Goal: Use online tool/utility: Use online tool/utility

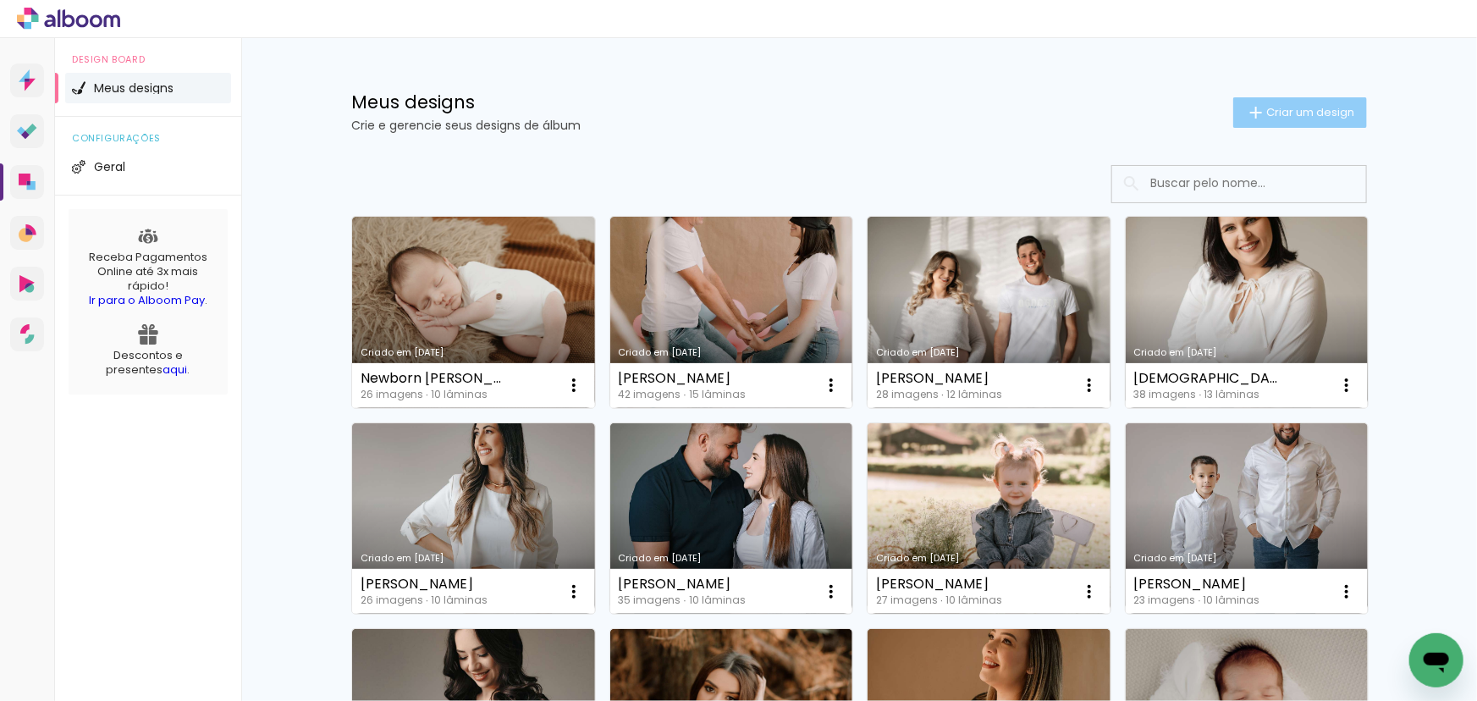
click at [1296, 113] on span "Criar um design" at bounding box center [1310, 112] width 88 height 11
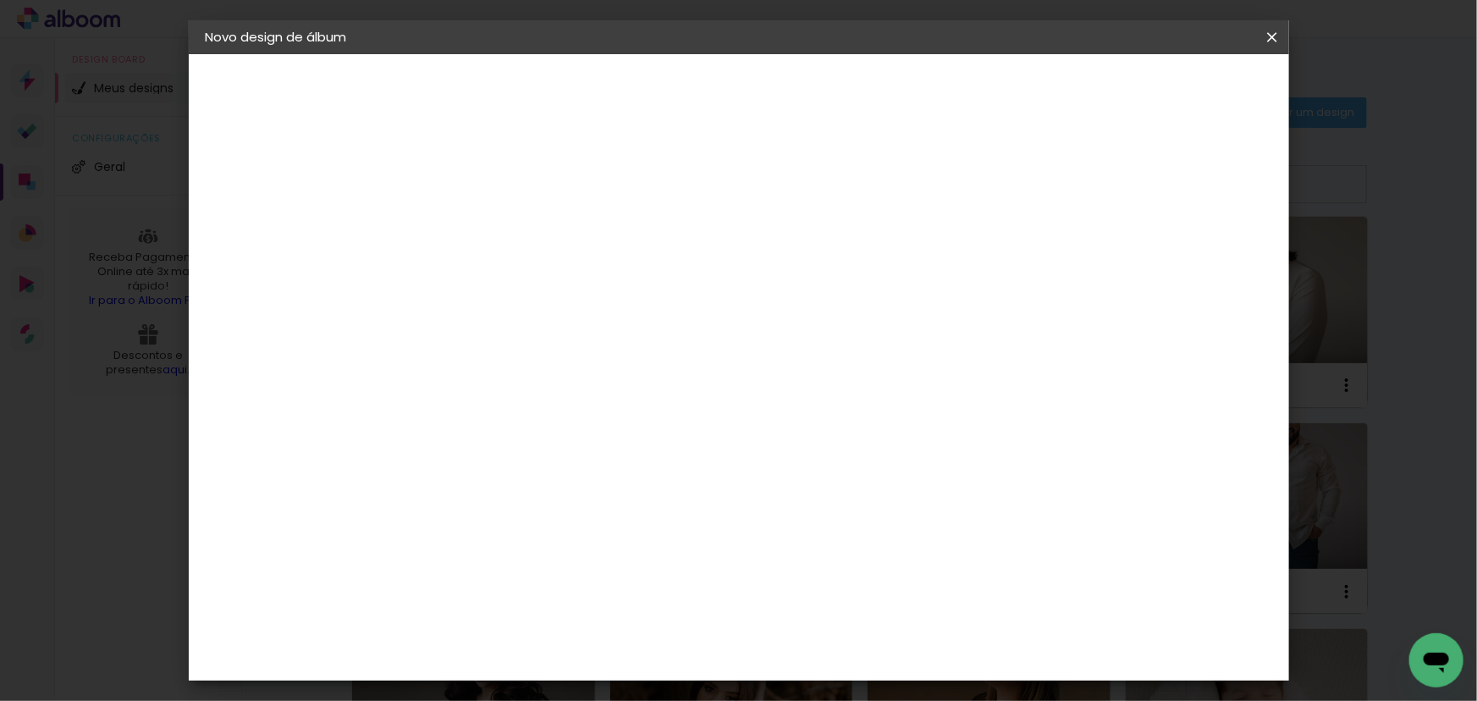
click at [482, 228] on input at bounding box center [482, 227] width 0 height 26
type input "[PERSON_NAME]"
type paper-input "[PERSON_NAME]"
click at [0, 0] on slot "Avançar" at bounding box center [0, 0] width 0 height 0
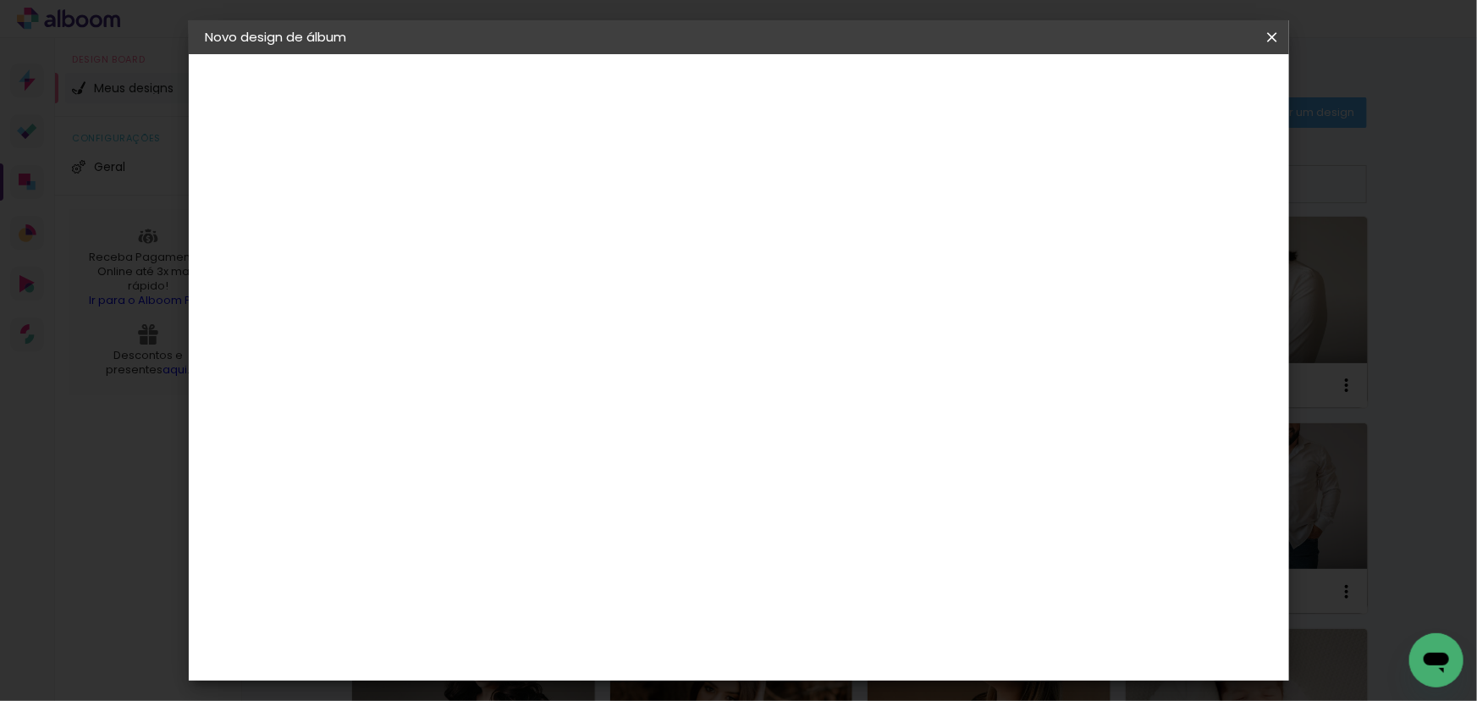
click at [617, 306] on paper-input-container at bounding box center [525, 323] width 183 height 38
type input "grupo"
type paper-input "grupo"
click at [513, 373] on div "Grupo Foto Sul" at bounding box center [491, 392] width 42 height 41
click at [0, 0] on slot "Avançar" at bounding box center [0, 0] width 0 height 0
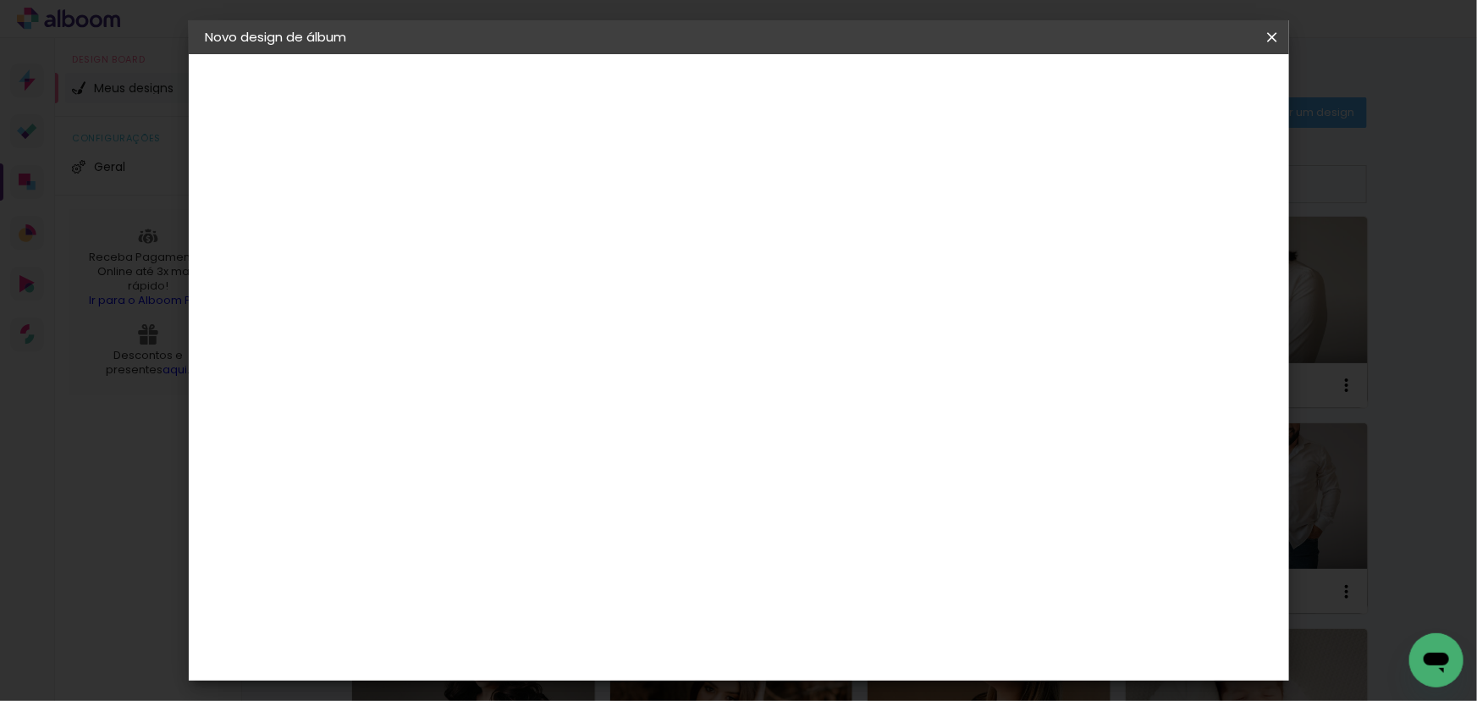
scroll to position [307, 0]
click at [597, 614] on span "30 × 30" at bounding box center [557, 636] width 79 height 45
click at [0, 0] on slot "Avançar" at bounding box center [0, 0] width 0 height 0
click at [1118, 183] on div "mm Mostrar sangria" at bounding box center [809, 183] width 750 height 38
click at [1071, 181] on div at bounding box center [1063, 182] width 15 height 15
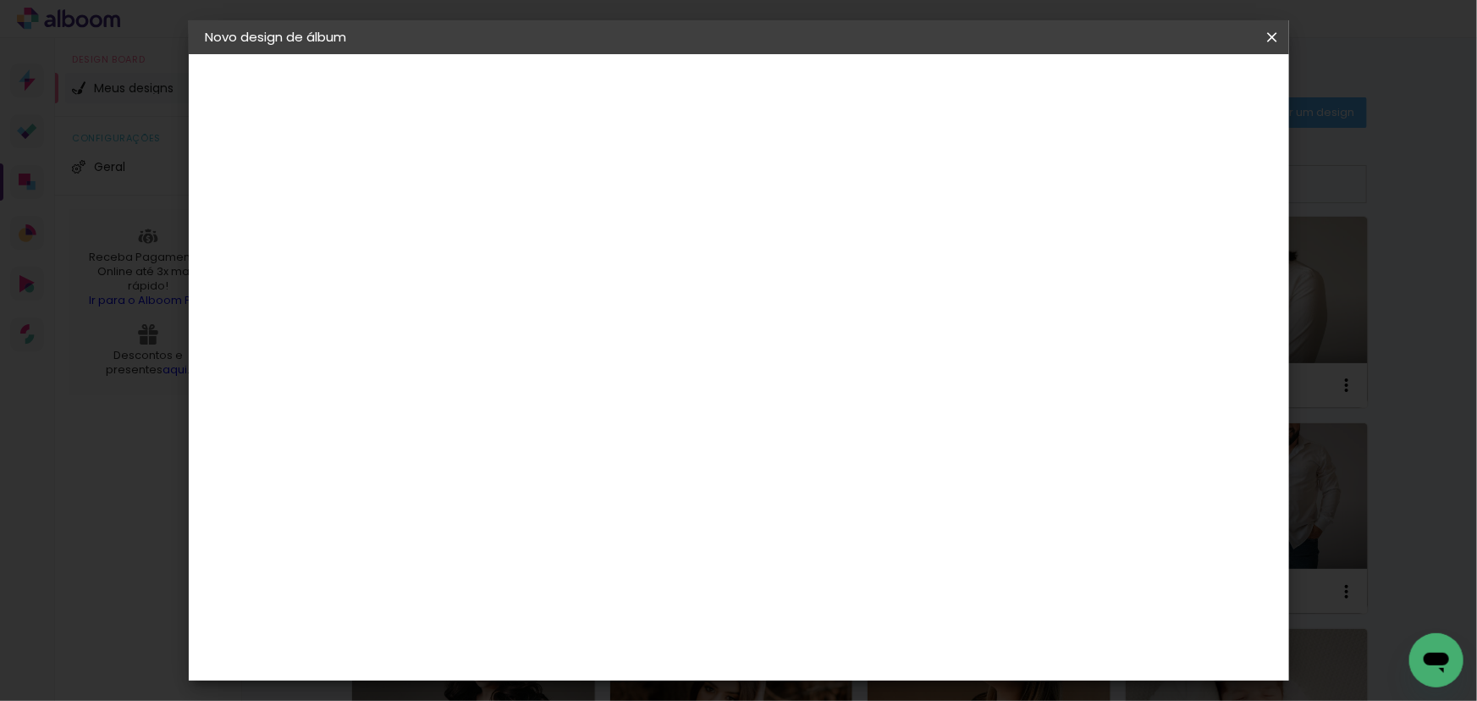
type paper-checkbox "on"
click at [1167, 96] on span "Iniciar design" at bounding box center [1128, 90] width 77 height 12
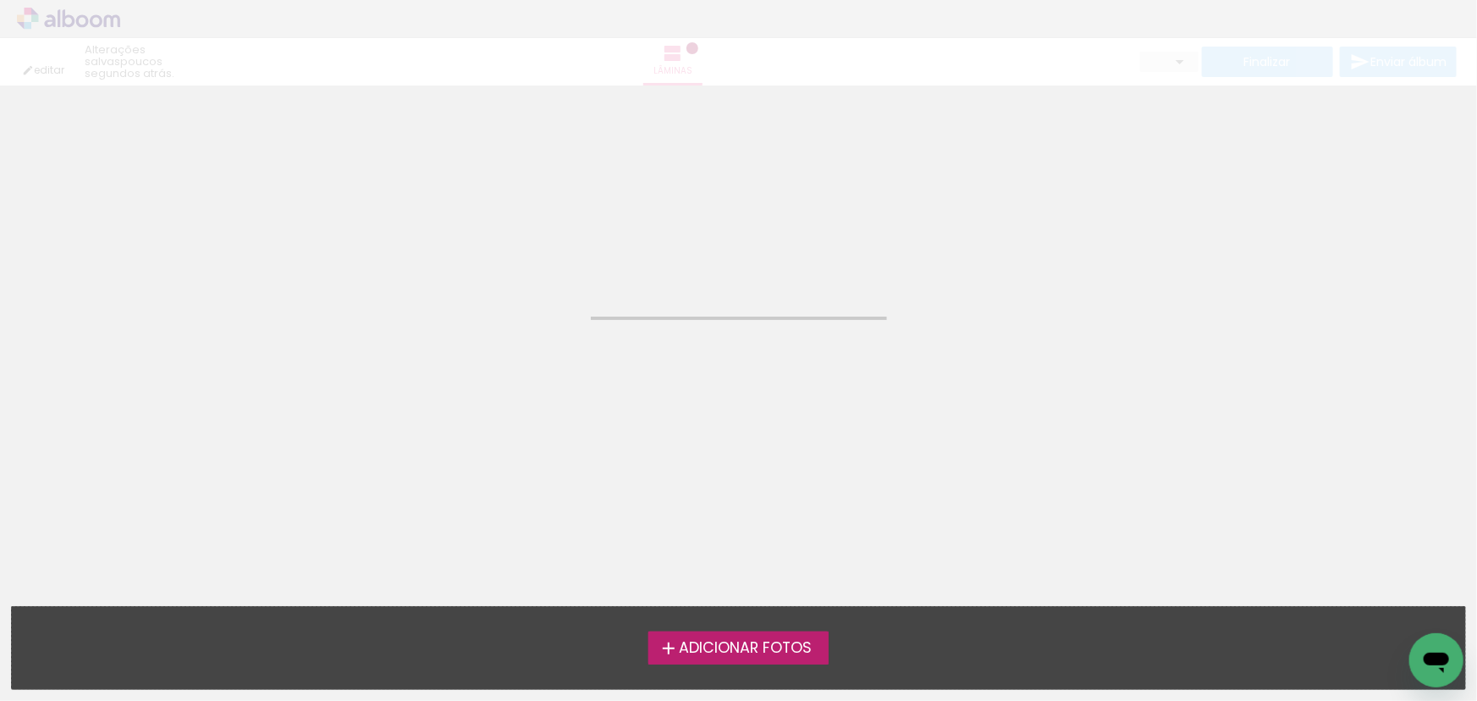
click at [705, 644] on span "Adicionar Fotos" at bounding box center [745, 648] width 133 height 15
click at [0, 0] on input "file" at bounding box center [0, 0] width 0 height 0
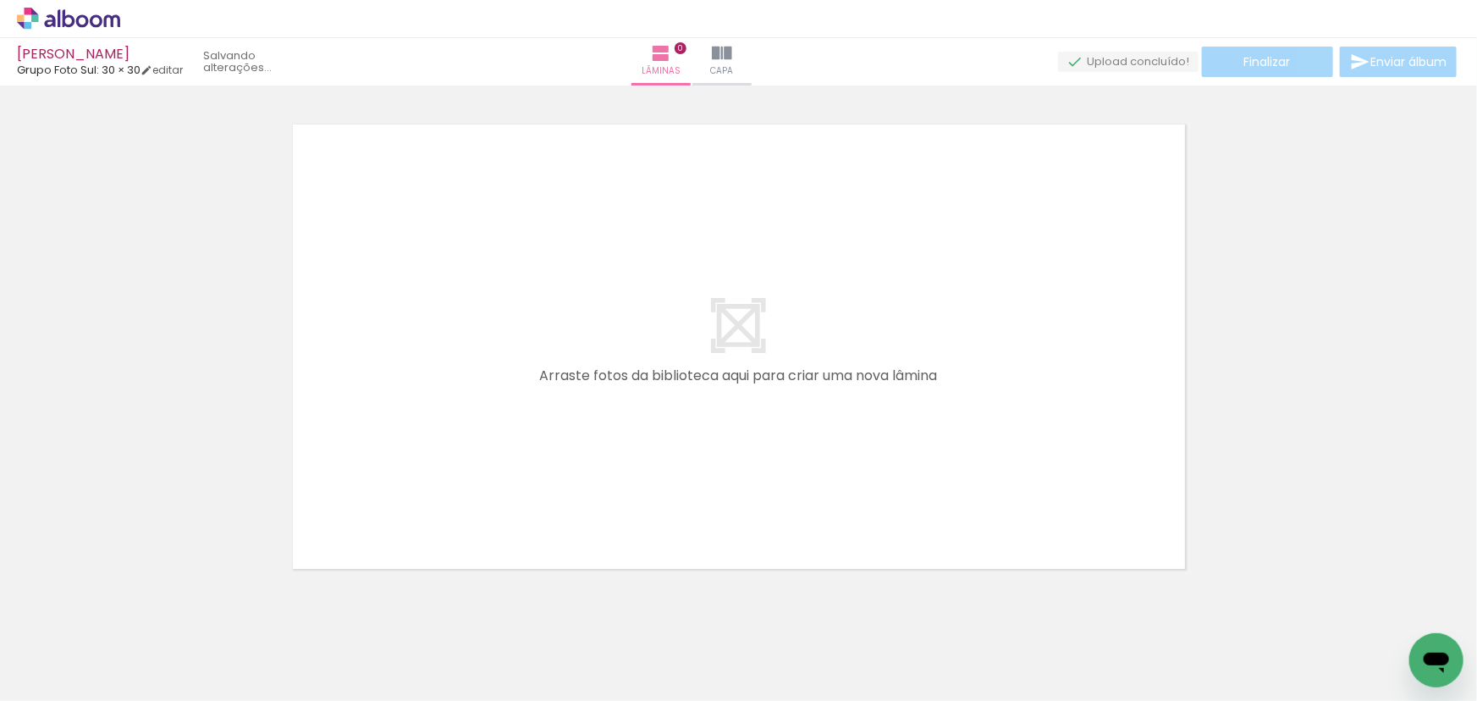
scroll to position [21, 0]
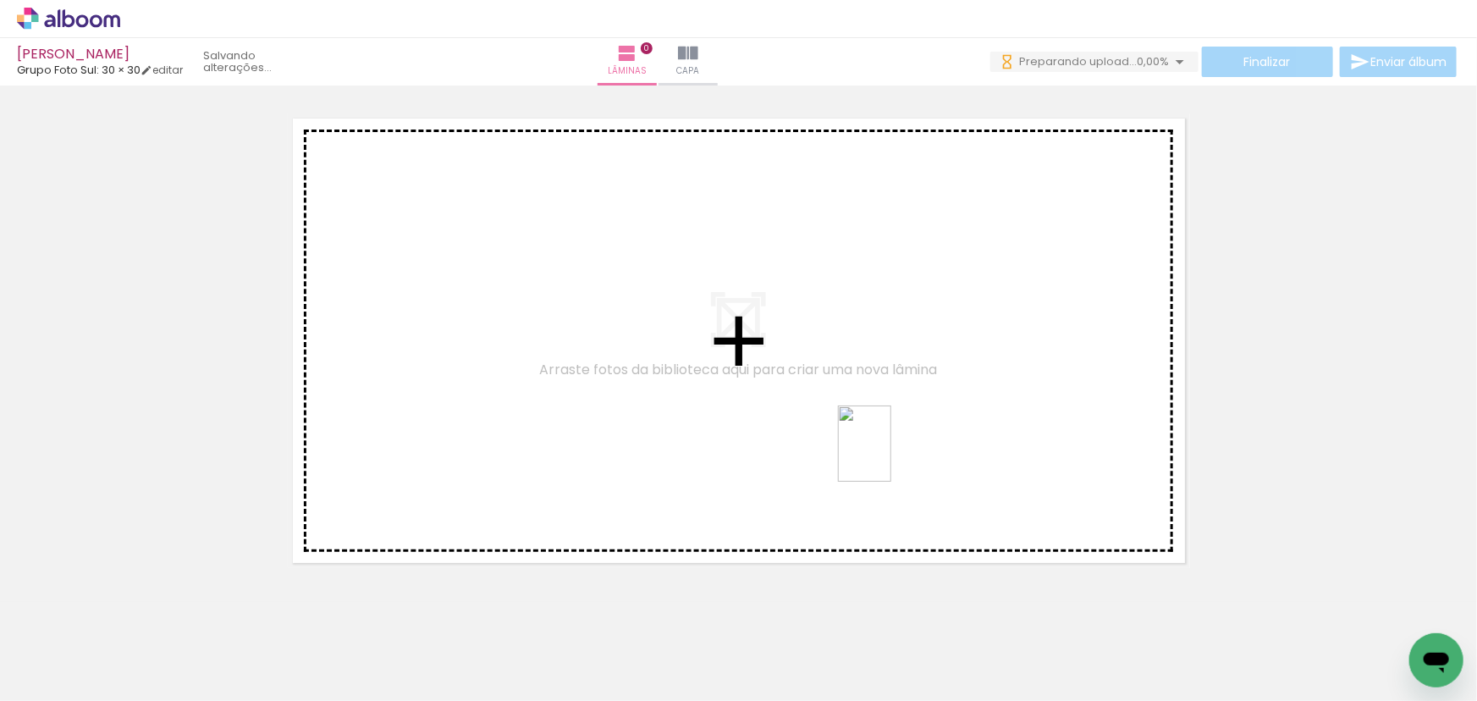
drag, startPoint x: 451, startPoint y: 665, endPoint x: 930, endPoint y: 382, distance: 556.1
click at [930, 382] on quentale-workspace at bounding box center [738, 350] width 1477 height 701
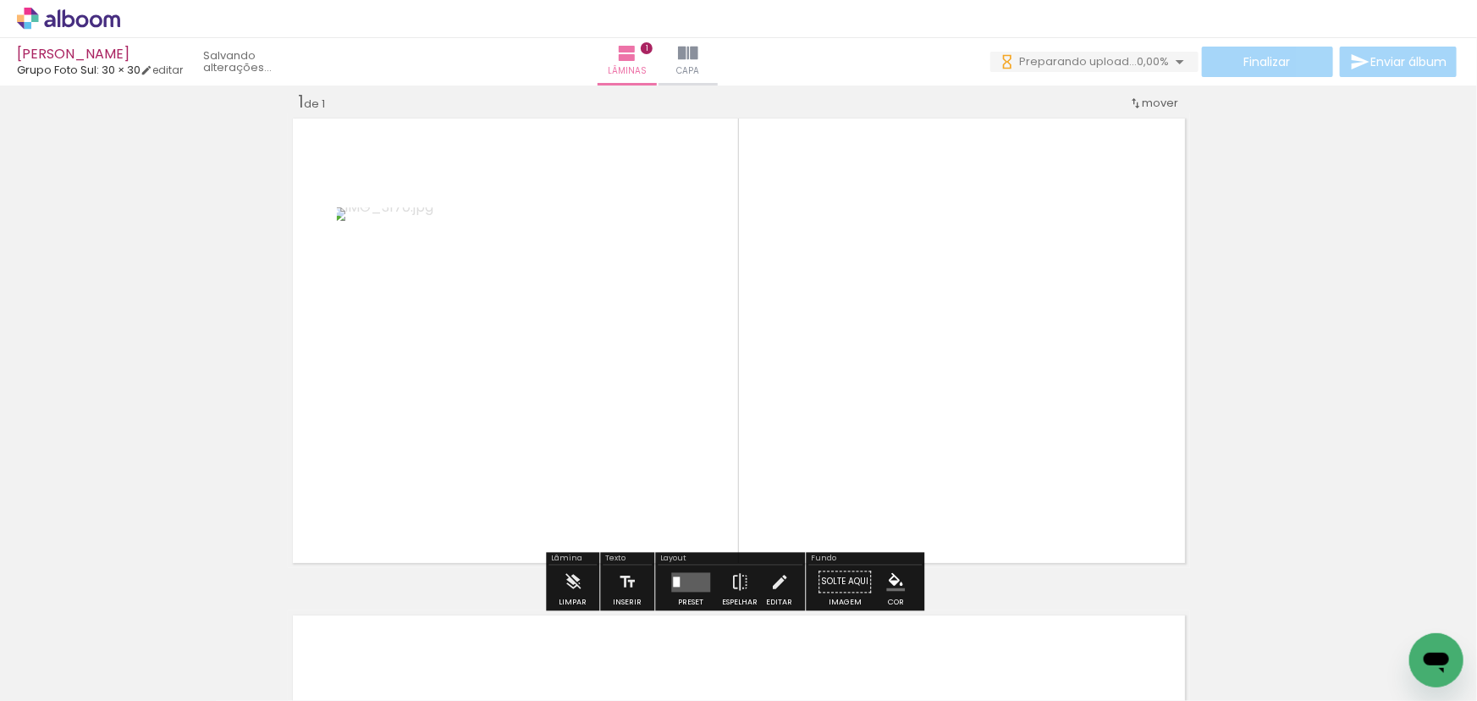
scroll to position [0, 0]
click at [674, 583] on div at bounding box center [676, 581] width 7 height 10
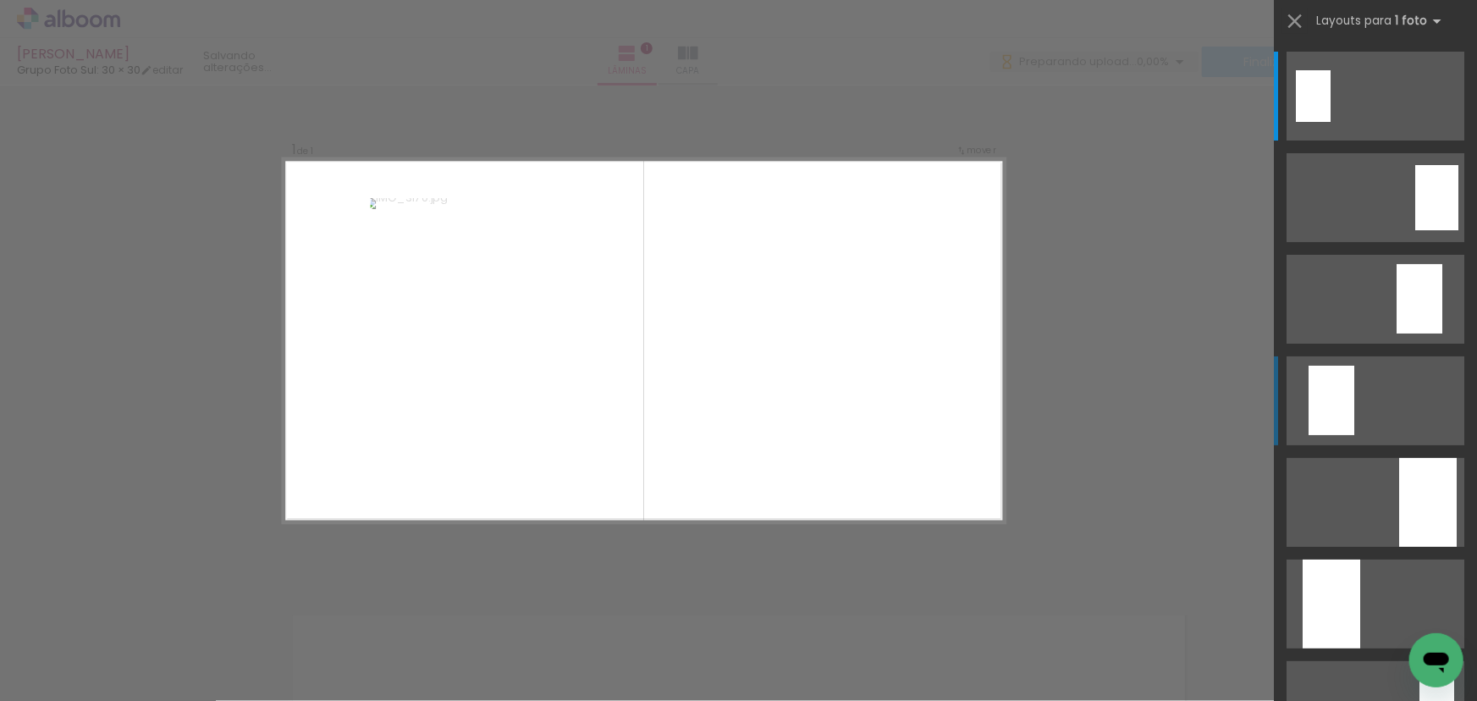
scroll to position [384, 0]
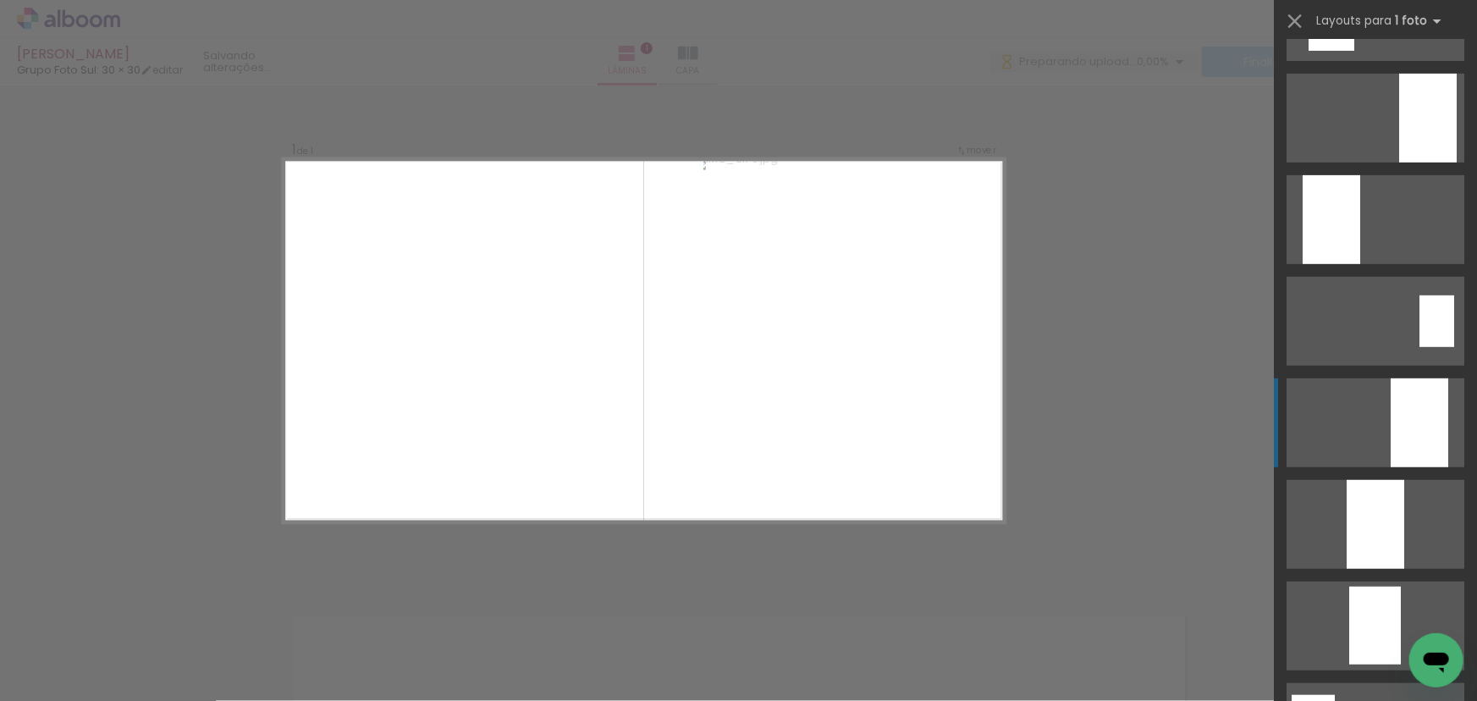
click at [1390, 422] on div at bounding box center [1419, 422] width 58 height 89
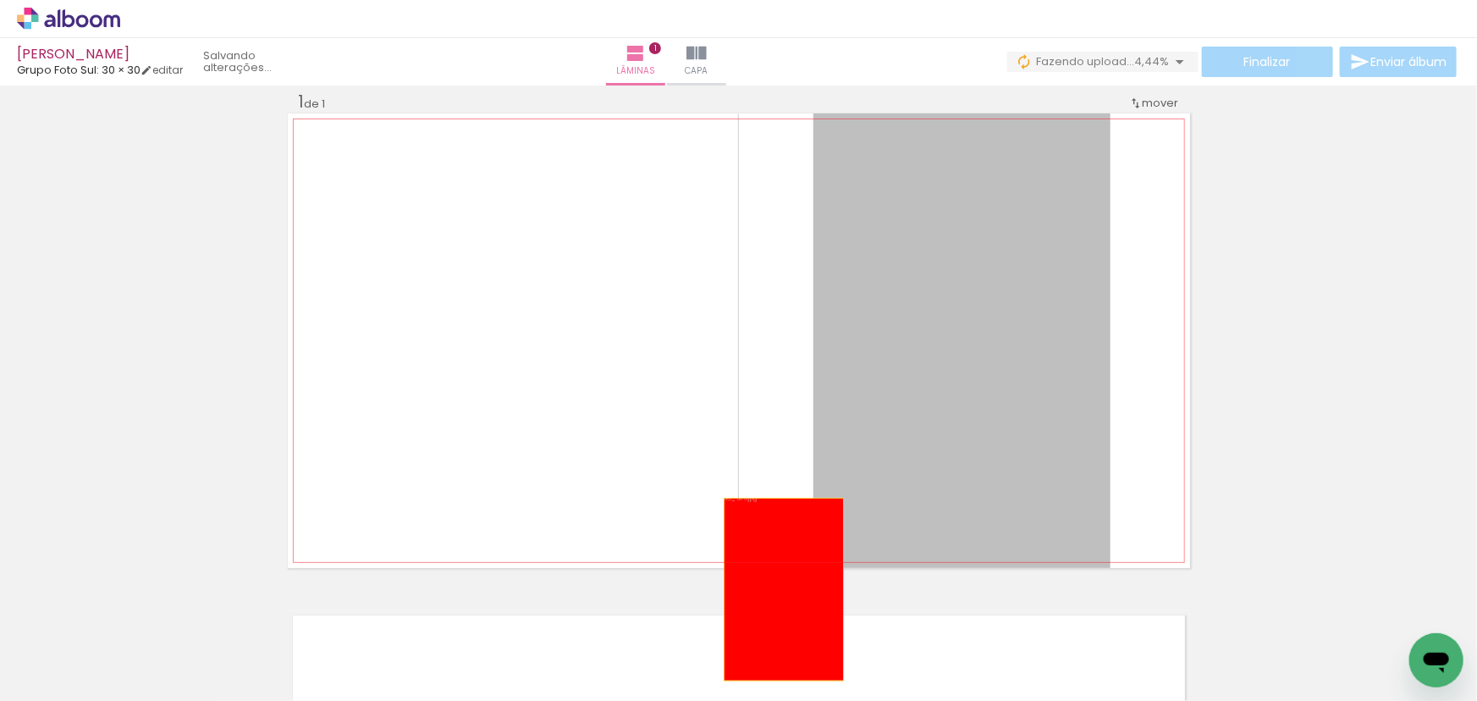
drag, startPoint x: 982, startPoint y: 330, endPoint x: 768, endPoint y: 606, distance: 348.7
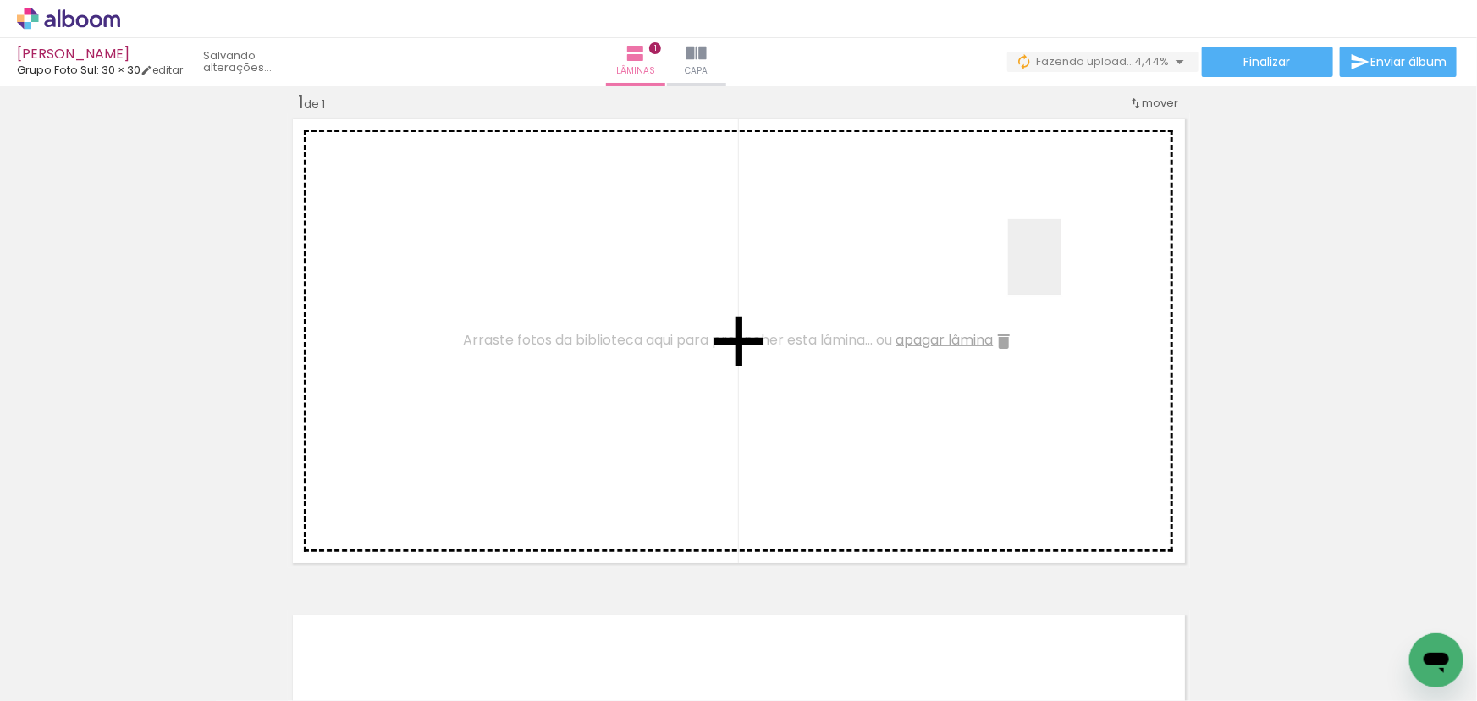
drag, startPoint x: 255, startPoint y: 628, endPoint x: 1077, endPoint y: 256, distance: 902.5
click at [1077, 256] on quentale-workspace at bounding box center [738, 350] width 1477 height 701
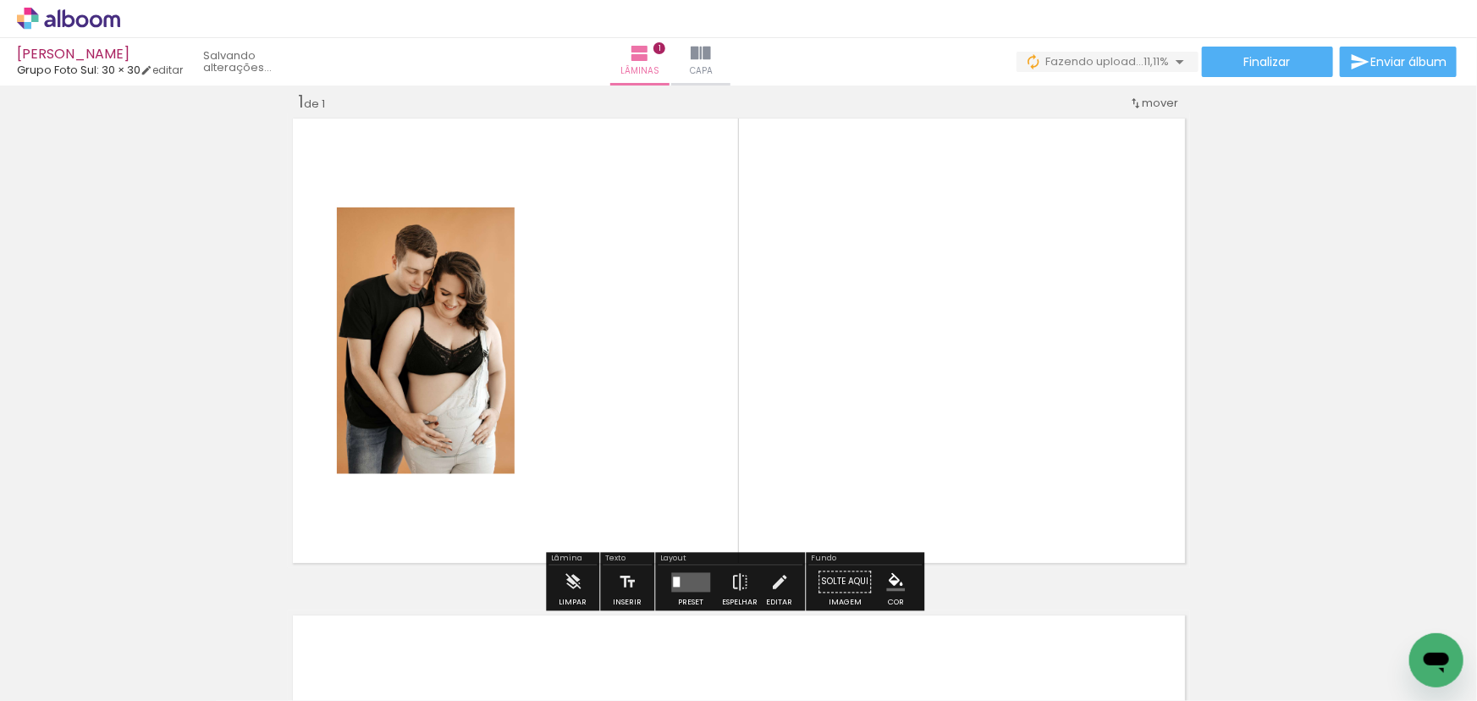
click at [700, 576] on quentale-layouter at bounding box center [690, 581] width 39 height 19
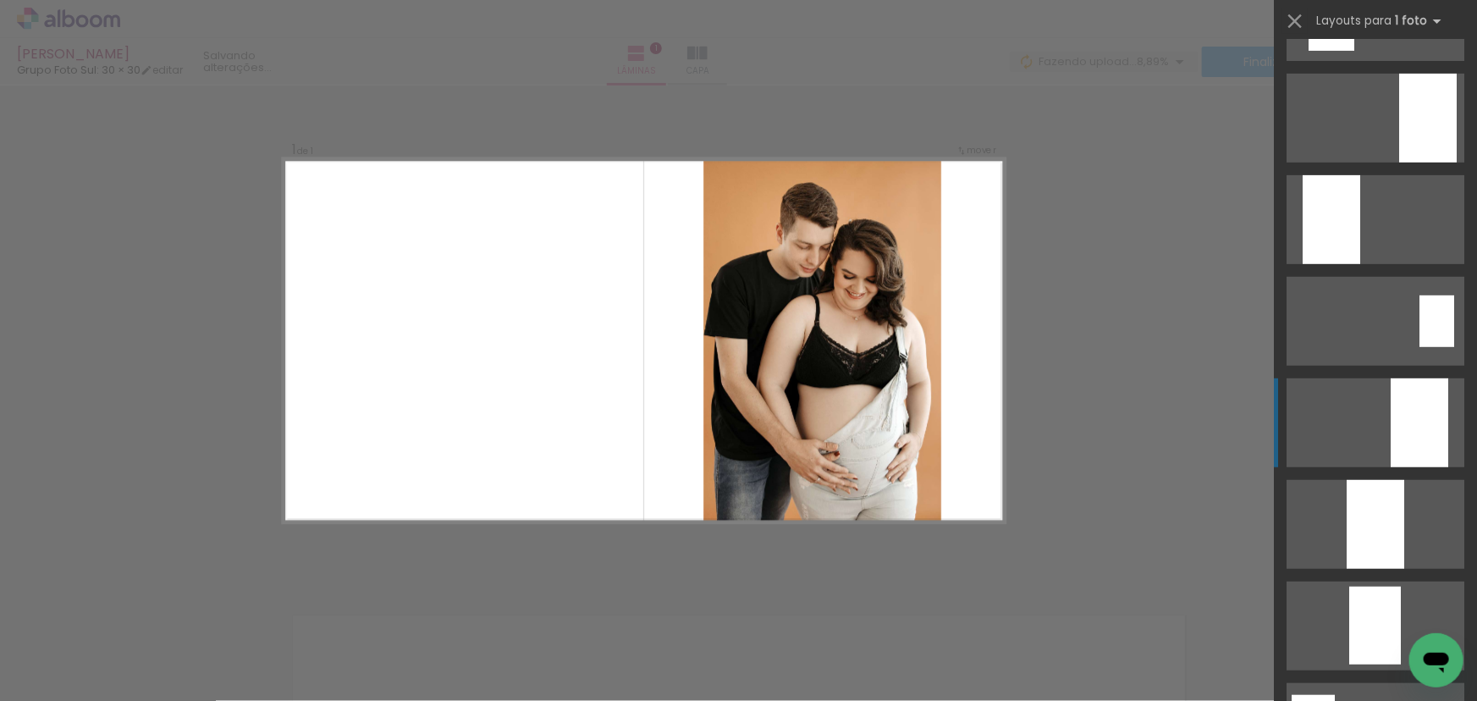
scroll to position [615, 0]
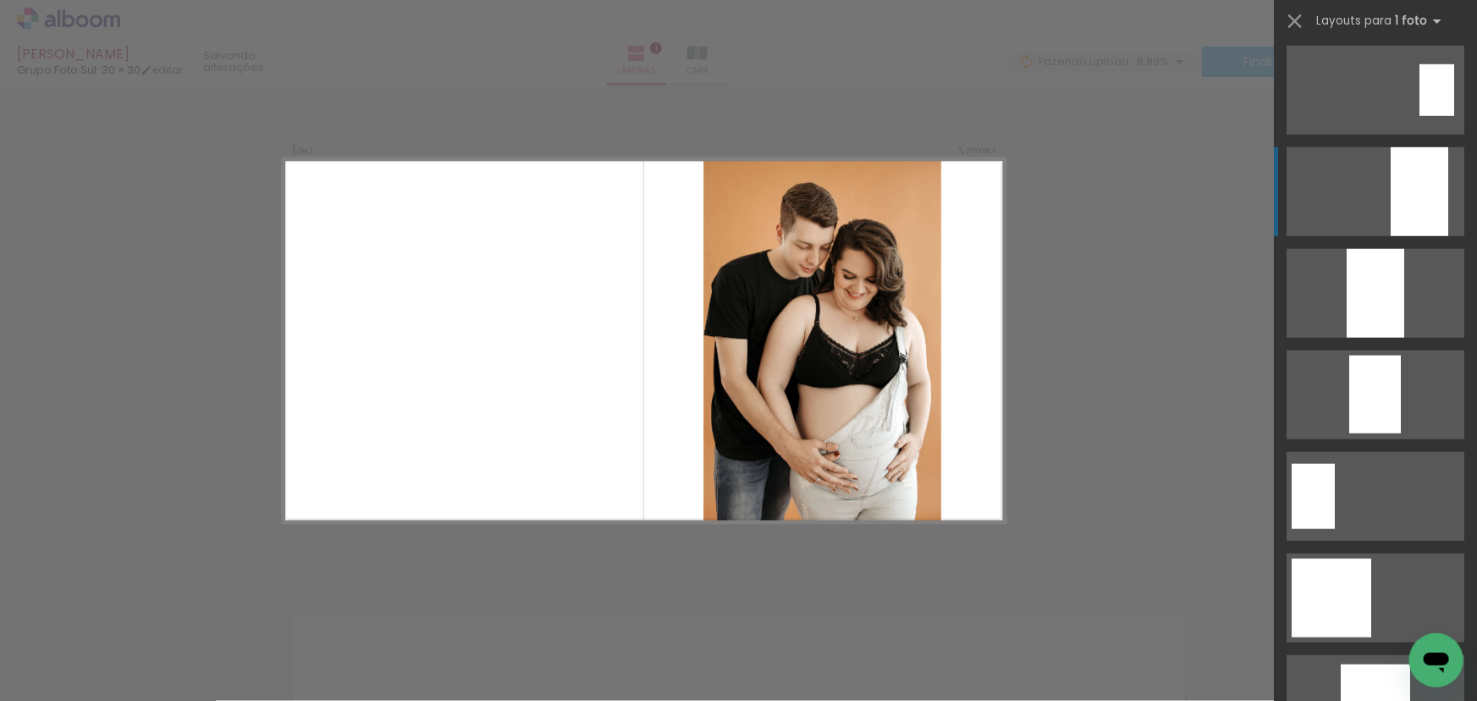
click at [1405, 161] on div at bounding box center [1419, 191] width 58 height 89
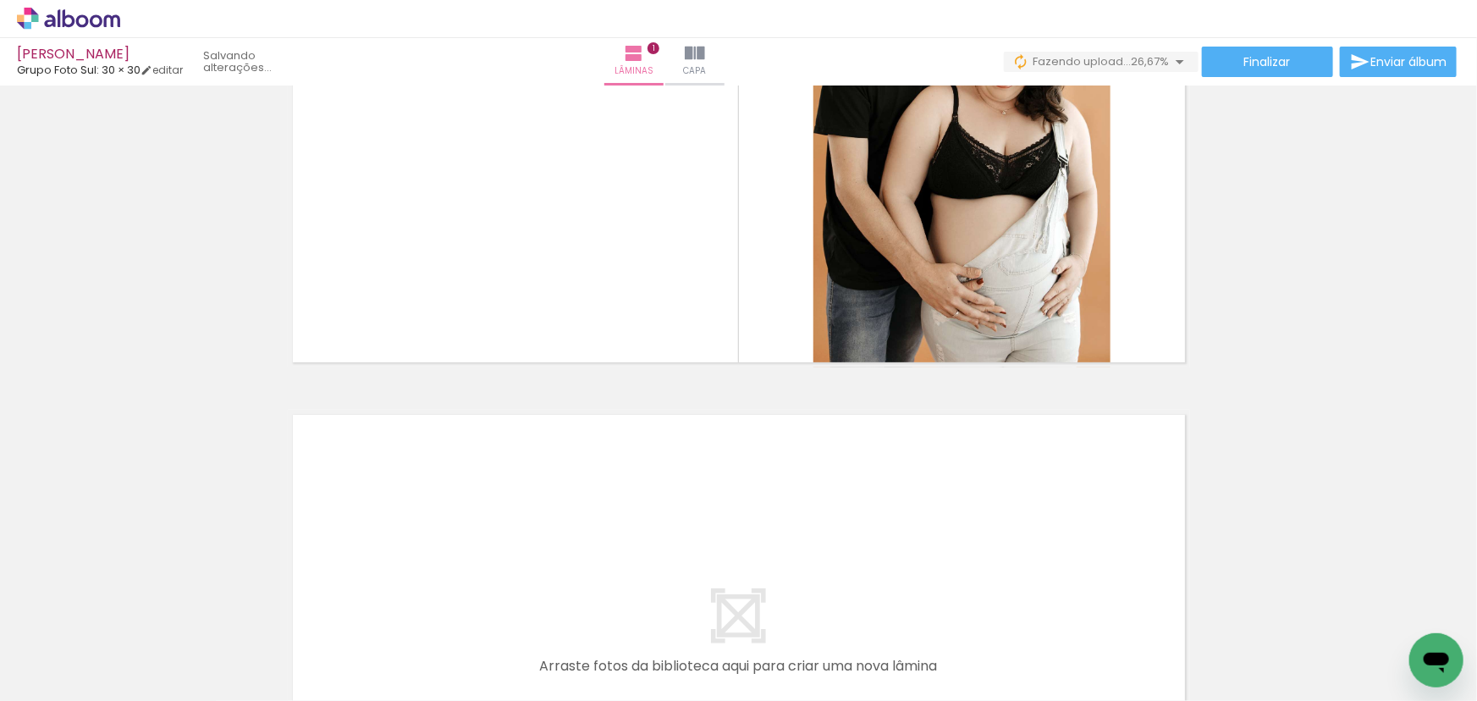
scroll to position [175, 0]
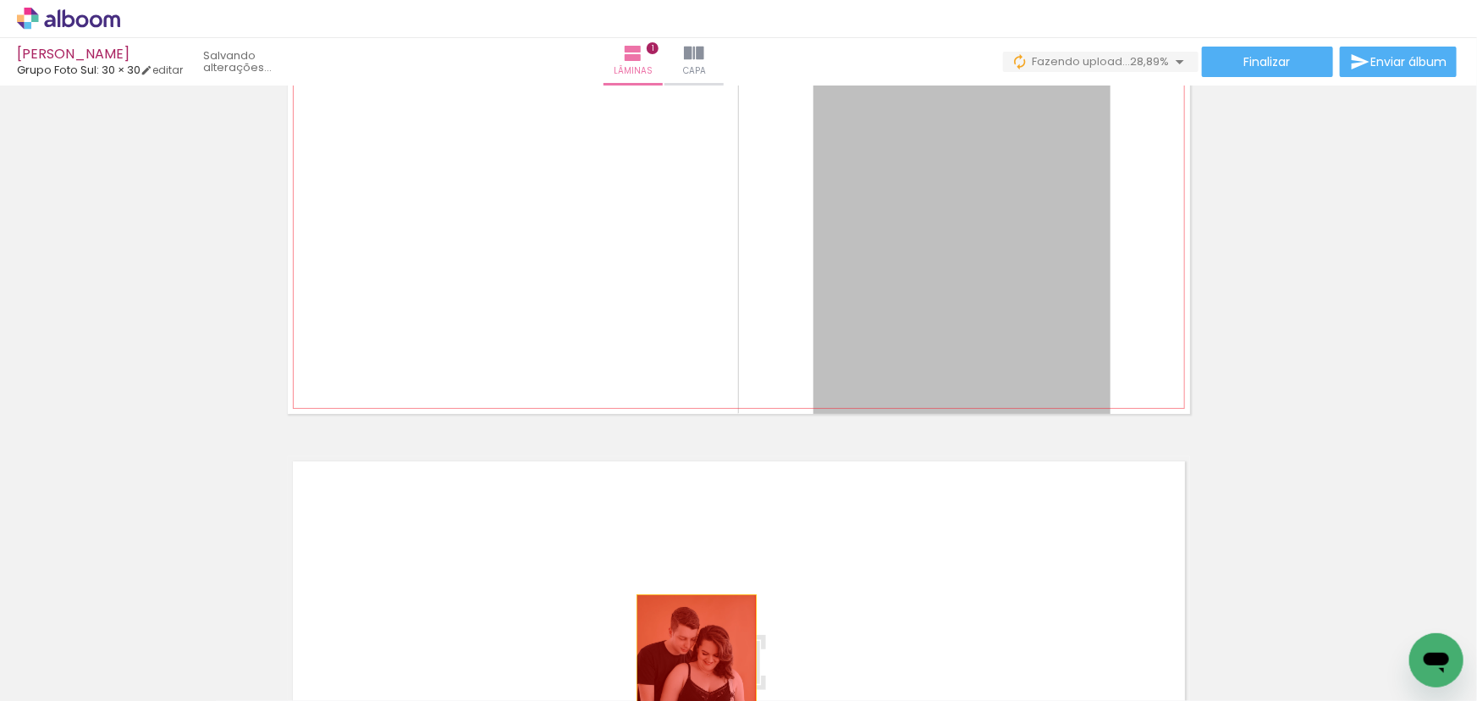
drag, startPoint x: 911, startPoint y: 256, endPoint x: 652, endPoint y: 693, distance: 508.1
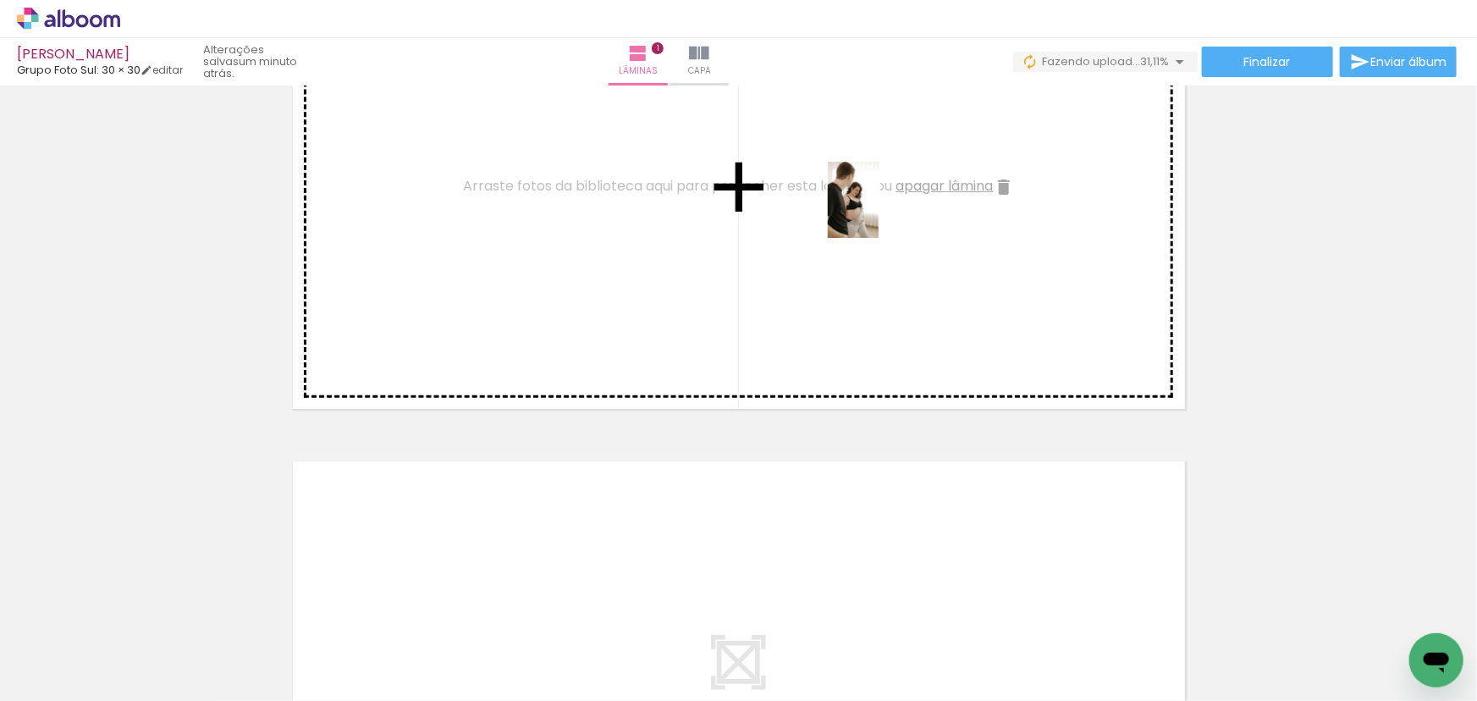
drag, startPoint x: 272, startPoint y: 652, endPoint x: 880, endPoint y: 212, distance: 750.4
click at [880, 212] on quentale-workspace at bounding box center [738, 350] width 1477 height 701
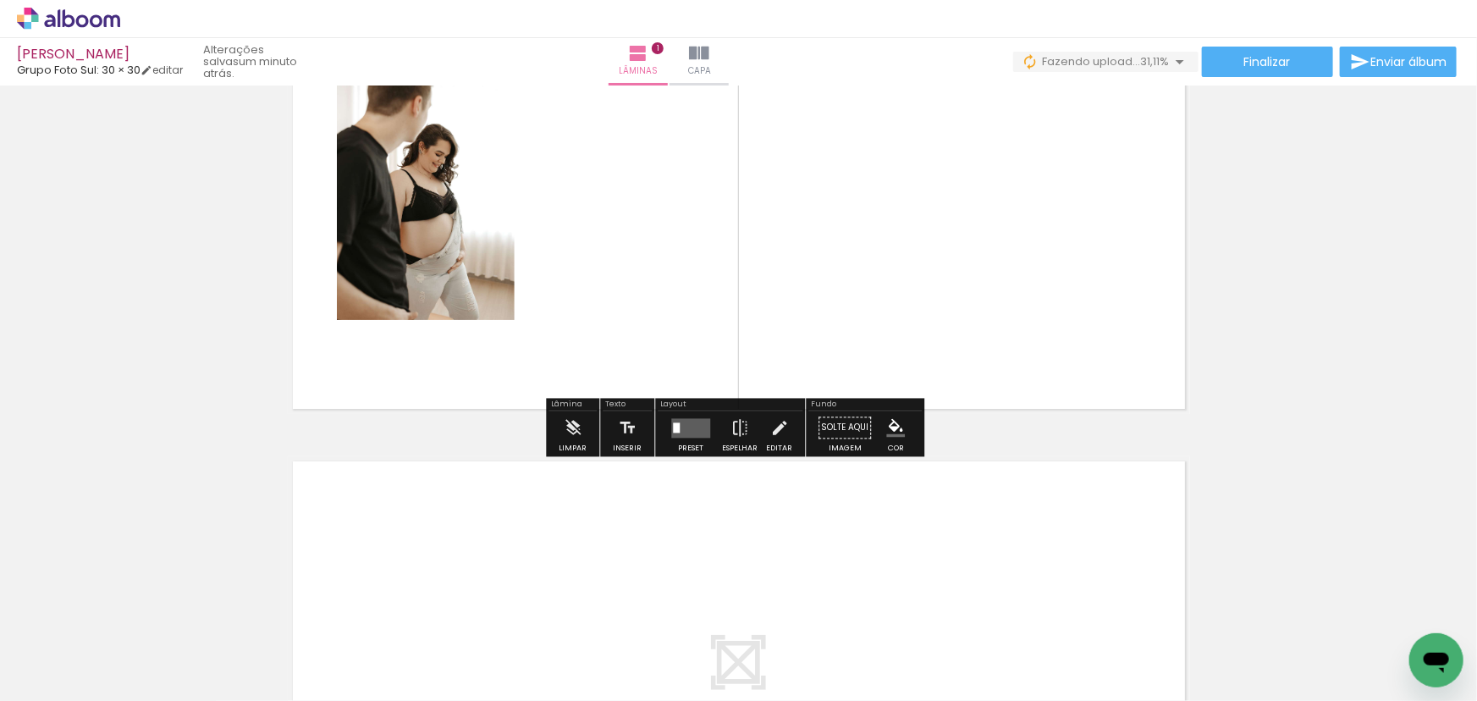
click at [690, 433] on quentale-layouter at bounding box center [690, 427] width 39 height 19
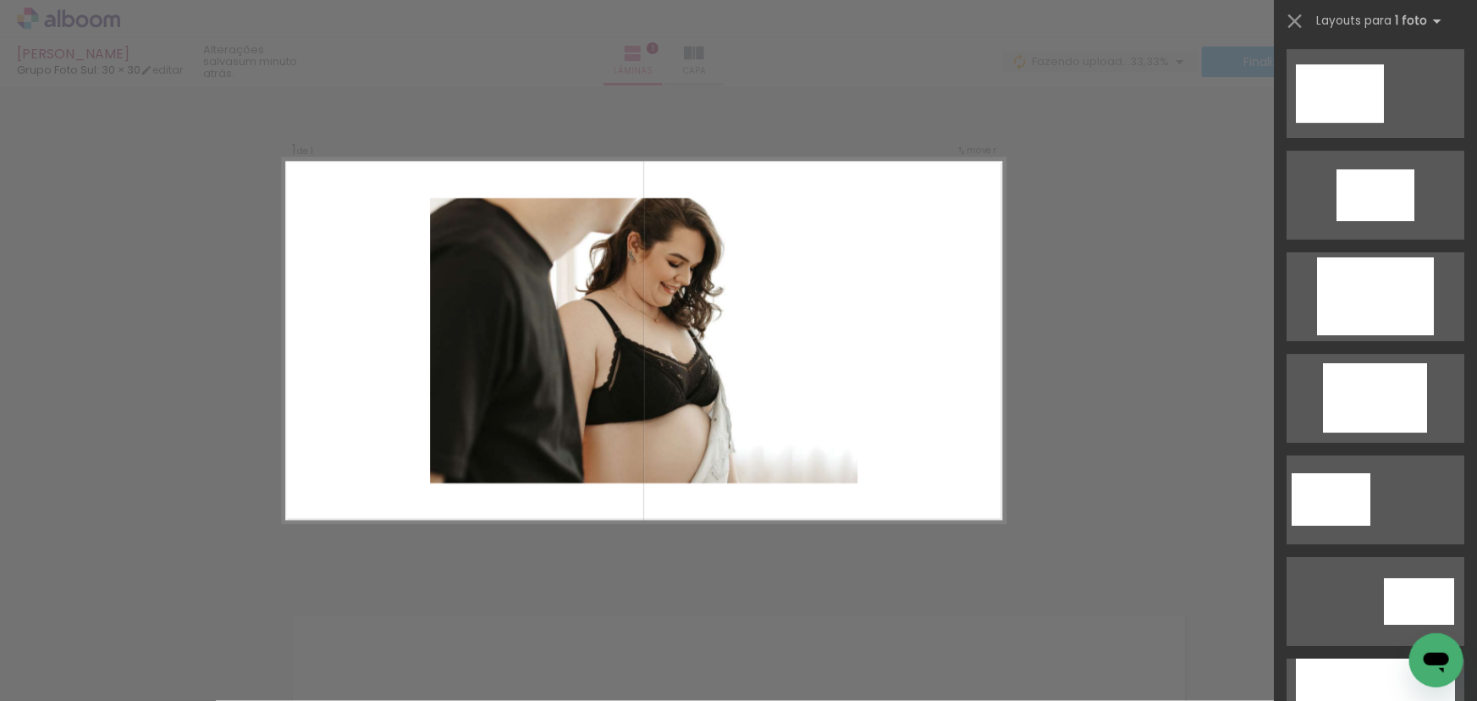
scroll to position [3231, 0]
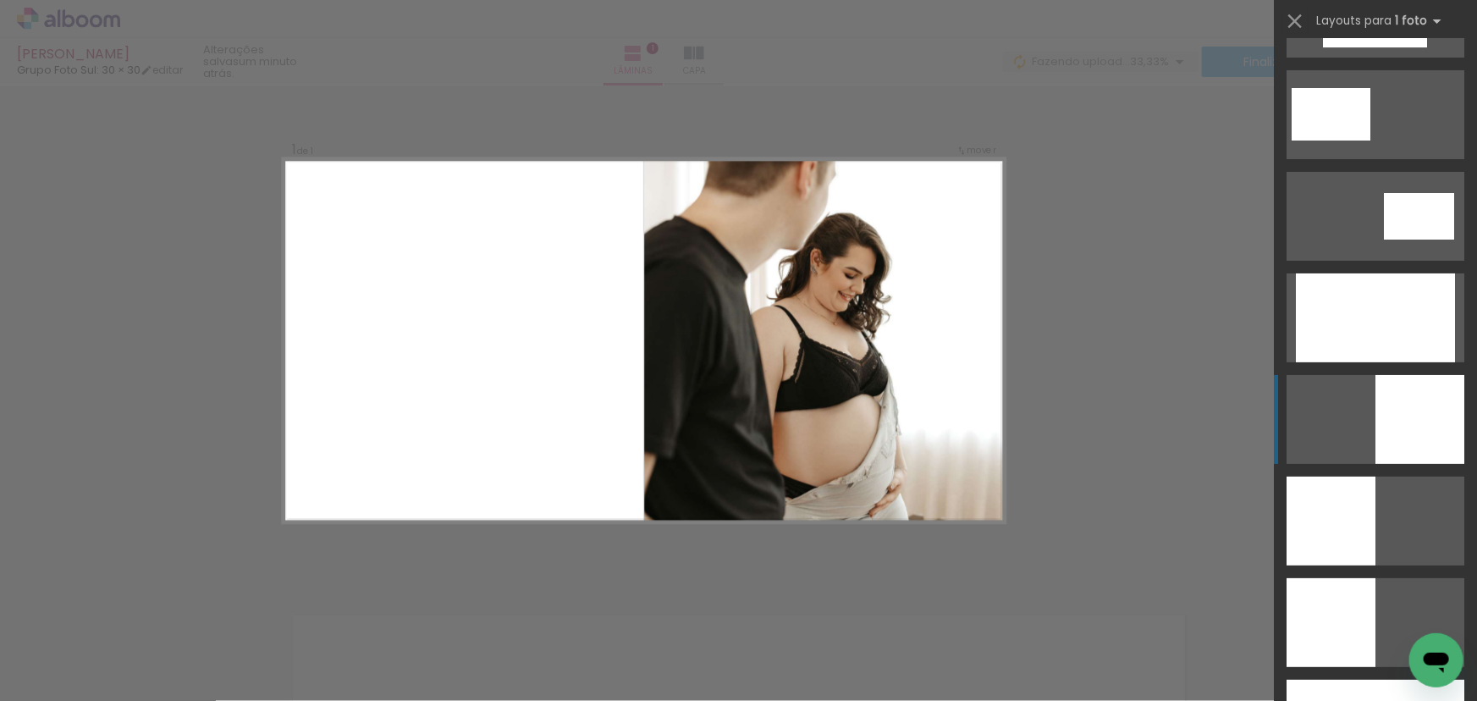
click at [1400, 386] on div at bounding box center [1419, 419] width 89 height 89
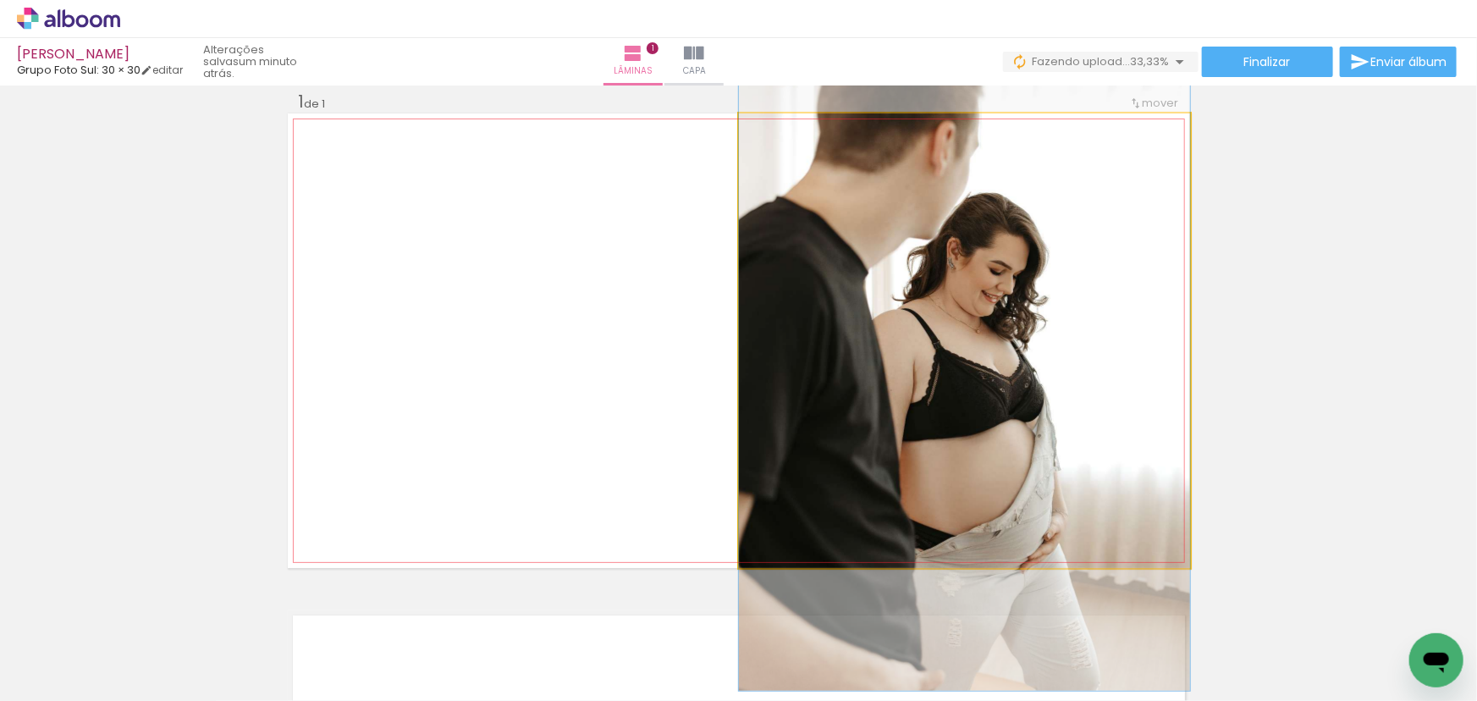
drag, startPoint x: 960, startPoint y: 277, endPoint x: 957, endPoint y: 290, distance: 14.0
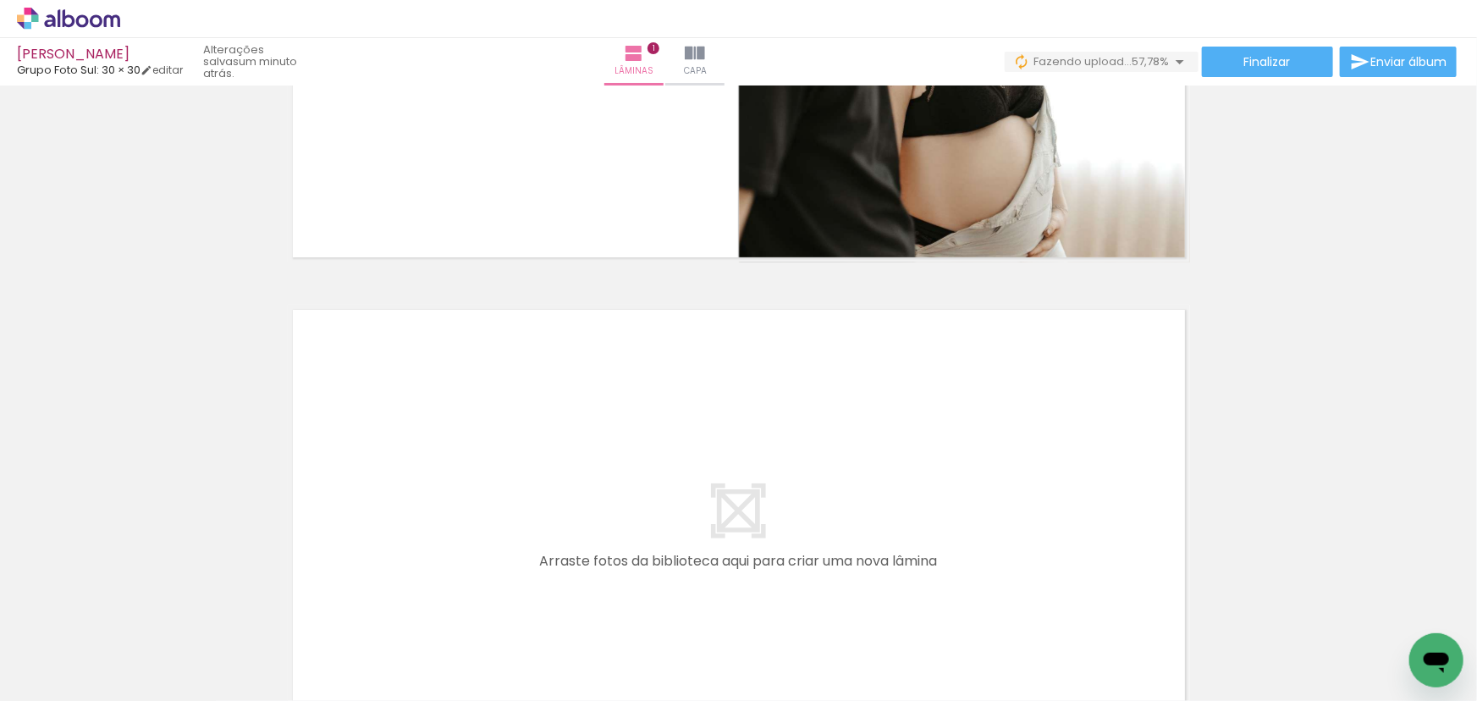
scroll to position [406, 0]
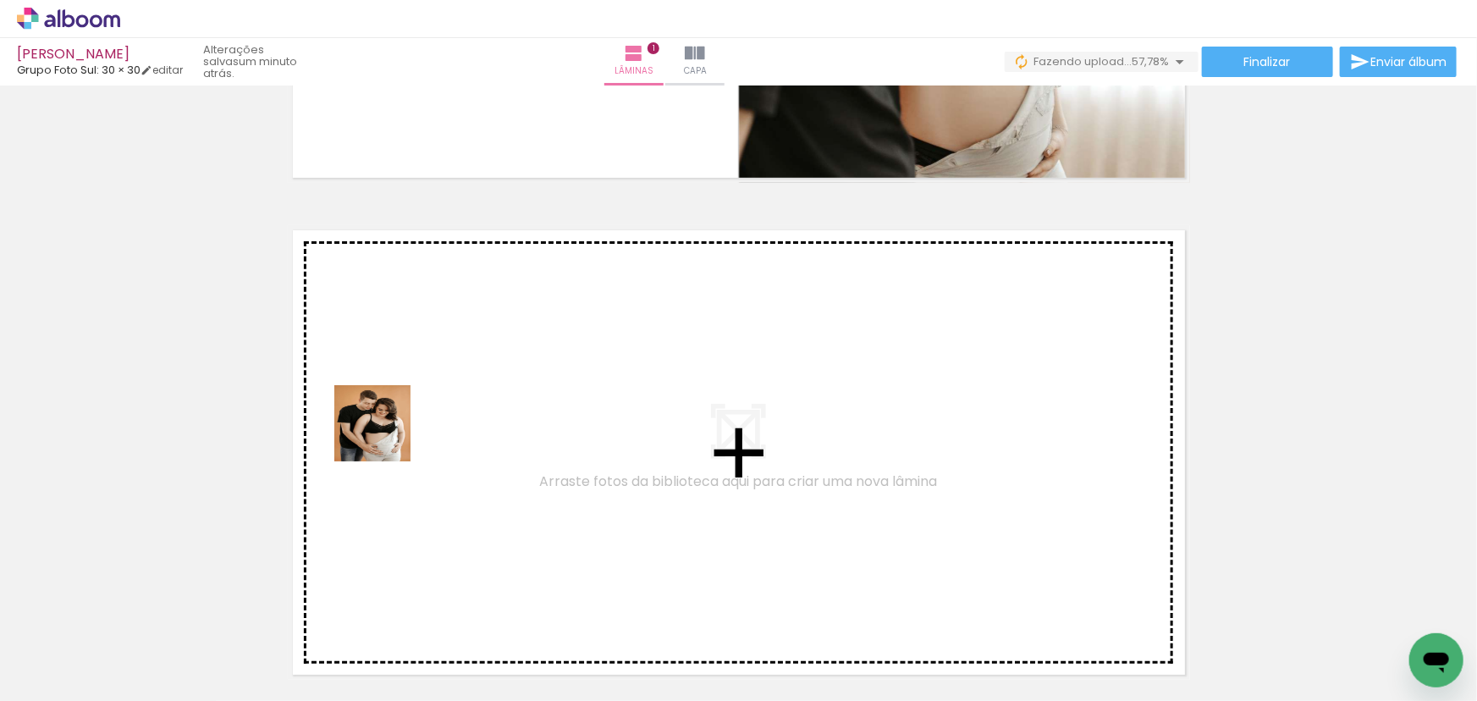
drag, startPoint x: 189, startPoint y: 634, endPoint x: 395, endPoint y: 430, distance: 290.2
click at [395, 430] on quentale-workspace at bounding box center [738, 350] width 1477 height 701
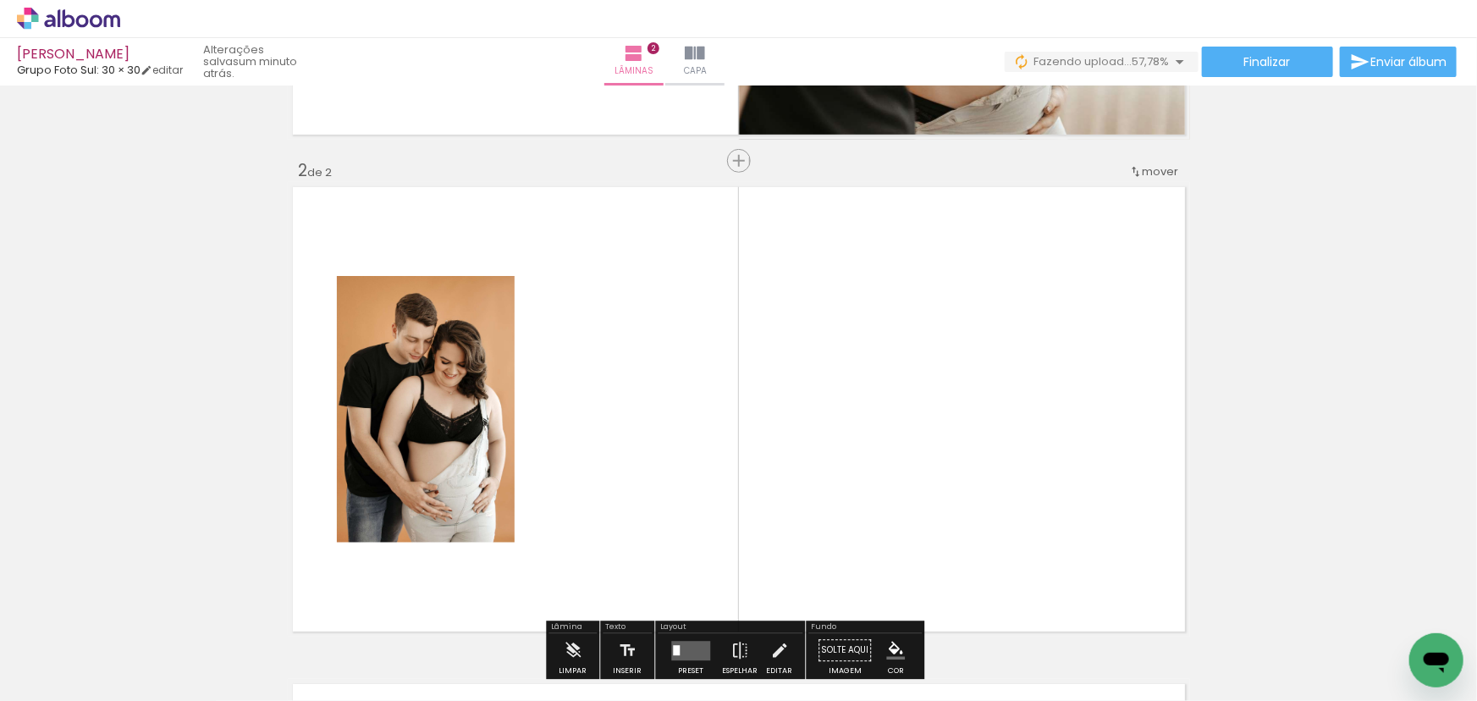
scroll to position [518, 0]
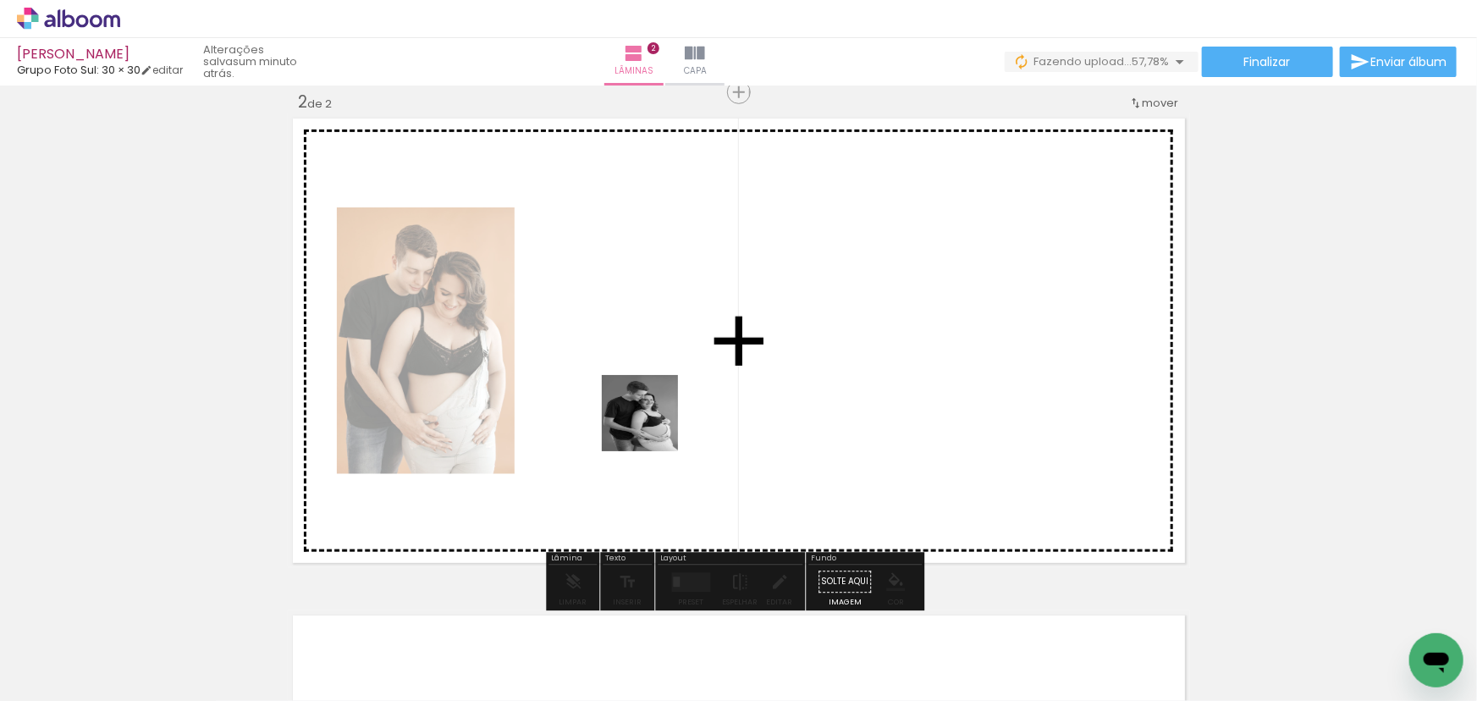
drag, startPoint x: 378, startPoint y: 649, endPoint x: 647, endPoint y: 421, distance: 352.4
click at [647, 421] on quentale-workspace at bounding box center [738, 350] width 1477 height 701
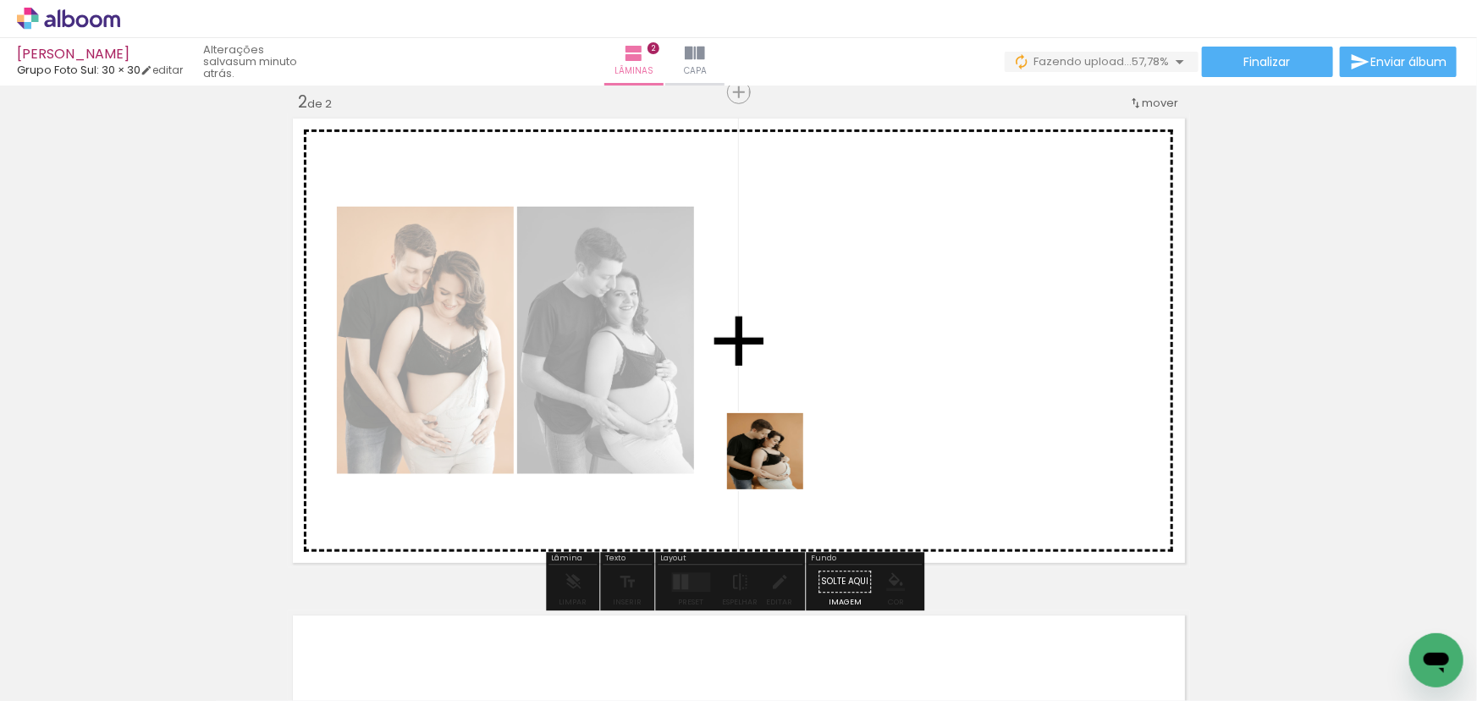
drag, startPoint x: 544, startPoint y: 608, endPoint x: 836, endPoint y: 411, distance: 351.8
click at [836, 411] on quentale-workspace at bounding box center [738, 350] width 1477 height 701
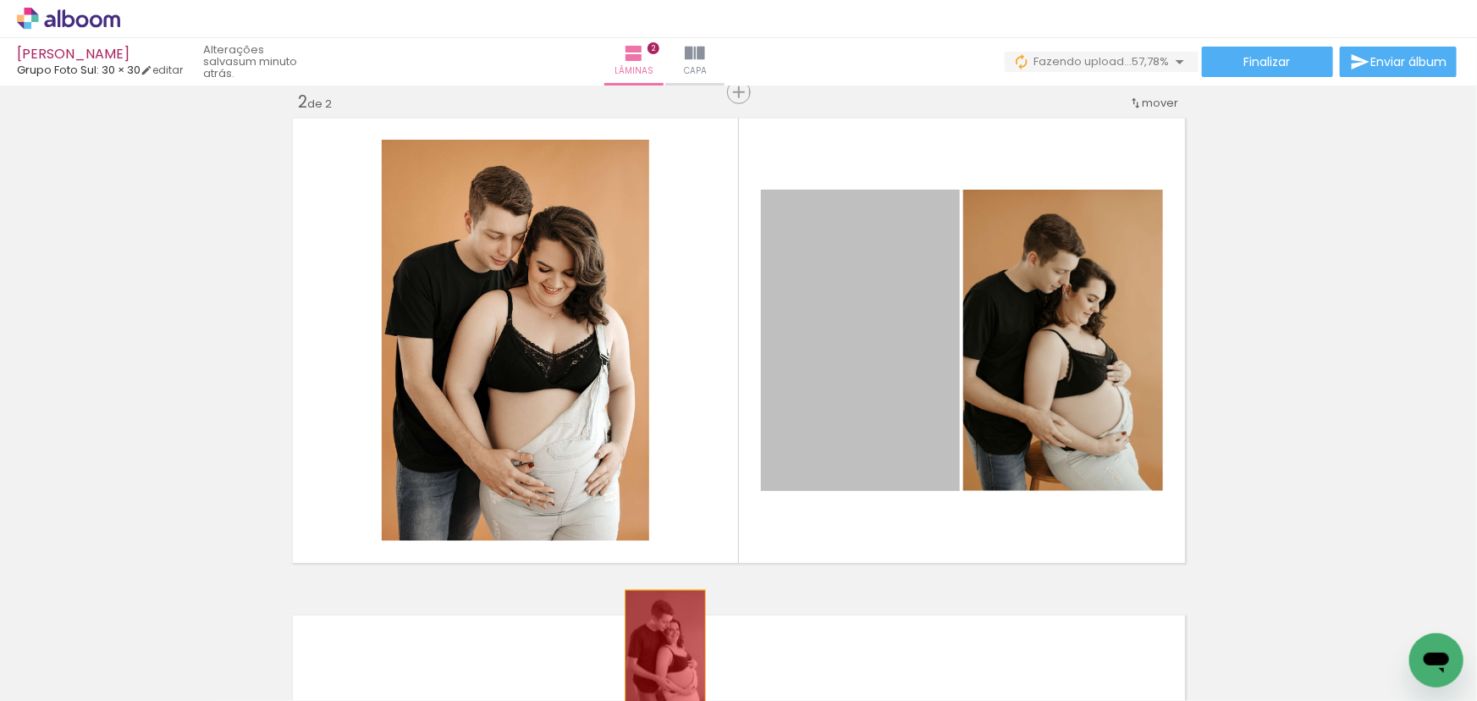
drag, startPoint x: 852, startPoint y: 316, endPoint x: 690, endPoint y: 669, distance: 388.5
click at [650, 663] on quentale-workspace at bounding box center [738, 350] width 1477 height 701
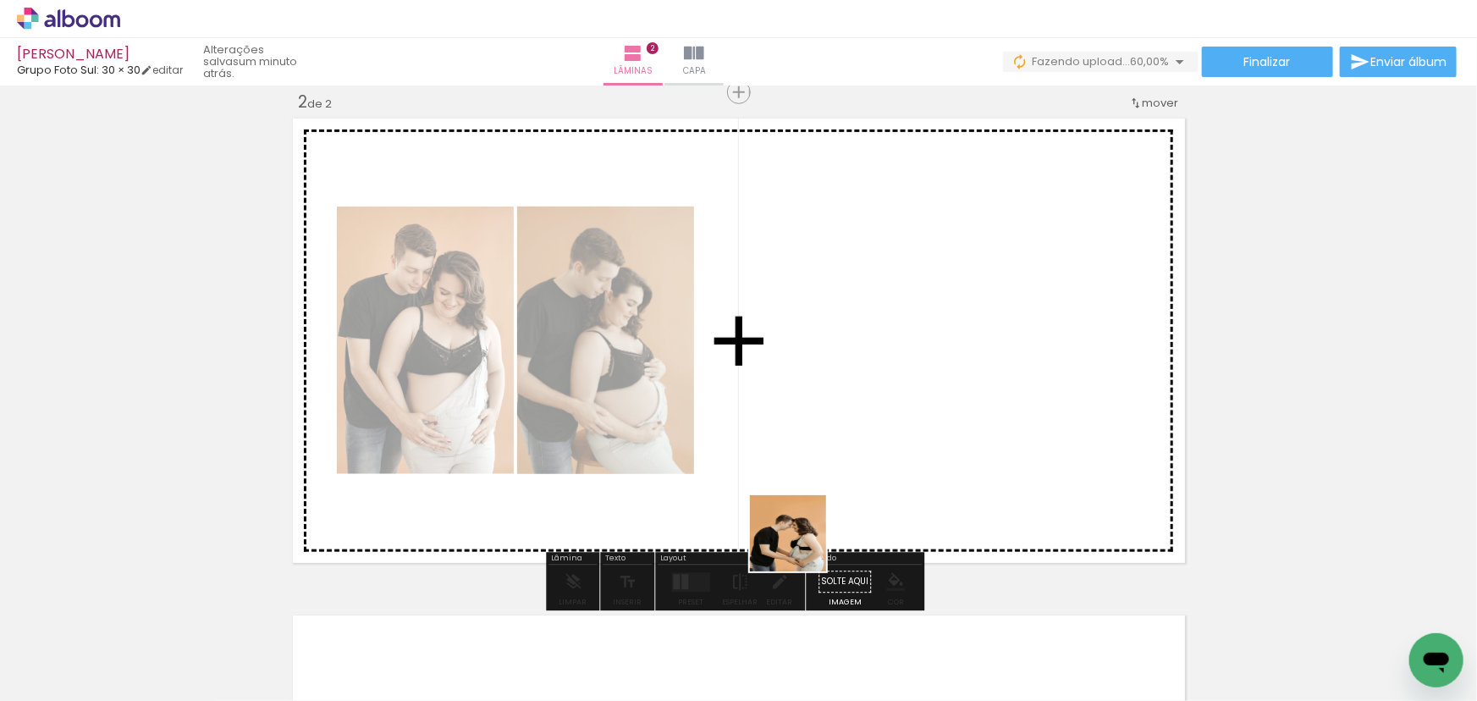
drag, startPoint x: 742, startPoint y: 663, endPoint x: 918, endPoint y: 344, distance: 364.4
click at [918, 344] on quentale-workspace at bounding box center [738, 350] width 1477 height 701
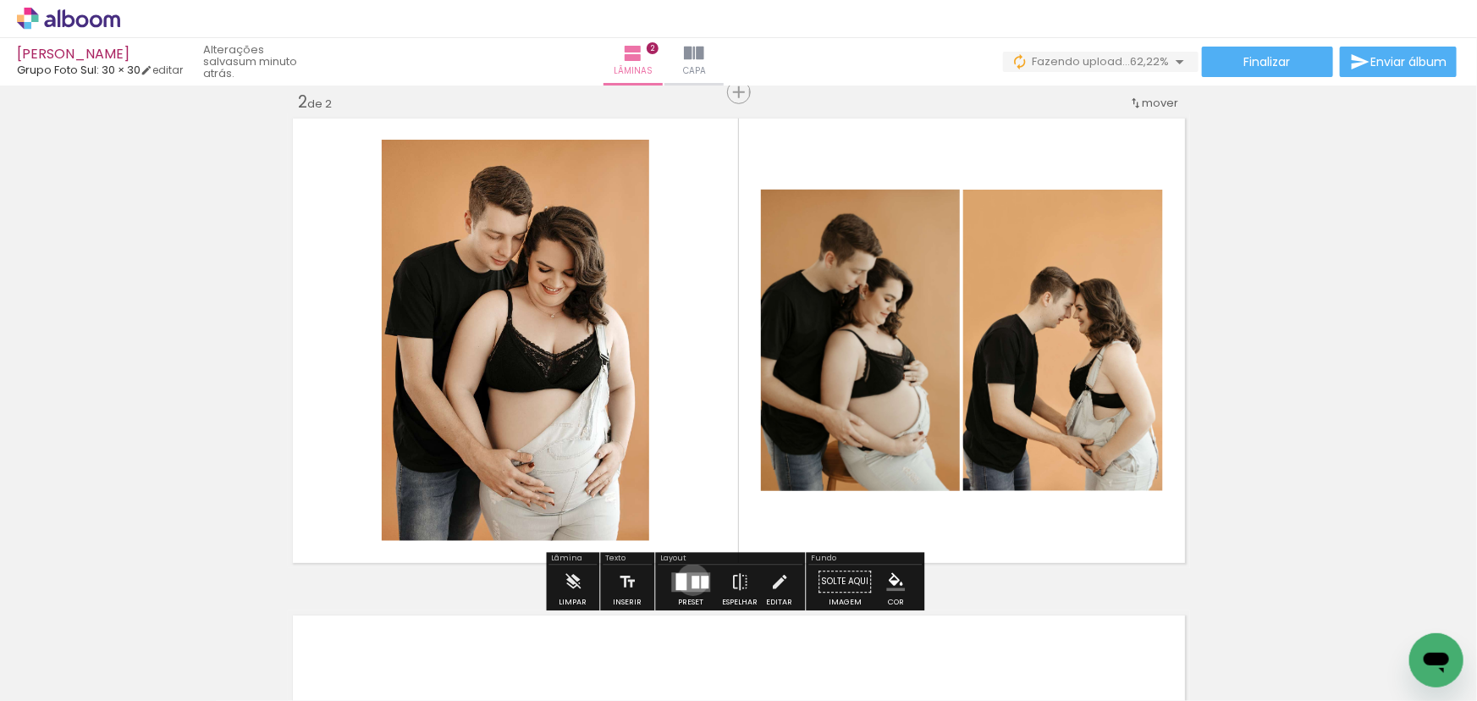
drag, startPoint x: 689, startPoint y: 579, endPoint x: 660, endPoint y: 563, distance: 33.0
click at [691, 579] on div at bounding box center [695, 581] width 8 height 13
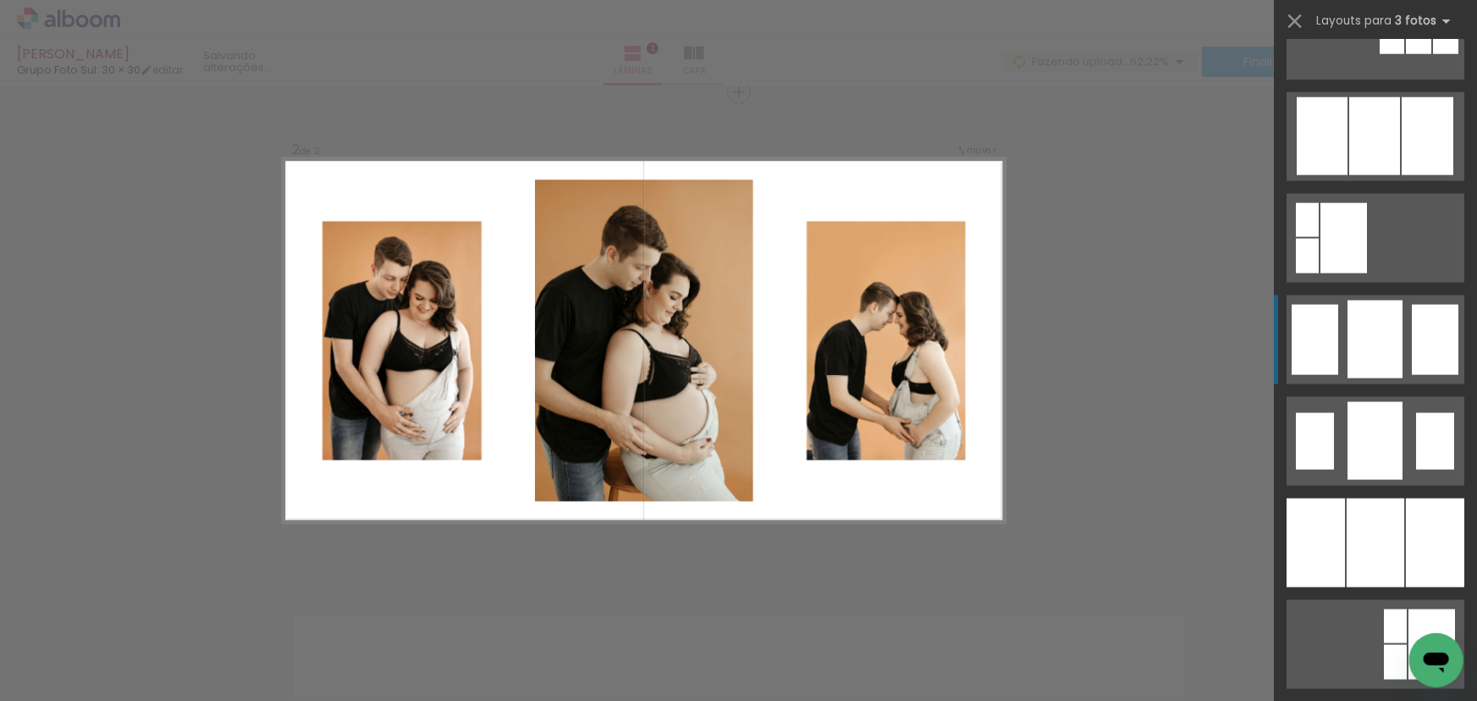
scroll to position [1384, 0]
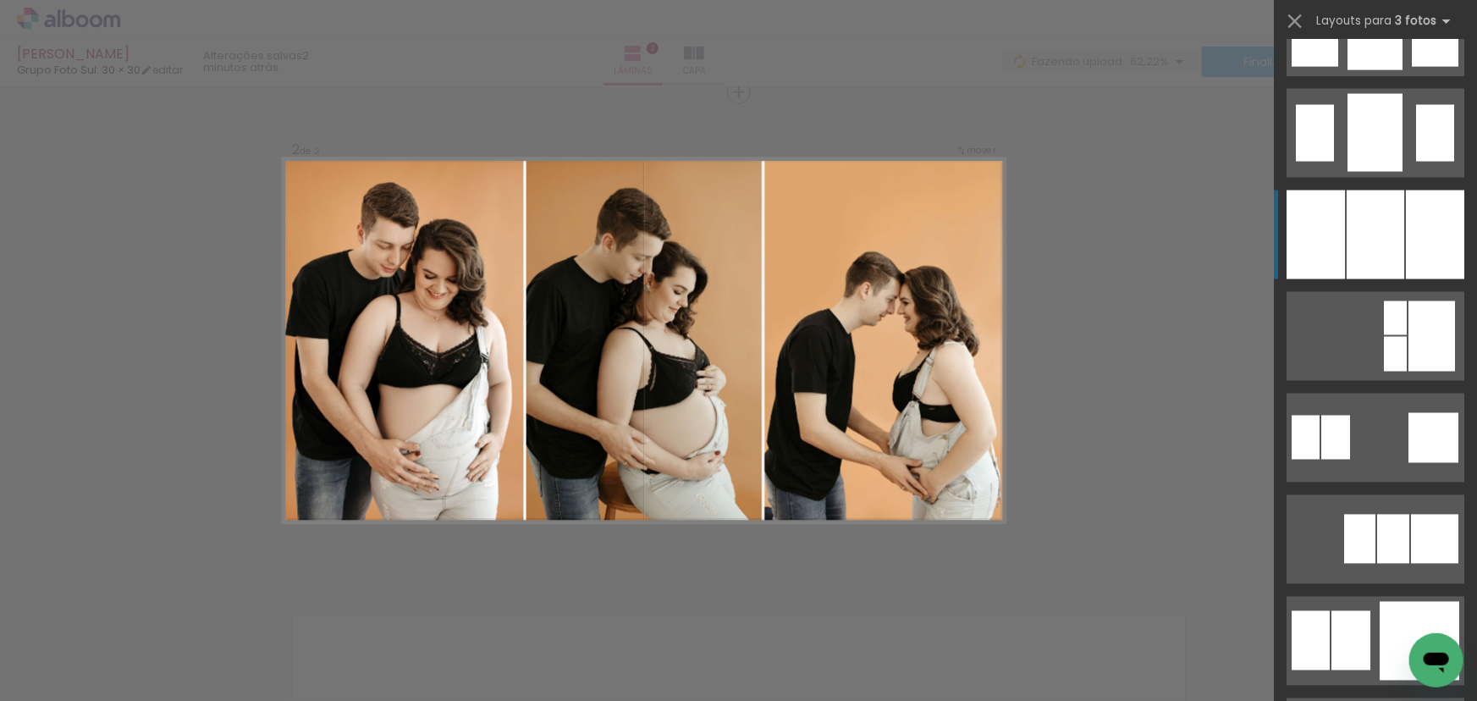
click at [1386, 230] on div at bounding box center [1375, 234] width 58 height 89
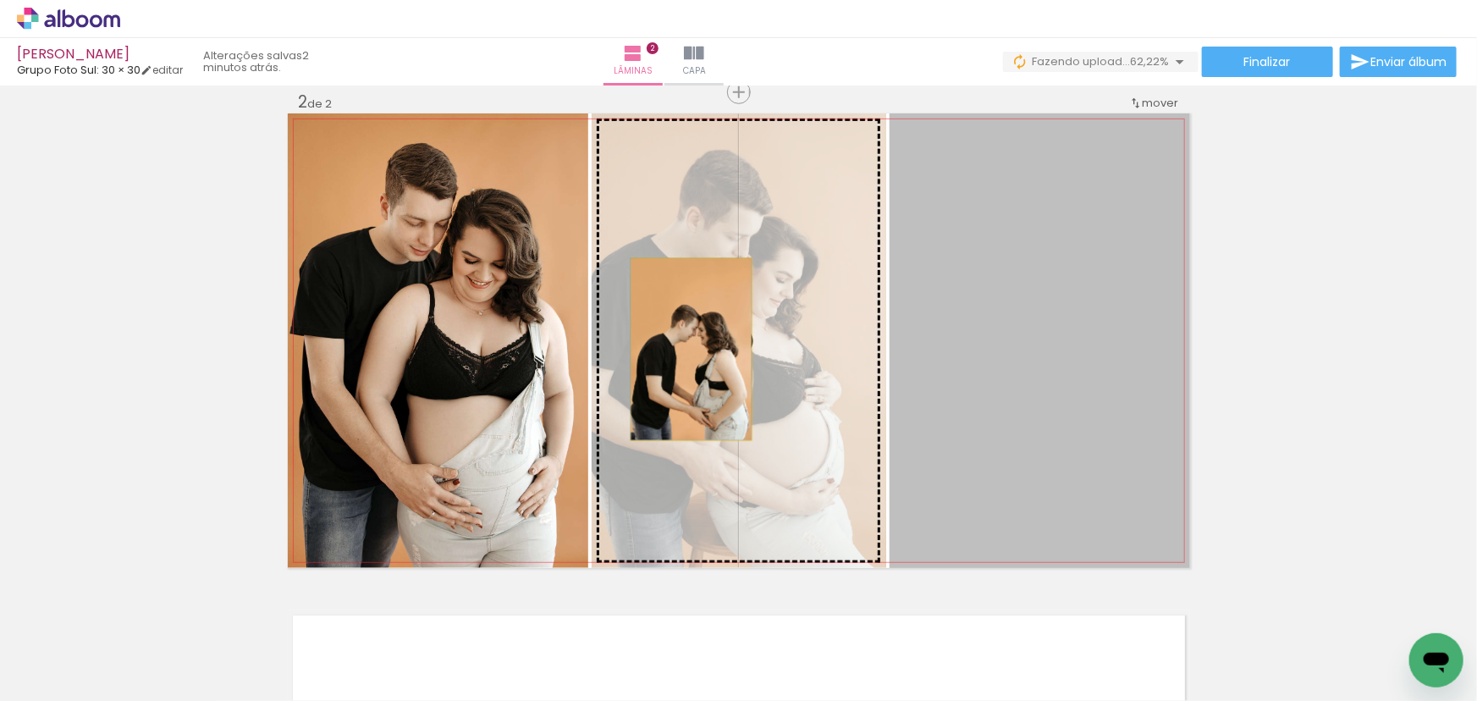
drag, startPoint x: 996, startPoint y: 393, endPoint x: 685, endPoint y: 349, distance: 313.7
click at [0, 0] on slot at bounding box center [0, 0] width 0 height 0
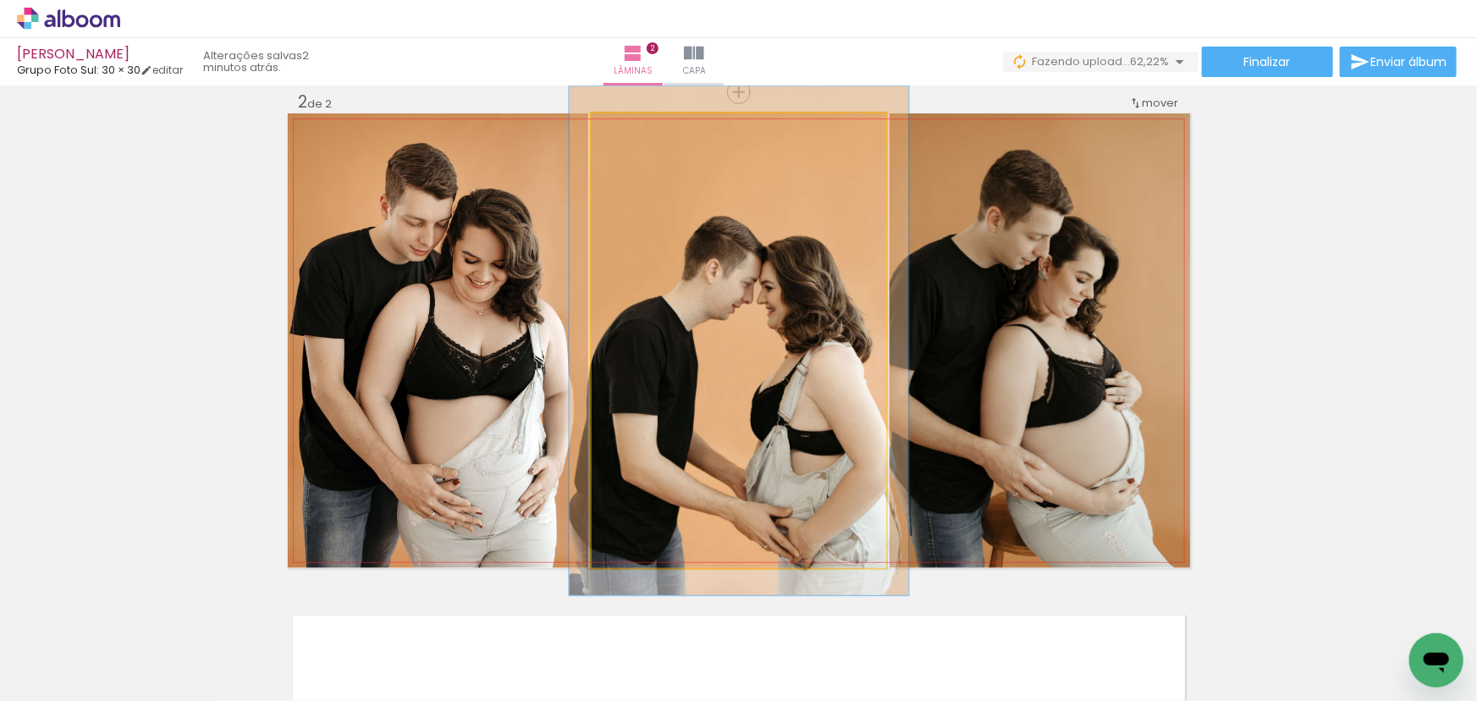
type paper-slider "117"
click at [634, 133] on div at bounding box center [637, 131] width 15 height 15
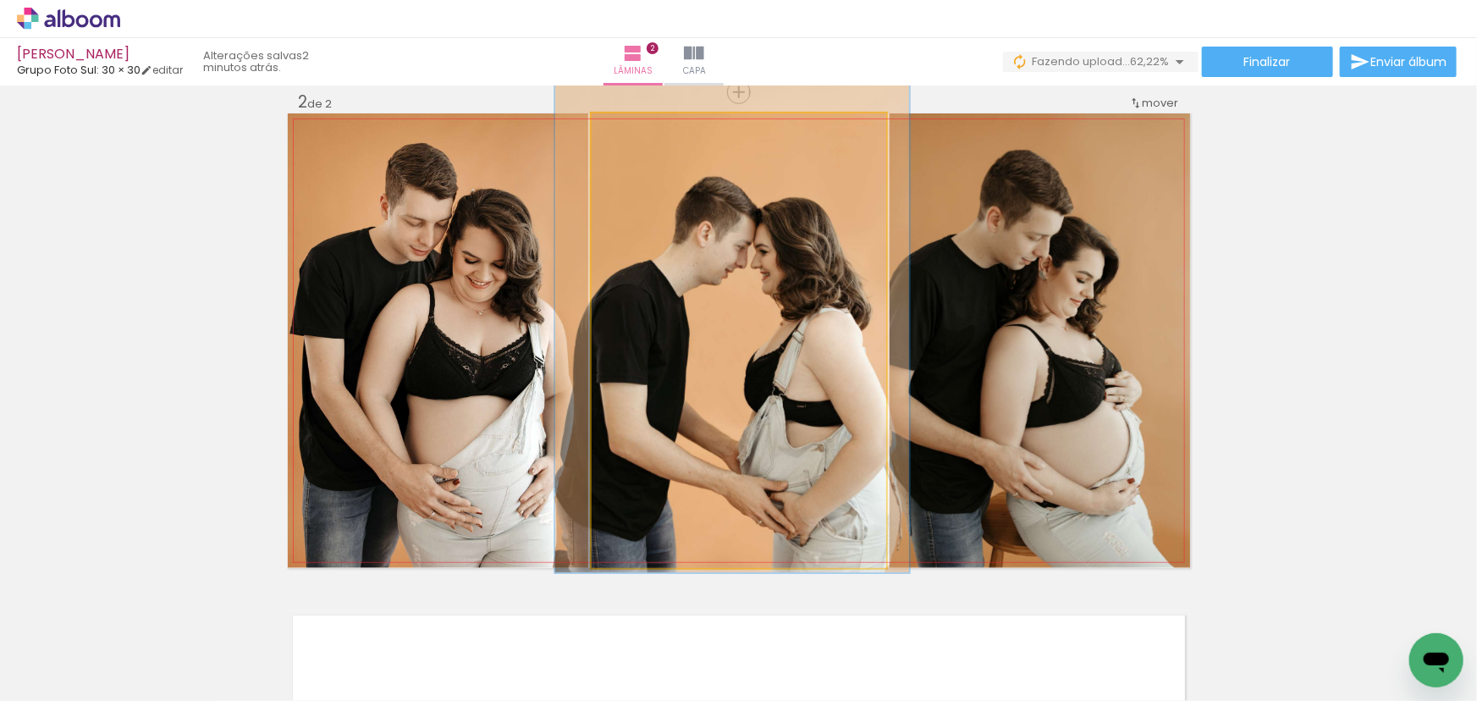
drag, startPoint x: 786, startPoint y: 267, endPoint x: 780, endPoint y: 237, distance: 30.2
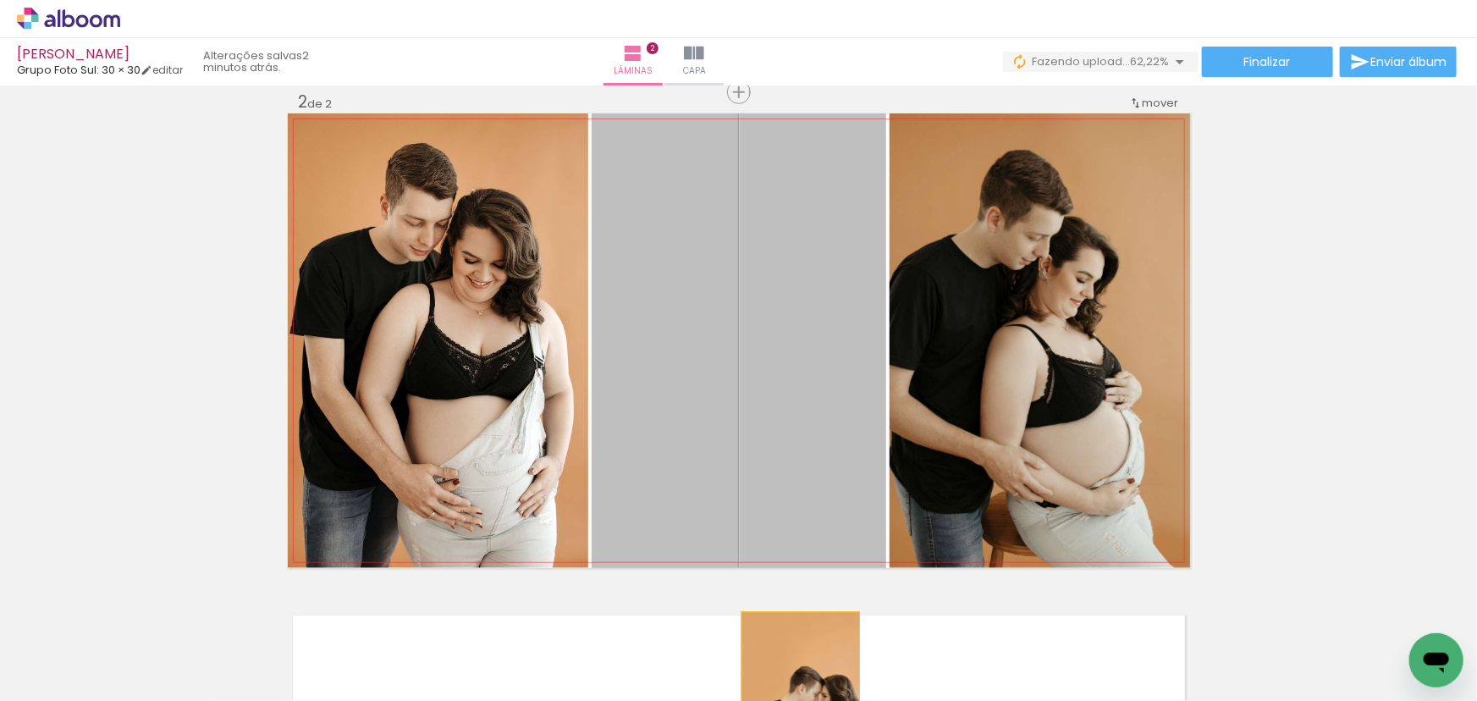
drag, startPoint x: 783, startPoint y: 305, endPoint x: 774, endPoint y: 682, distance: 376.7
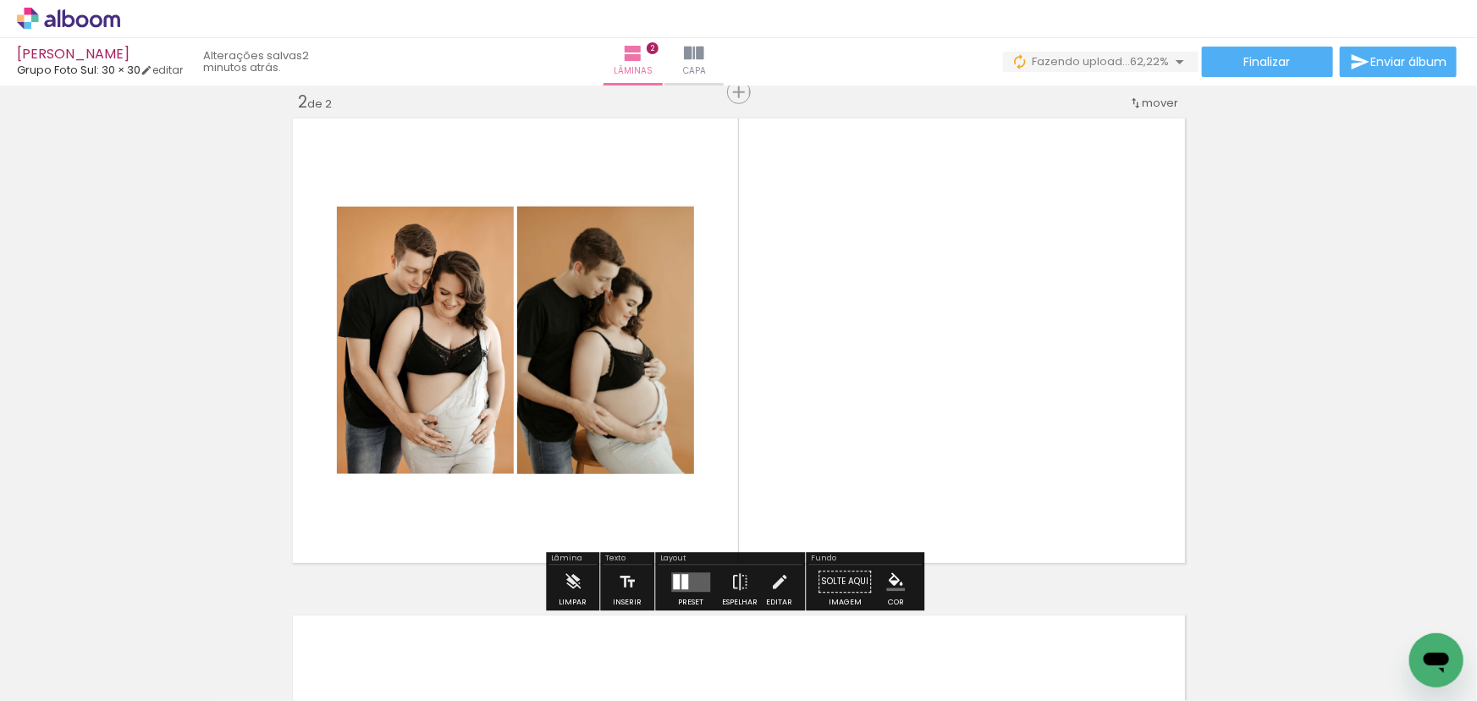
click at [708, 619] on paper-icon-button at bounding box center [701, 609] width 21 height 21
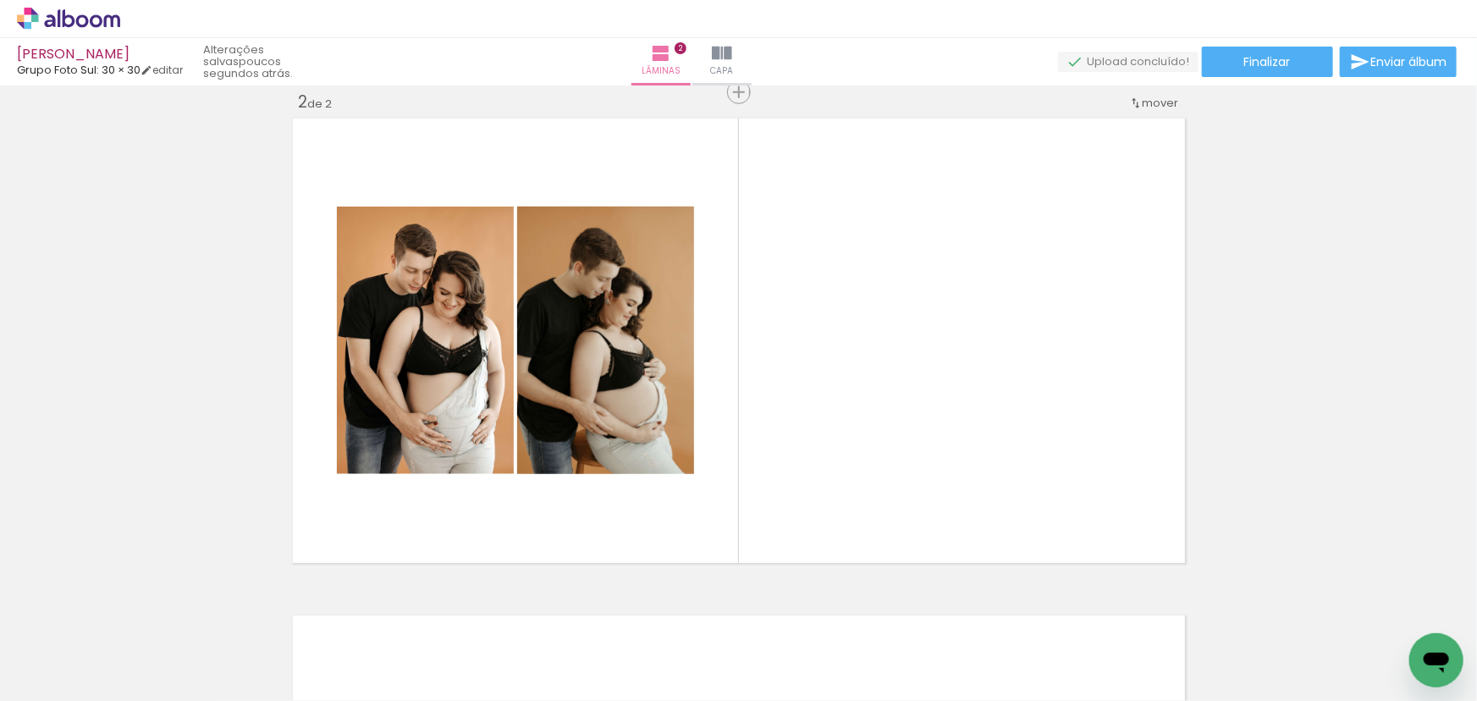
click at [52, 679] on span "Adicionar Fotos" at bounding box center [60, 678] width 51 height 19
click at [0, 0] on input "file" at bounding box center [0, 0] width 0 height 0
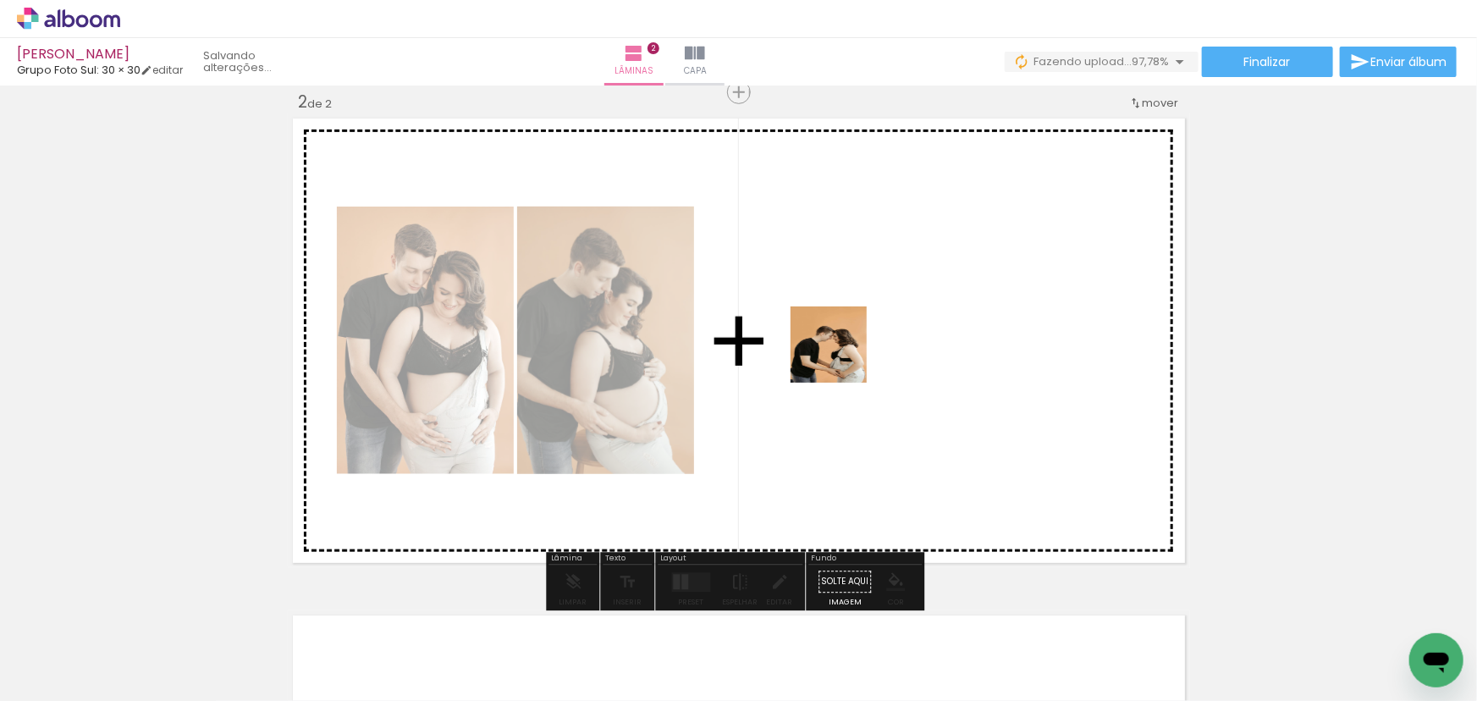
drag, startPoint x: 820, startPoint y: 448, endPoint x: 840, endPoint y: 355, distance: 94.4
click at [840, 355] on quentale-workspace at bounding box center [738, 350] width 1477 height 701
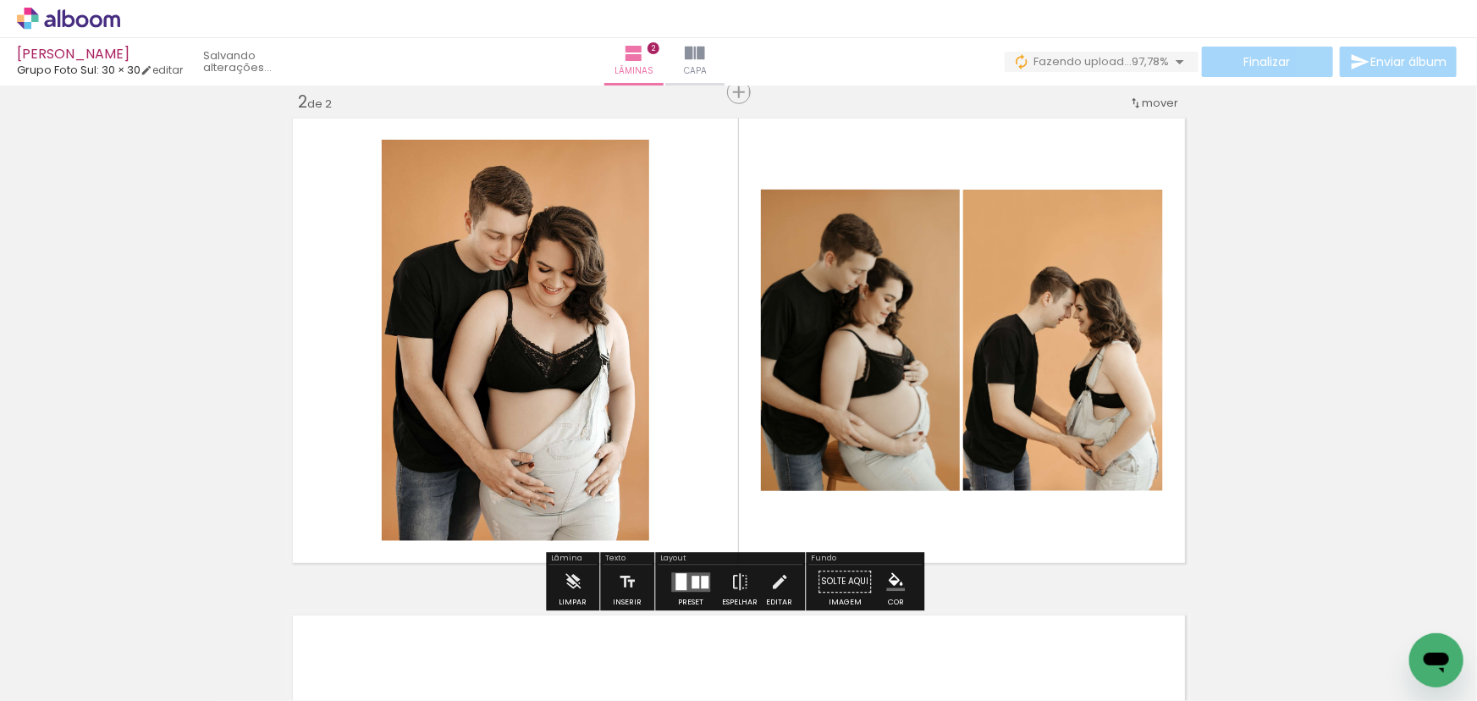
click at [697, 565] on div at bounding box center [691, 582] width 46 height 34
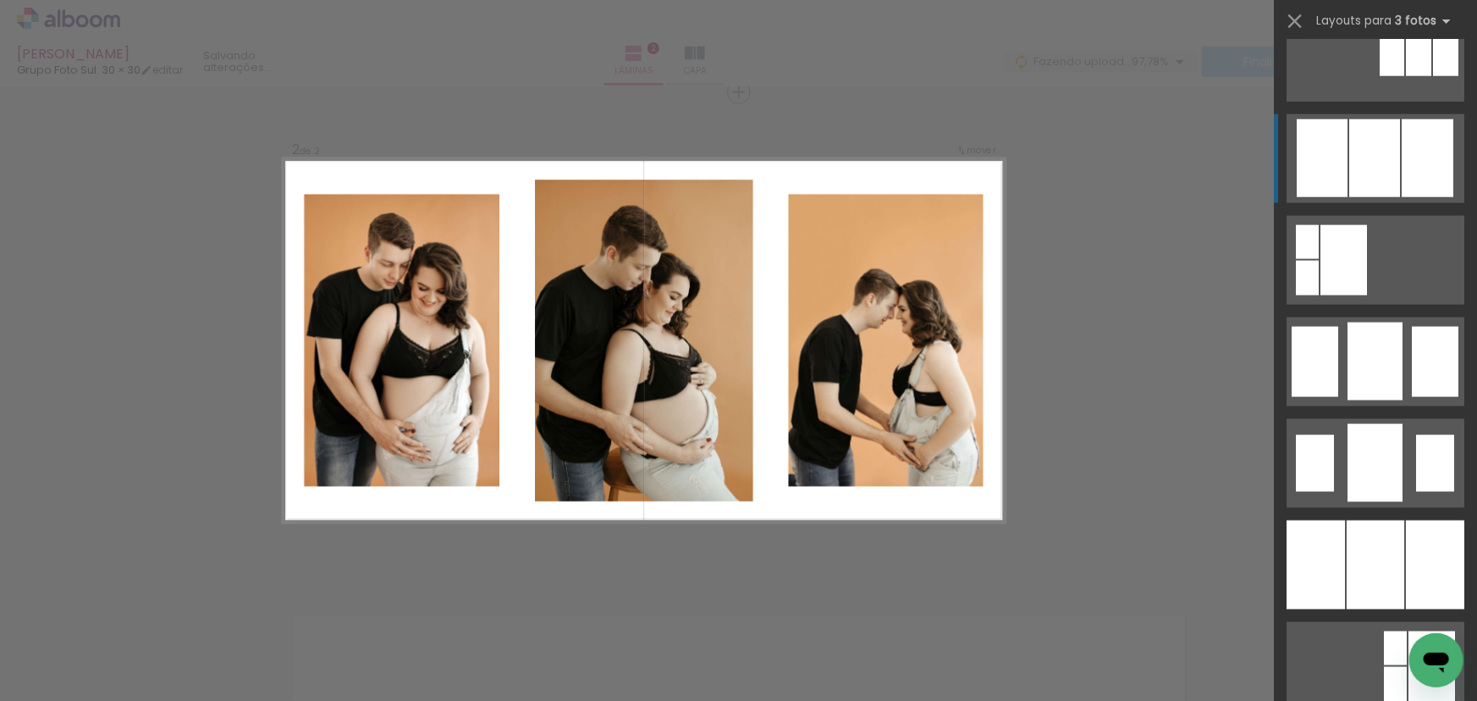
scroll to position [1153, 0]
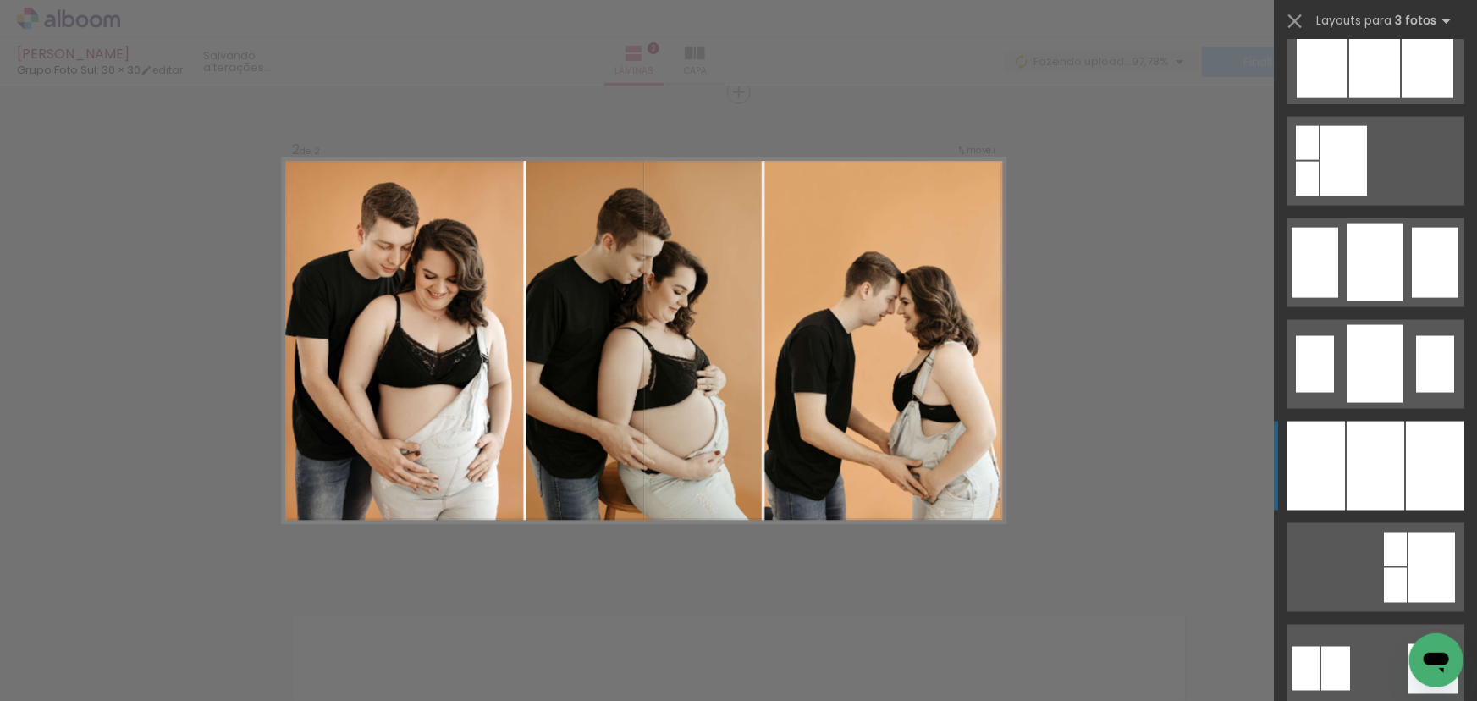
click at [1365, 454] on div at bounding box center [1375, 465] width 58 height 89
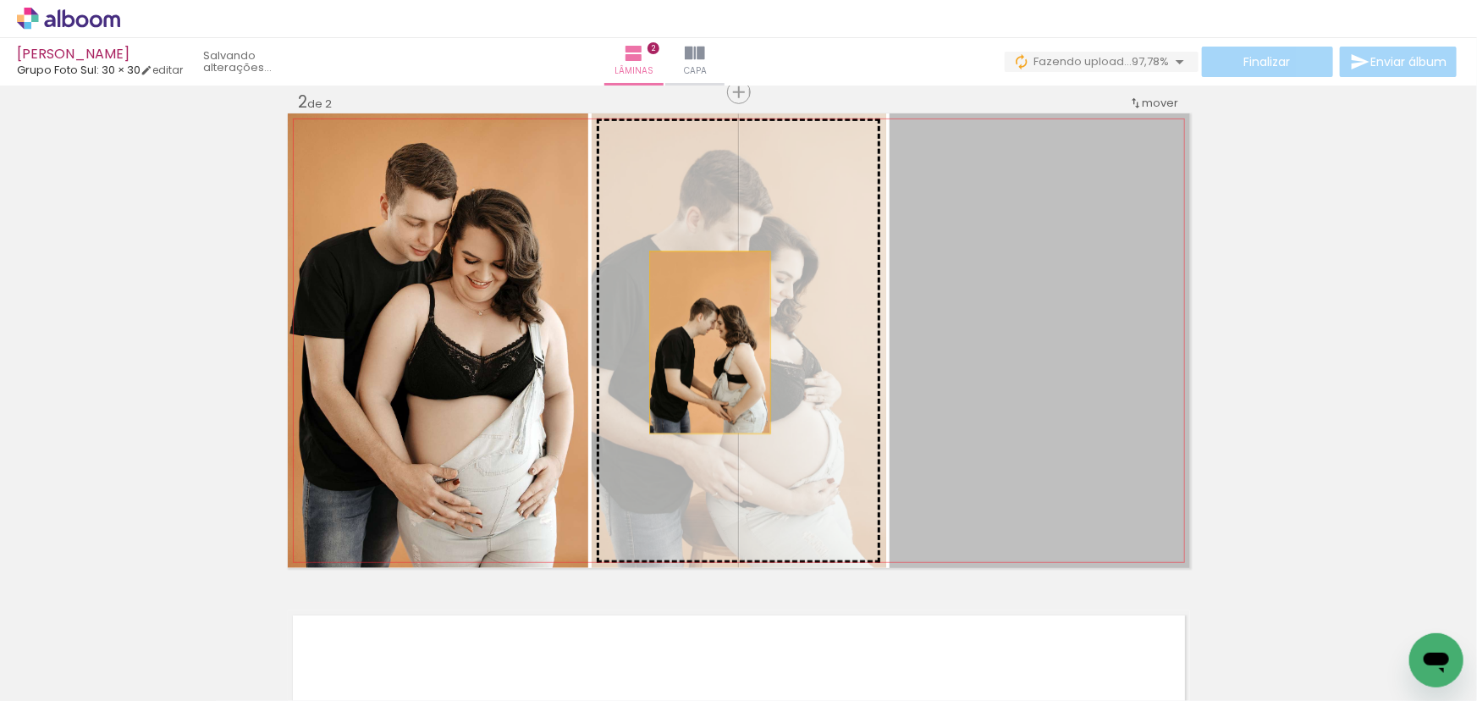
drag, startPoint x: 993, startPoint y: 377, endPoint x: 669, endPoint y: 338, distance: 327.3
click at [0, 0] on slot at bounding box center [0, 0] width 0 height 0
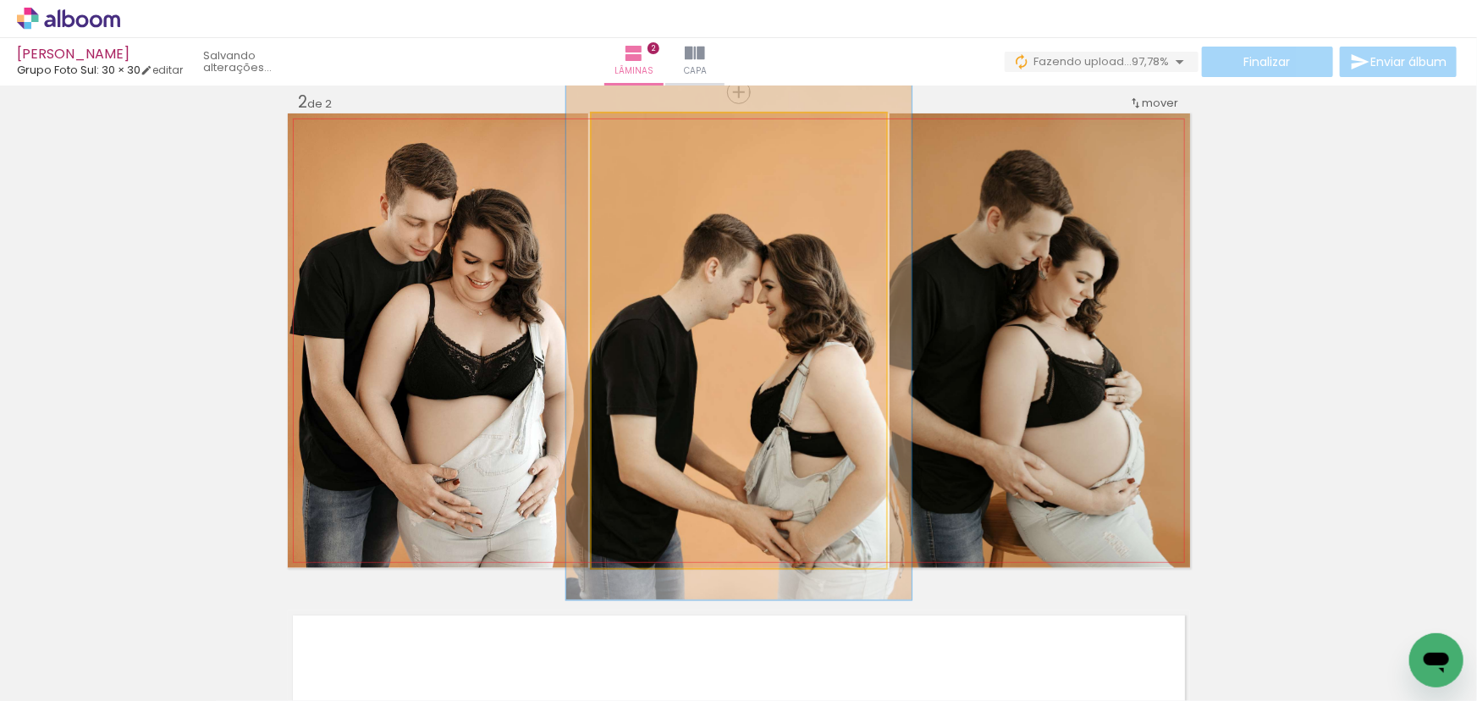
type paper-slider "116"
click at [641, 133] on div at bounding box center [638, 131] width 27 height 27
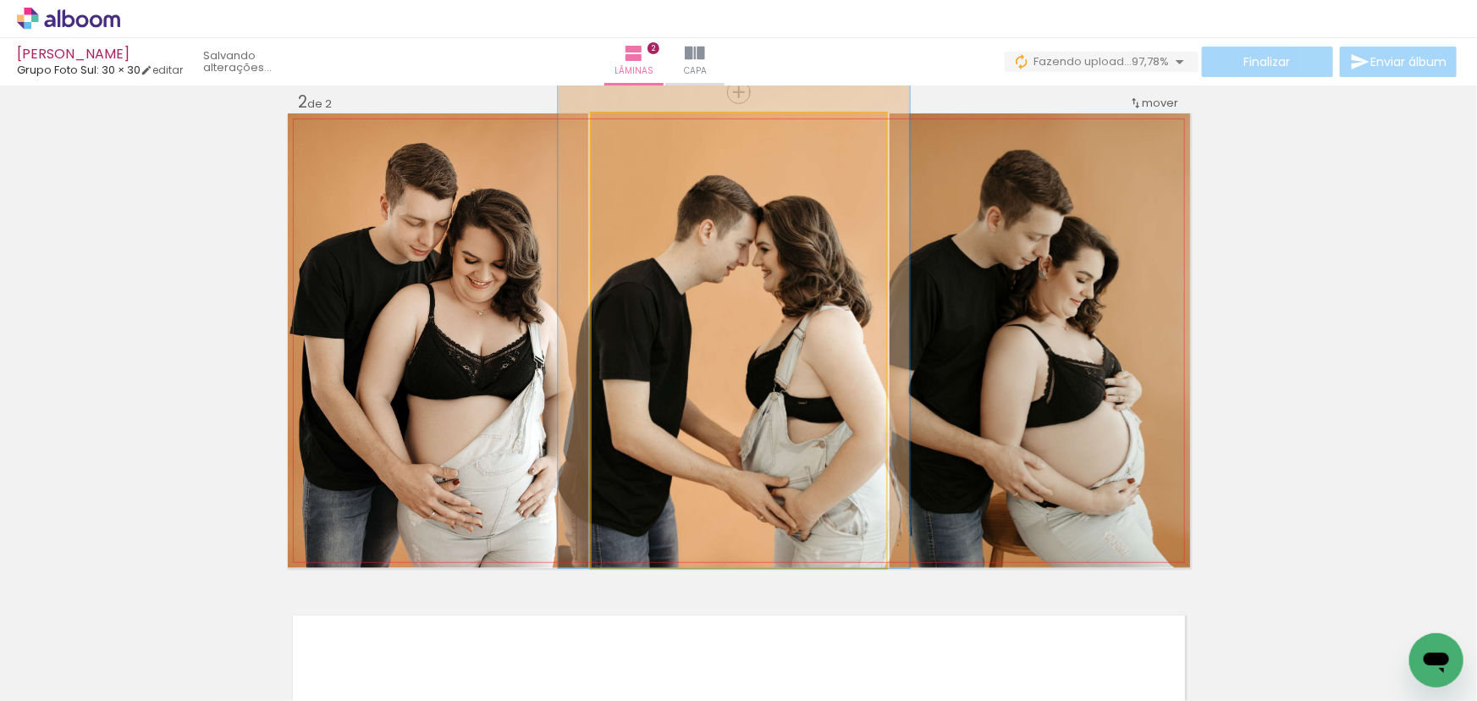
drag, startPoint x: 781, startPoint y: 288, endPoint x: 773, endPoint y: 233, distance: 55.5
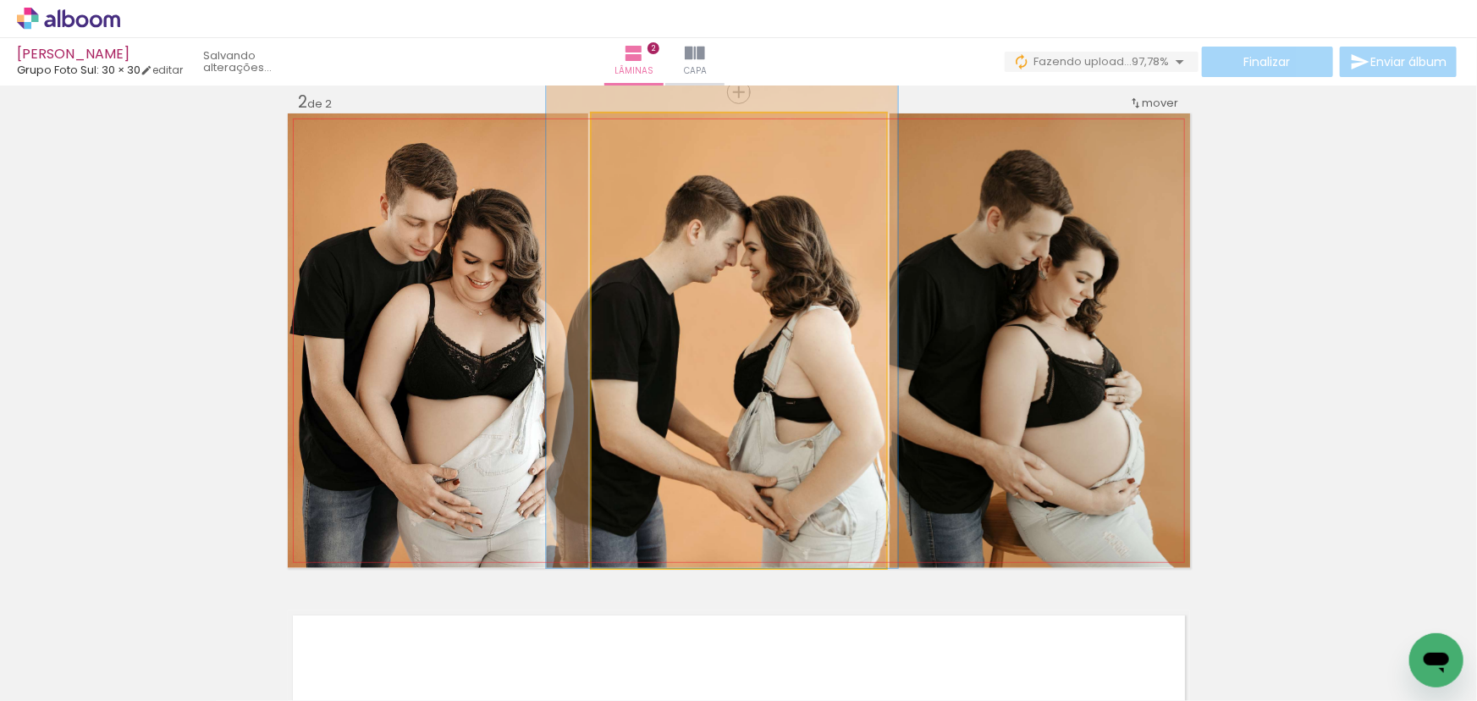
click at [784, 250] on quentale-photo at bounding box center [739, 340] width 294 height 454
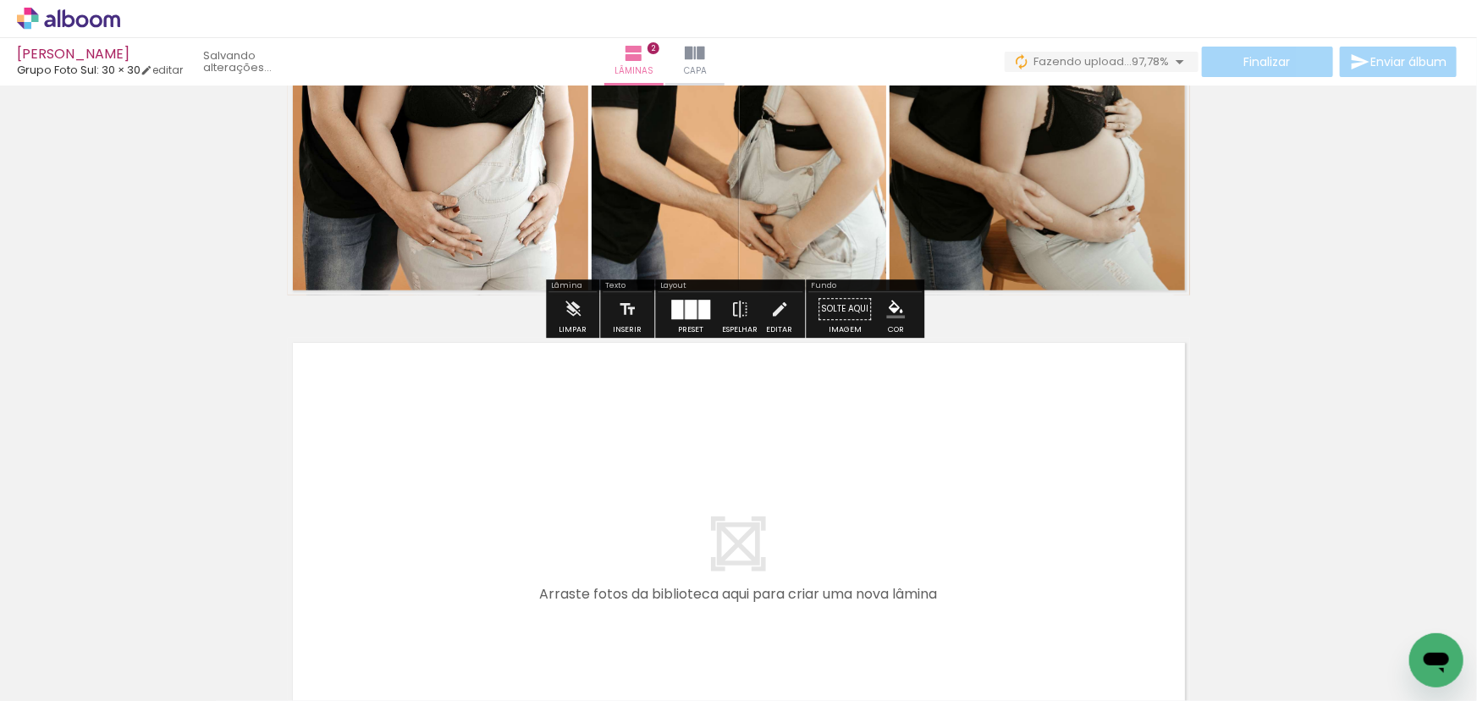
scroll to position [826, 0]
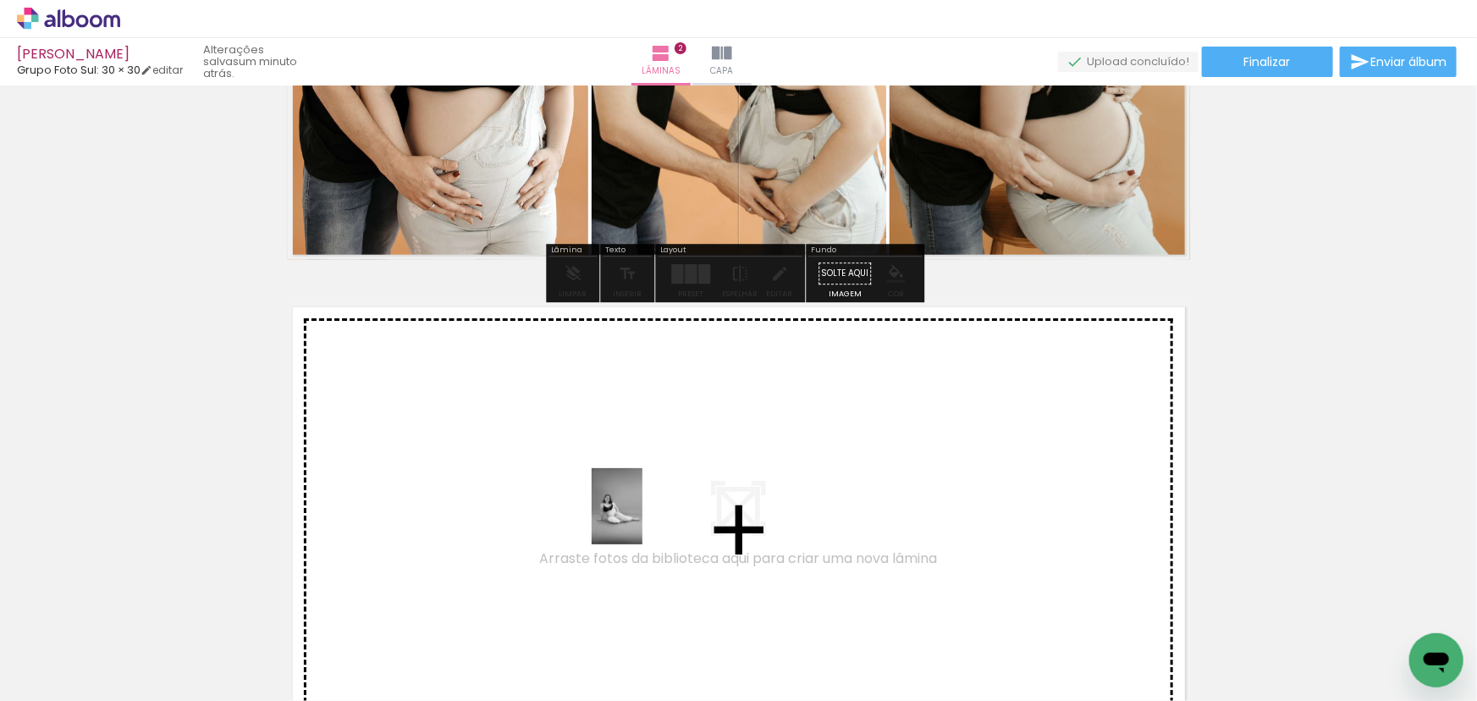
drag, startPoint x: 663, startPoint y: 669, endPoint x: 641, endPoint y: 516, distance: 154.0
click at [641, 516] on quentale-workspace at bounding box center [738, 350] width 1477 height 701
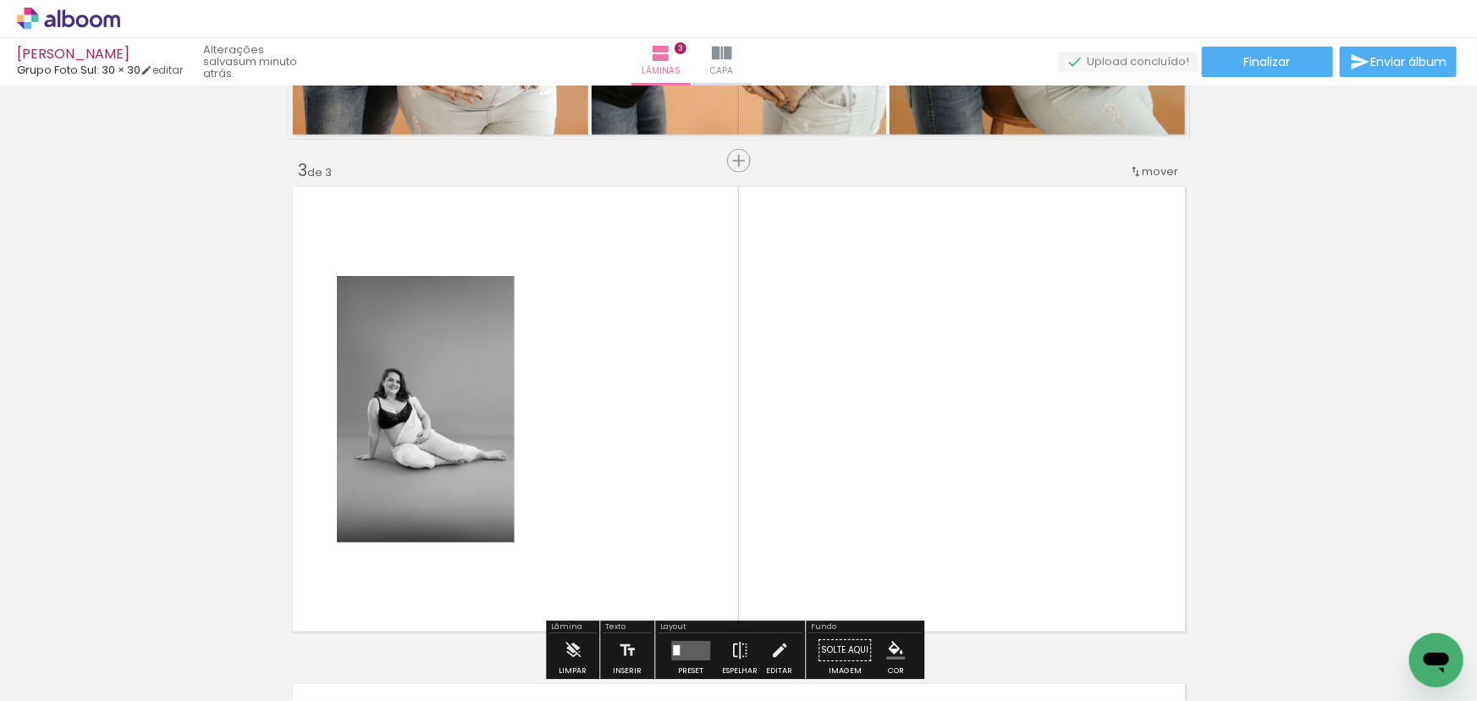
scroll to position [1015, 0]
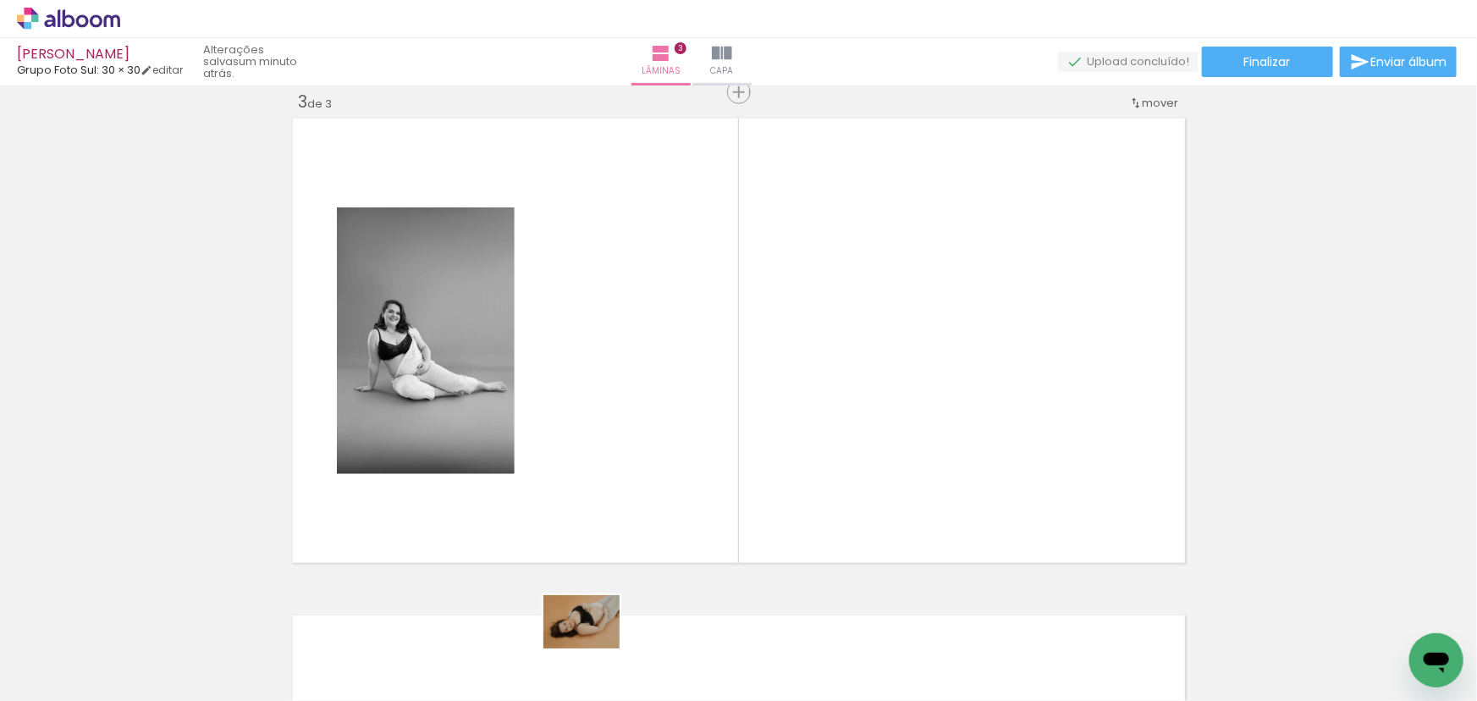
click at [591, 646] on div at bounding box center [549, 643] width 84 height 58
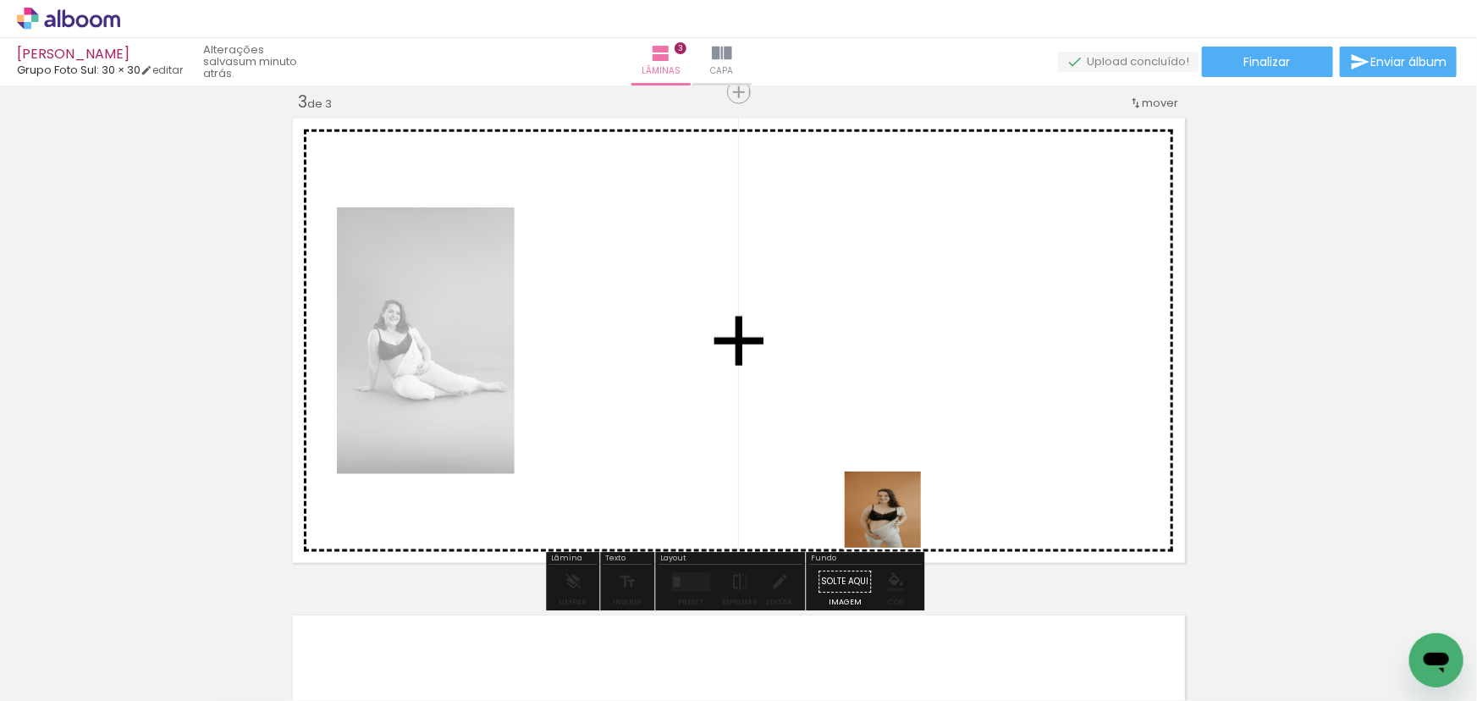
drag, startPoint x: 881, startPoint y: 564, endPoint x: 911, endPoint y: 474, distance: 94.7
click at [911, 474] on quentale-workspace at bounding box center [738, 350] width 1477 height 701
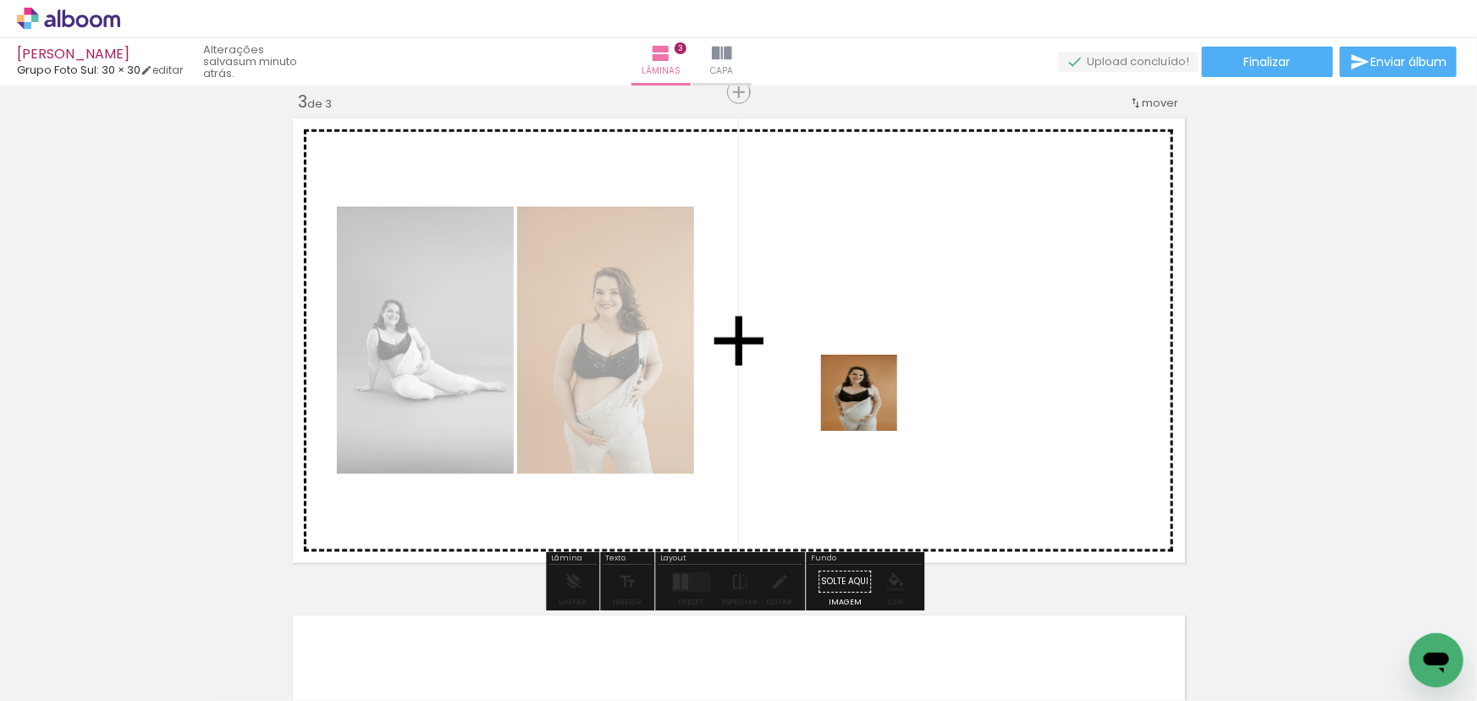
drag, startPoint x: 894, startPoint y: 469, endPoint x: 872, endPoint y: 405, distance: 67.5
click at [872, 405] on quentale-workspace at bounding box center [738, 350] width 1477 height 701
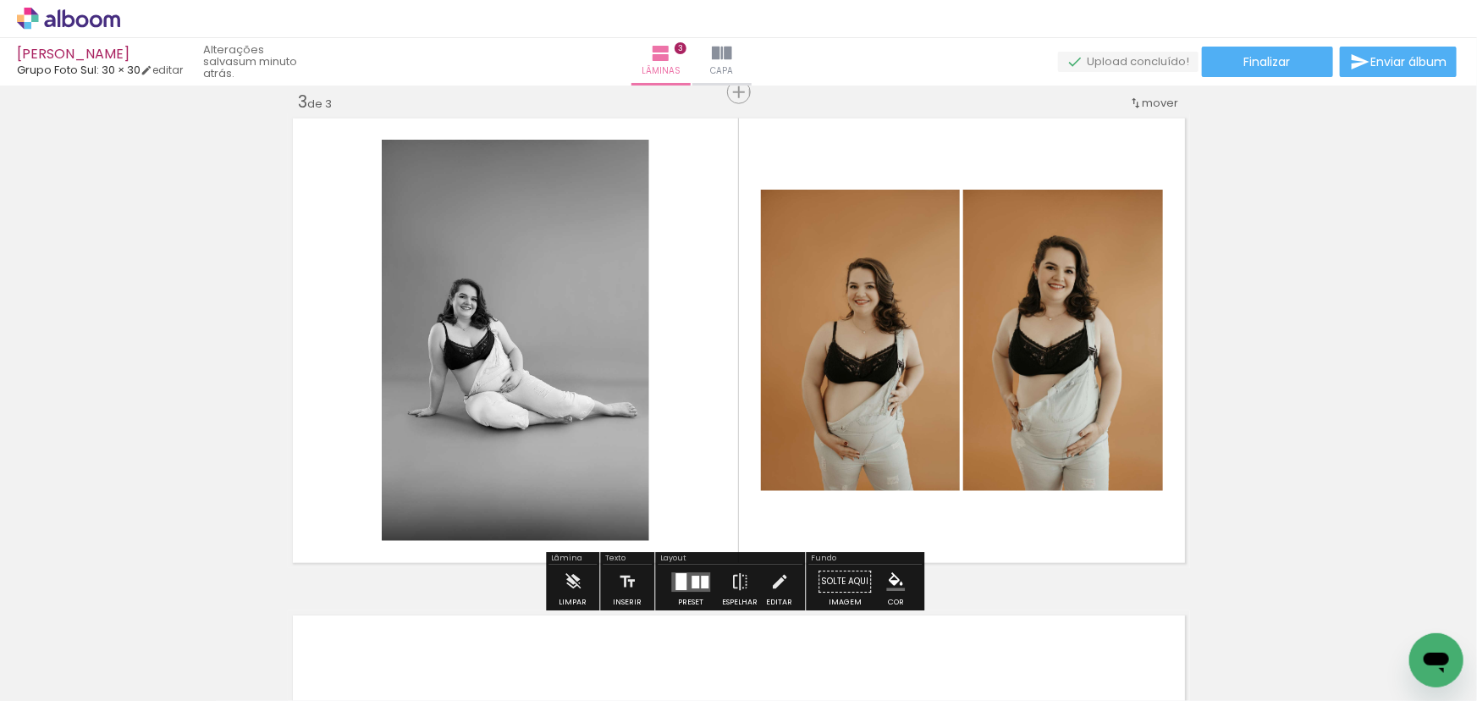
click at [707, 588] on div at bounding box center [691, 582] width 46 height 34
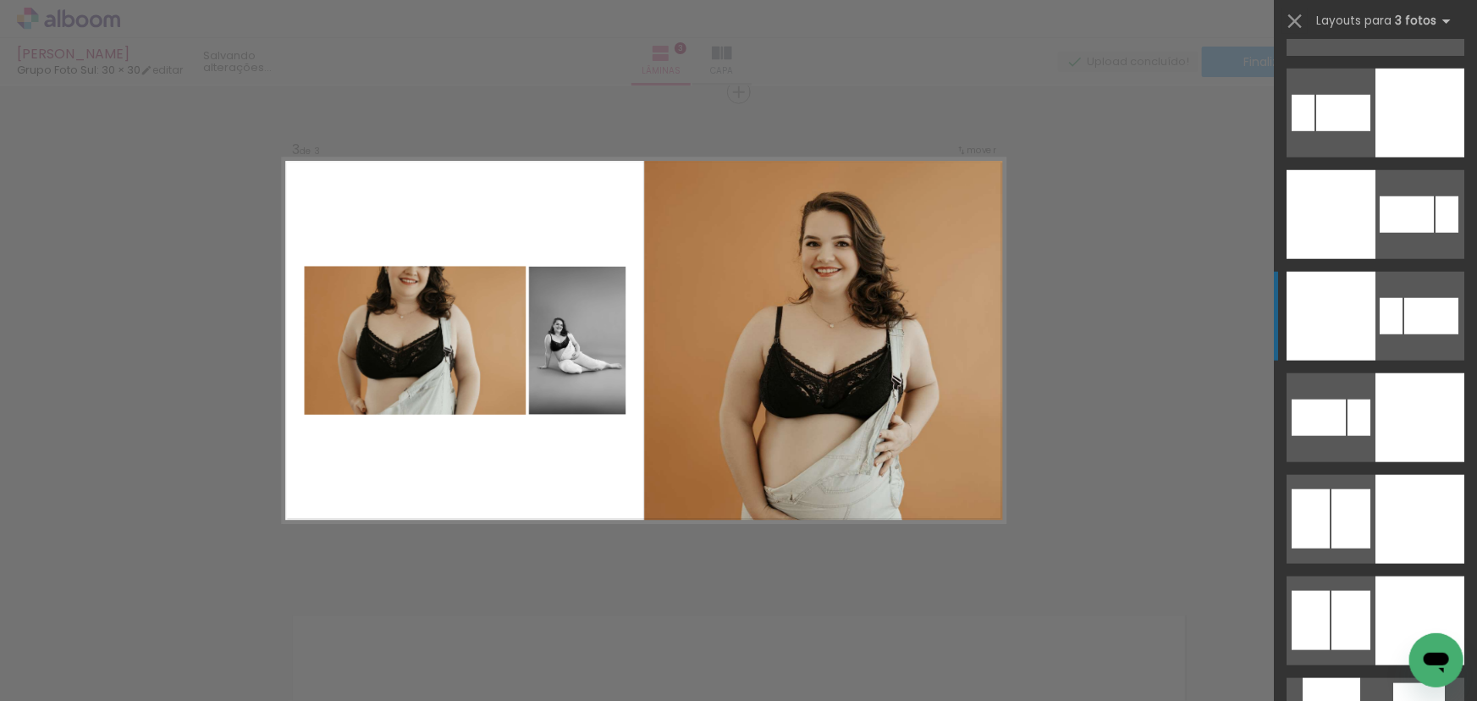
scroll to position [7231, 0]
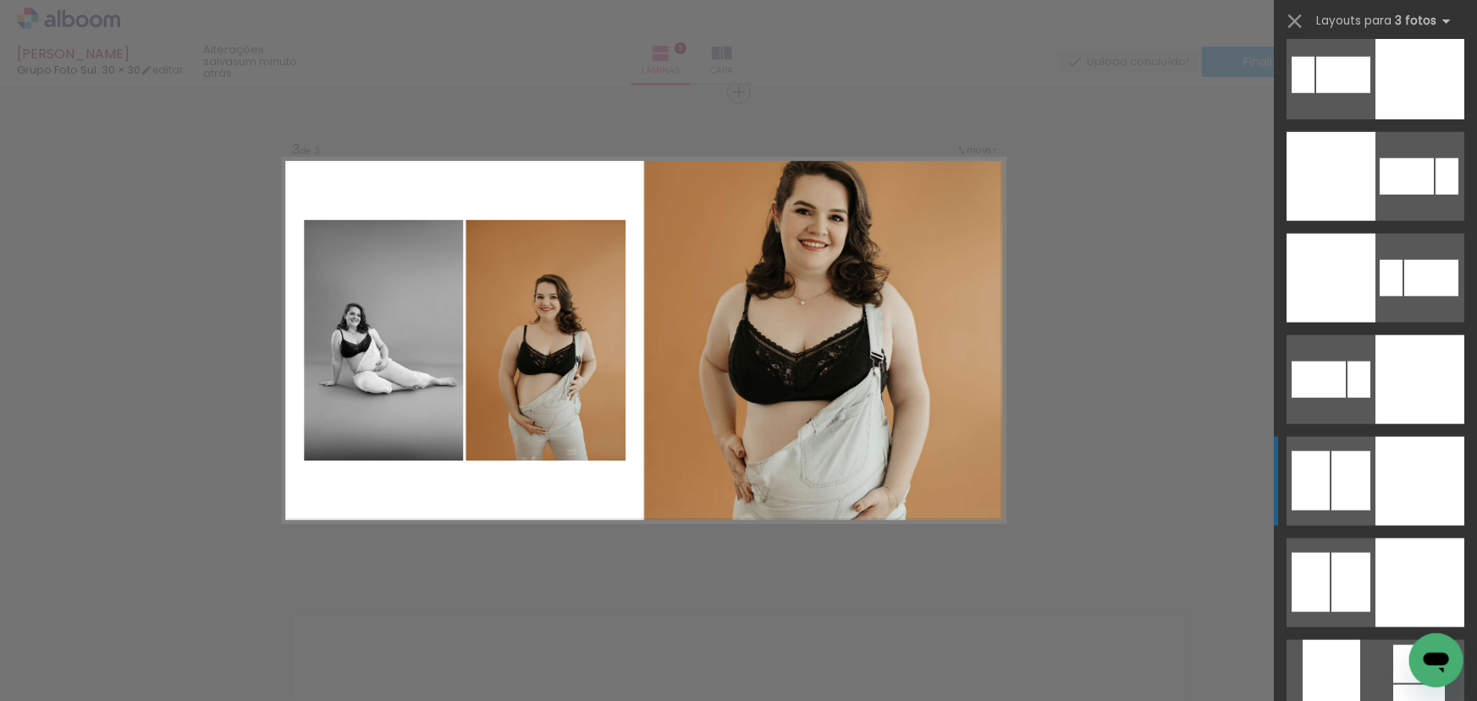
click at [1389, 481] on div at bounding box center [1419, 481] width 89 height 89
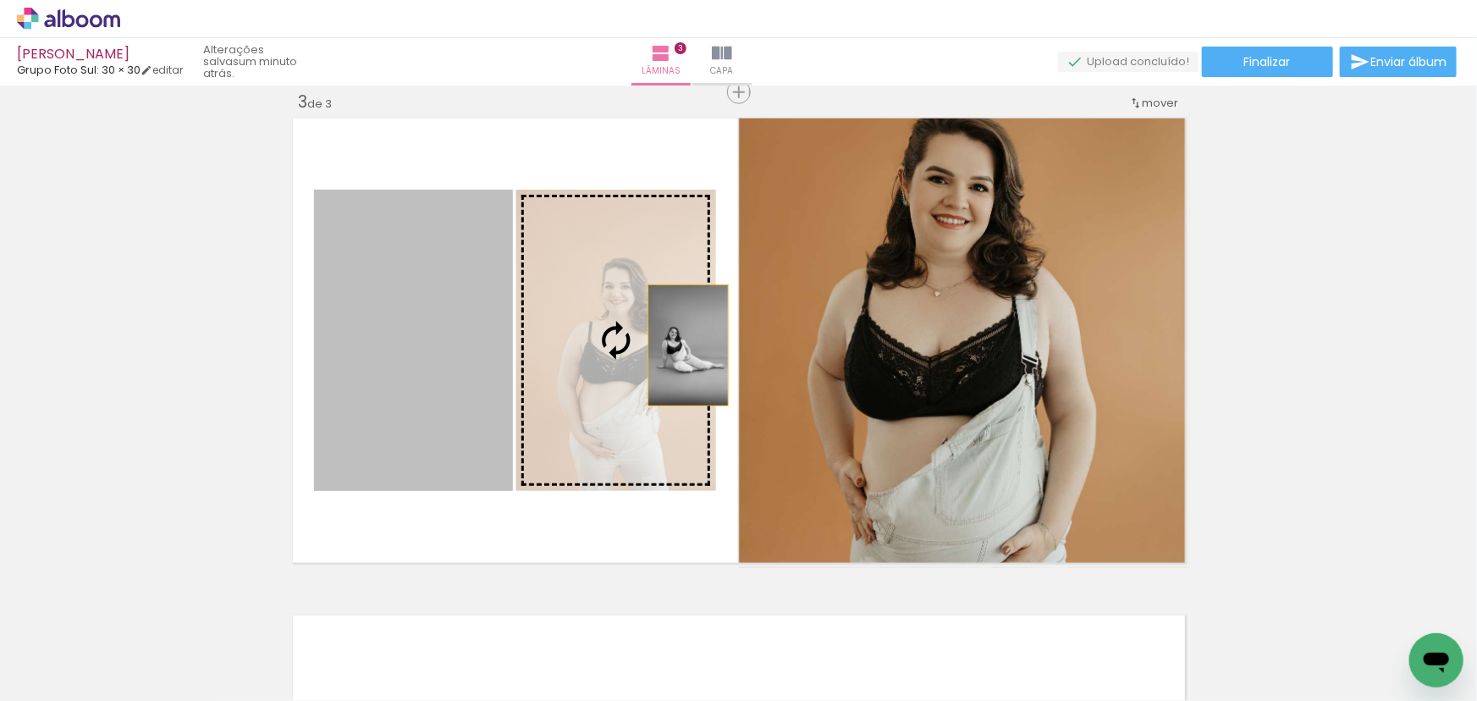
drag, startPoint x: 531, startPoint y: 349, endPoint x: 908, endPoint y: 318, distance: 377.9
click at [0, 0] on slot at bounding box center [0, 0] width 0 height 0
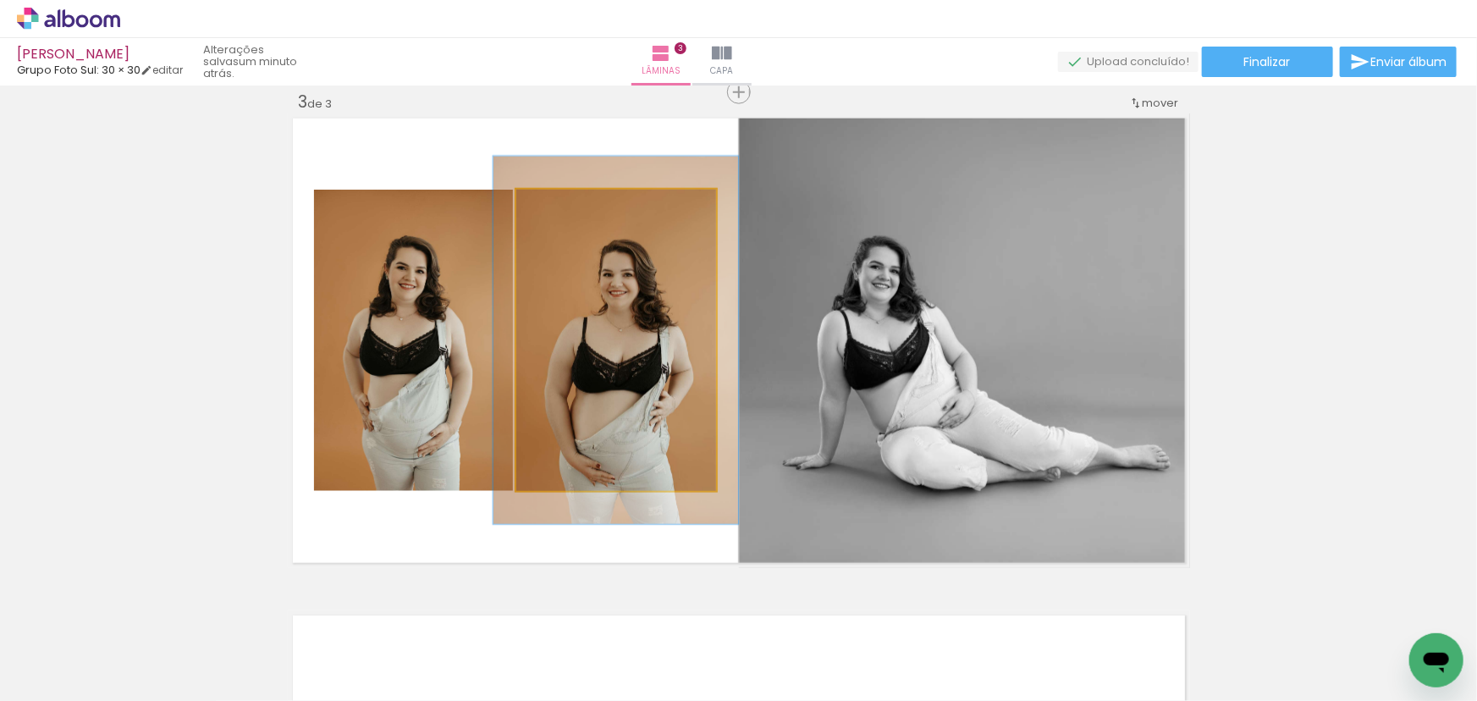
drag, startPoint x: 559, startPoint y: 199, endPoint x: 598, endPoint y: 258, distance: 70.9
type paper-slider "122"
click at [572, 195] on div at bounding box center [568, 207] width 27 height 27
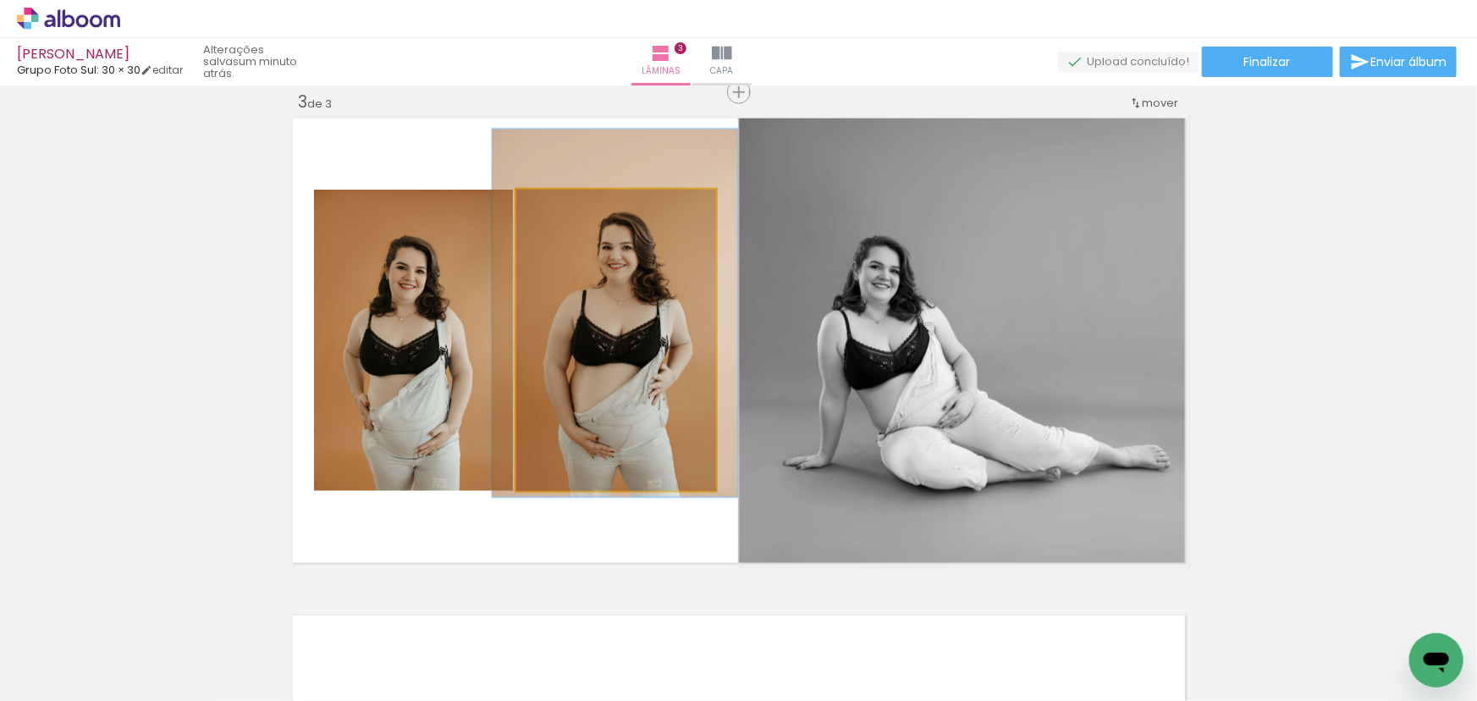
drag, startPoint x: 641, startPoint y: 278, endPoint x: 640, endPoint y: 255, distance: 22.9
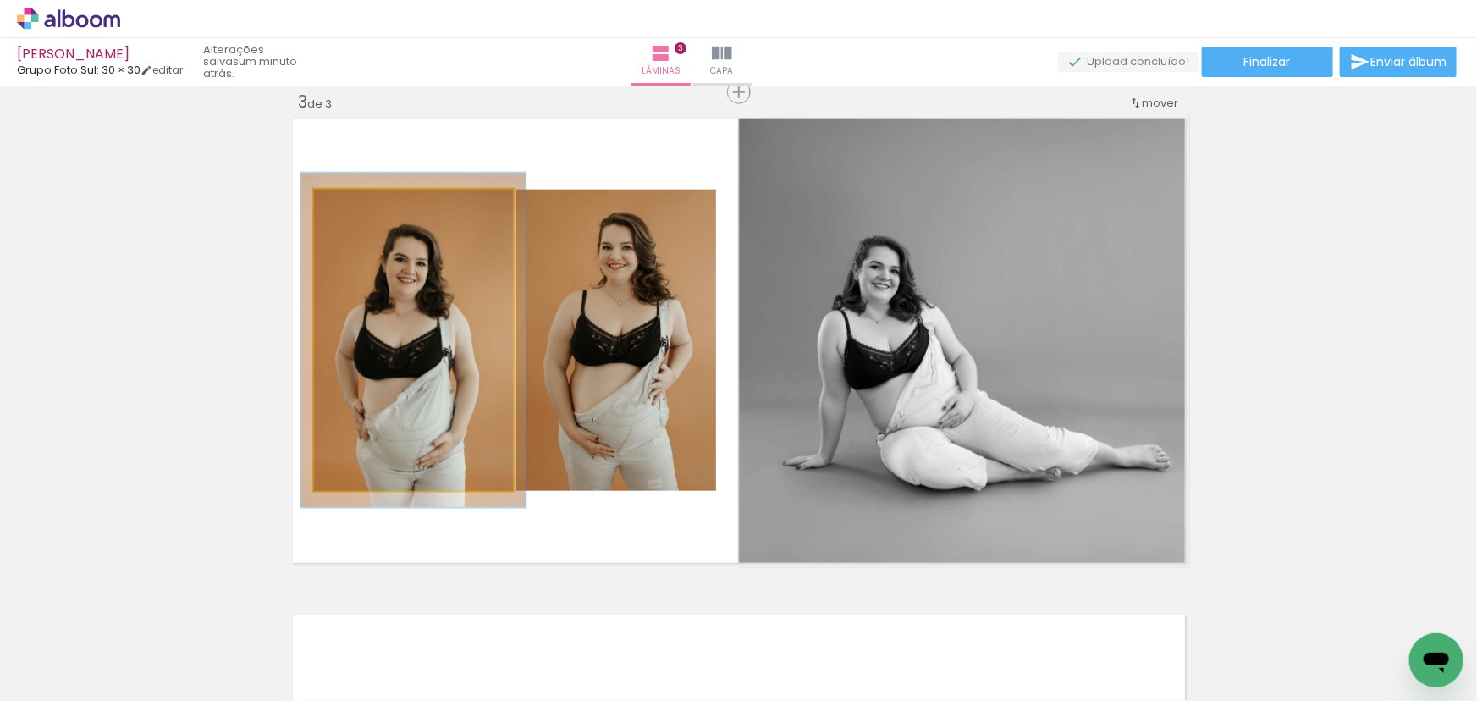
type paper-slider "113"
click at [352, 206] on div at bounding box center [359, 207] width 15 height 15
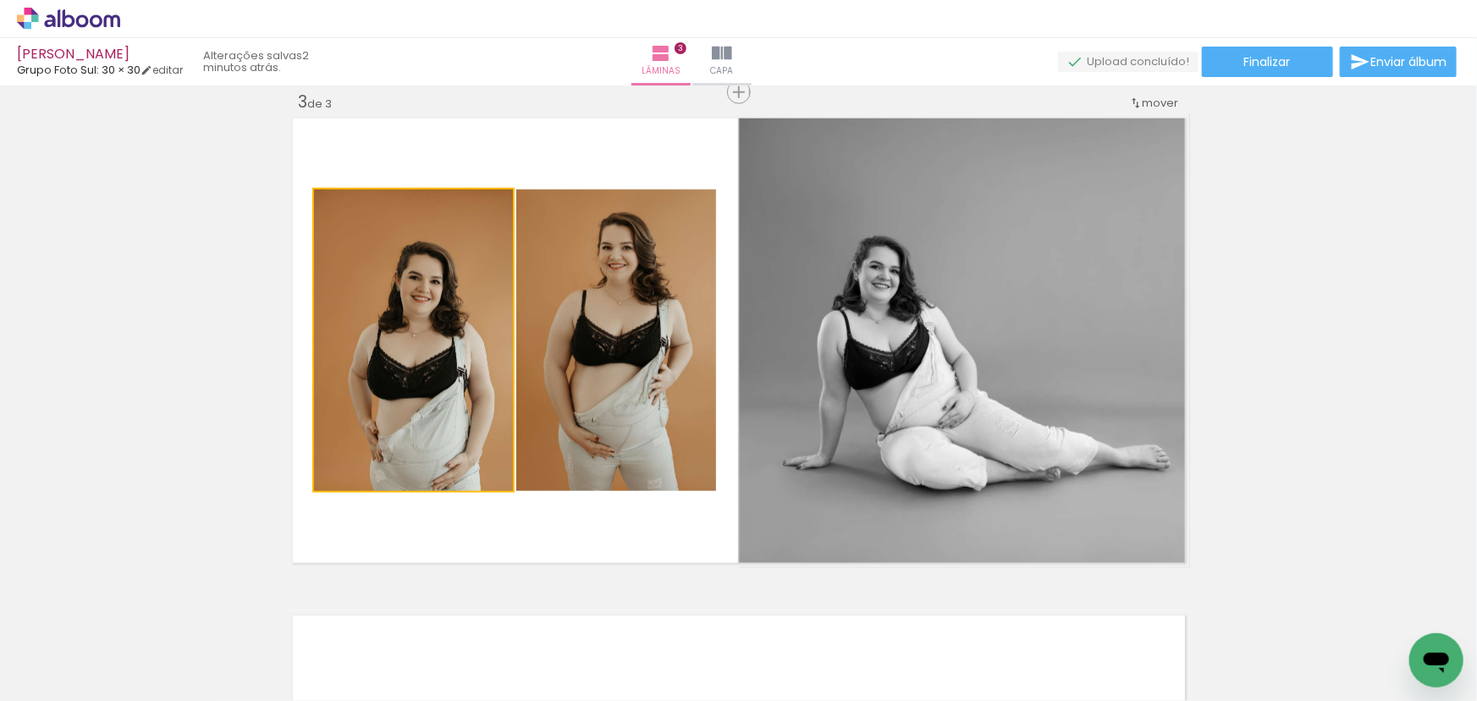
drag, startPoint x: 423, startPoint y: 376, endPoint x: 479, endPoint y: 643, distance: 273.2
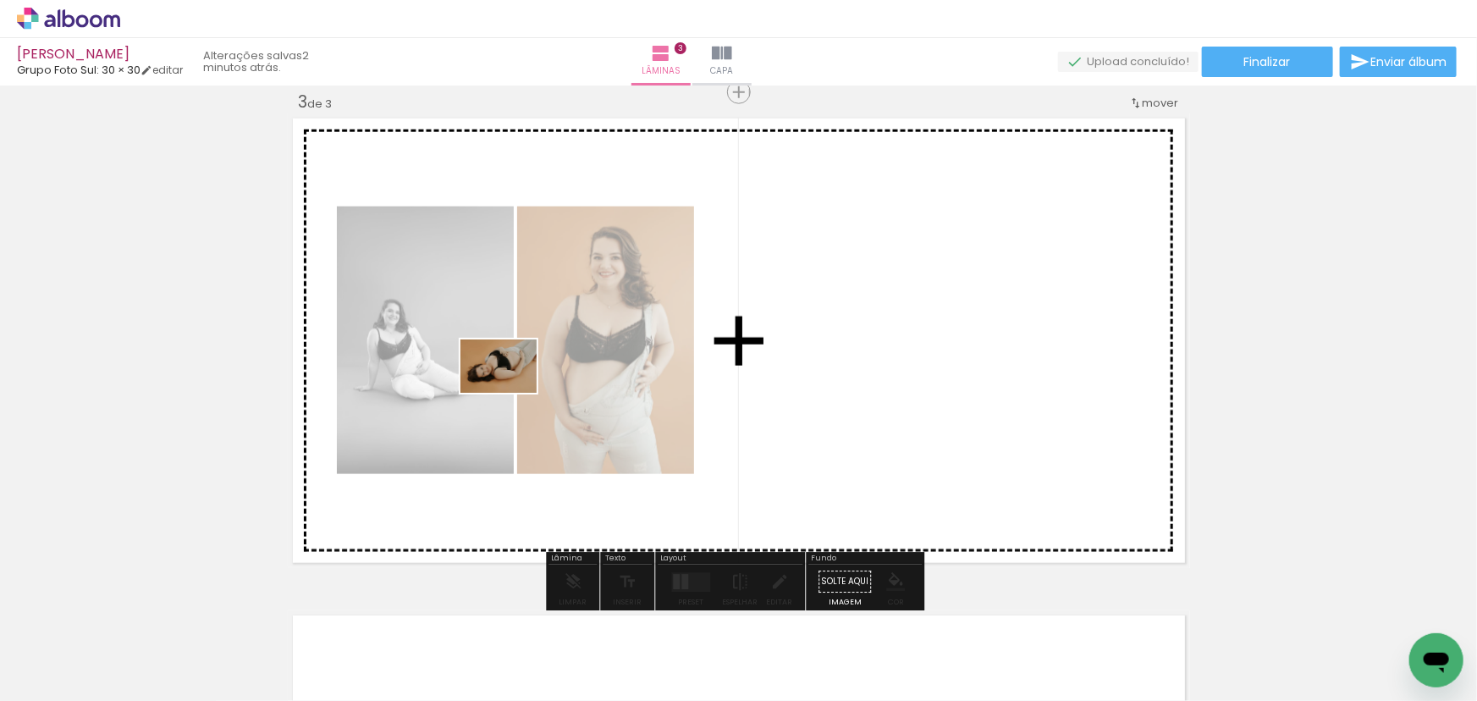
drag, startPoint x: 537, startPoint y: 632, endPoint x: 445, endPoint y: 406, distance: 243.7
click at [515, 388] on quentale-workspace at bounding box center [738, 350] width 1477 height 701
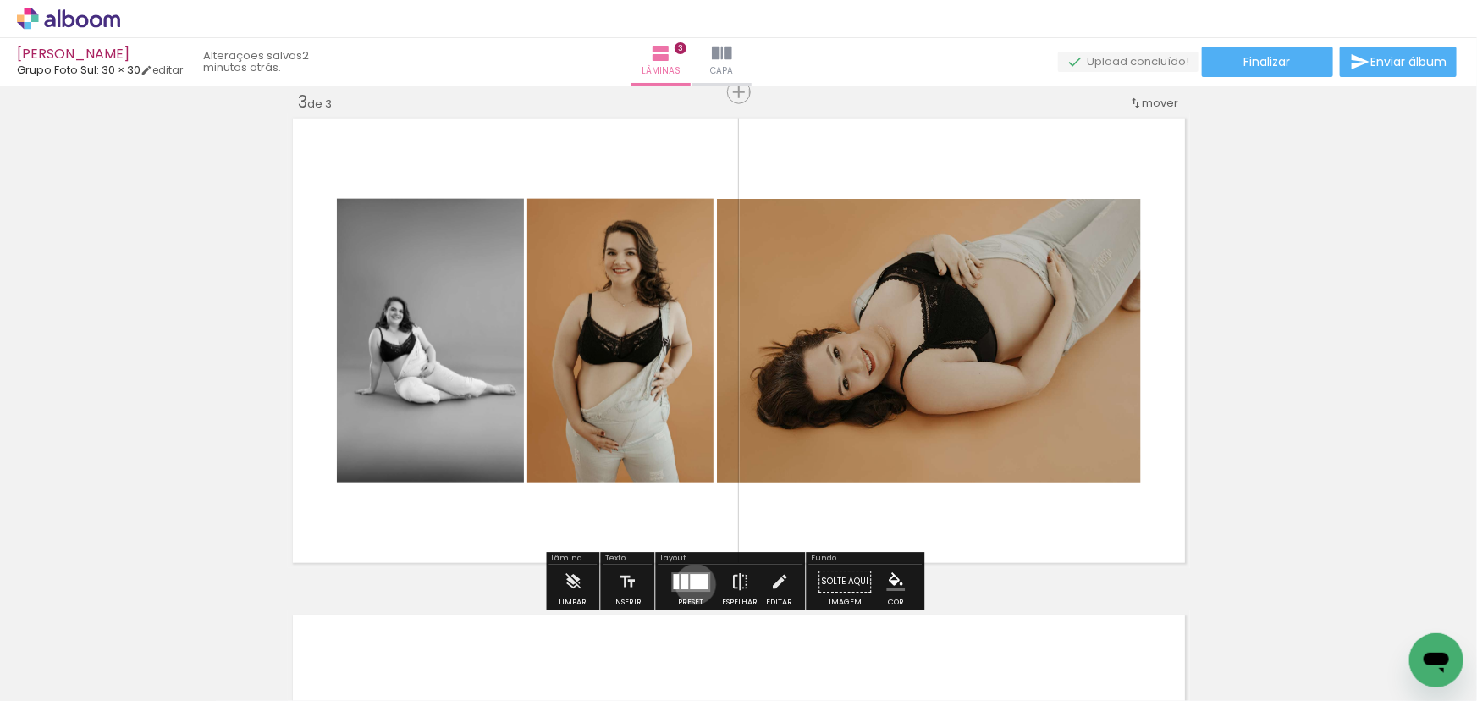
click at [691, 584] on div at bounding box center [699, 581] width 18 height 15
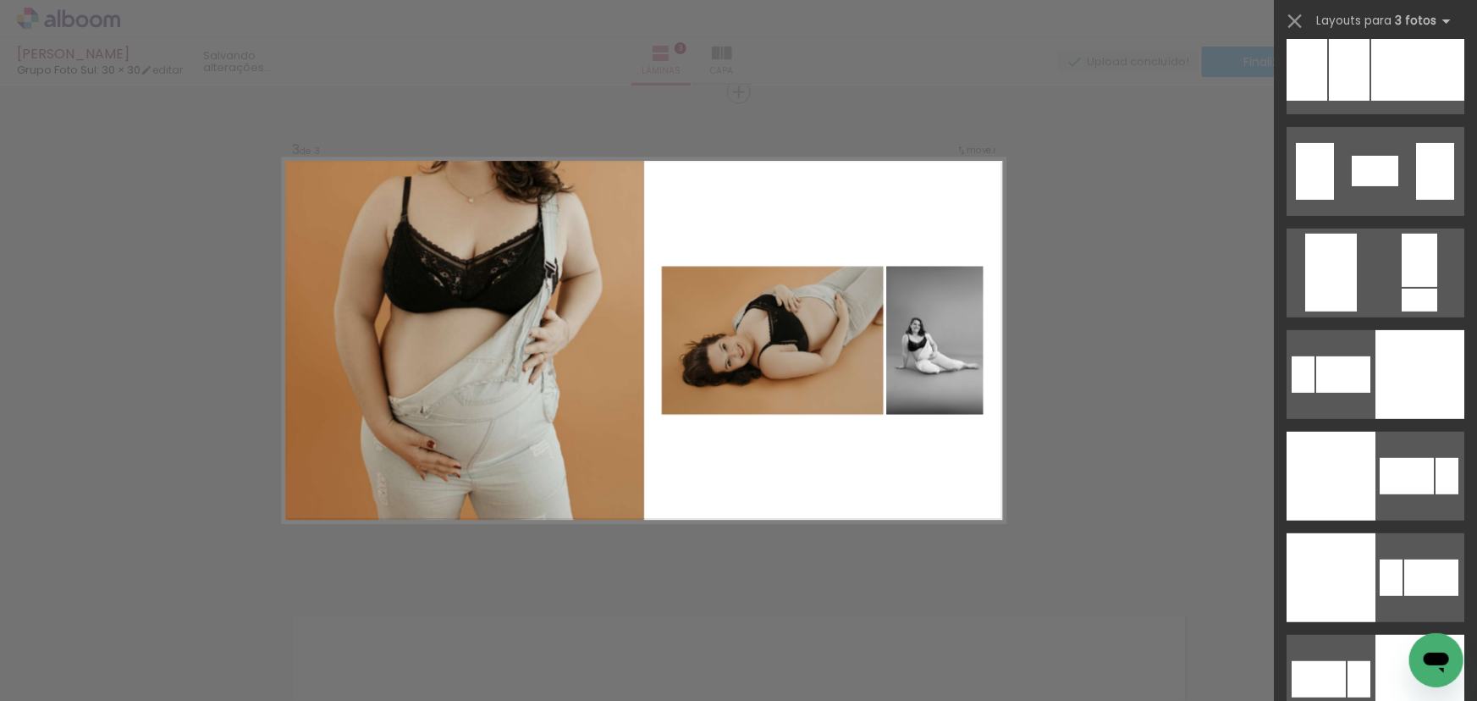
scroll to position [3538, 0]
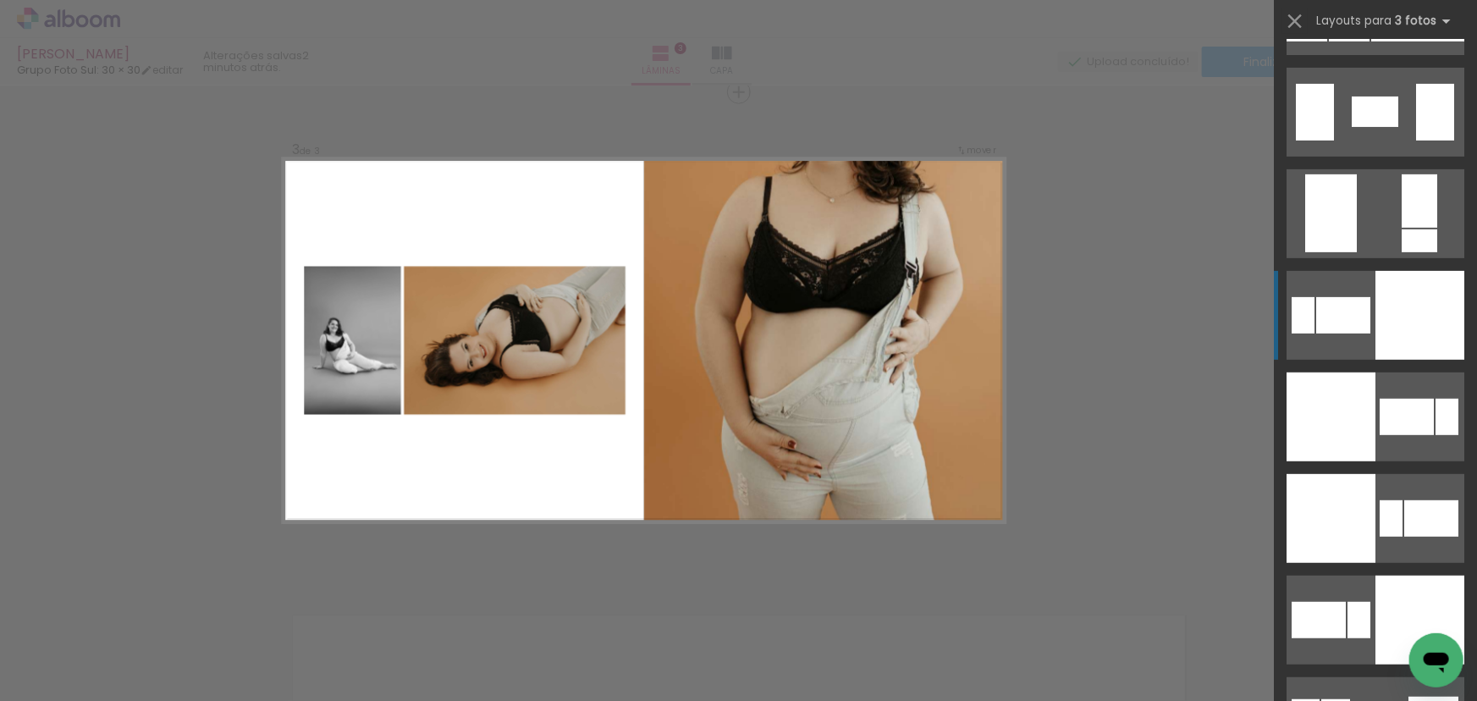
click at [1363, 324] on div at bounding box center [1343, 315] width 54 height 36
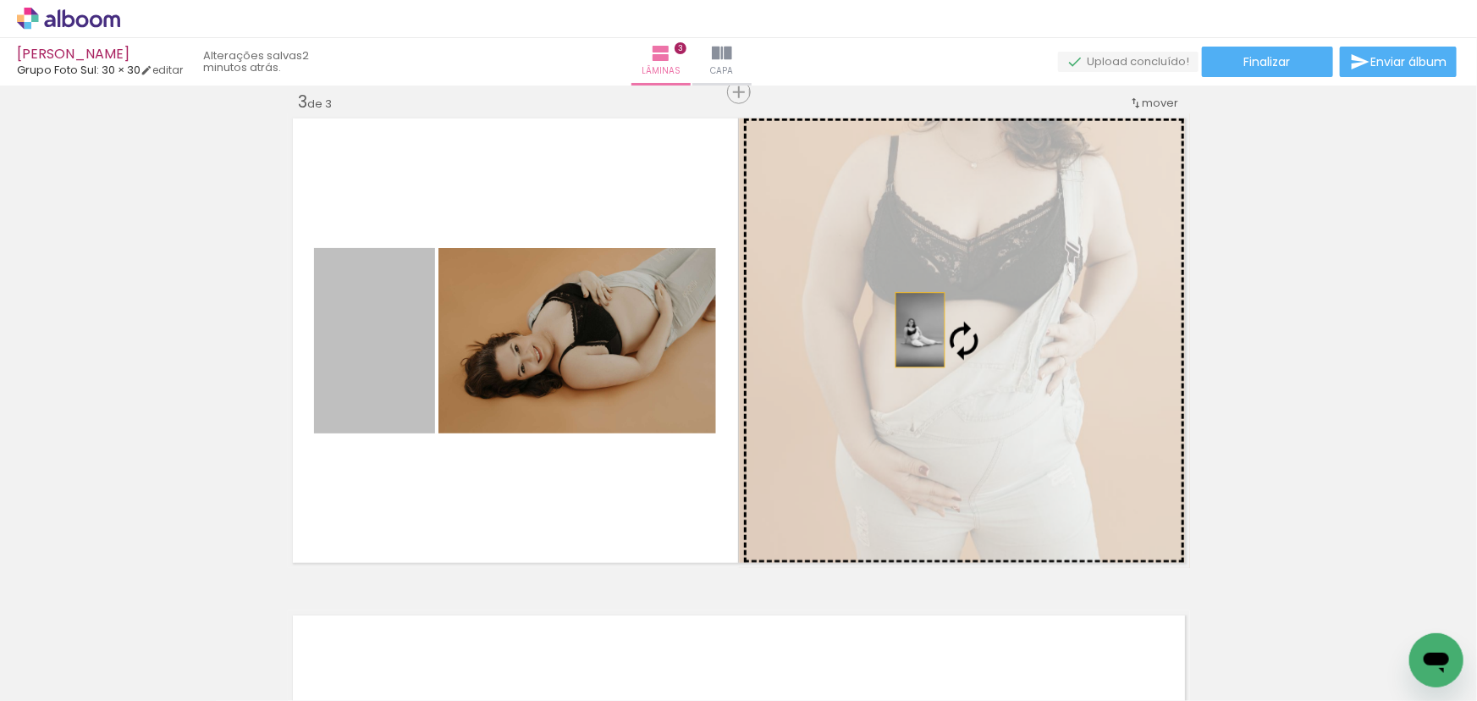
drag, startPoint x: 396, startPoint y: 331, endPoint x: 916, endPoint y: 327, distance: 520.4
click at [0, 0] on slot at bounding box center [0, 0] width 0 height 0
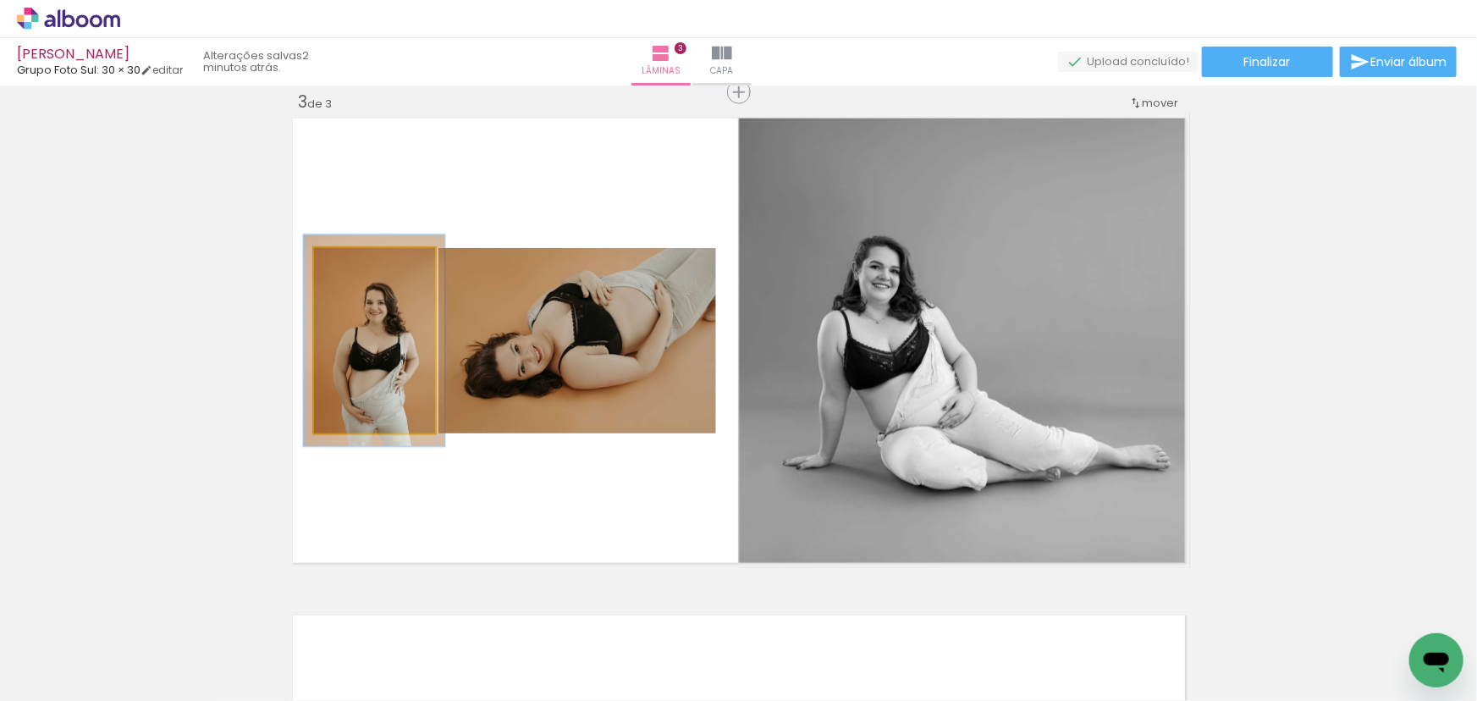
drag, startPoint x: 347, startPoint y: 263, endPoint x: 355, endPoint y: 259, distance: 8.7
type paper-slider "114"
click at [355, 259] on div at bounding box center [360, 265] width 15 height 15
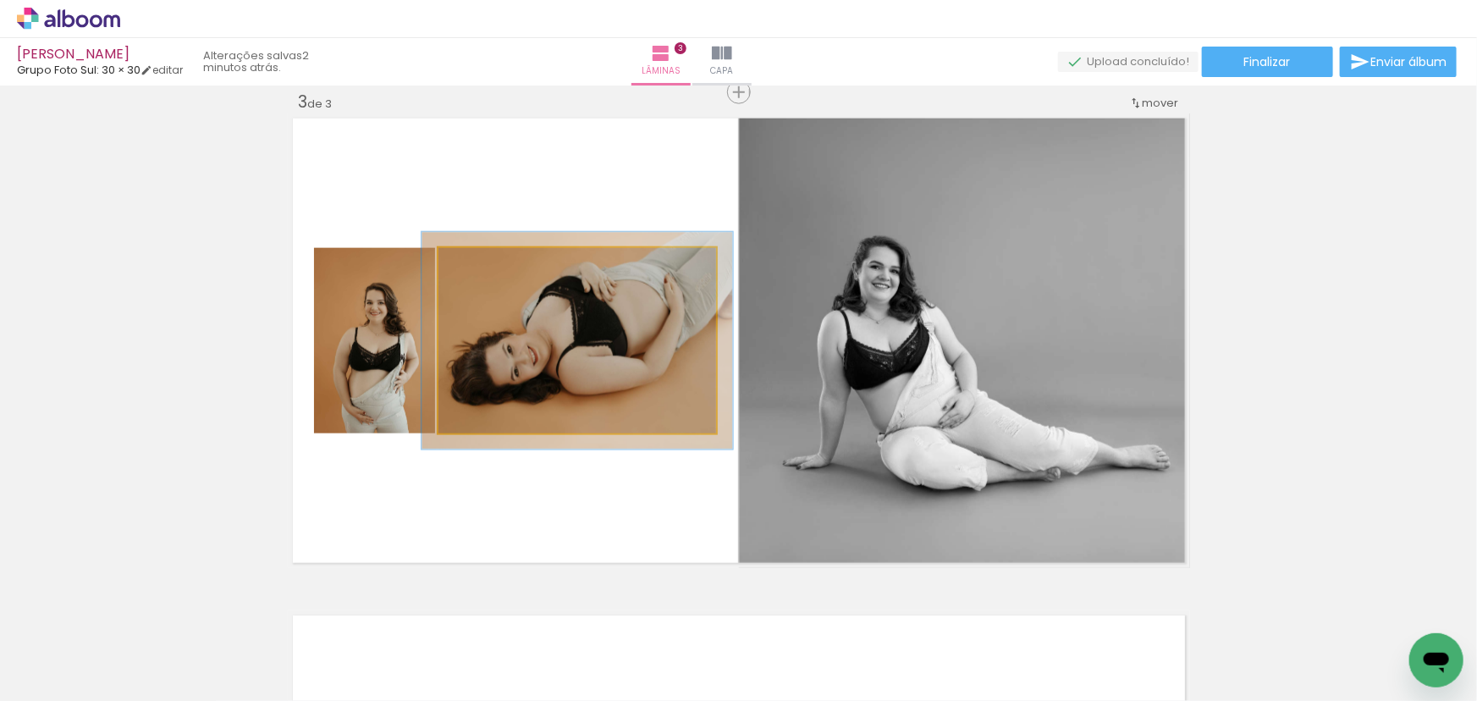
type paper-slider "112"
click at [482, 271] on div at bounding box center [484, 265] width 27 height 27
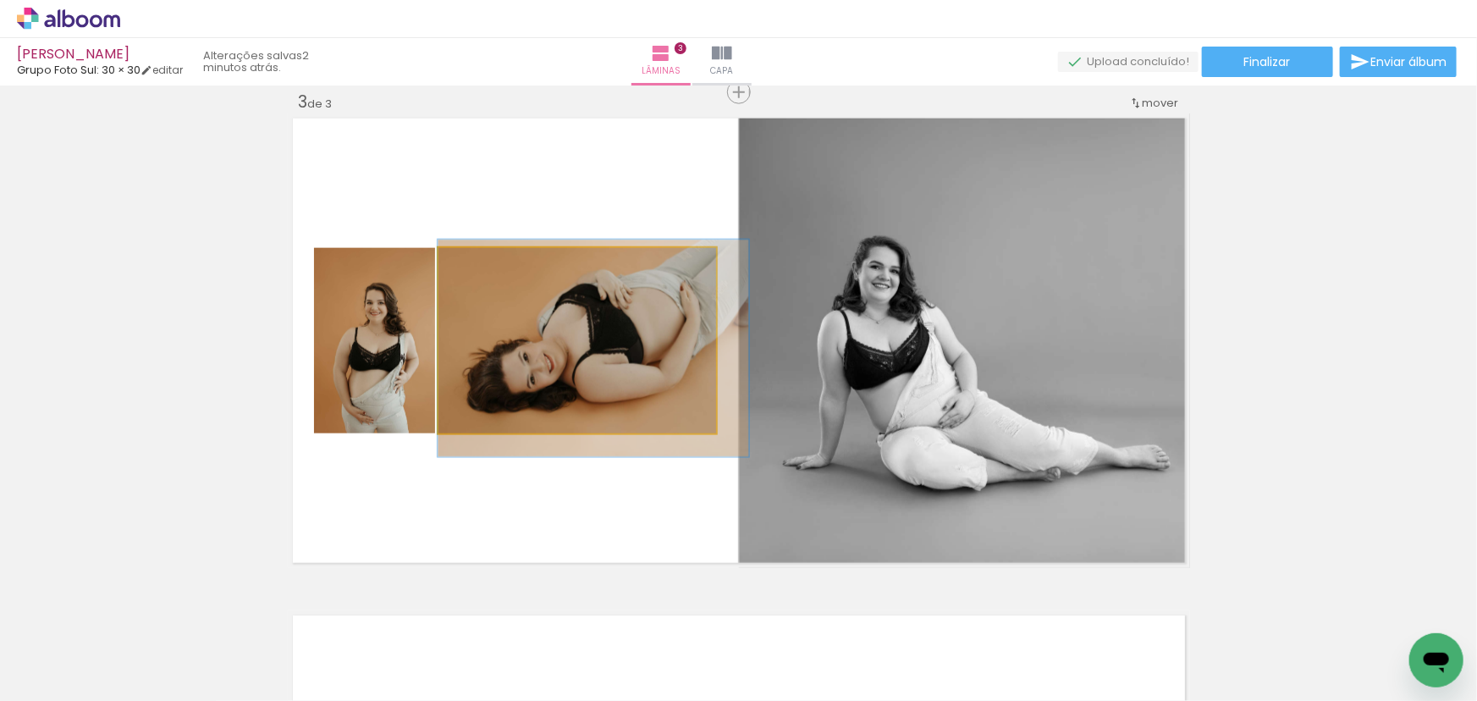
drag, startPoint x: 619, startPoint y: 393, endPoint x: 634, endPoint y: 400, distance: 17.0
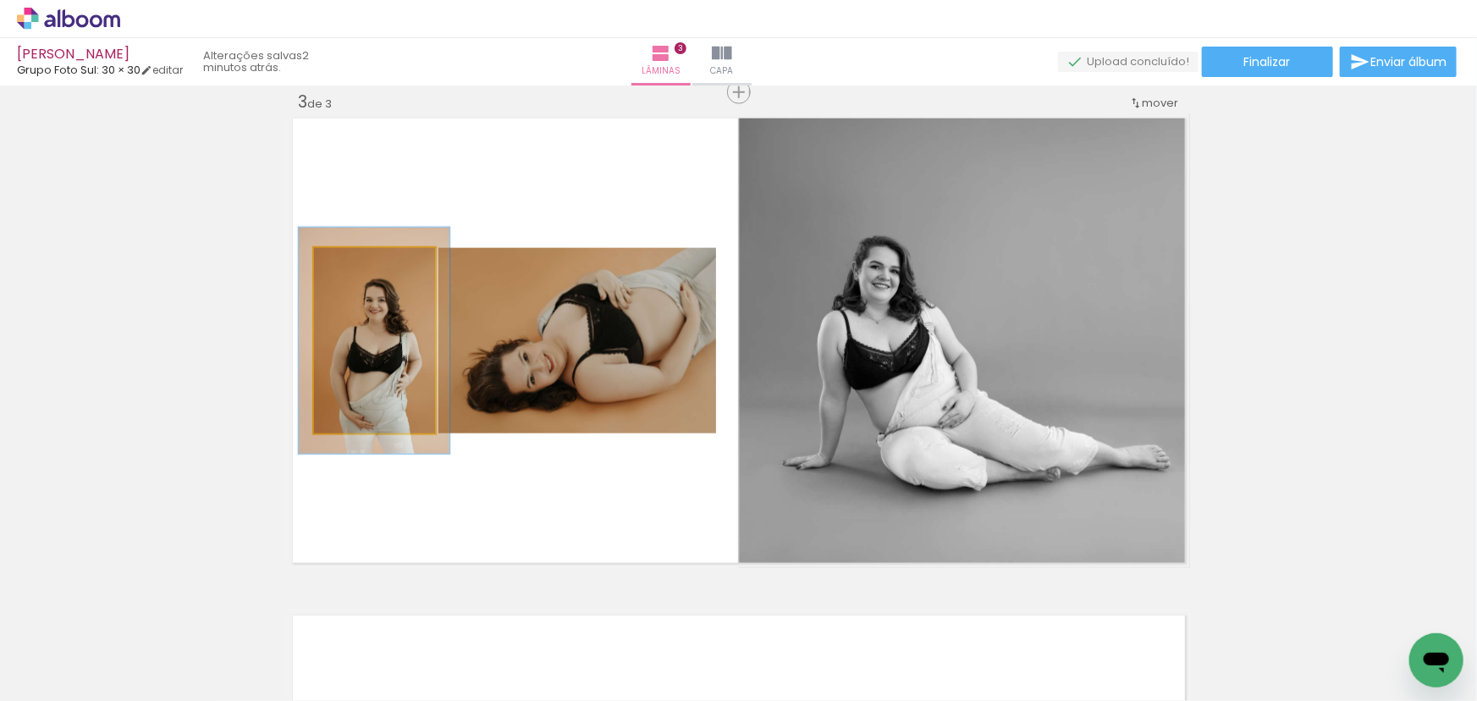
drag, startPoint x: 359, startPoint y: 267, endPoint x: 377, endPoint y: 297, distance: 35.0
type paper-slider "124"
click at [365, 265] on div at bounding box center [366, 265] width 15 height 15
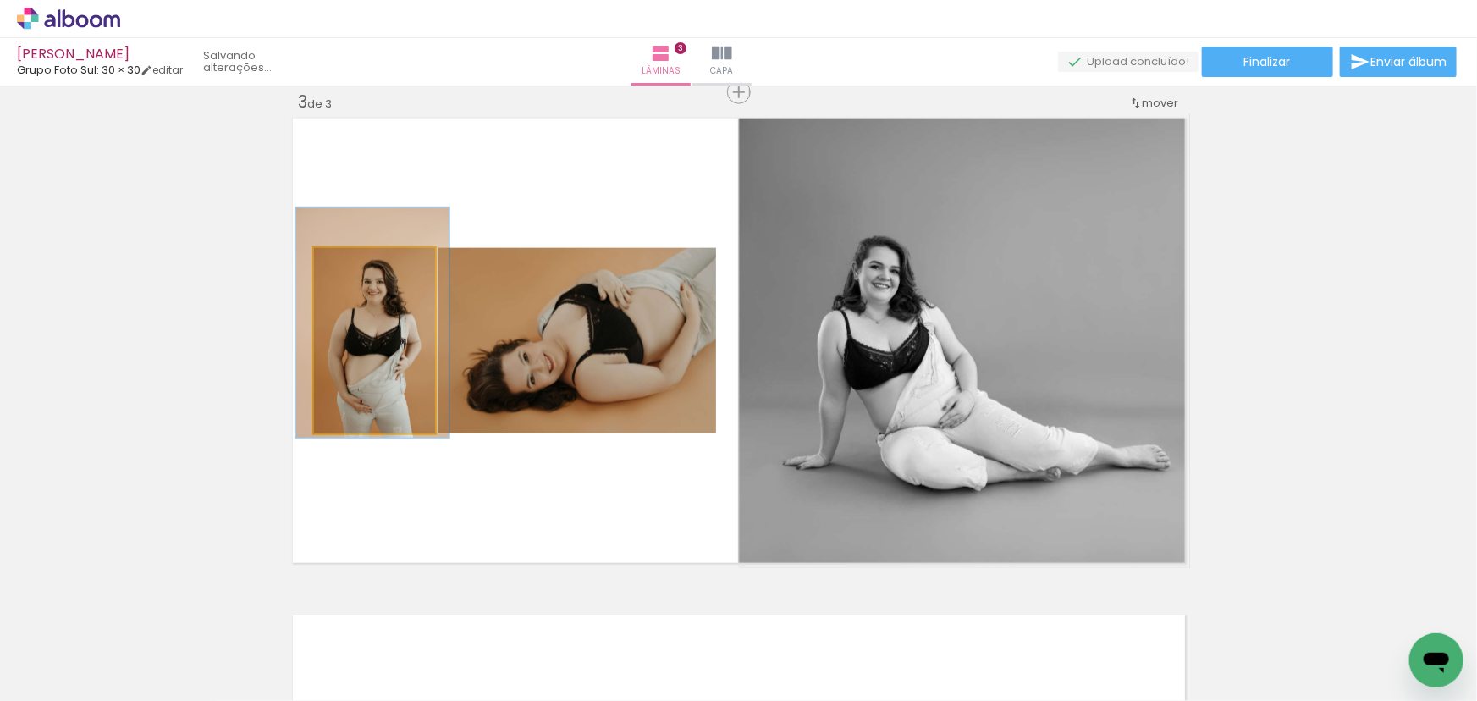
drag, startPoint x: 405, startPoint y: 328, endPoint x: 403, endPoint y: 313, distance: 15.4
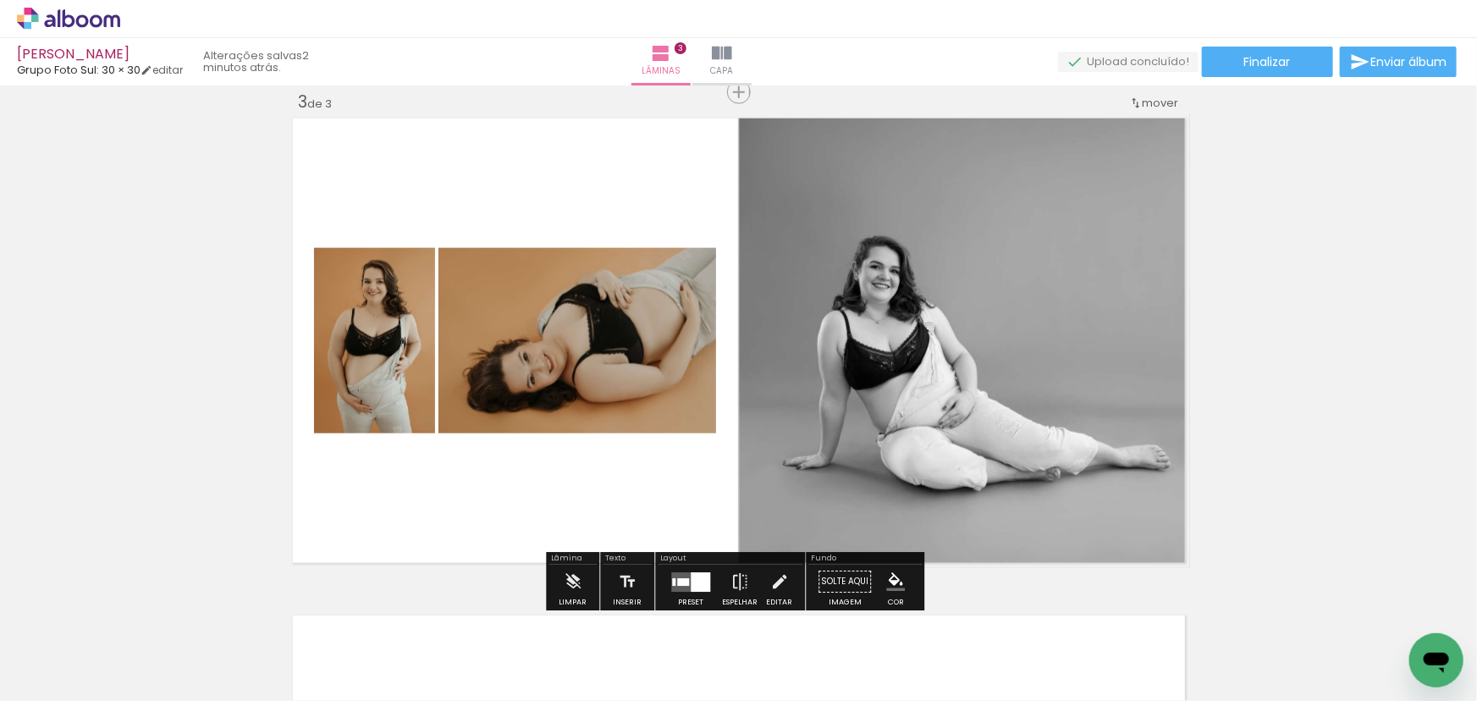
click at [202, 276] on div "Inserir lâmina 1 de 3 Inserir lâmina 2 de 3 Inserir lâmina 3 de 3" at bounding box center [738, 71] width 1477 height 1988
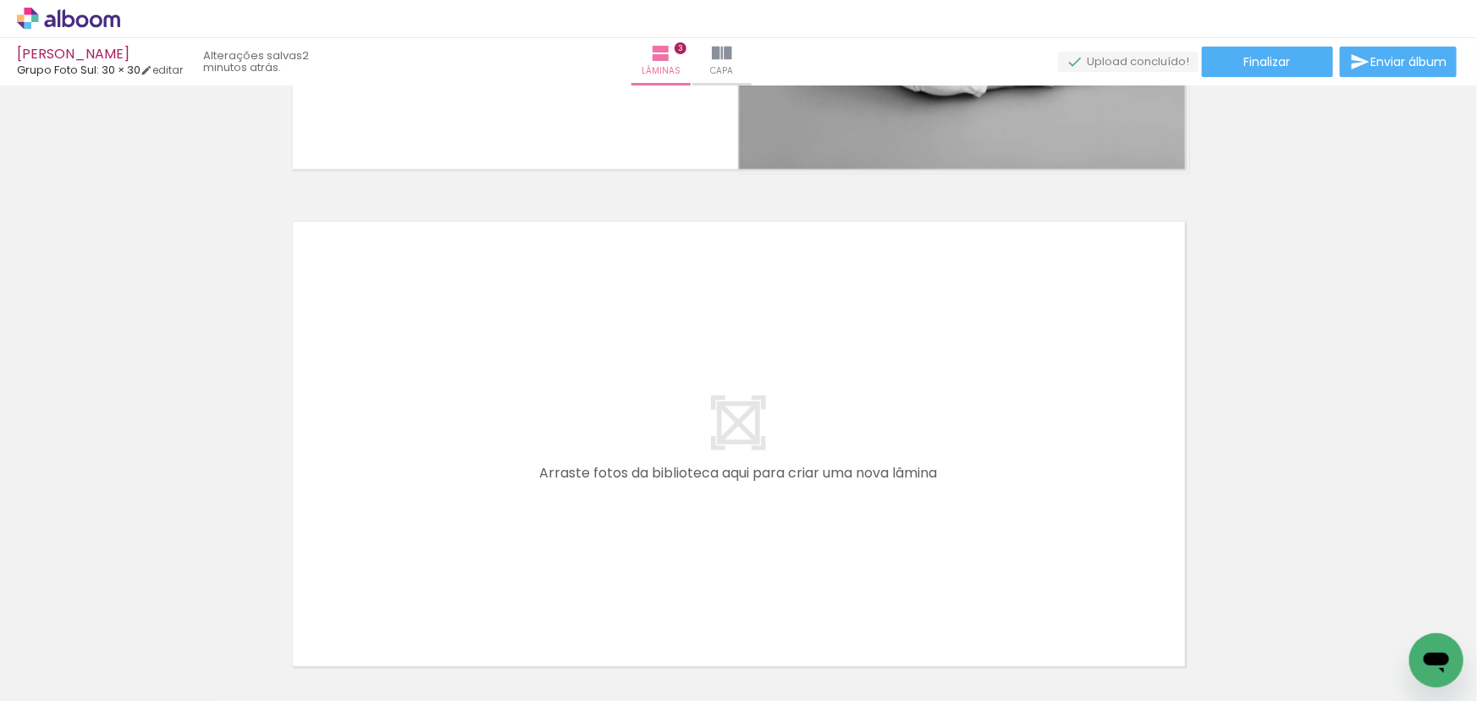
scroll to position [1543, 0]
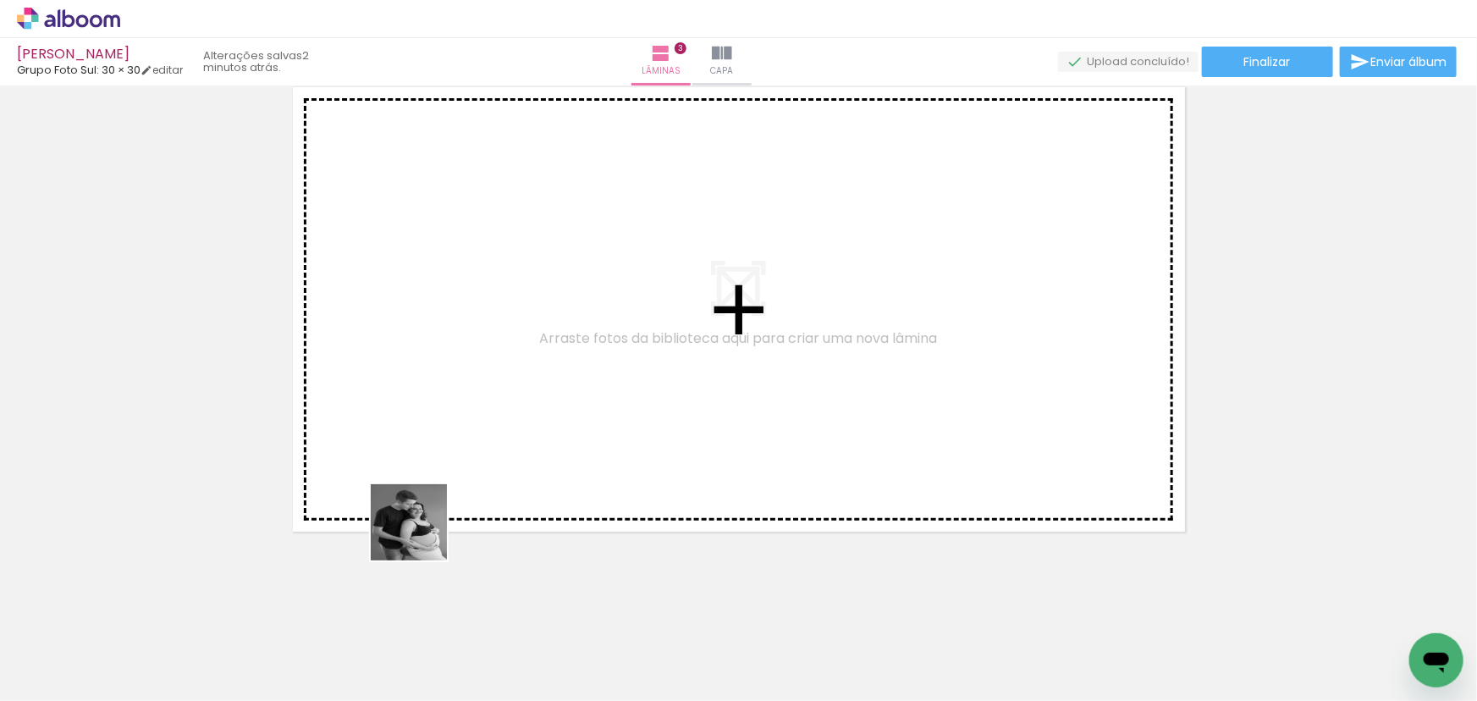
drag, startPoint x: 363, startPoint y: 638, endPoint x: 525, endPoint y: 419, distance: 272.3
click at [525, 419] on quentale-workspace at bounding box center [738, 350] width 1477 height 701
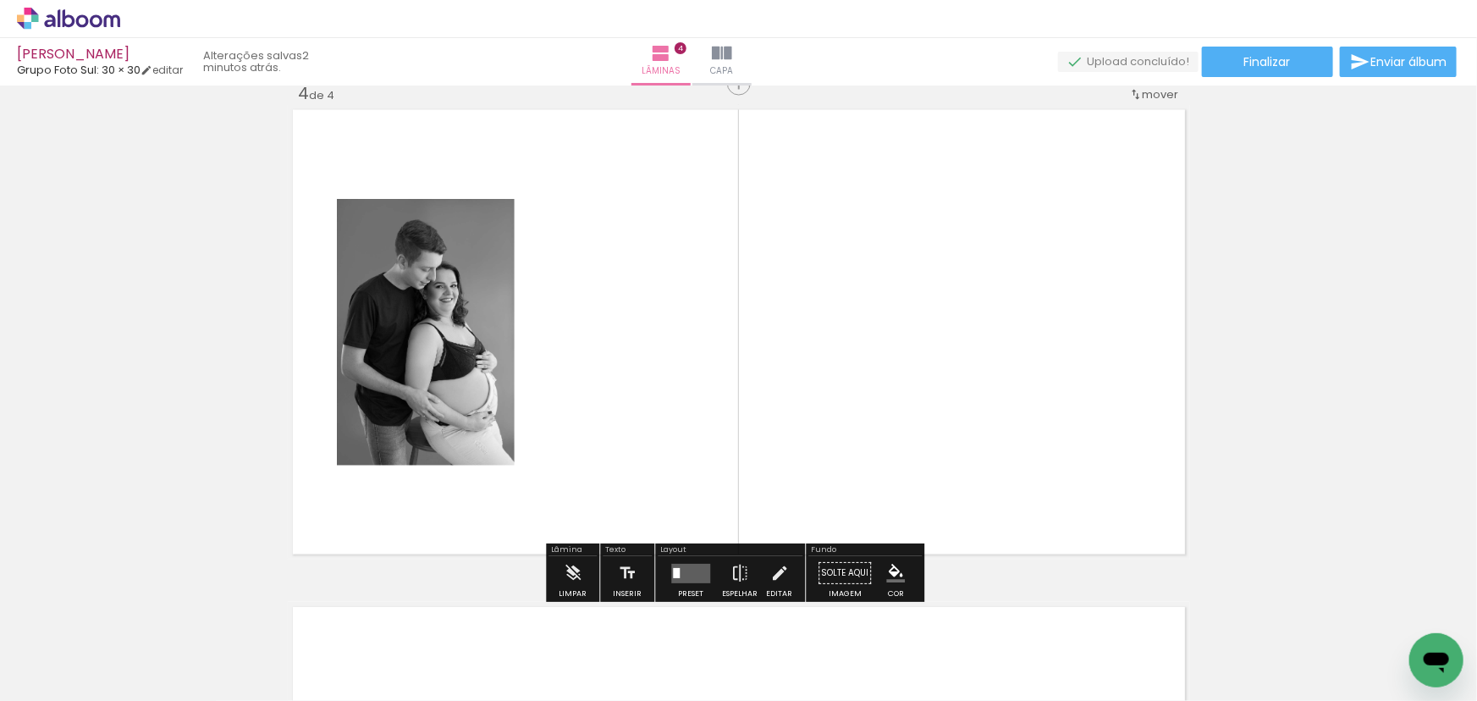
scroll to position [1511, 0]
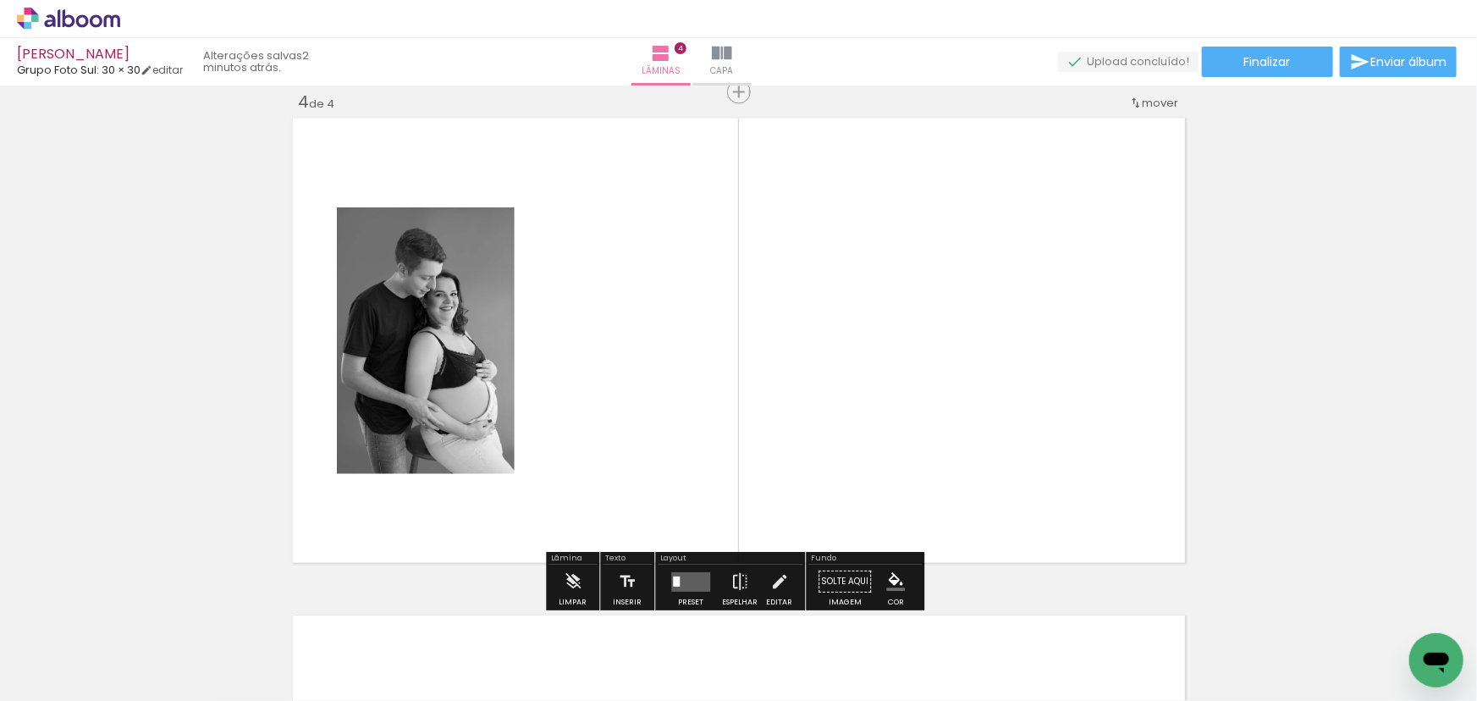
drag, startPoint x: 1032, startPoint y: 558, endPoint x: 1001, endPoint y: 485, distance: 79.2
click at [1009, 447] on quentale-workspace at bounding box center [738, 350] width 1477 height 701
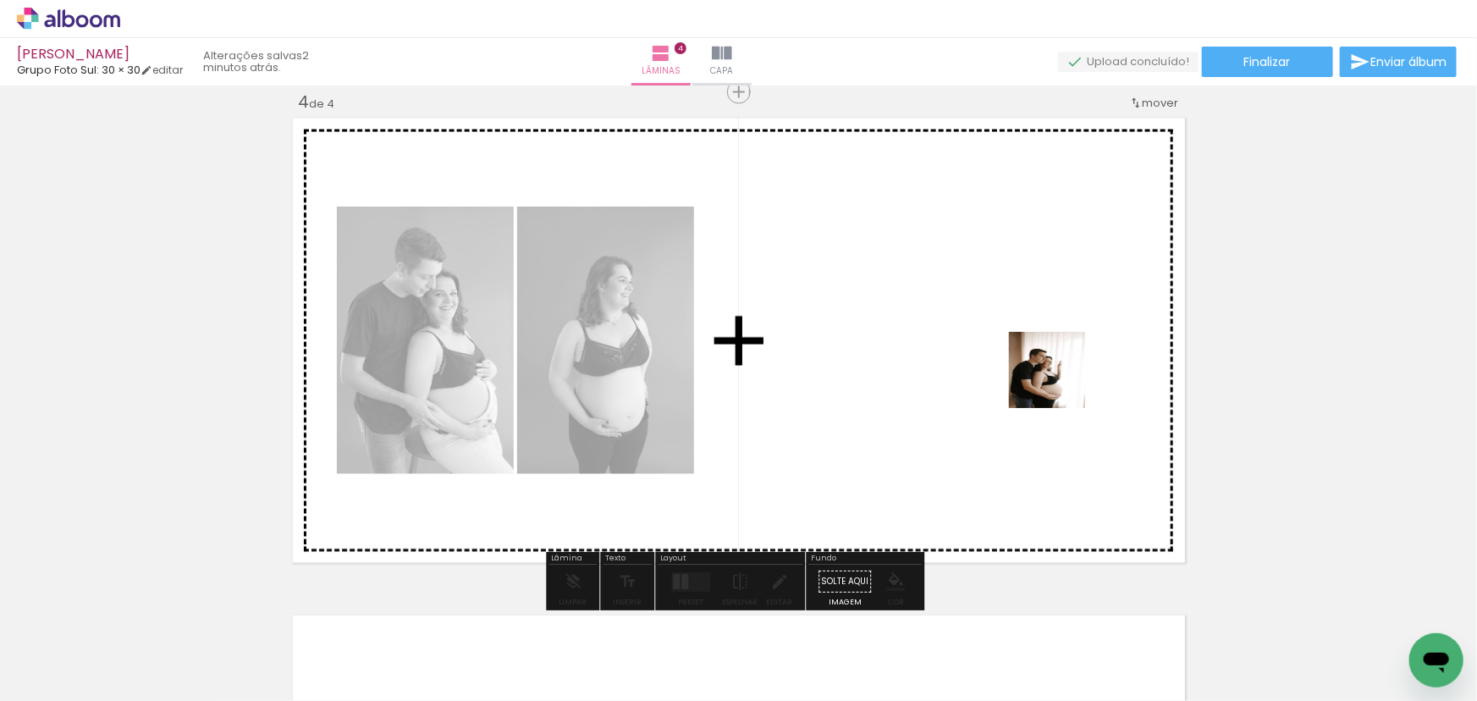
drag, startPoint x: 1126, startPoint y: 647, endPoint x: 1053, endPoint y: 371, distance: 285.5
click at [1053, 371] on quentale-workspace at bounding box center [738, 350] width 1477 height 701
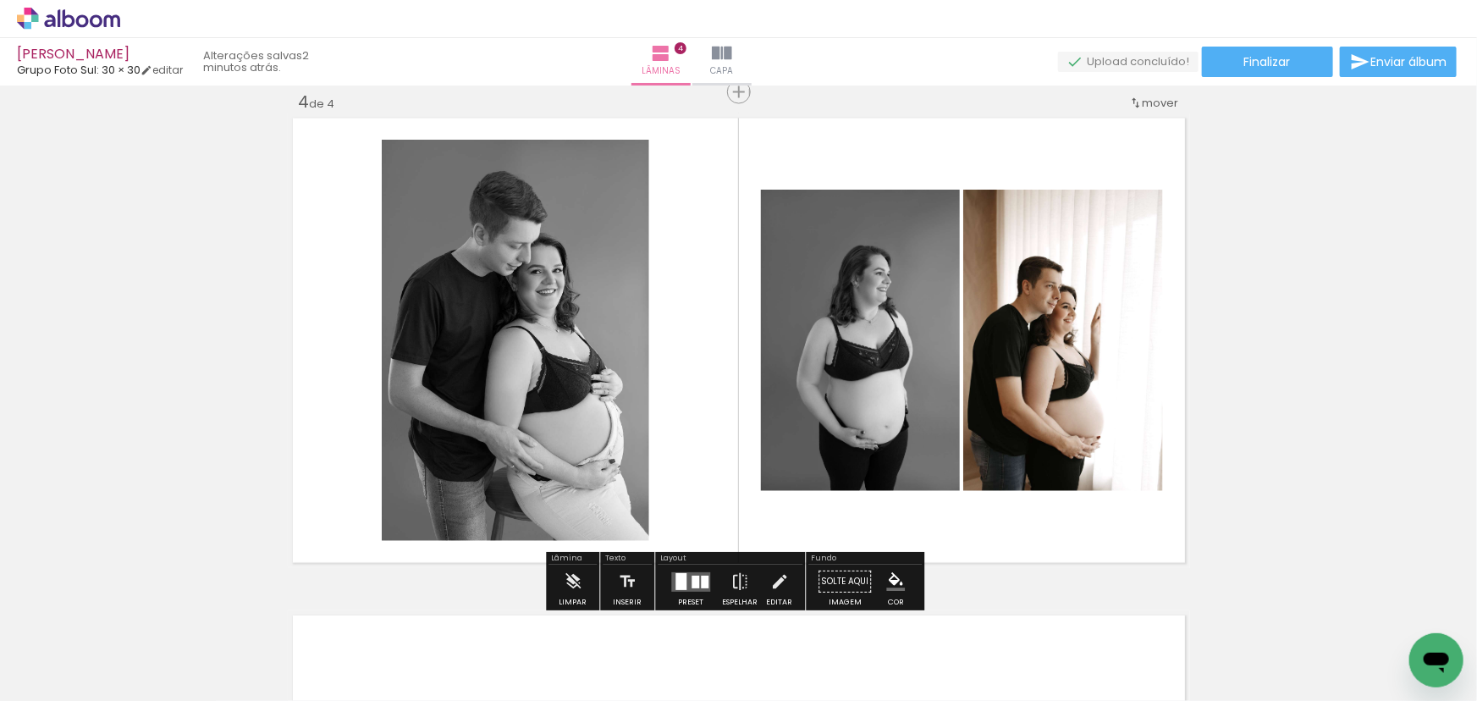
click at [703, 578] on div at bounding box center [705, 581] width 8 height 13
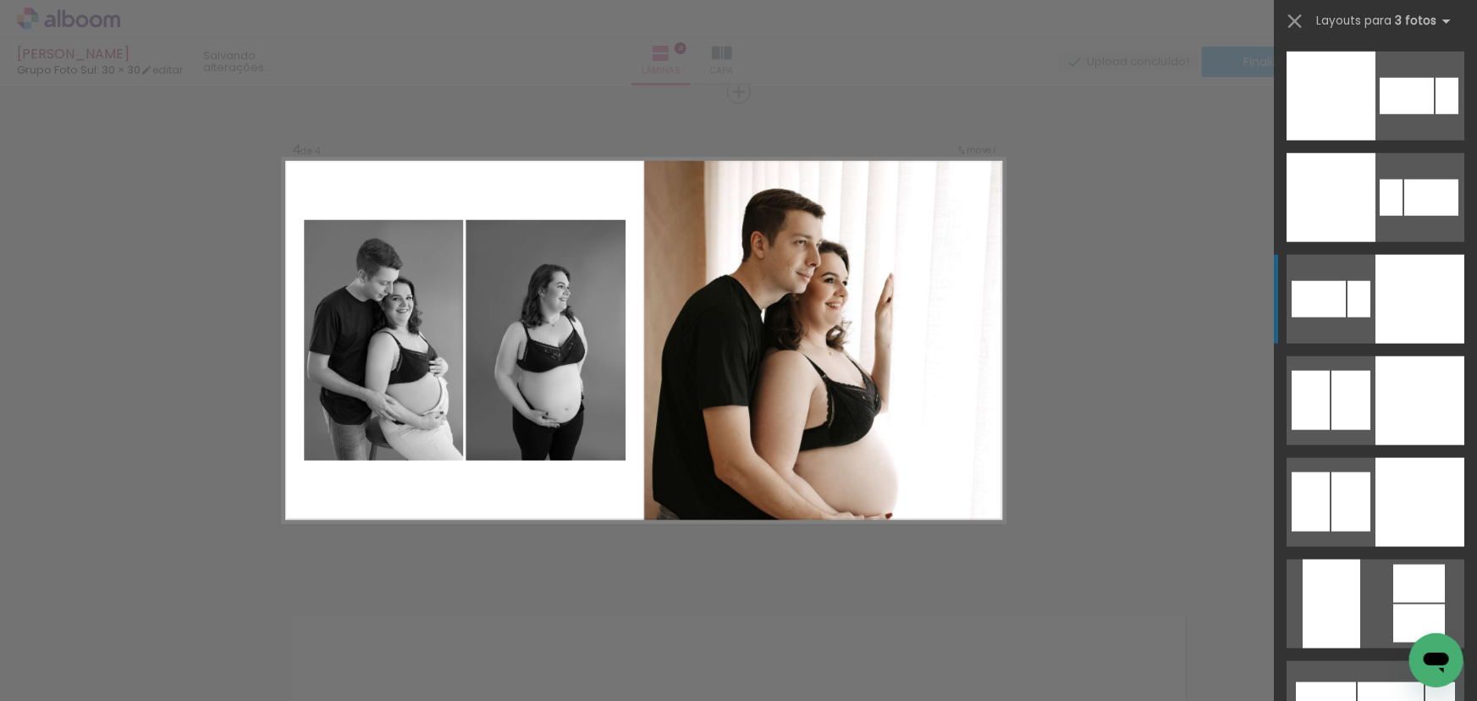
scroll to position [7385, 0]
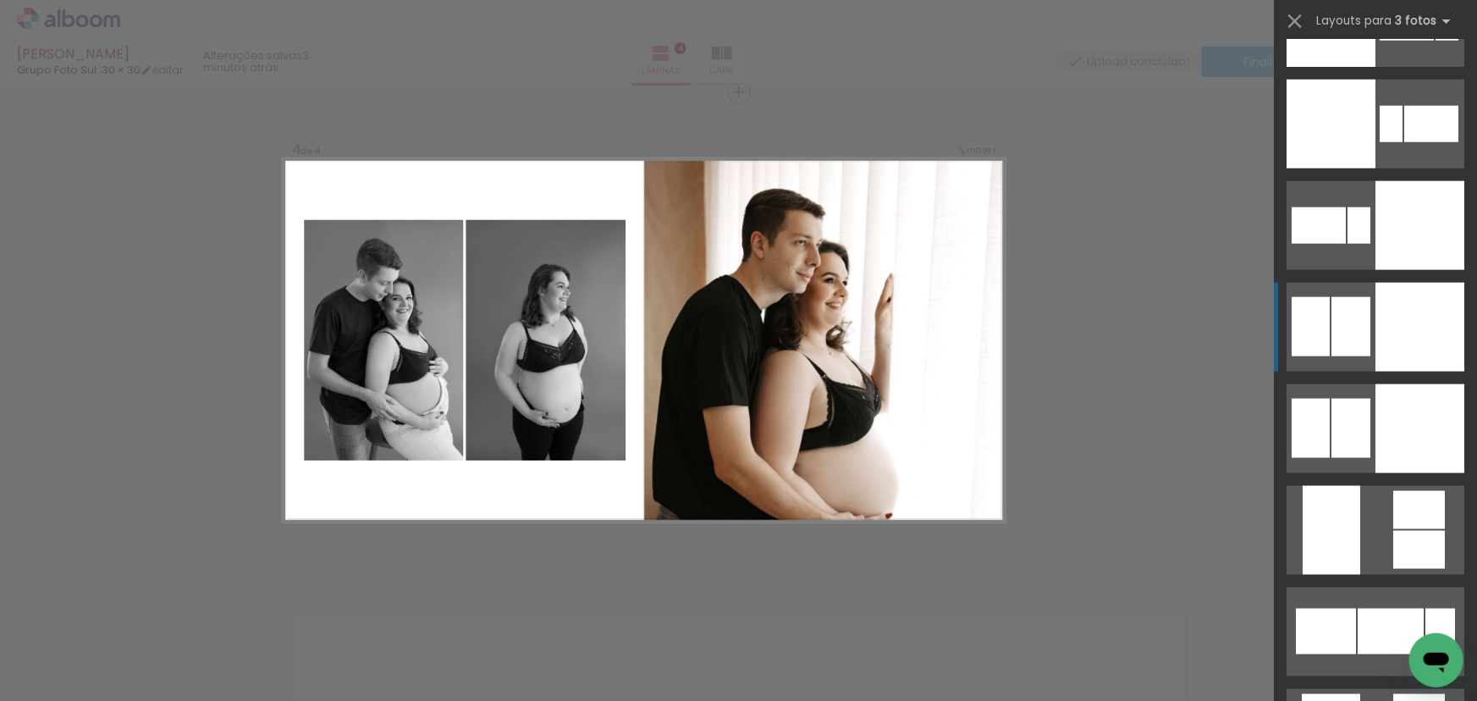
click at [1409, 366] on div at bounding box center [1419, 327] width 89 height 89
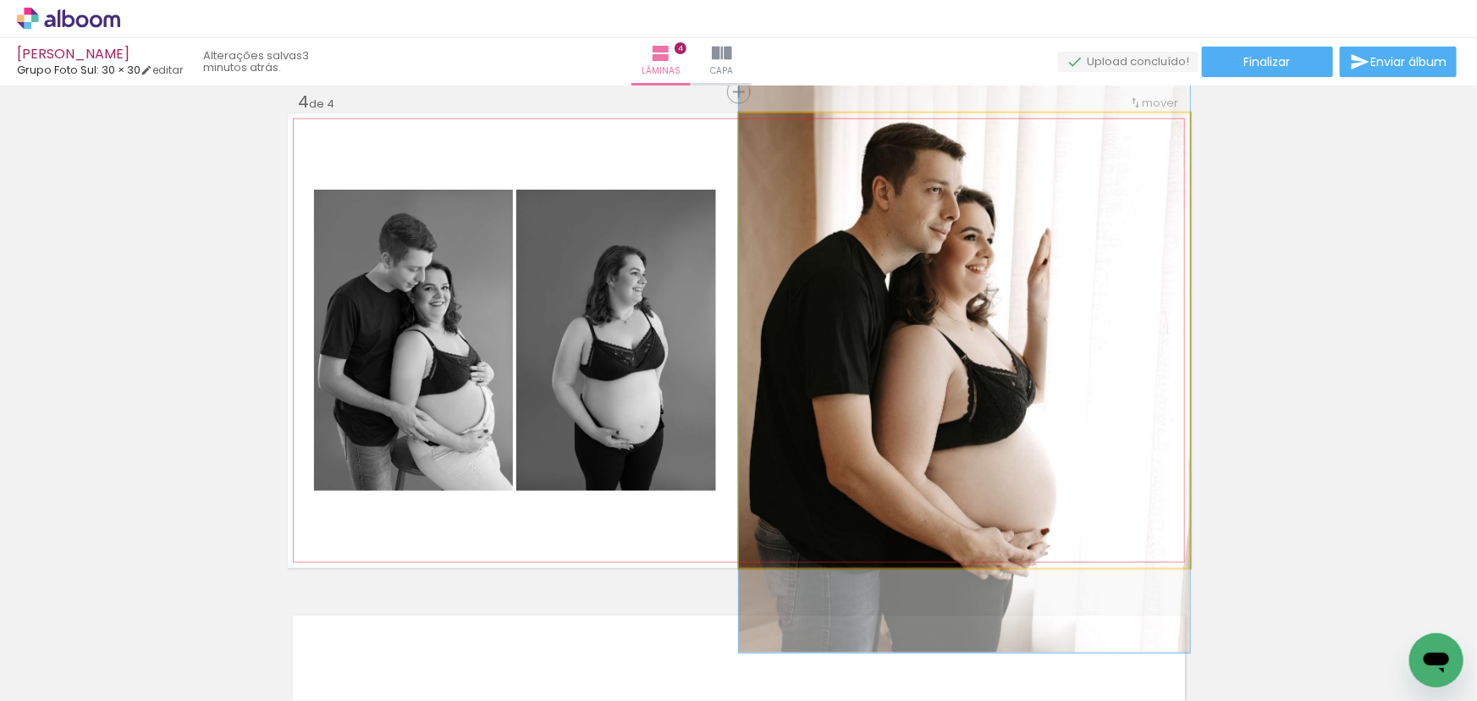
drag, startPoint x: 1010, startPoint y: 363, endPoint x: 1010, endPoint y: 336, distance: 27.1
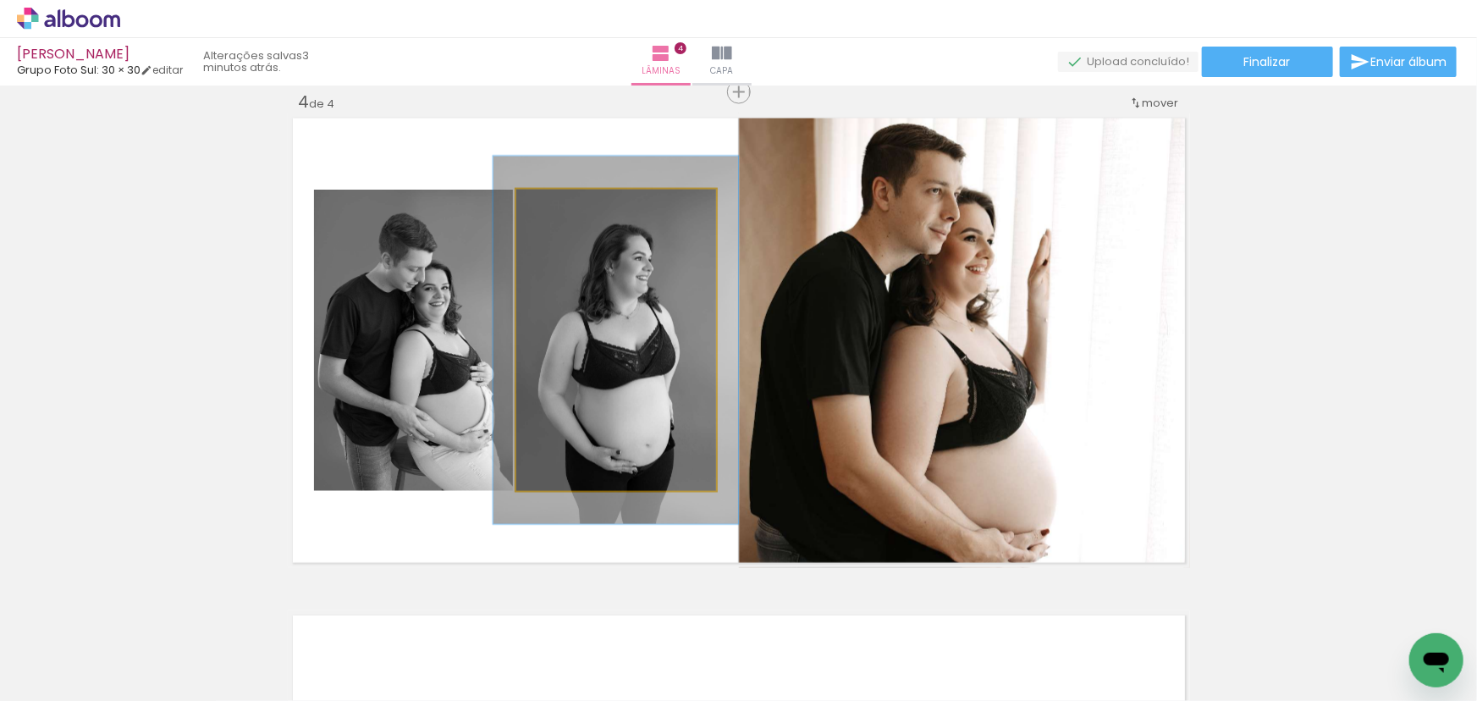
drag, startPoint x: 556, startPoint y: 206, endPoint x: 570, endPoint y: 206, distance: 13.5
type paper-slider "123"
click at [570, 206] on div at bounding box center [568, 207] width 27 height 27
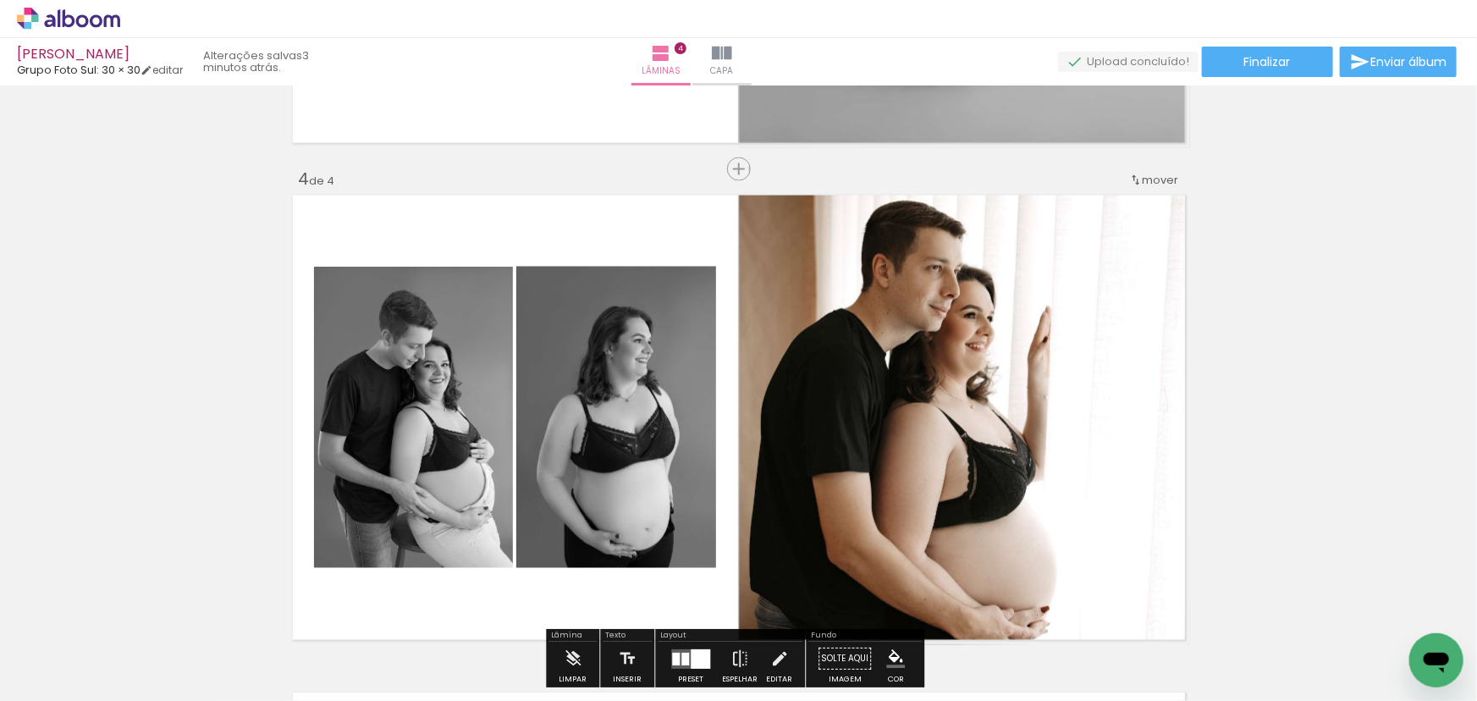
scroll to position [1588, 0]
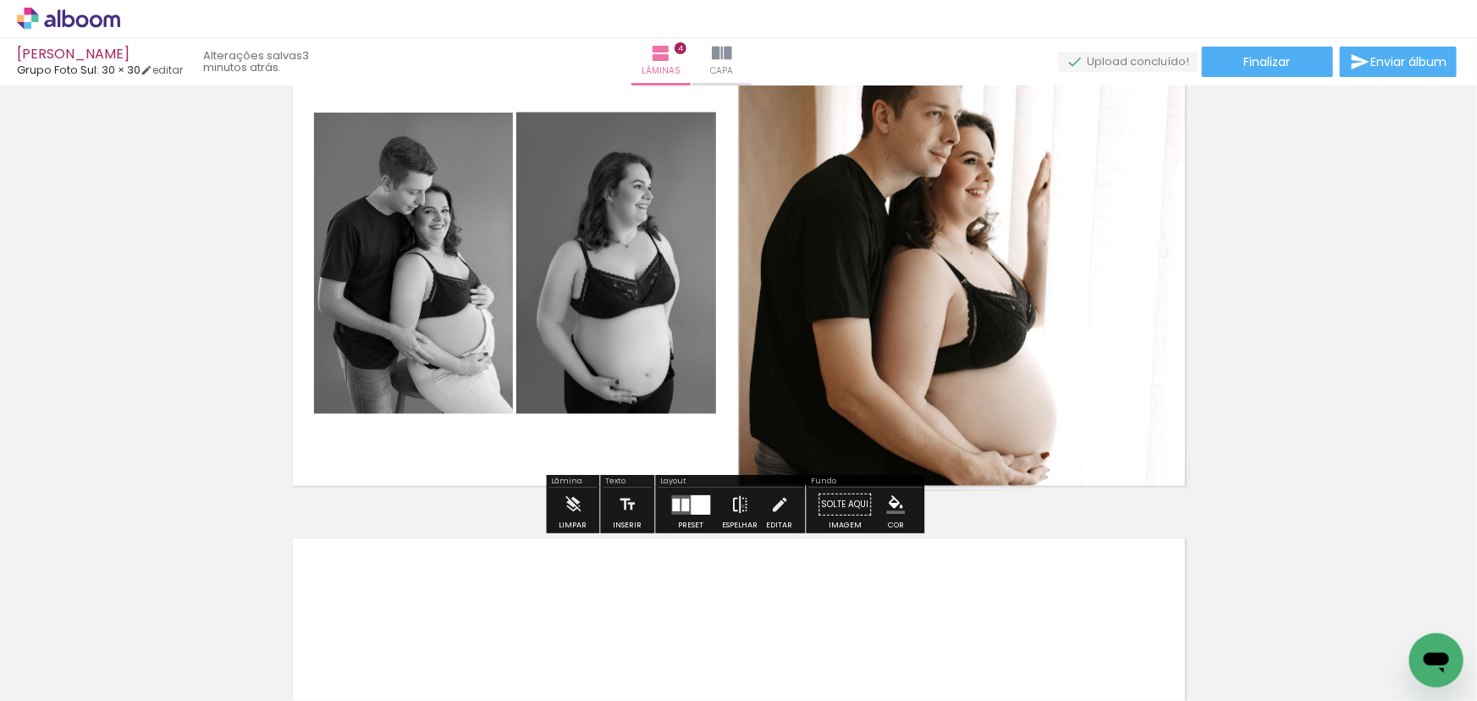
click at [739, 506] on iron-icon at bounding box center [739, 505] width 19 height 34
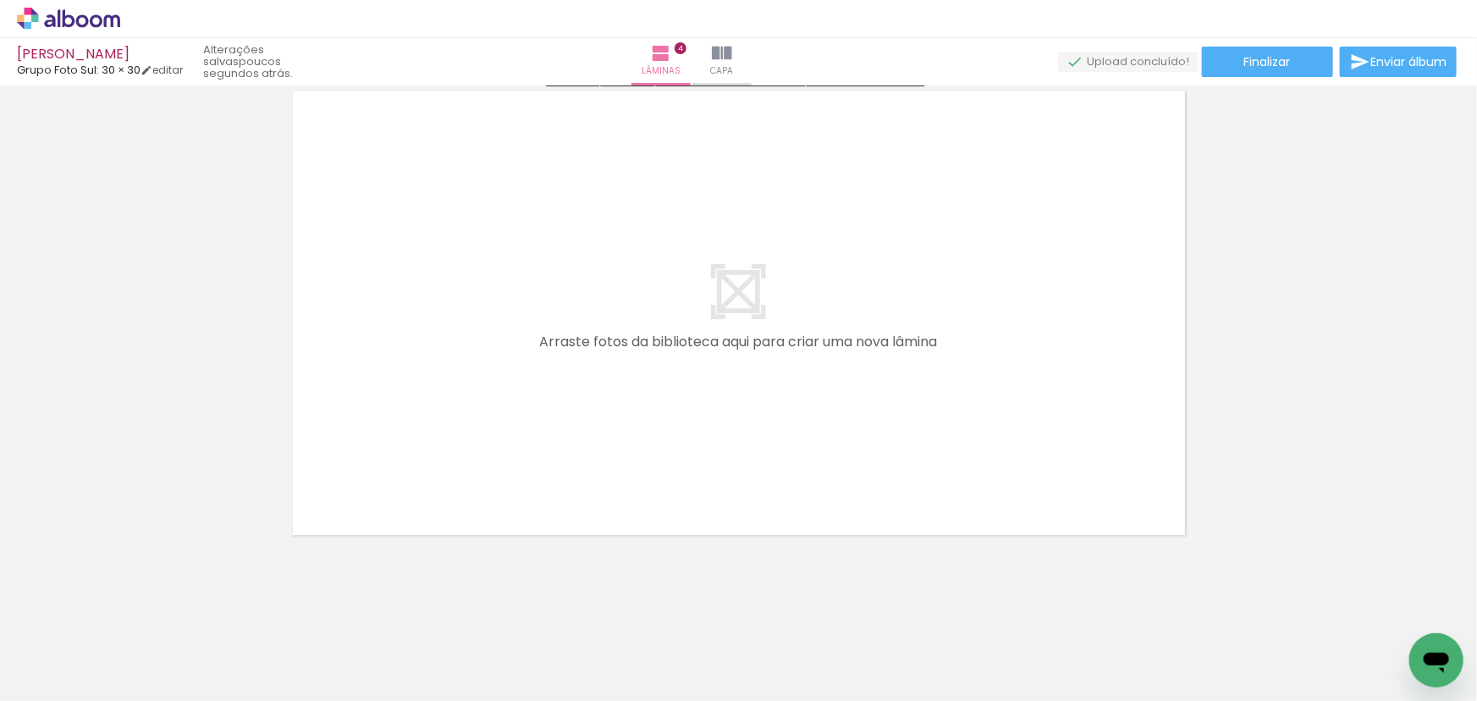
scroll to position [2039, 0]
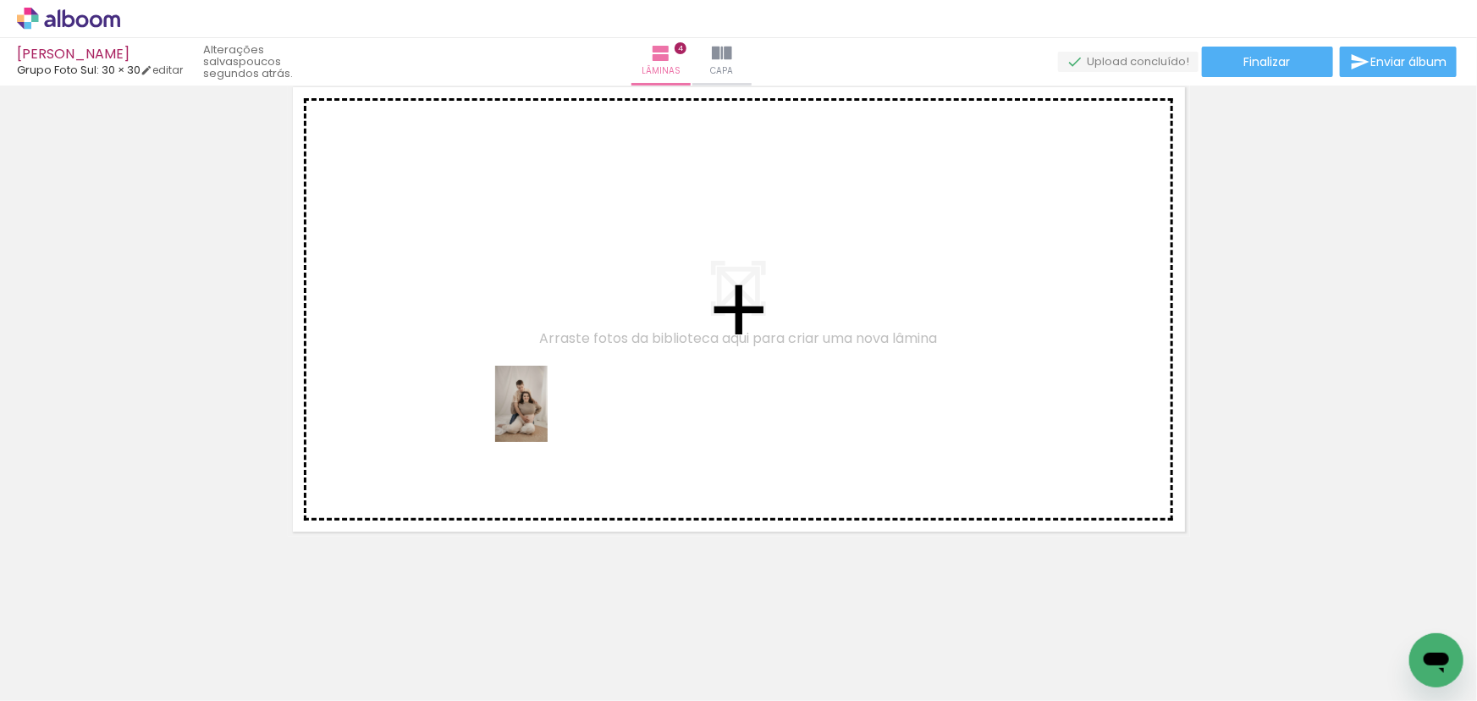
drag, startPoint x: 499, startPoint y: 640, endPoint x: 545, endPoint y: 402, distance: 242.1
click at [545, 402] on quentale-workspace at bounding box center [738, 350] width 1477 height 701
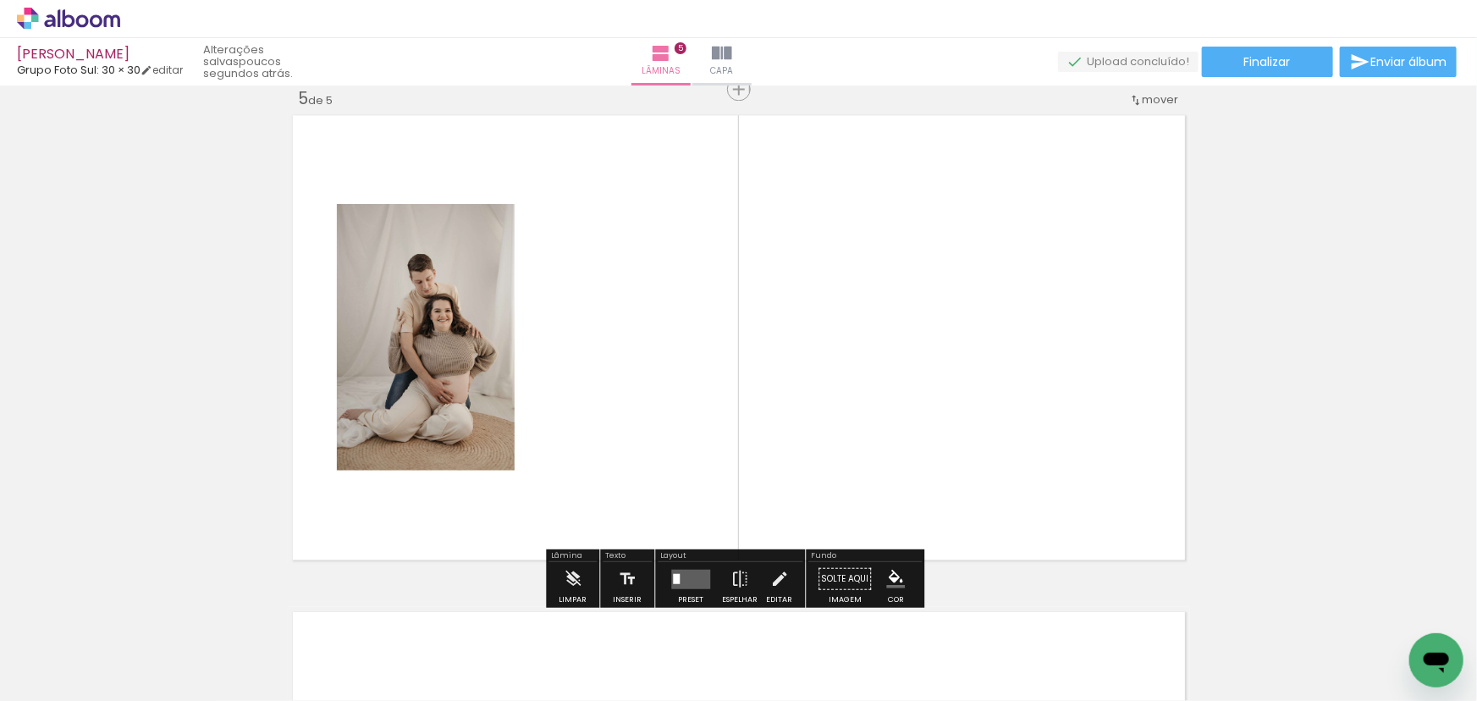
scroll to position [2008, 0]
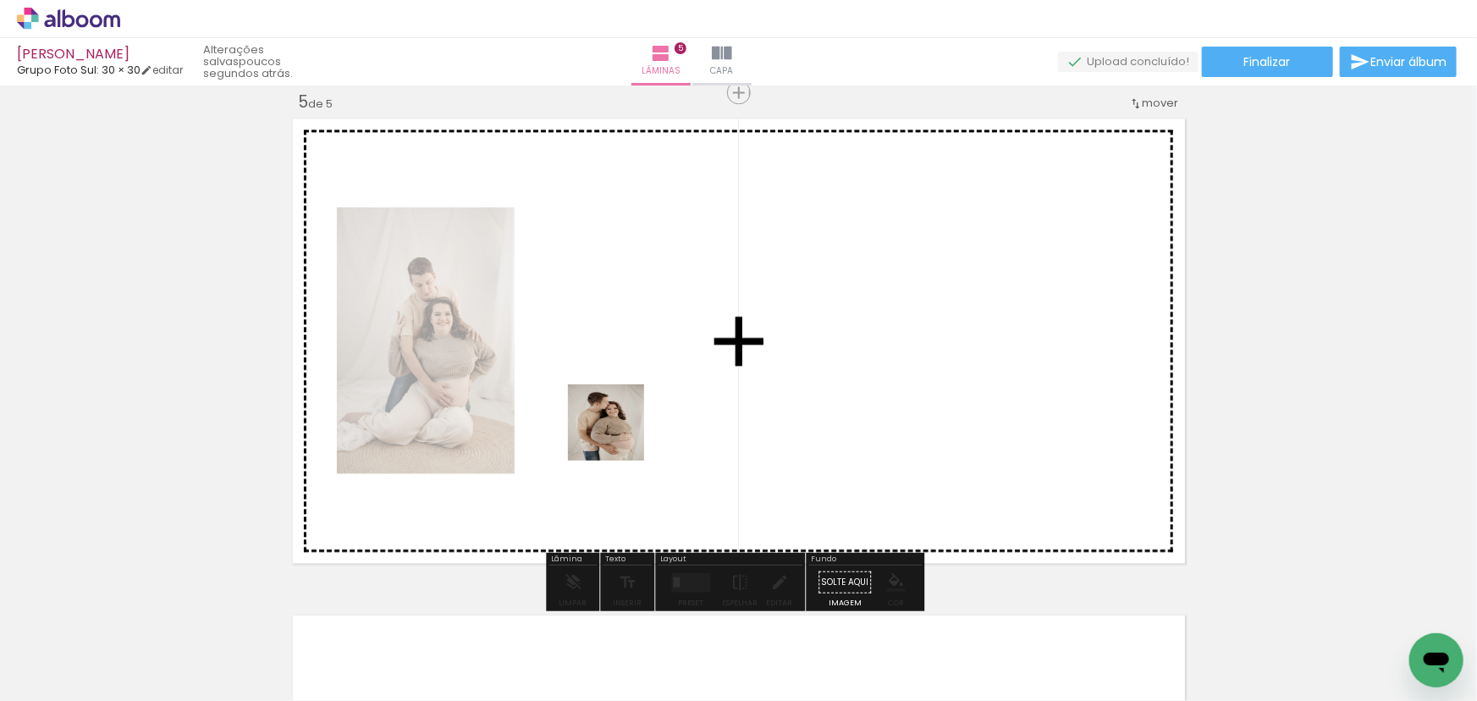
drag, startPoint x: 380, startPoint y: 660, endPoint x: 669, endPoint y: 347, distance: 425.8
click at [669, 347] on quentale-workspace at bounding box center [738, 350] width 1477 height 701
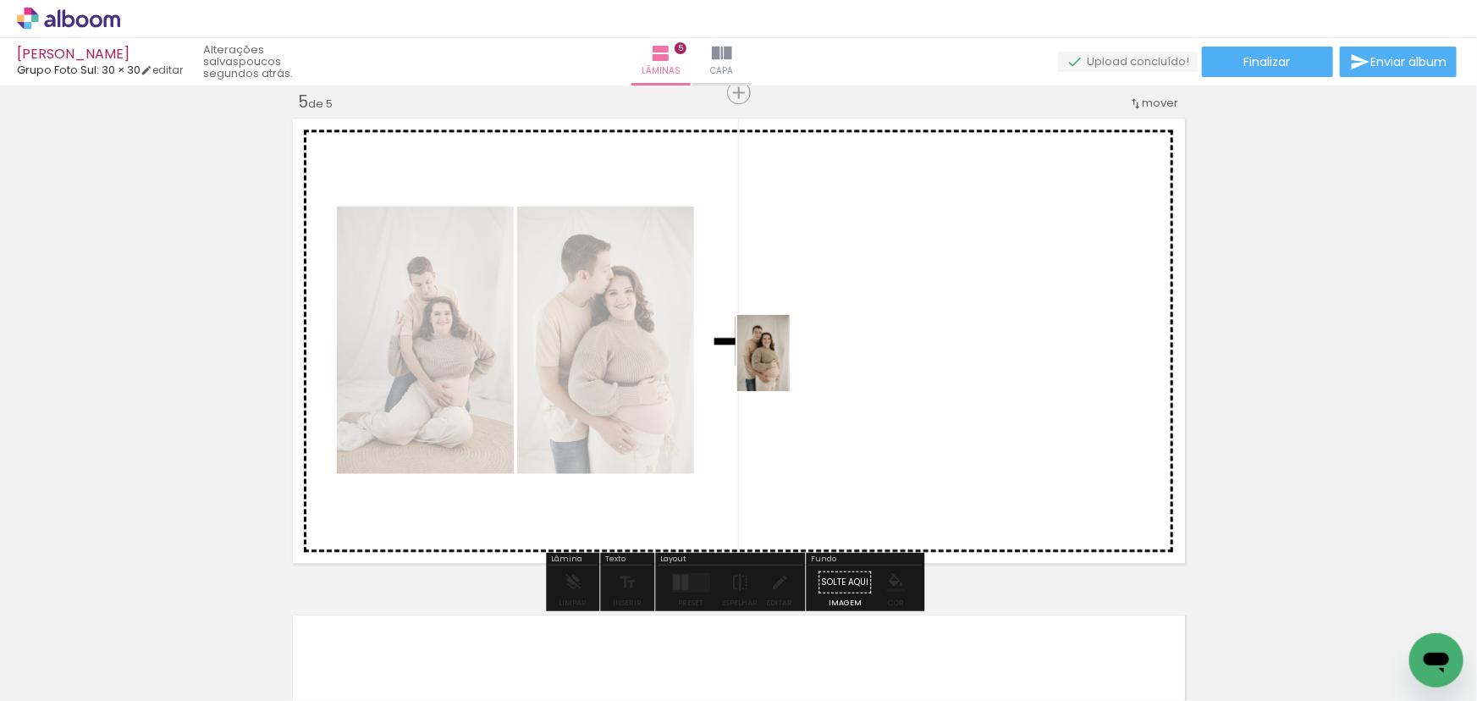
drag, startPoint x: 570, startPoint y: 499, endPoint x: 786, endPoint y: 377, distance: 248.2
click at [789, 366] on quentale-workspace at bounding box center [738, 350] width 1477 height 701
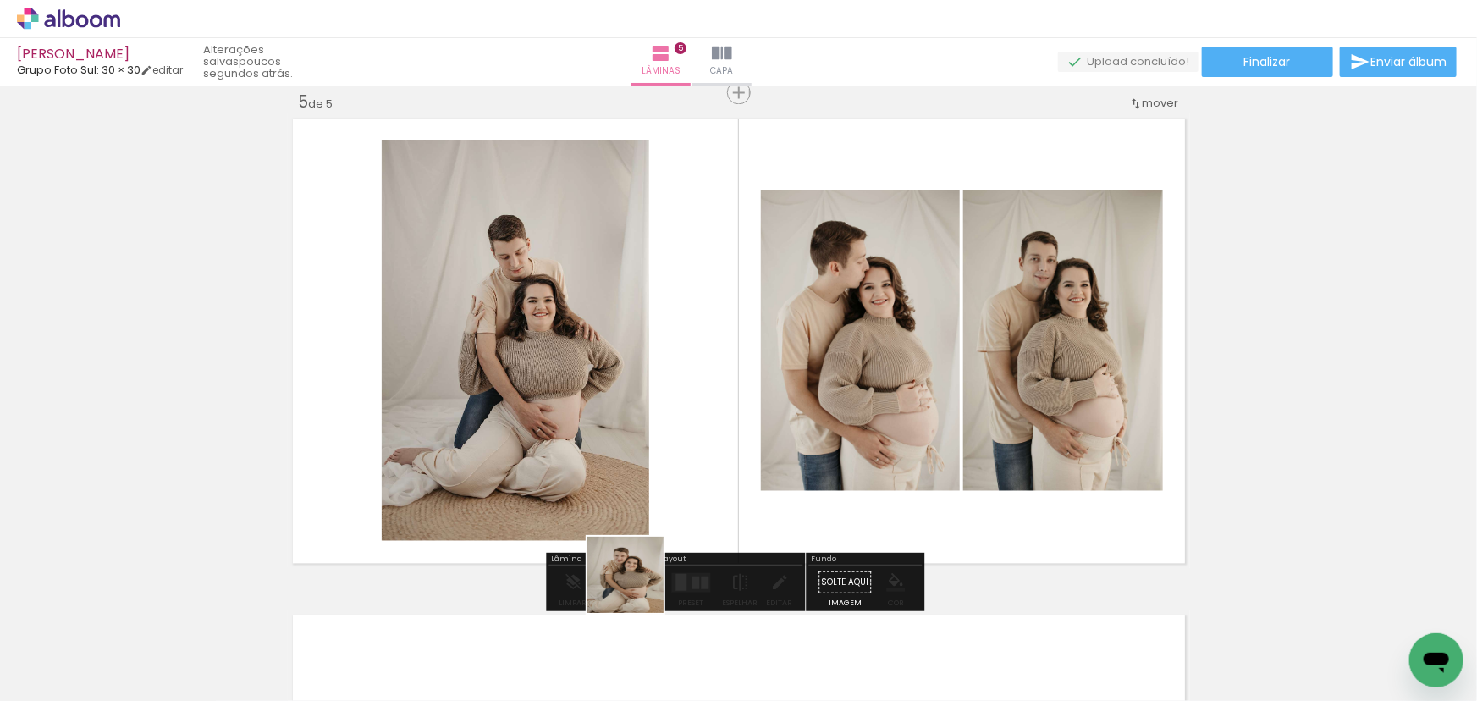
drag, startPoint x: 638, startPoint y: 587, endPoint x: 721, endPoint y: 421, distance: 185.4
click at [721, 421] on quentale-workspace at bounding box center [738, 350] width 1477 height 701
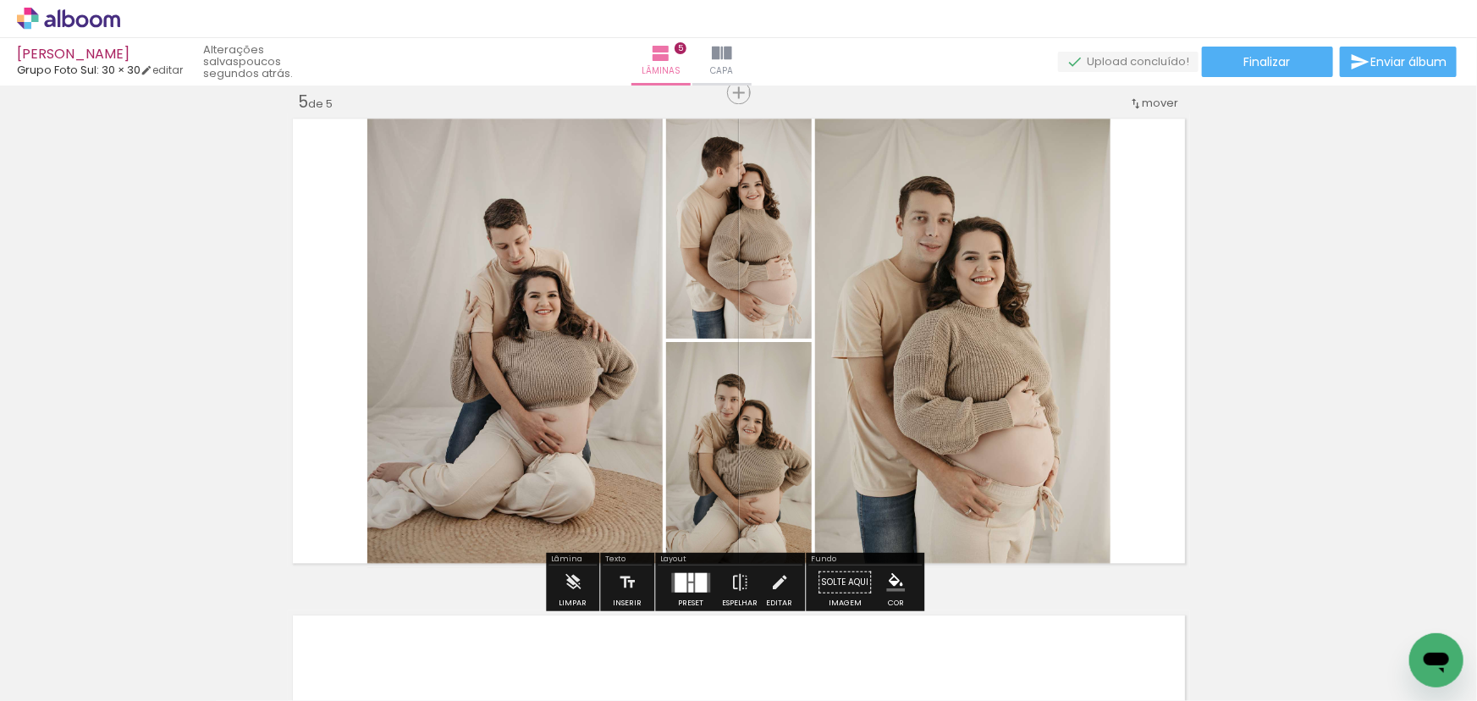
click at [705, 577] on quentale-layouter at bounding box center [690, 581] width 39 height 19
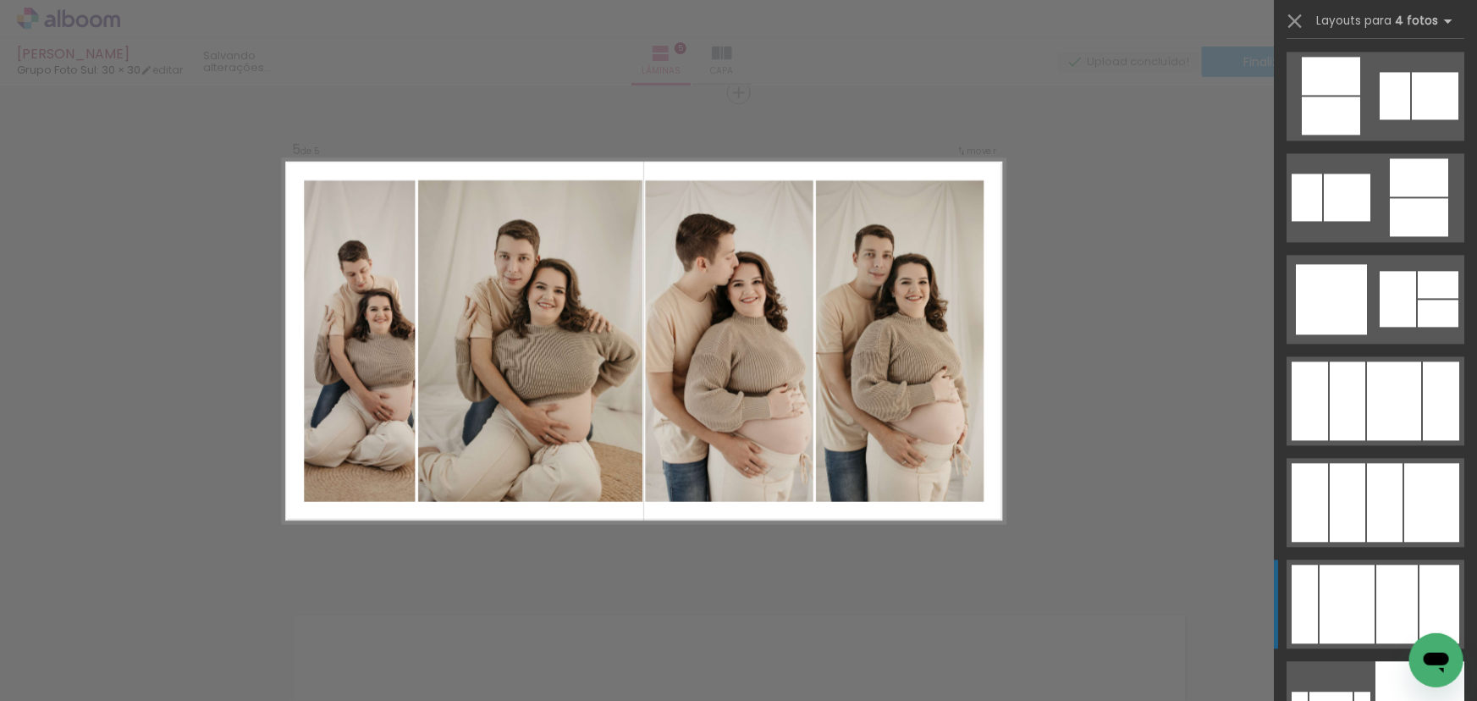
scroll to position [18098, 0]
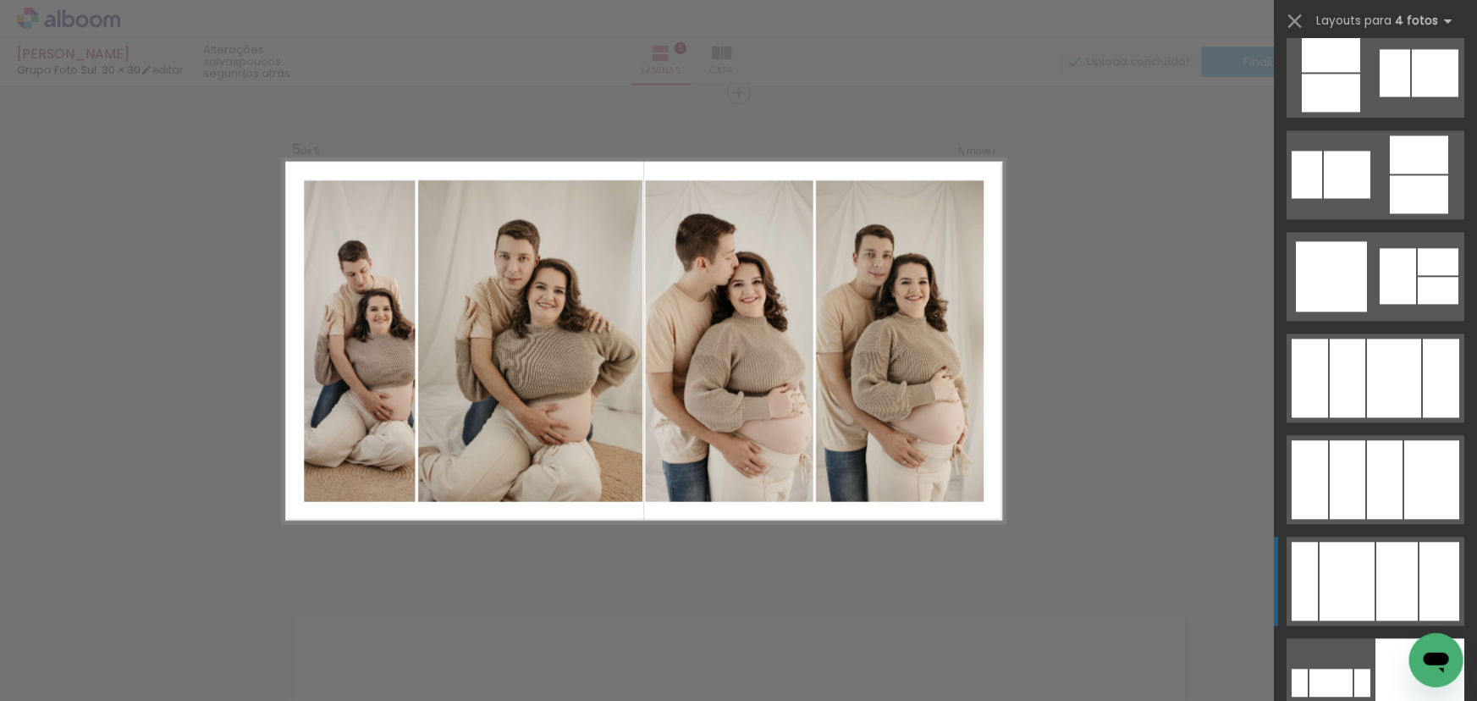
click at [1384, 584] on div at bounding box center [1396, 581] width 41 height 79
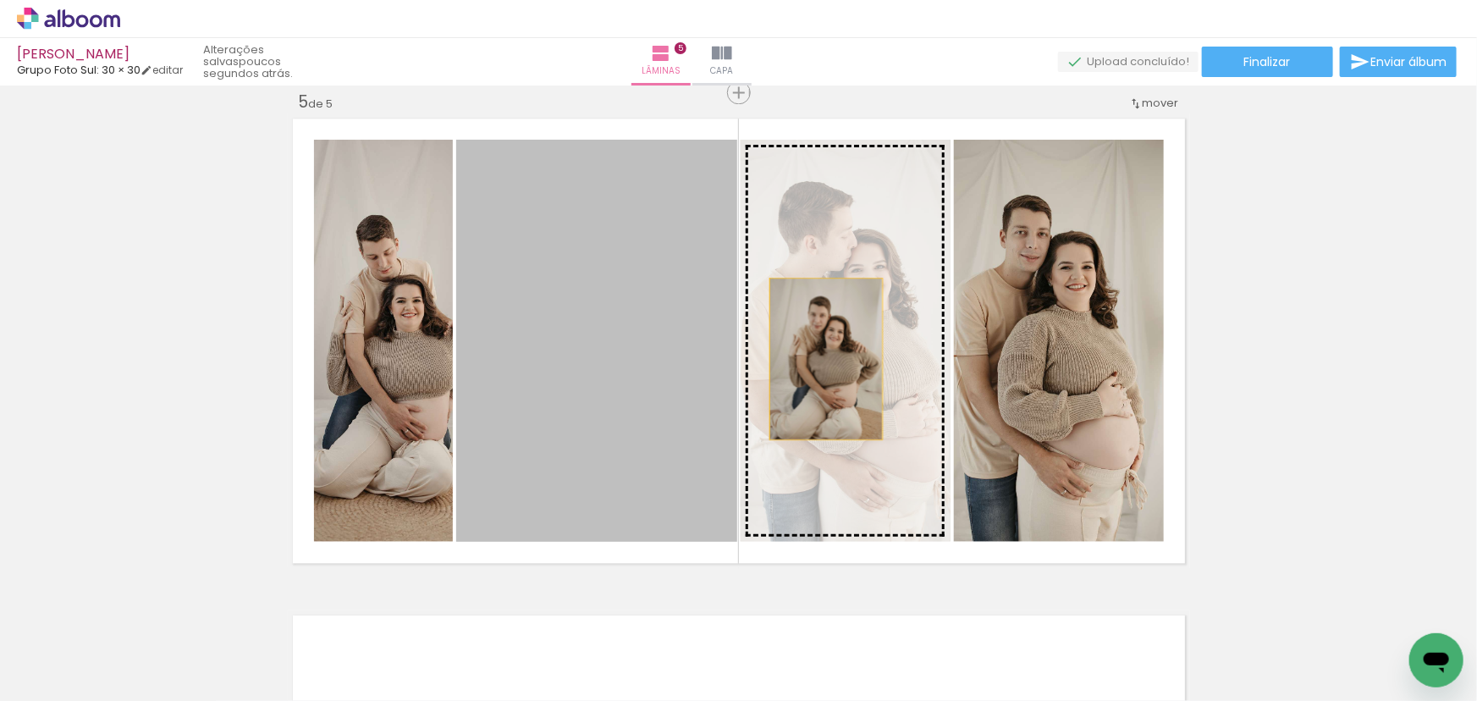
drag, startPoint x: 658, startPoint y: 374, endPoint x: 845, endPoint y: 352, distance: 189.1
click at [0, 0] on slot at bounding box center [0, 0] width 0 height 0
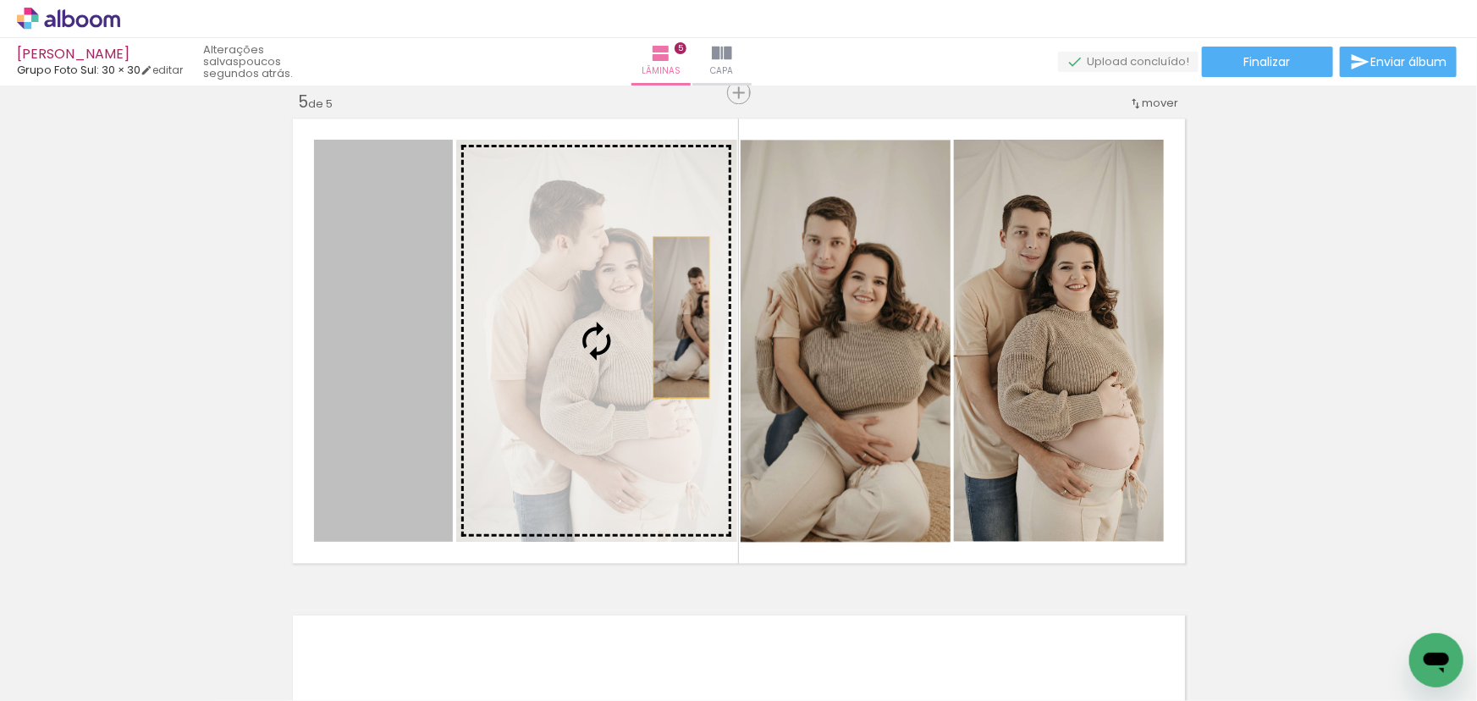
drag, startPoint x: 411, startPoint y: 341, endPoint x: 675, endPoint y: 316, distance: 265.2
click at [0, 0] on slot at bounding box center [0, 0] width 0 height 0
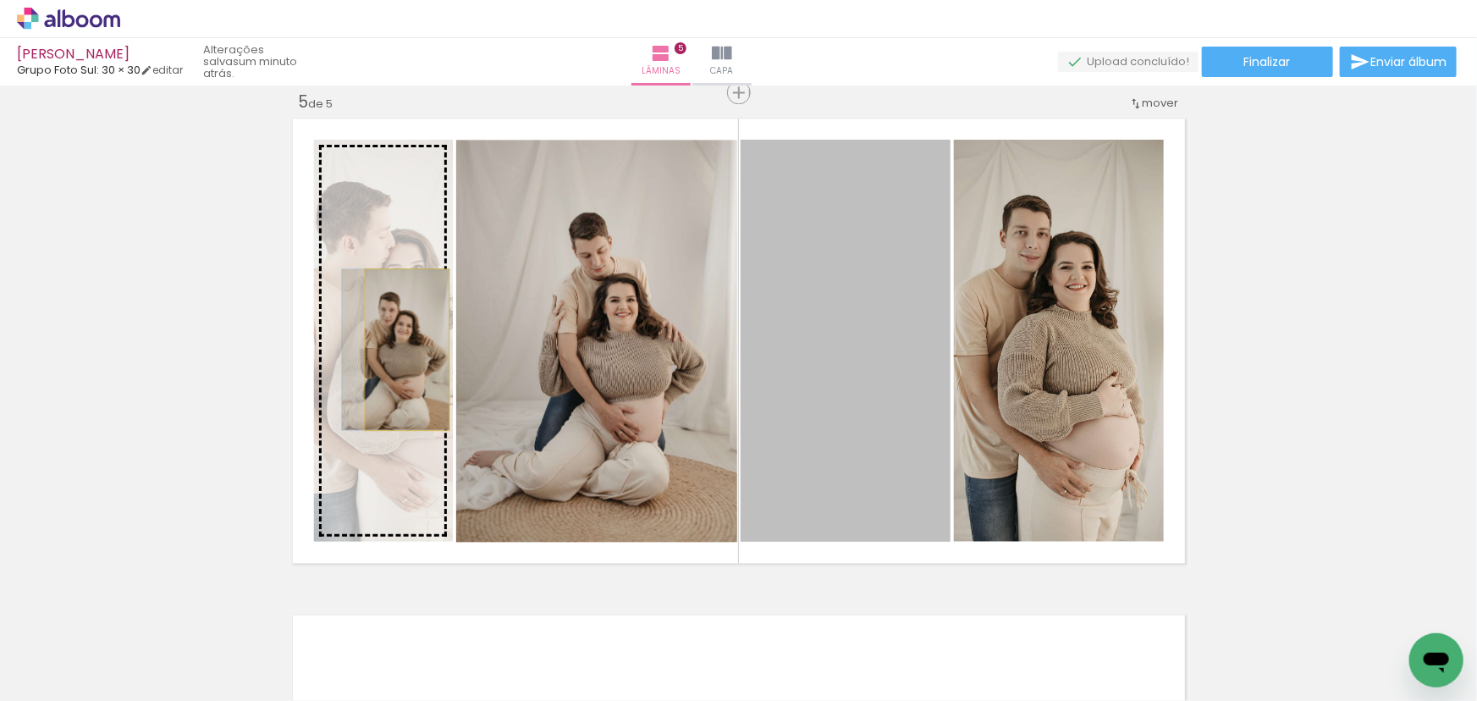
drag, startPoint x: 867, startPoint y: 389, endPoint x: 410, endPoint y: 349, distance: 458.8
click at [0, 0] on slot at bounding box center [0, 0] width 0 height 0
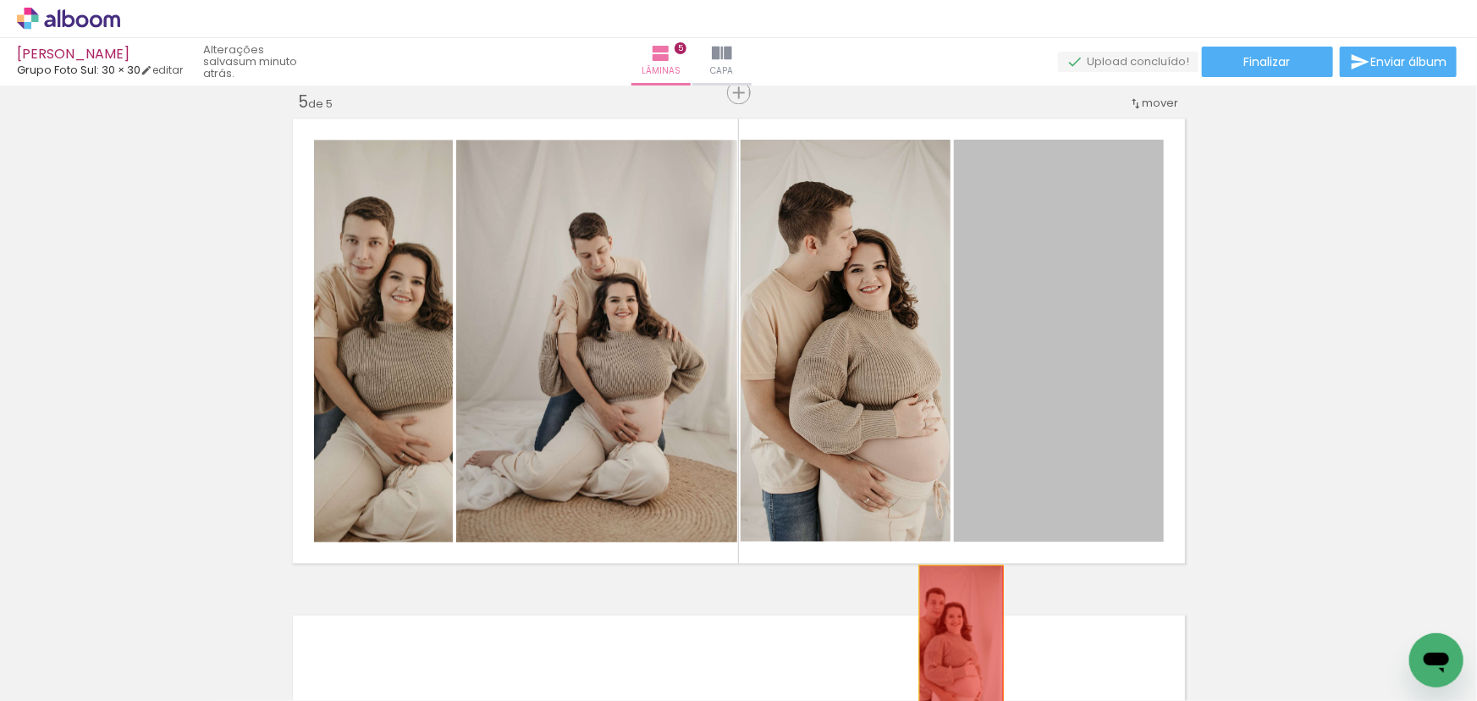
drag, startPoint x: 1075, startPoint y: 364, endPoint x: 955, endPoint y: 645, distance: 305.2
click at [955, 645] on quentale-workspace at bounding box center [738, 350] width 1477 height 701
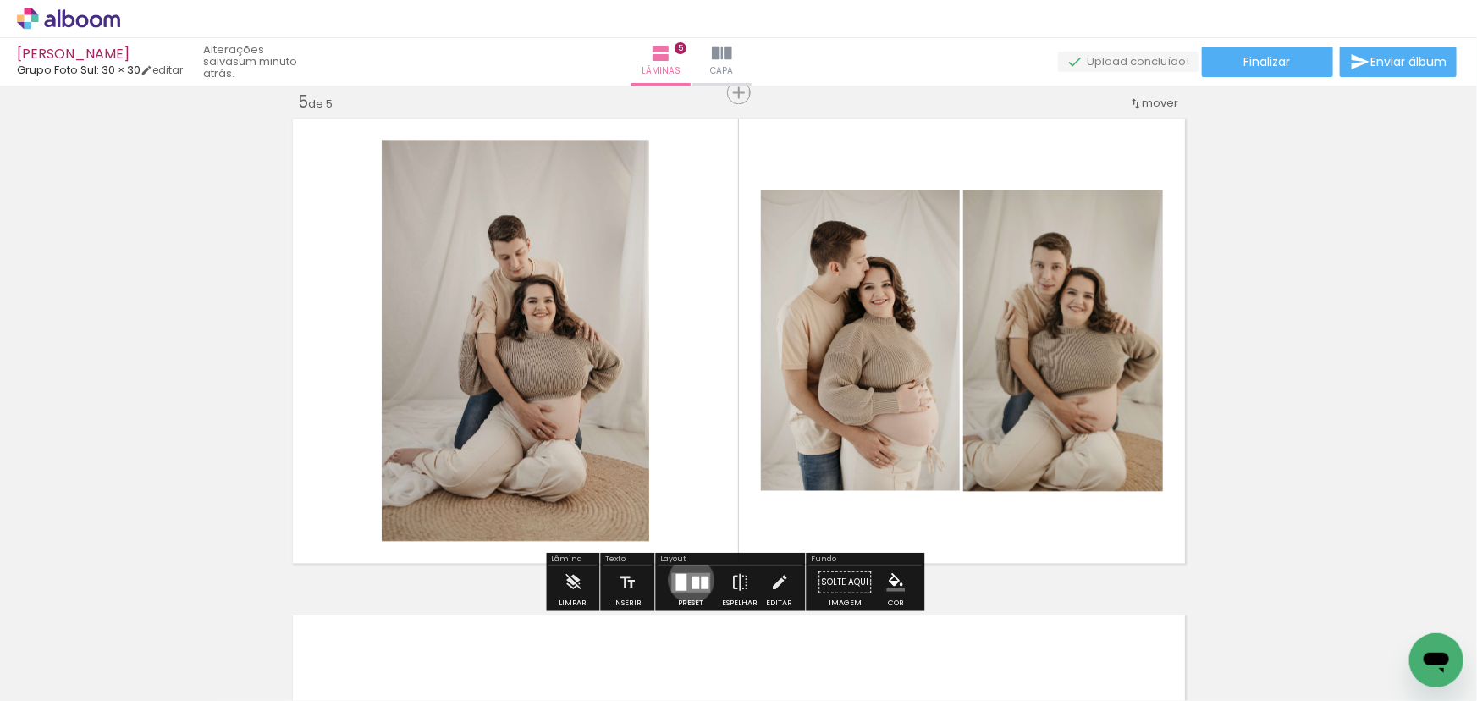
drag, startPoint x: 687, startPoint y: 579, endPoint x: 707, endPoint y: 585, distance: 21.2
click at [691, 579] on div at bounding box center [695, 581] width 8 height 13
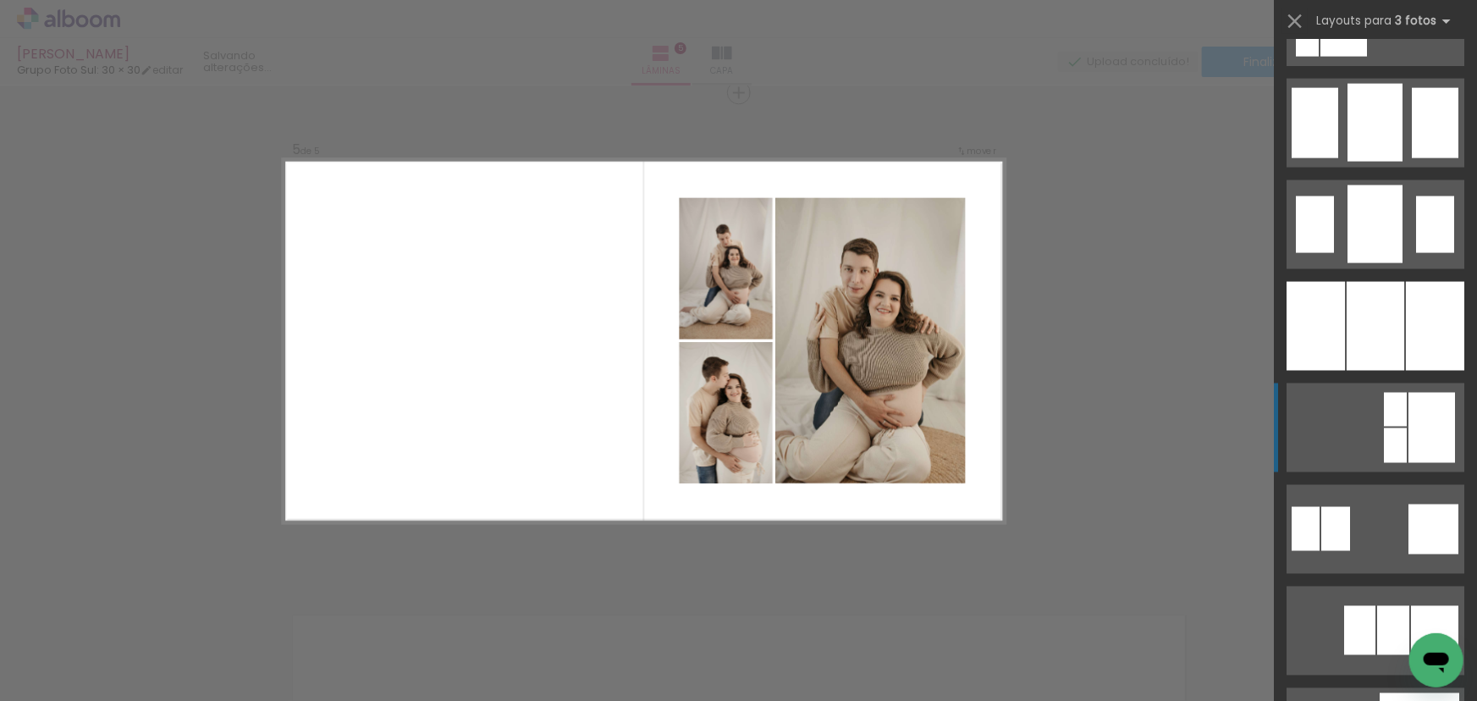
scroll to position [1307, 0]
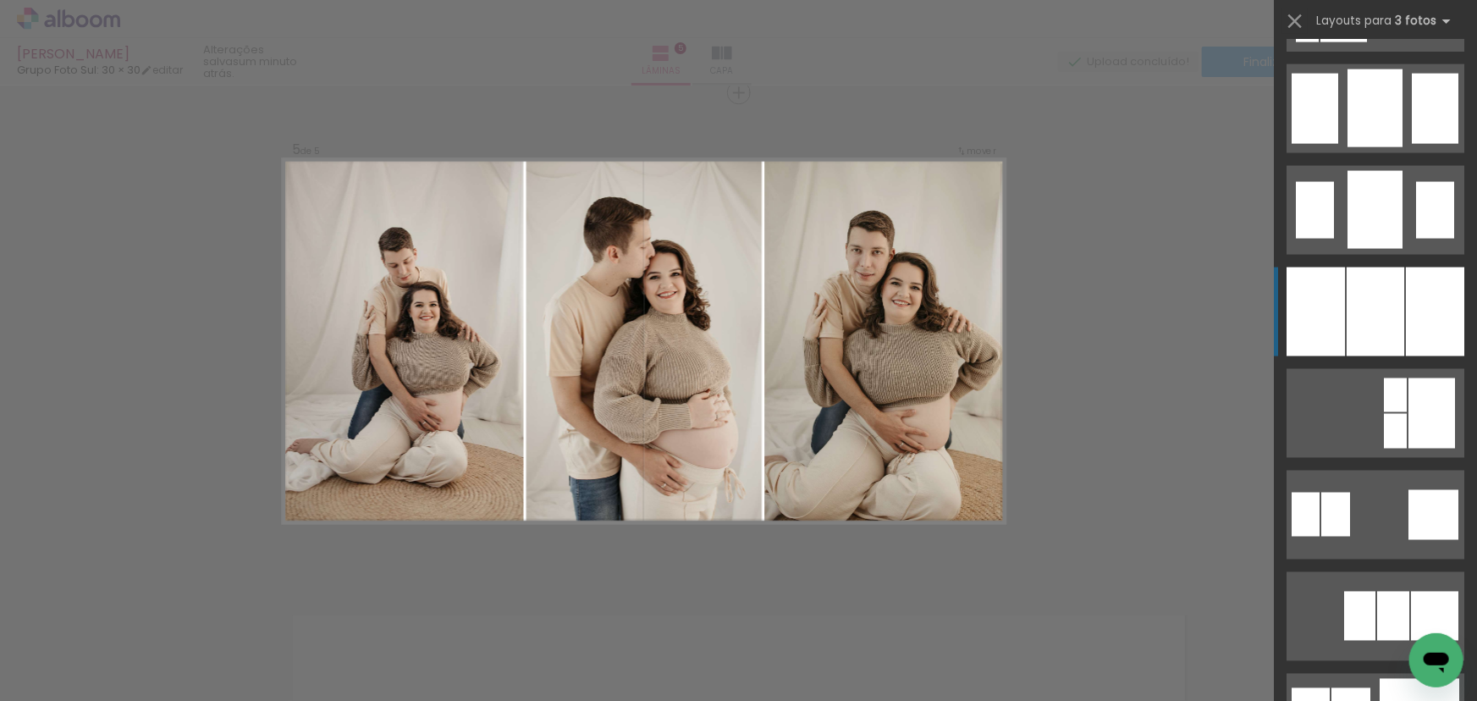
click at [1383, 327] on div at bounding box center [1375, 311] width 58 height 89
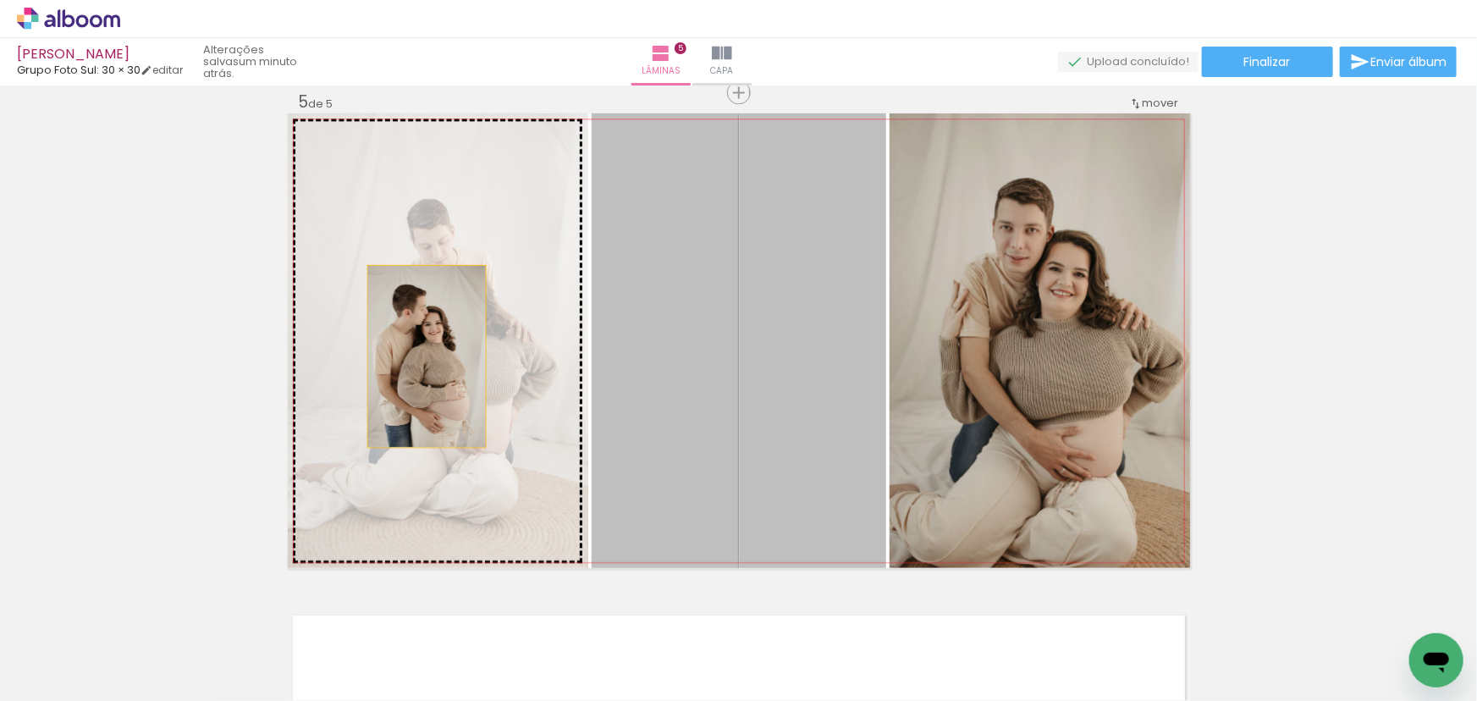
drag, startPoint x: 785, startPoint y: 364, endPoint x: 410, endPoint y: 345, distance: 375.3
click at [0, 0] on slot at bounding box center [0, 0] width 0 height 0
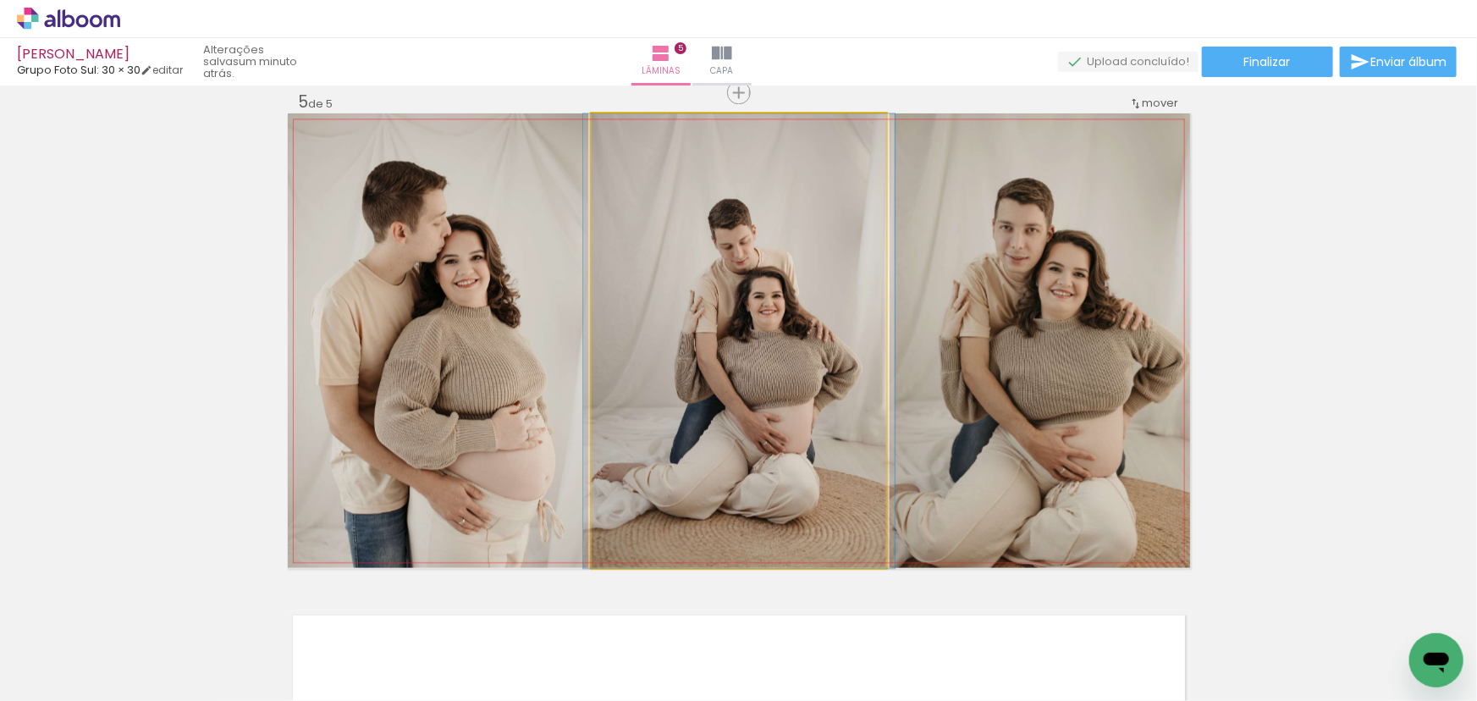
click at [820, 363] on quentale-photo at bounding box center [739, 340] width 294 height 454
drag, startPoint x: 816, startPoint y: 360, endPoint x: 983, endPoint y: 370, distance: 167.8
click at [0, 0] on slot at bounding box center [0, 0] width 0 height 0
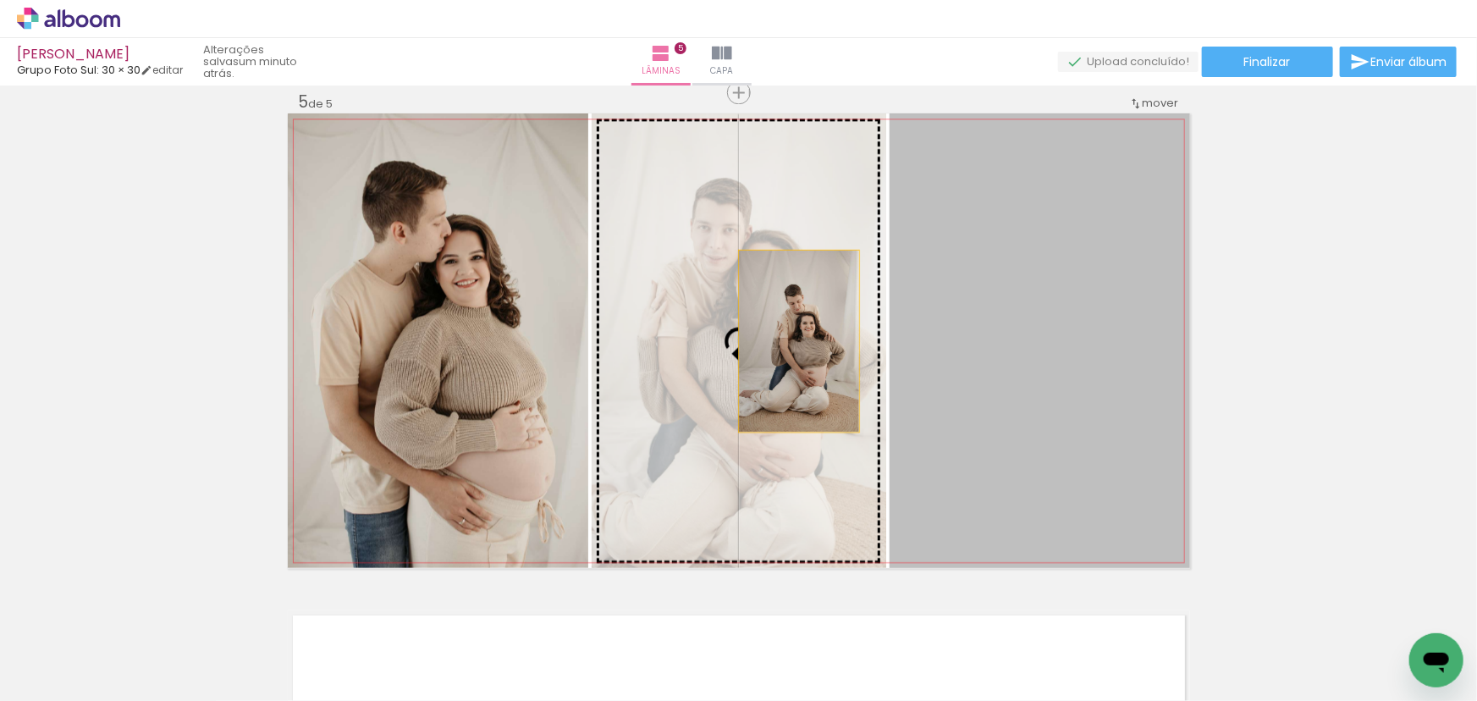
drag, startPoint x: 1070, startPoint y: 346, endPoint x: 713, endPoint y: 334, distance: 357.3
click at [0, 0] on slot at bounding box center [0, 0] width 0 height 0
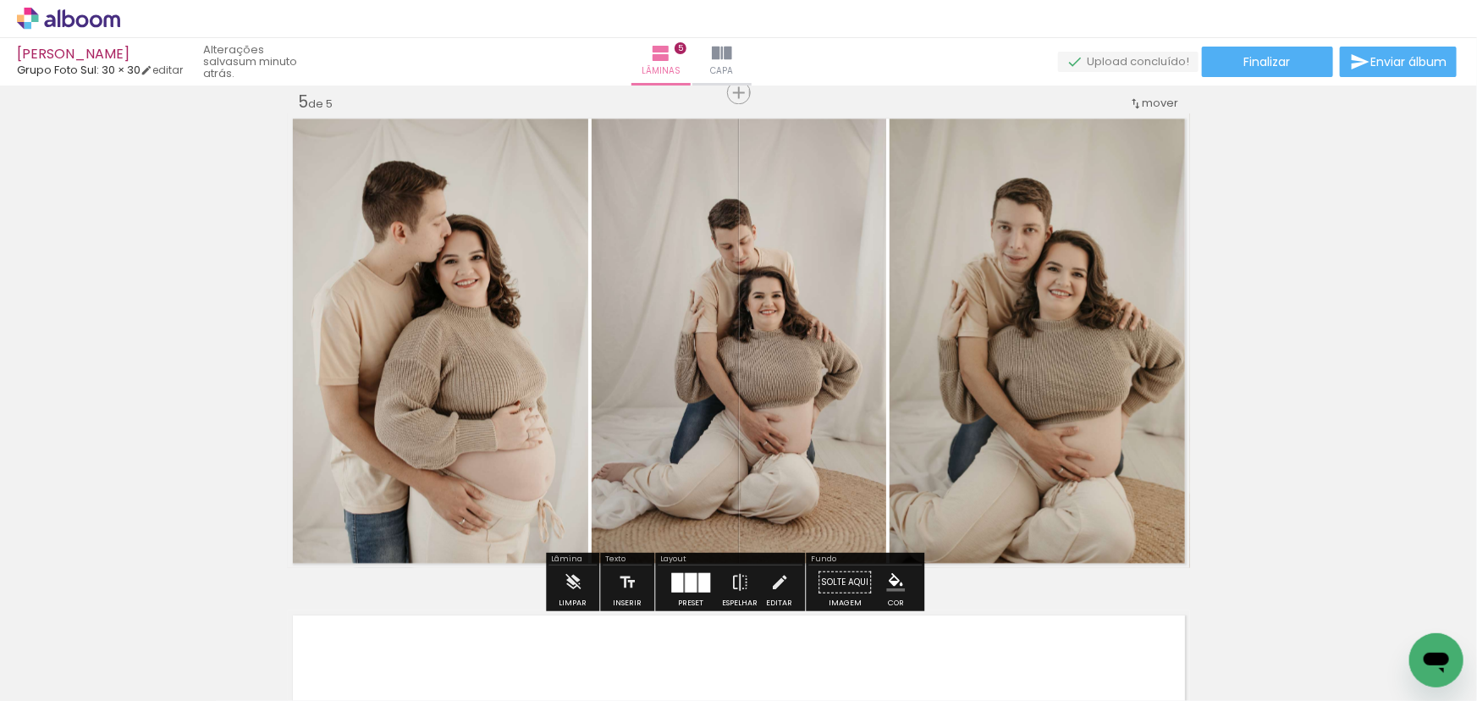
drag, startPoint x: 295, startPoint y: 371, endPoint x: 415, endPoint y: 363, distance: 120.4
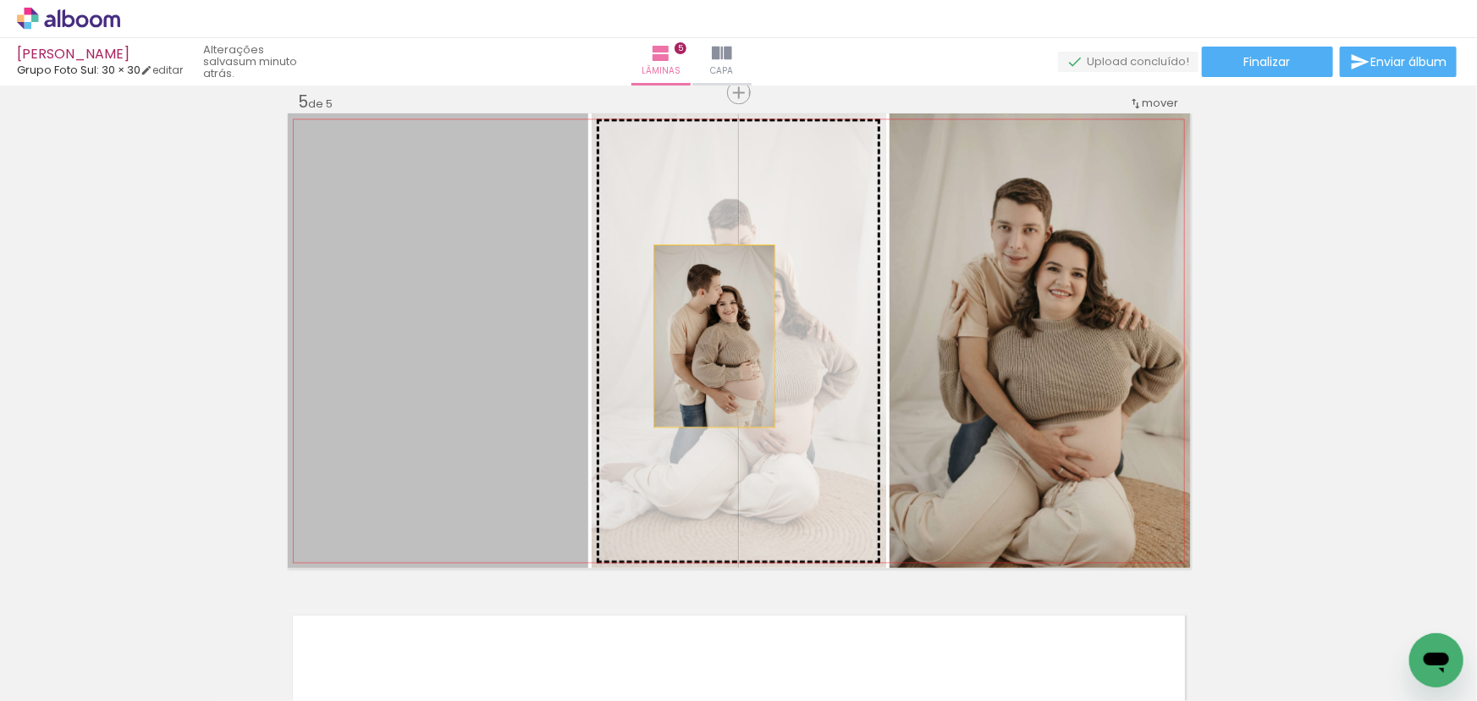
drag, startPoint x: 428, startPoint y: 360, endPoint x: 708, endPoint y: 335, distance: 281.2
click at [0, 0] on slot at bounding box center [0, 0] width 0 height 0
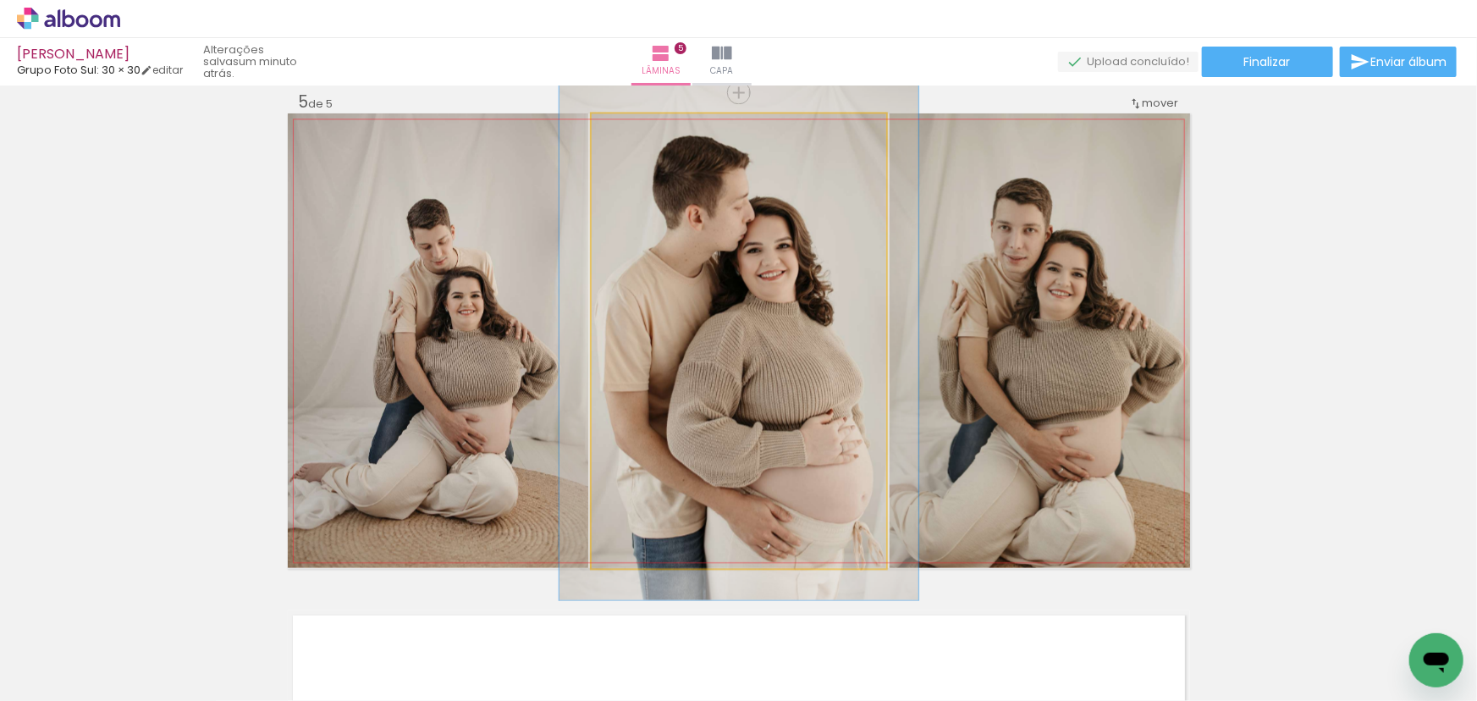
drag, startPoint x: 629, startPoint y: 134, endPoint x: 638, endPoint y: 135, distance: 9.3
type paper-slider "116"
click at [638, 135] on div at bounding box center [638, 131] width 27 height 27
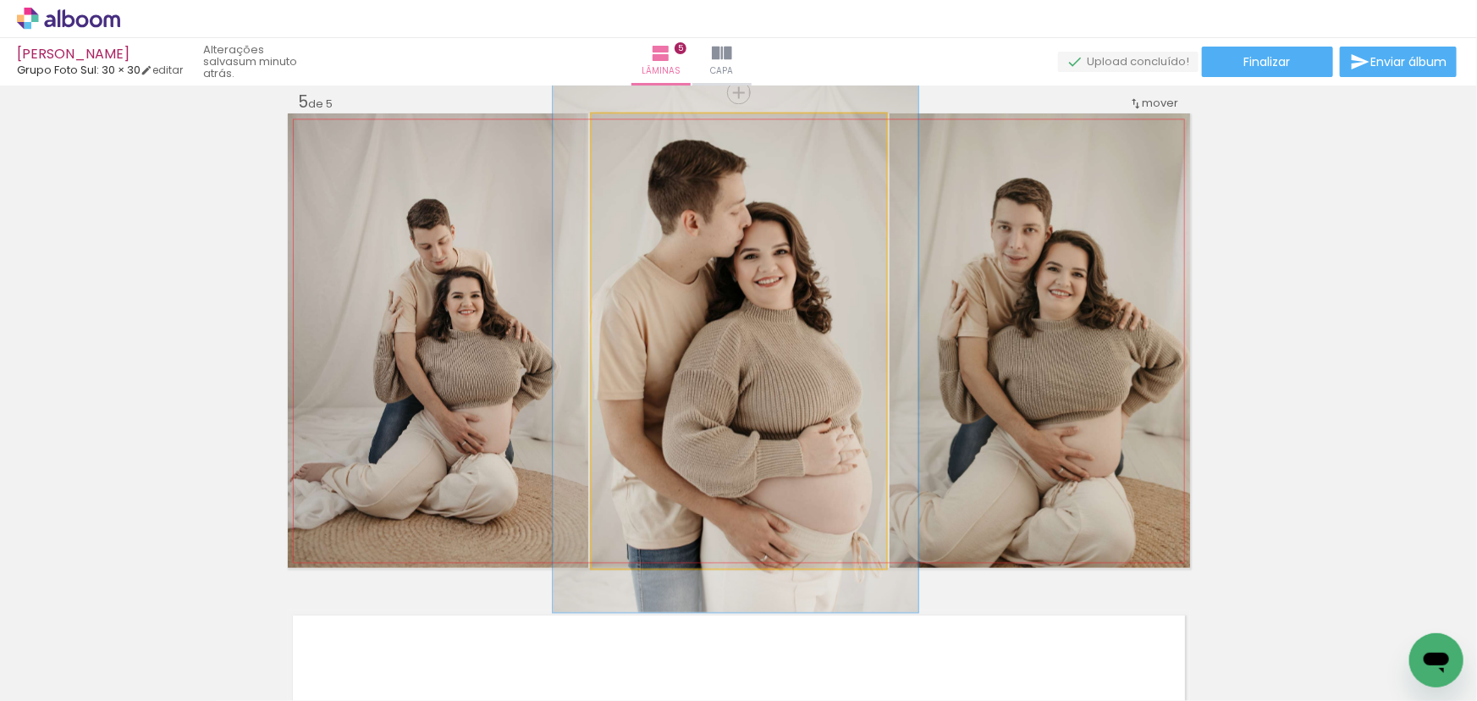
drag, startPoint x: 824, startPoint y: 271, endPoint x: 821, endPoint y: 279, distance: 9.1
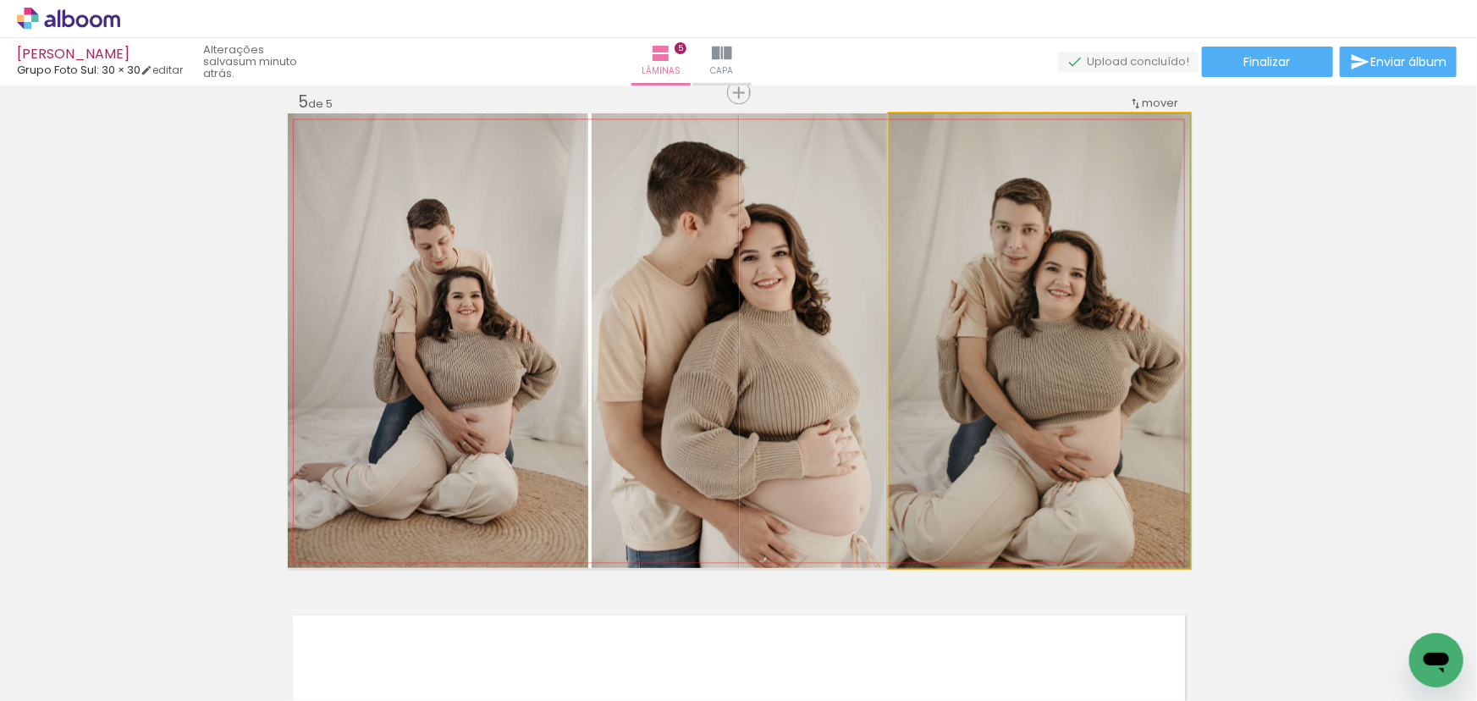
drag, startPoint x: 1058, startPoint y: 279, endPoint x: 1048, endPoint y: 279, distance: 10.2
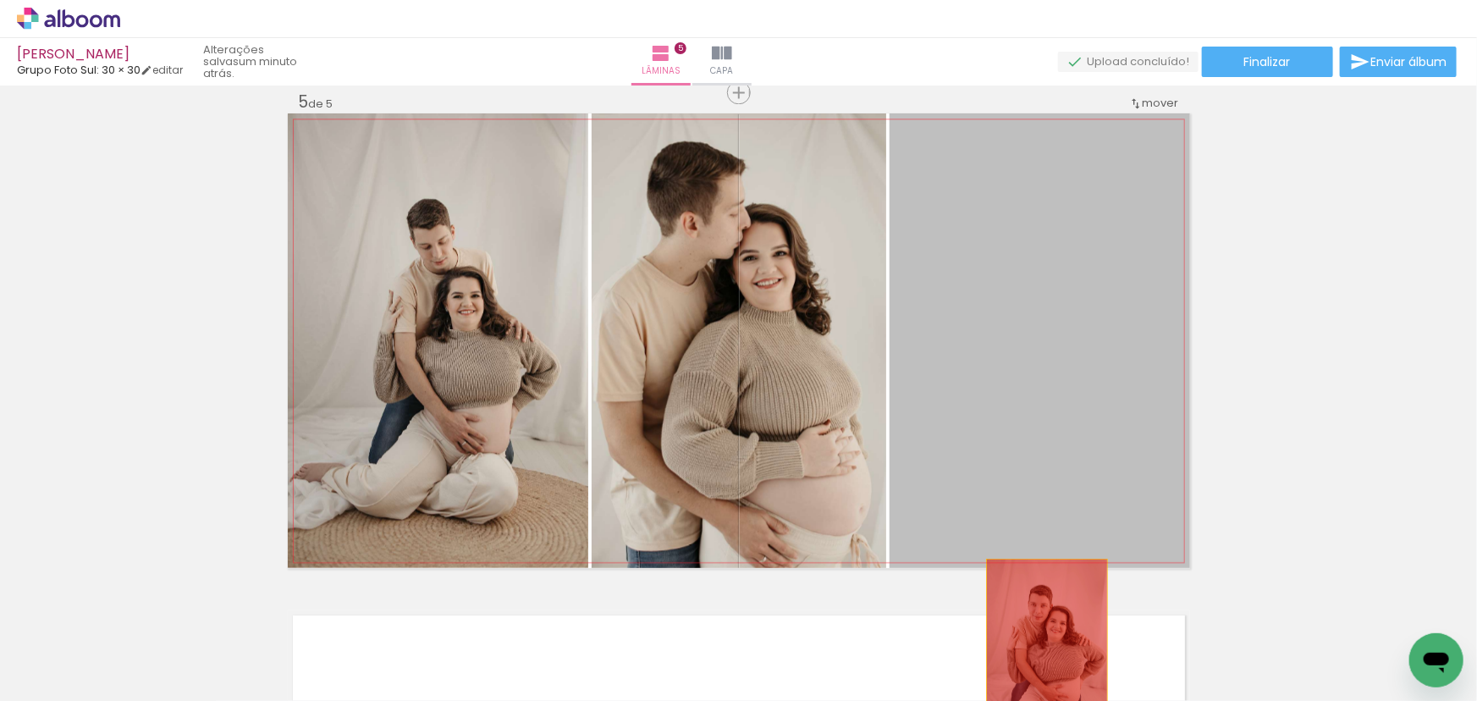
drag, startPoint x: 1081, startPoint y: 350, endPoint x: 1024, endPoint y: 661, distance: 315.7
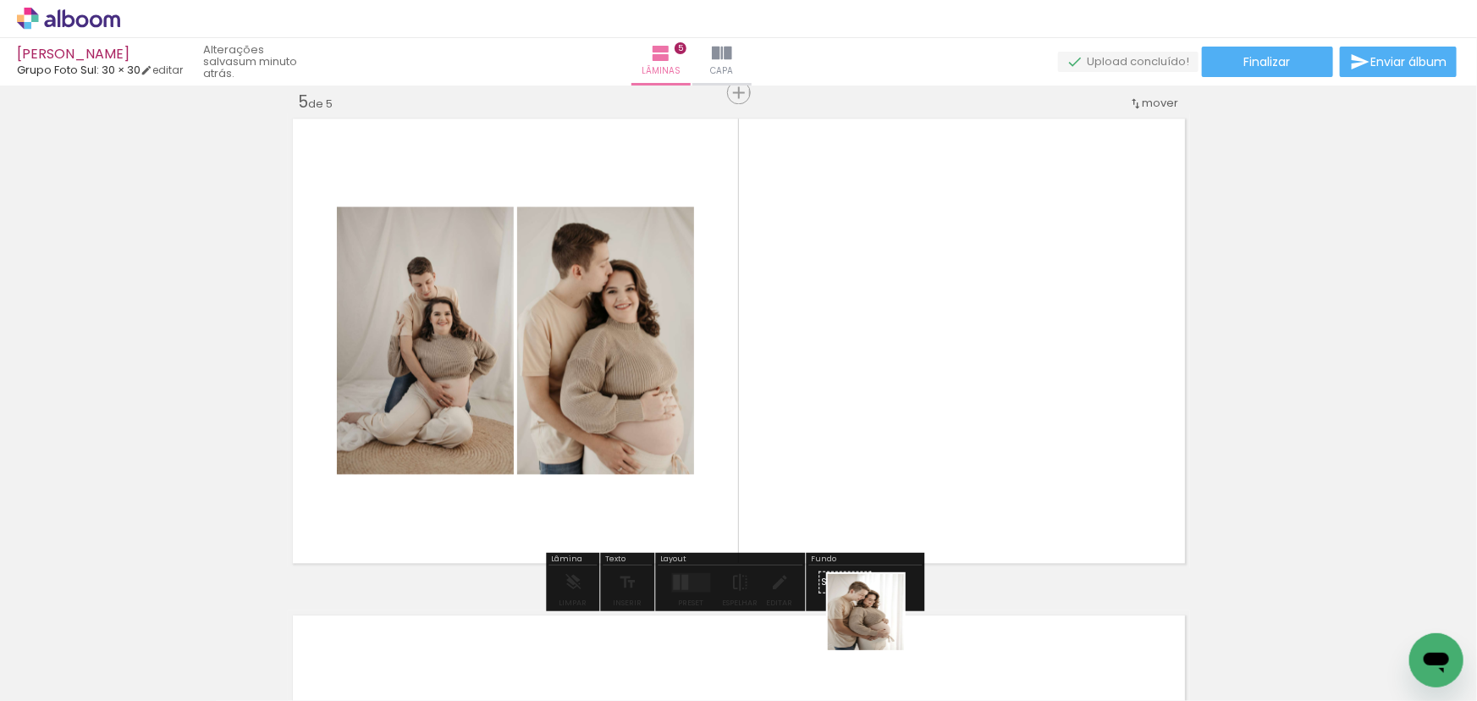
drag, startPoint x: 862, startPoint y: 647, endPoint x: 945, endPoint y: 431, distance: 232.0
click at [942, 434] on quentale-workspace at bounding box center [738, 350] width 1477 height 701
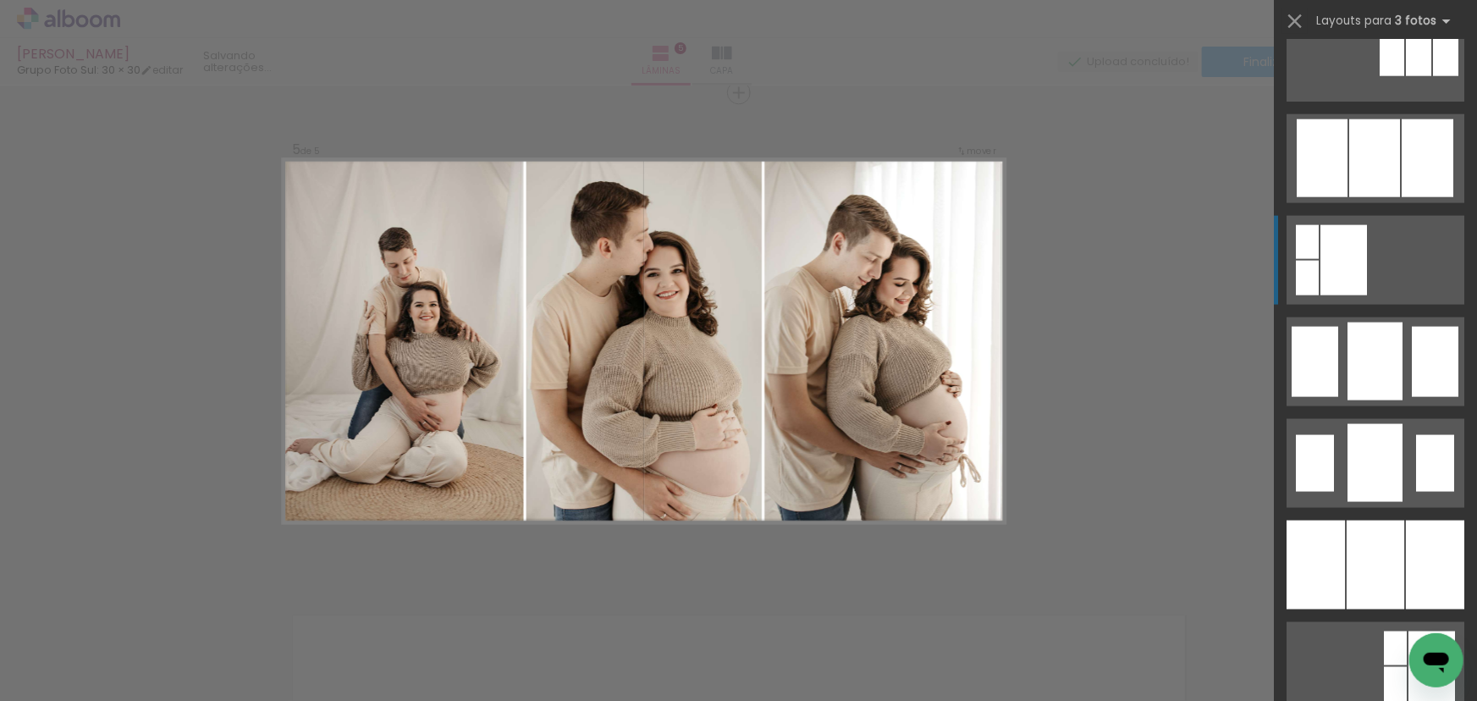
scroll to position [1153, 0]
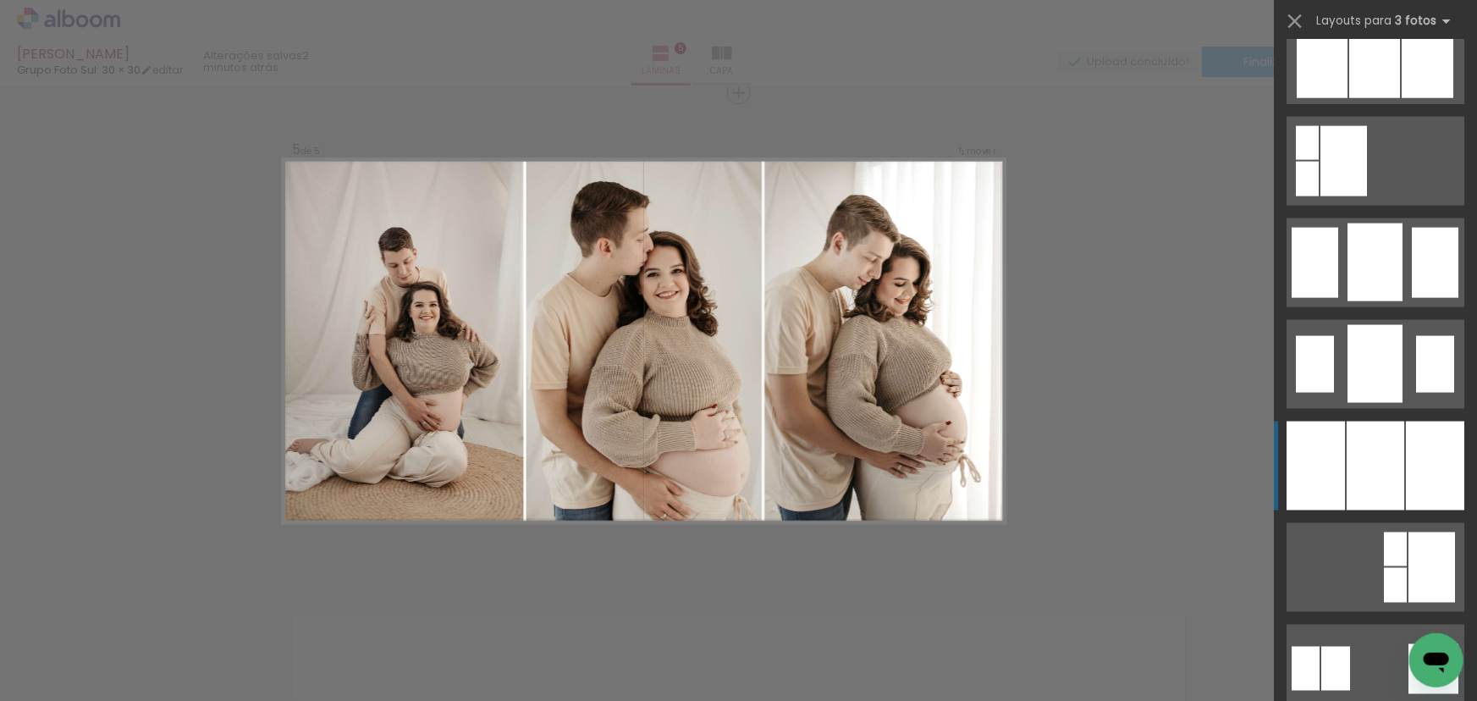
click at [1413, 447] on div at bounding box center [1435, 465] width 58 height 89
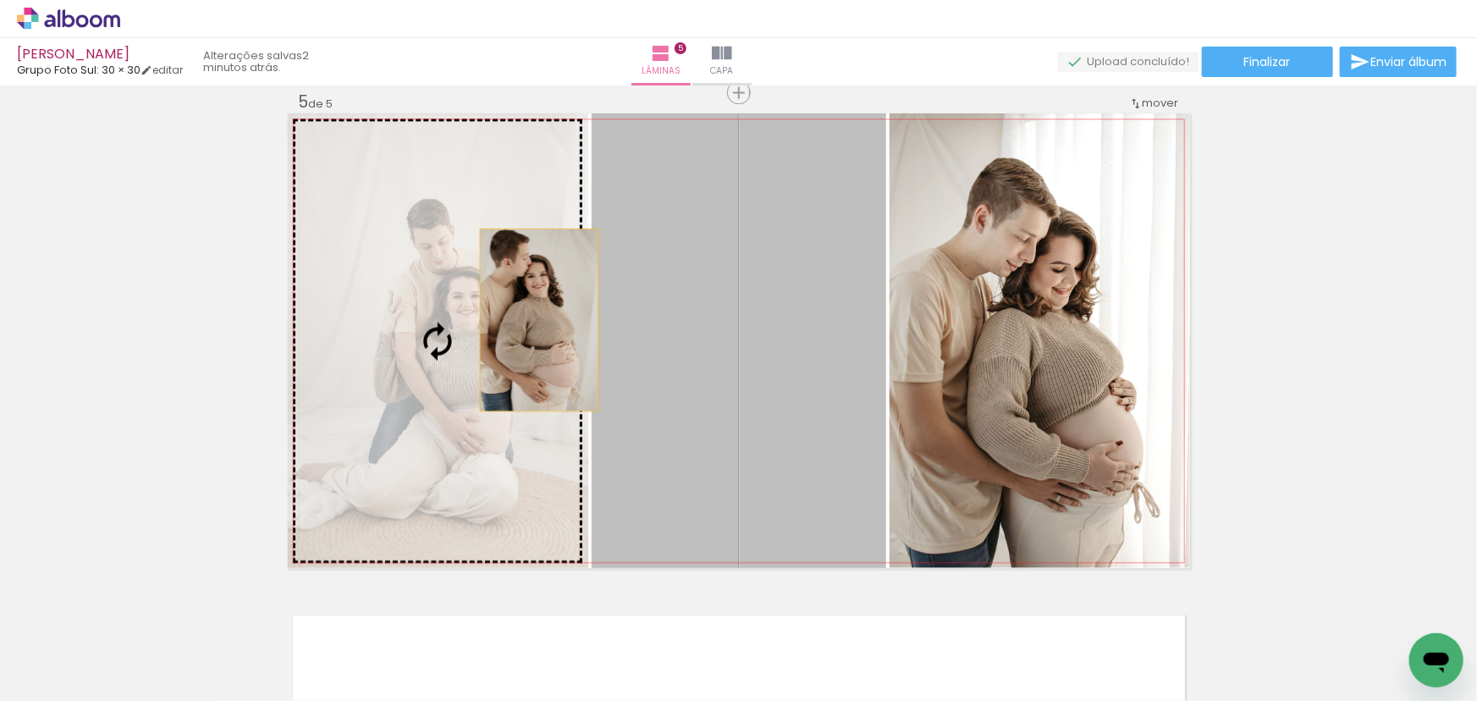
drag, startPoint x: 812, startPoint y: 355, endPoint x: 533, endPoint y: 319, distance: 281.5
click at [0, 0] on slot at bounding box center [0, 0] width 0 height 0
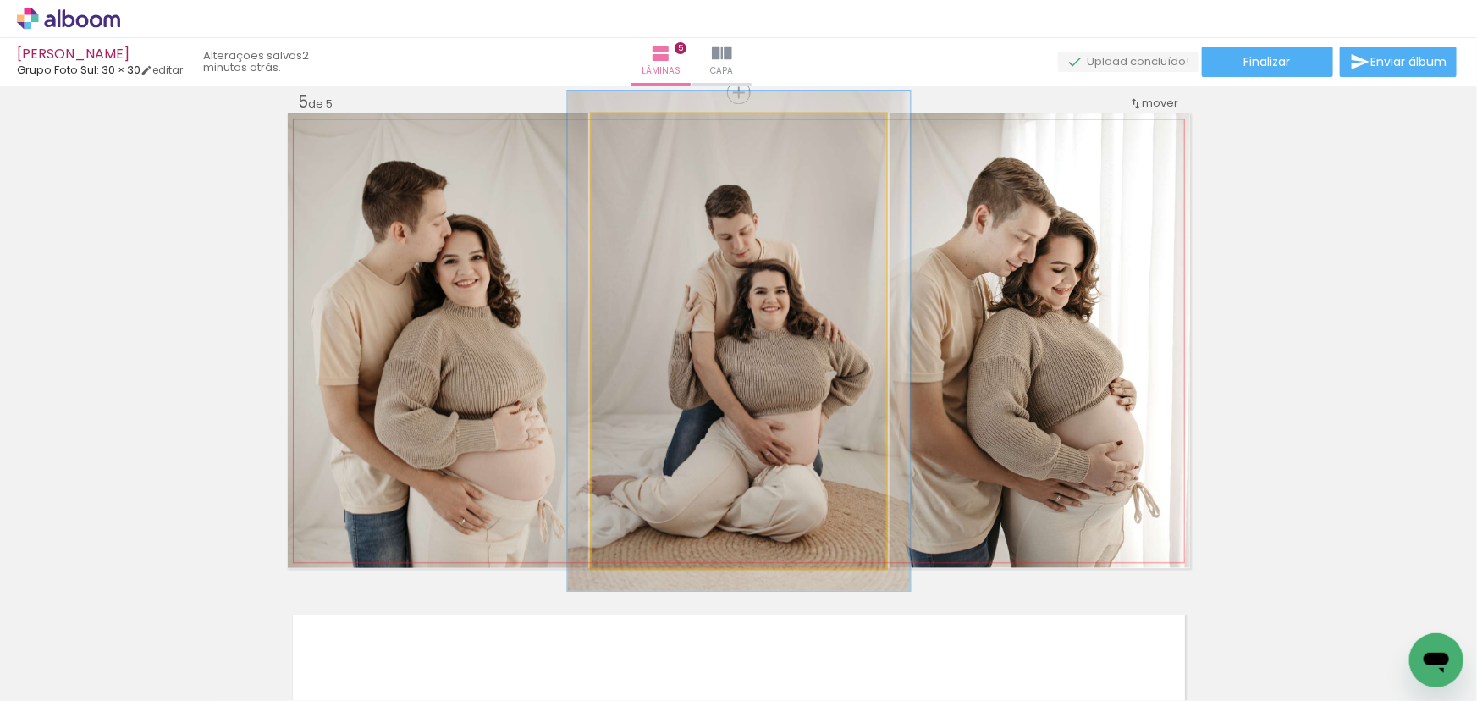
click at [636, 135] on div at bounding box center [636, 131] width 27 height 27
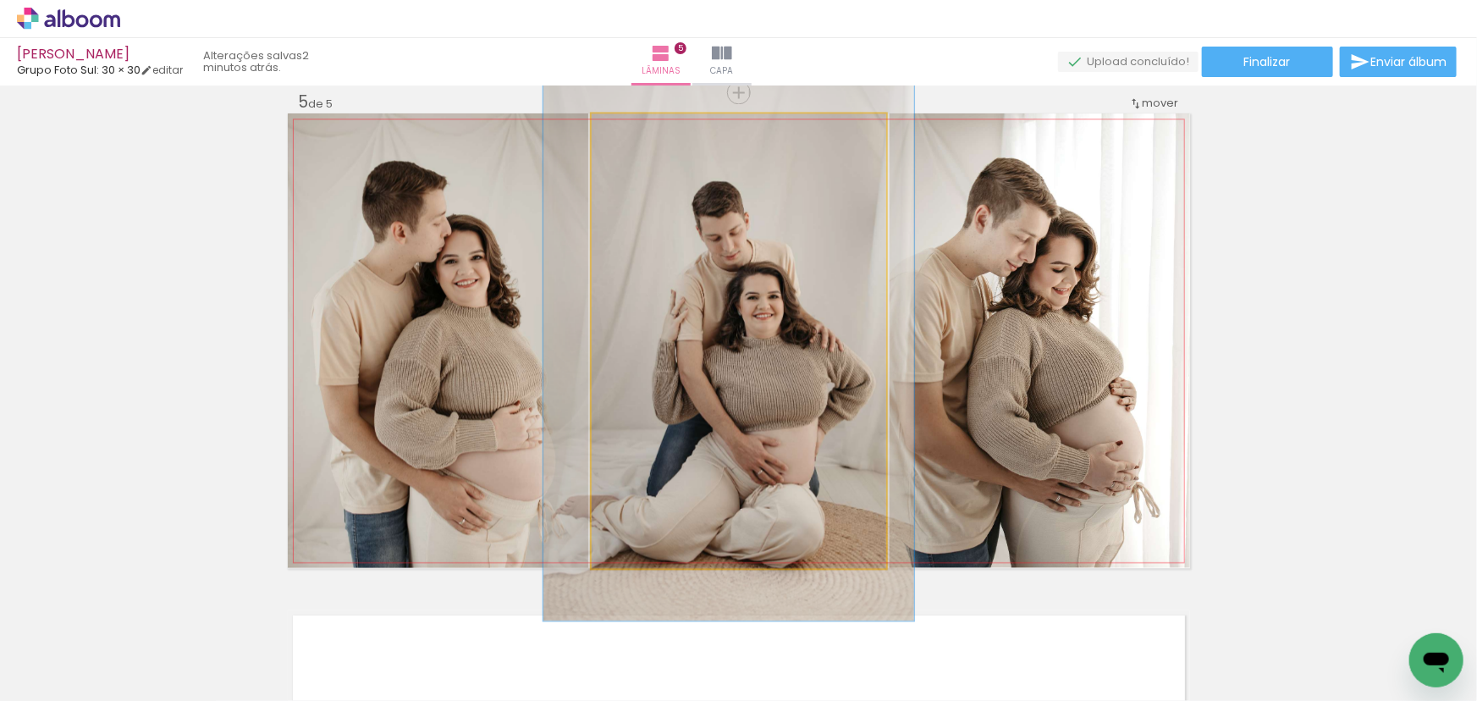
type paper-slider "119"
click at [649, 131] on div at bounding box center [643, 131] width 27 height 27
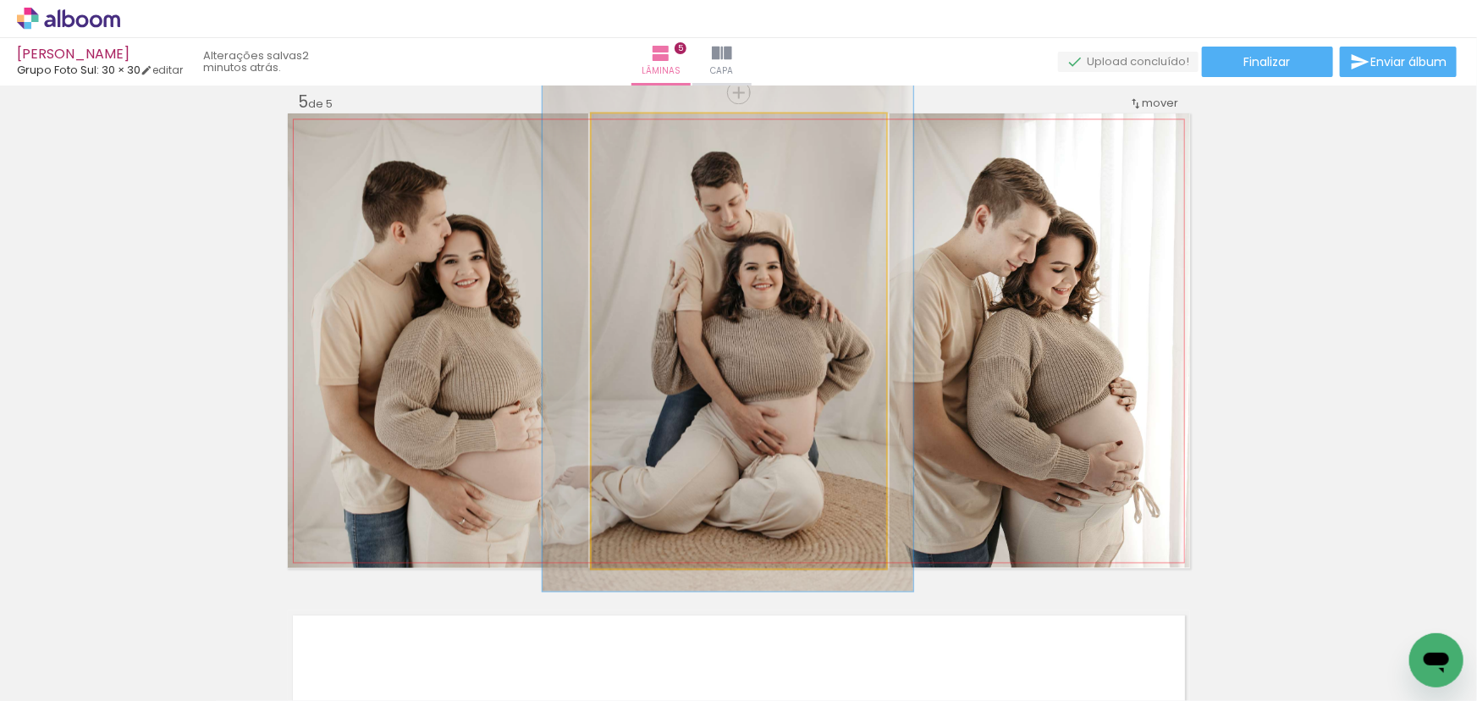
drag, startPoint x: 813, startPoint y: 266, endPoint x: 812, endPoint y: 241, distance: 24.6
click at [853, 338] on quentale-photo at bounding box center [739, 340] width 294 height 454
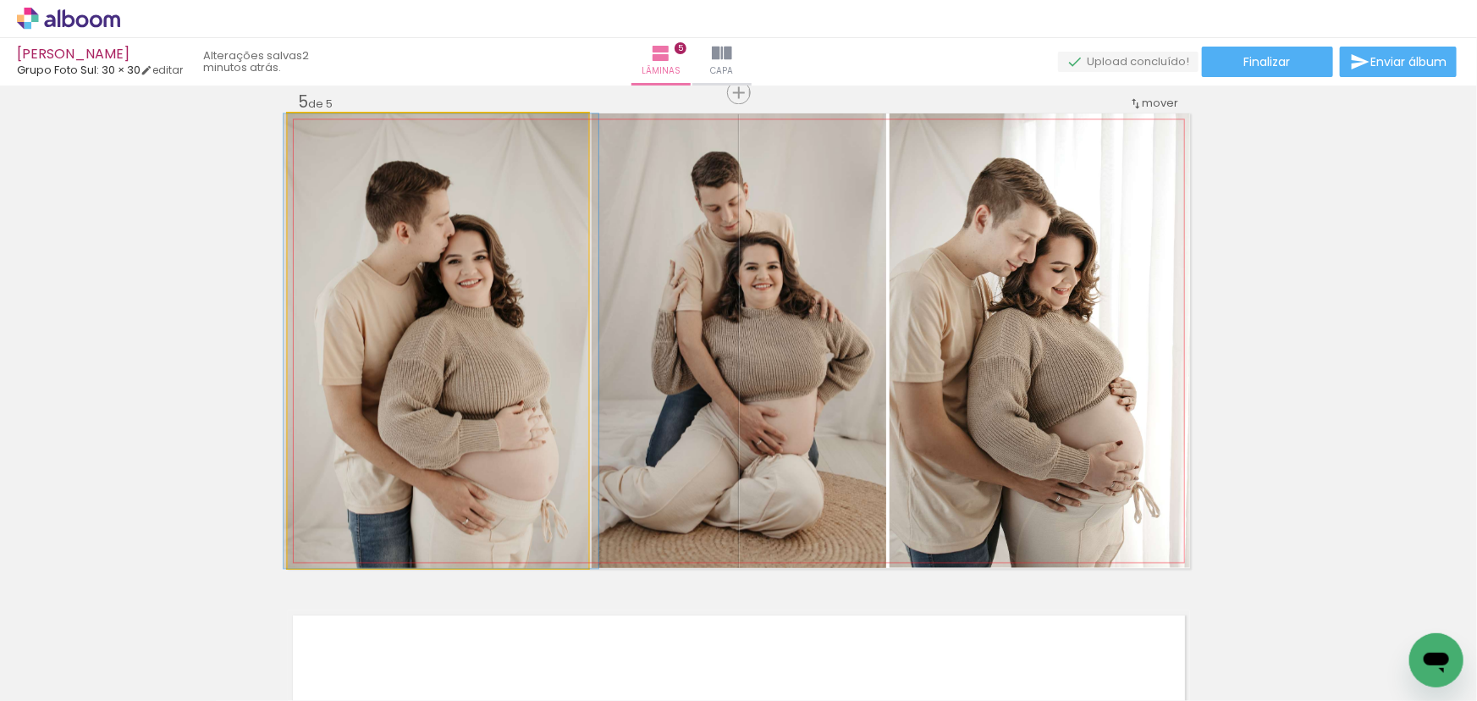
drag, startPoint x: 427, startPoint y: 303, endPoint x: 430, endPoint y: 279, distance: 23.8
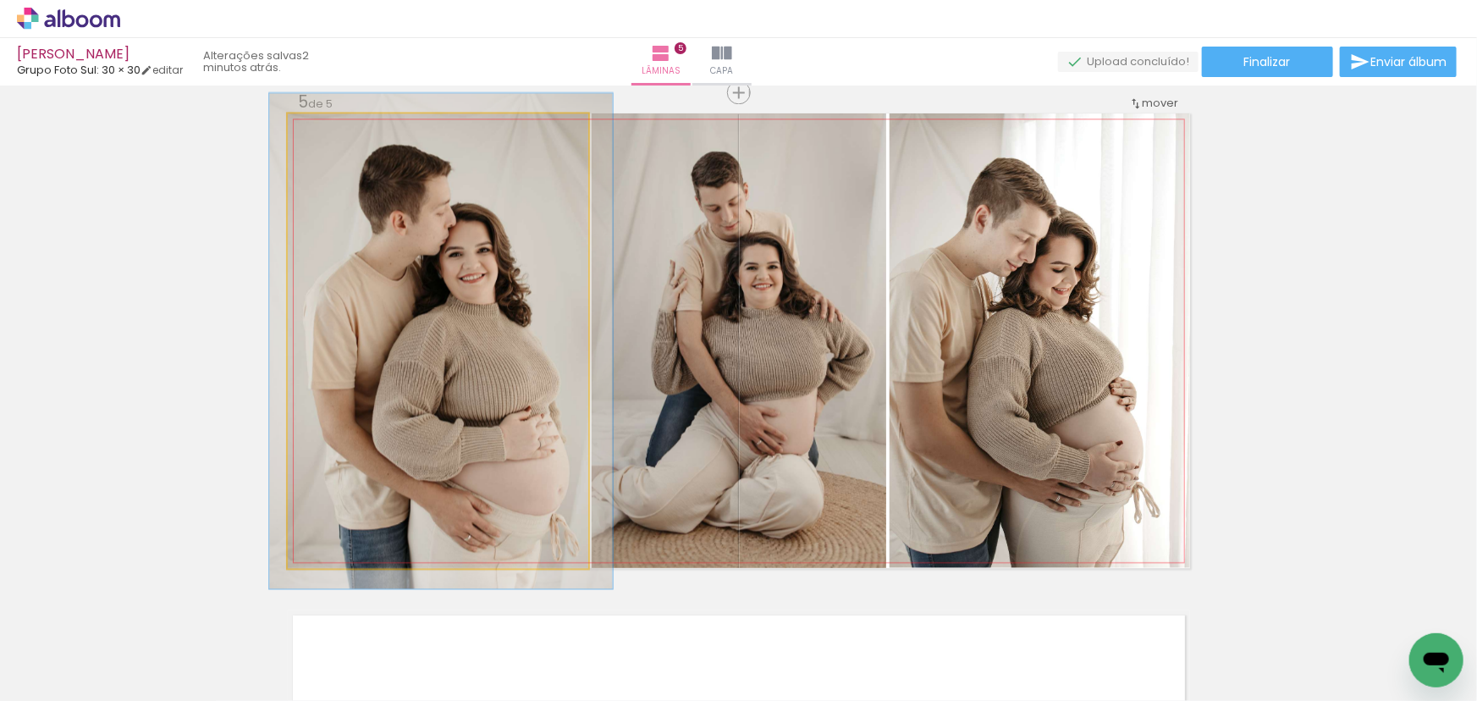
type paper-slider "109"
click at [325, 128] on div at bounding box center [332, 131] width 15 height 15
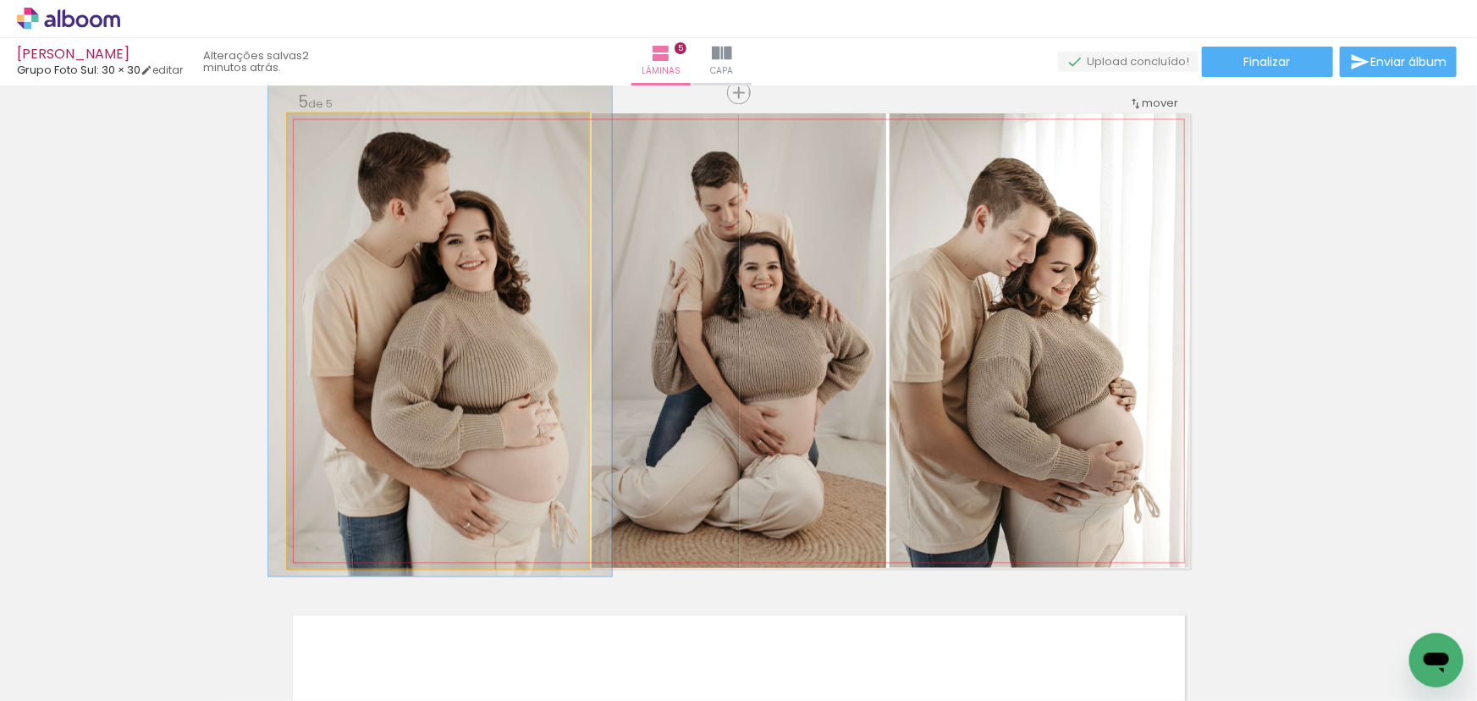
drag, startPoint x: 497, startPoint y: 269, endPoint x: 392, endPoint y: 289, distance: 106.9
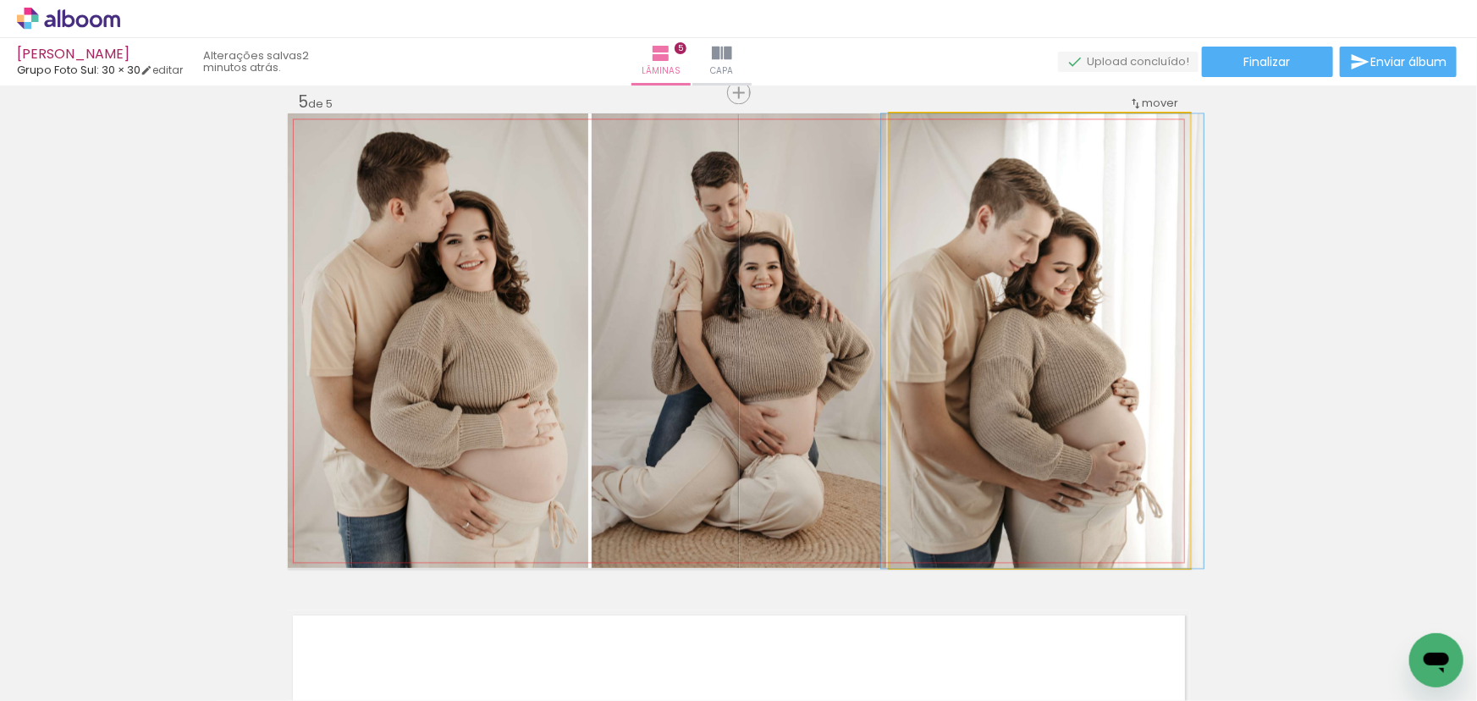
drag, startPoint x: 1044, startPoint y: 302, endPoint x: 1045, endPoint y: 278, distance: 24.6
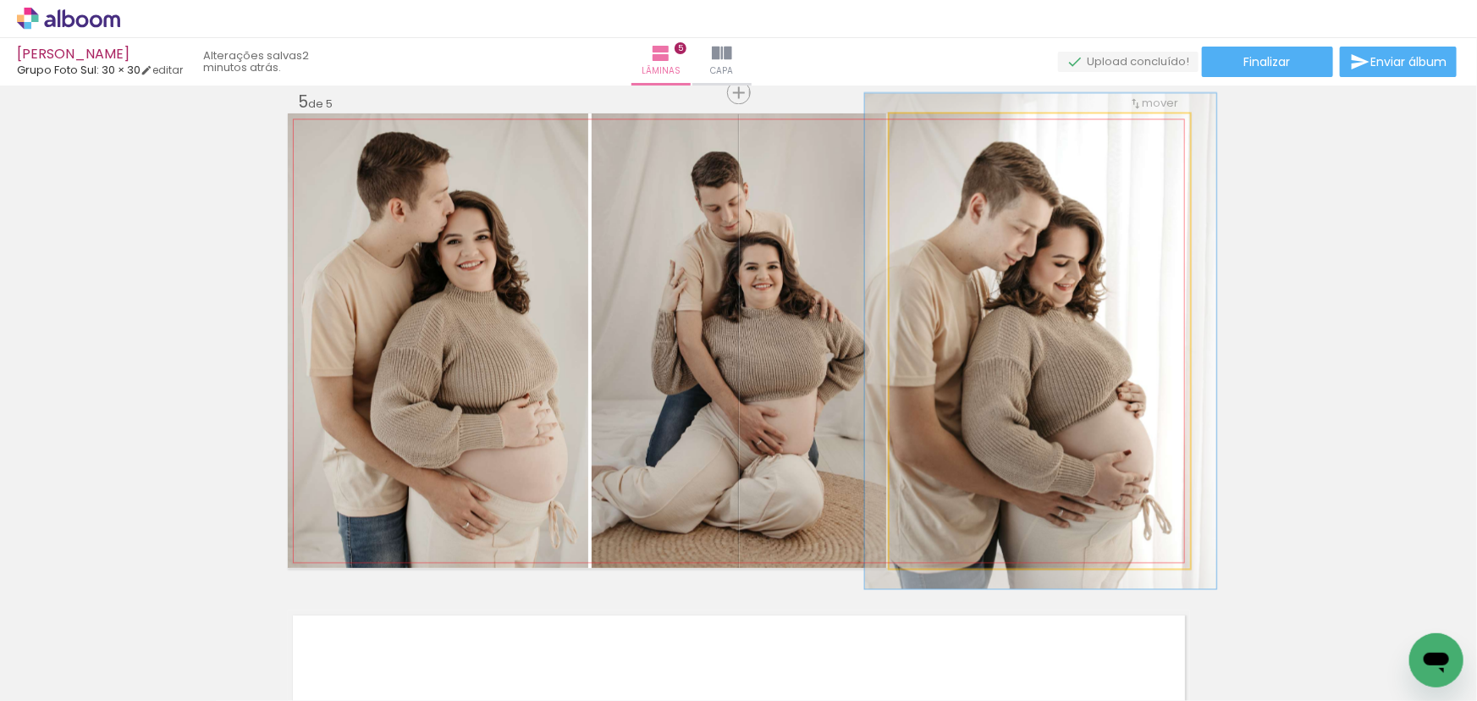
type paper-slider "109"
click at [931, 129] on div at bounding box center [934, 131] width 15 height 15
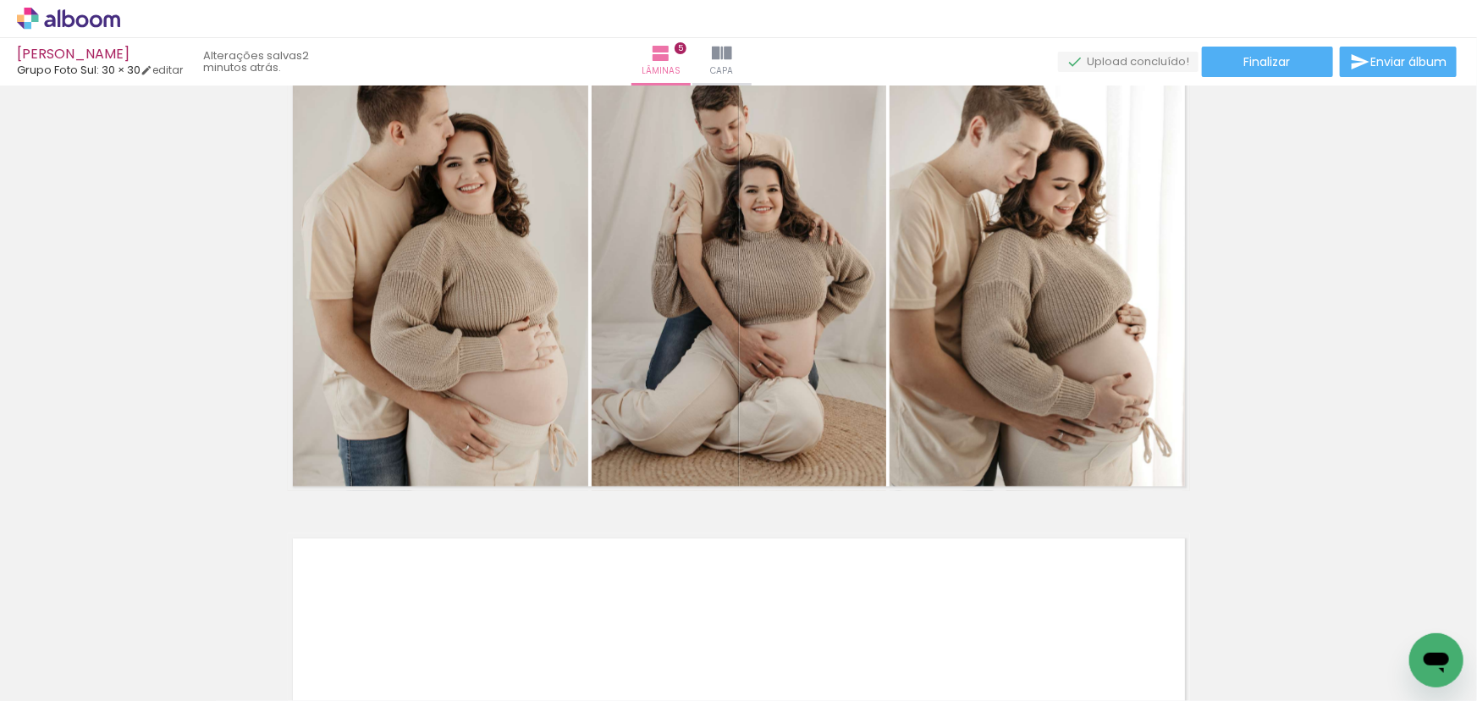
scroll to position [2536, 0]
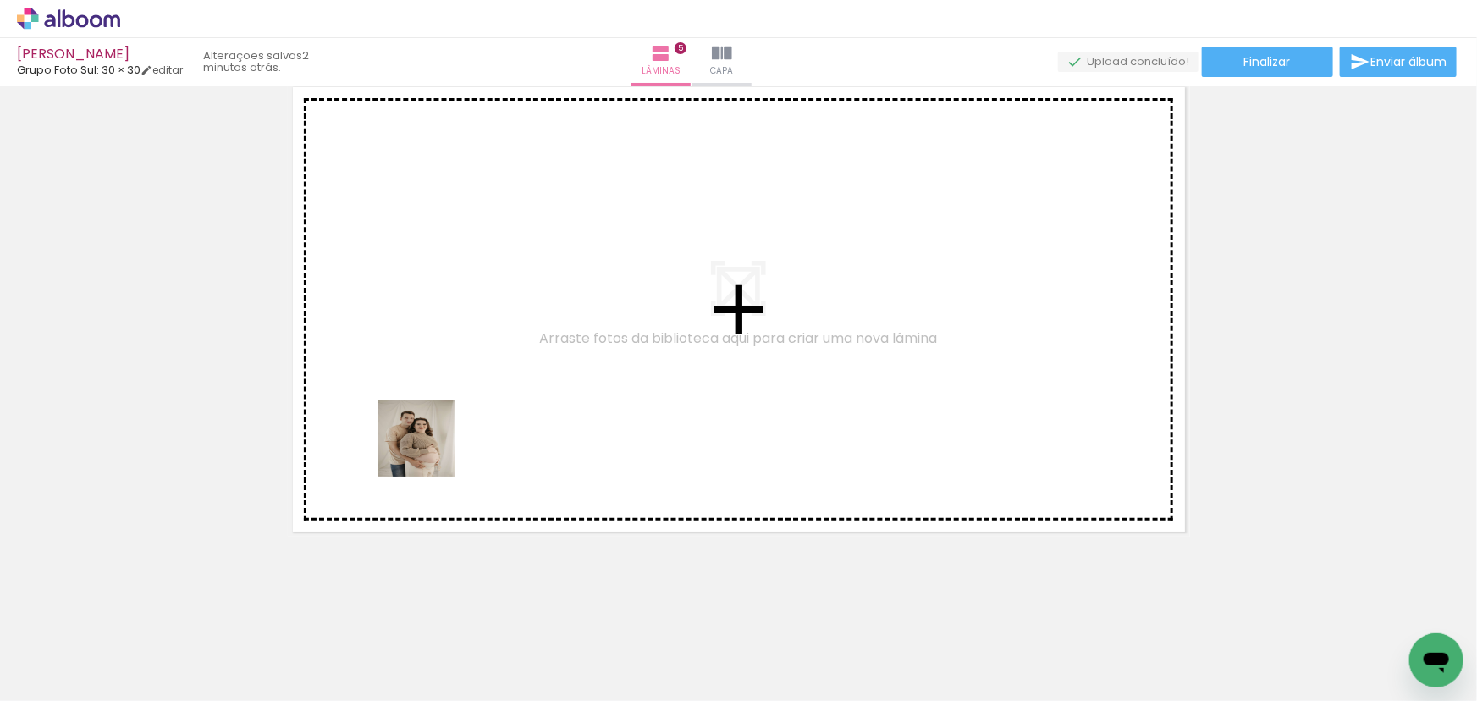
drag, startPoint x: 394, startPoint y: 520, endPoint x: 577, endPoint y: 692, distance: 250.8
click at [433, 443] on quentale-workspace at bounding box center [738, 350] width 1477 height 701
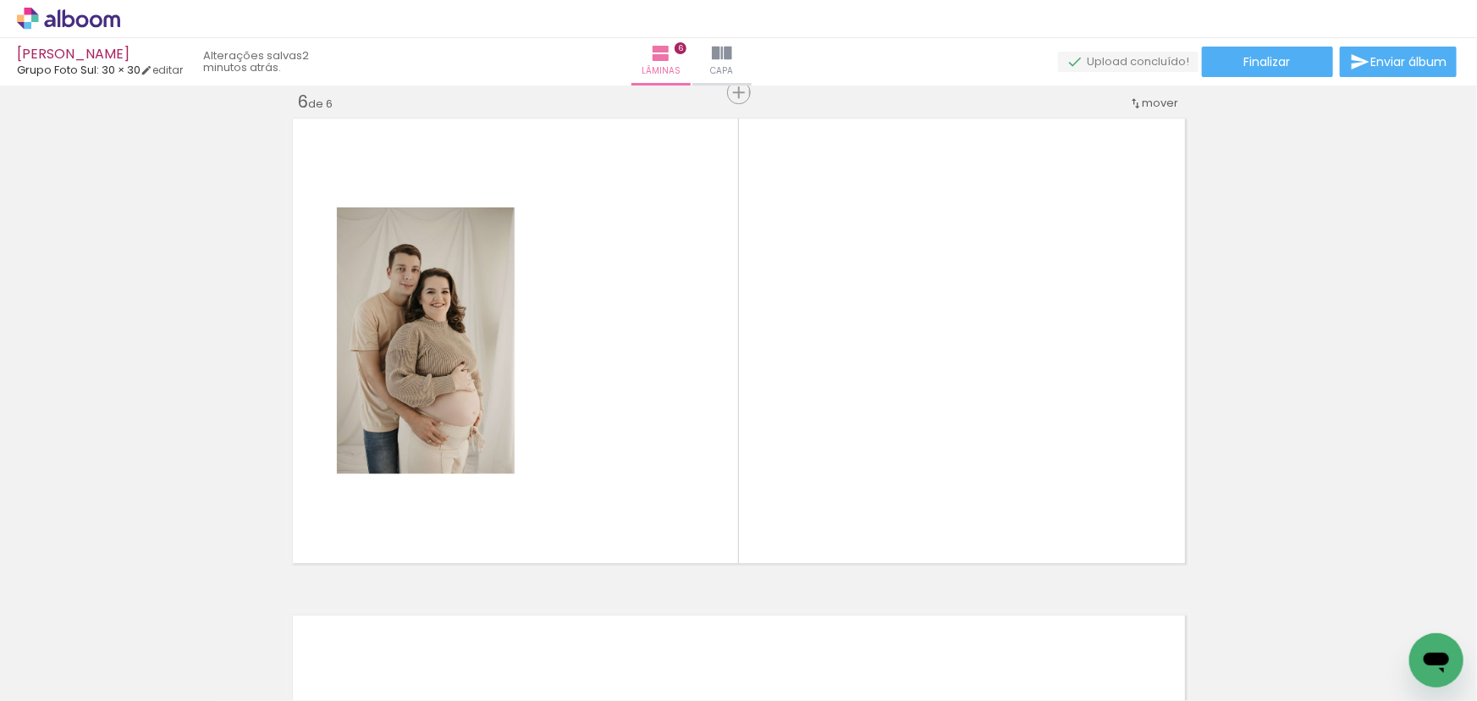
scroll to position [2505, 0]
drag, startPoint x: 620, startPoint y: 598, endPoint x: 681, endPoint y: 431, distance: 178.3
click at [681, 431] on quentale-workspace at bounding box center [738, 350] width 1477 height 701
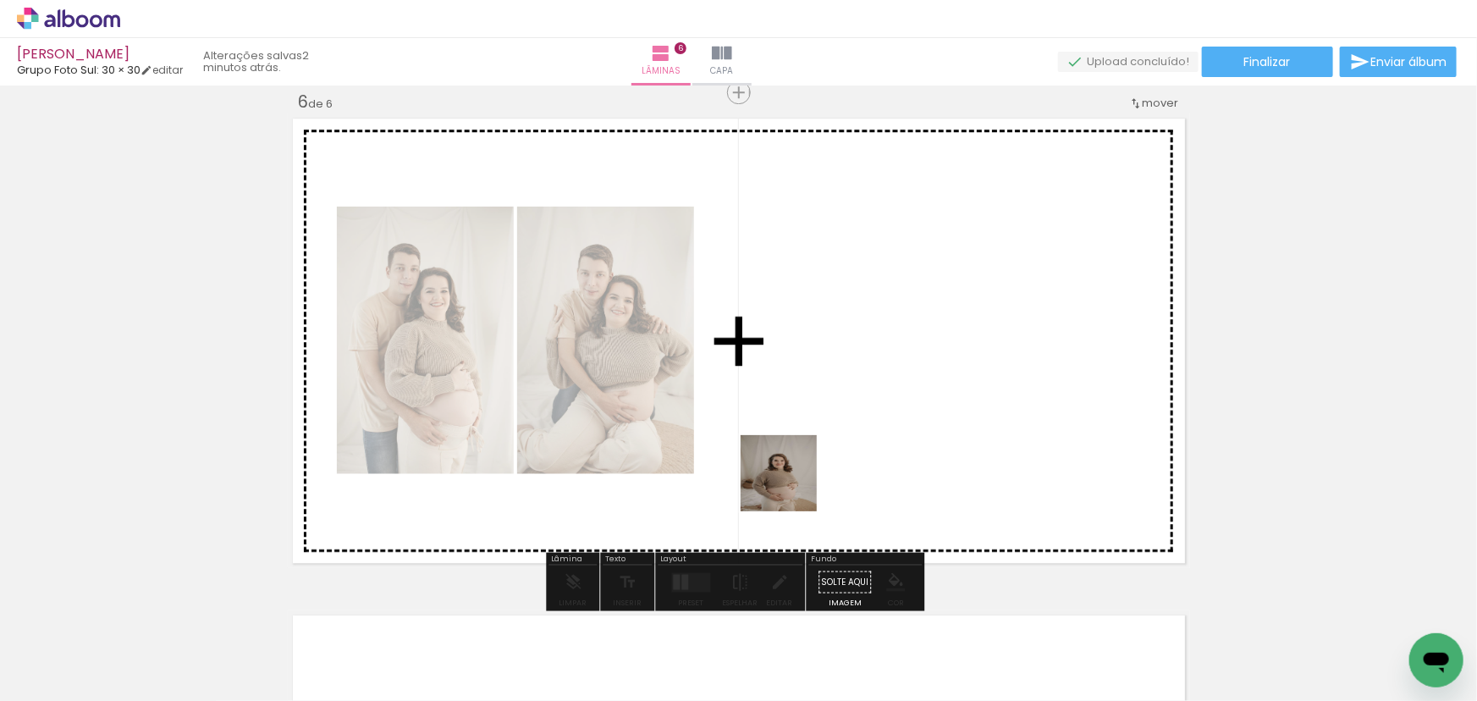
drag, startPoint x: 681, startPoint y: 655, endPoint x: 786, endPoint y: 443, distance: 236.1
click at [786, 443] on quentale-workspace at bounding box center [738, 350] width 1477 height 701
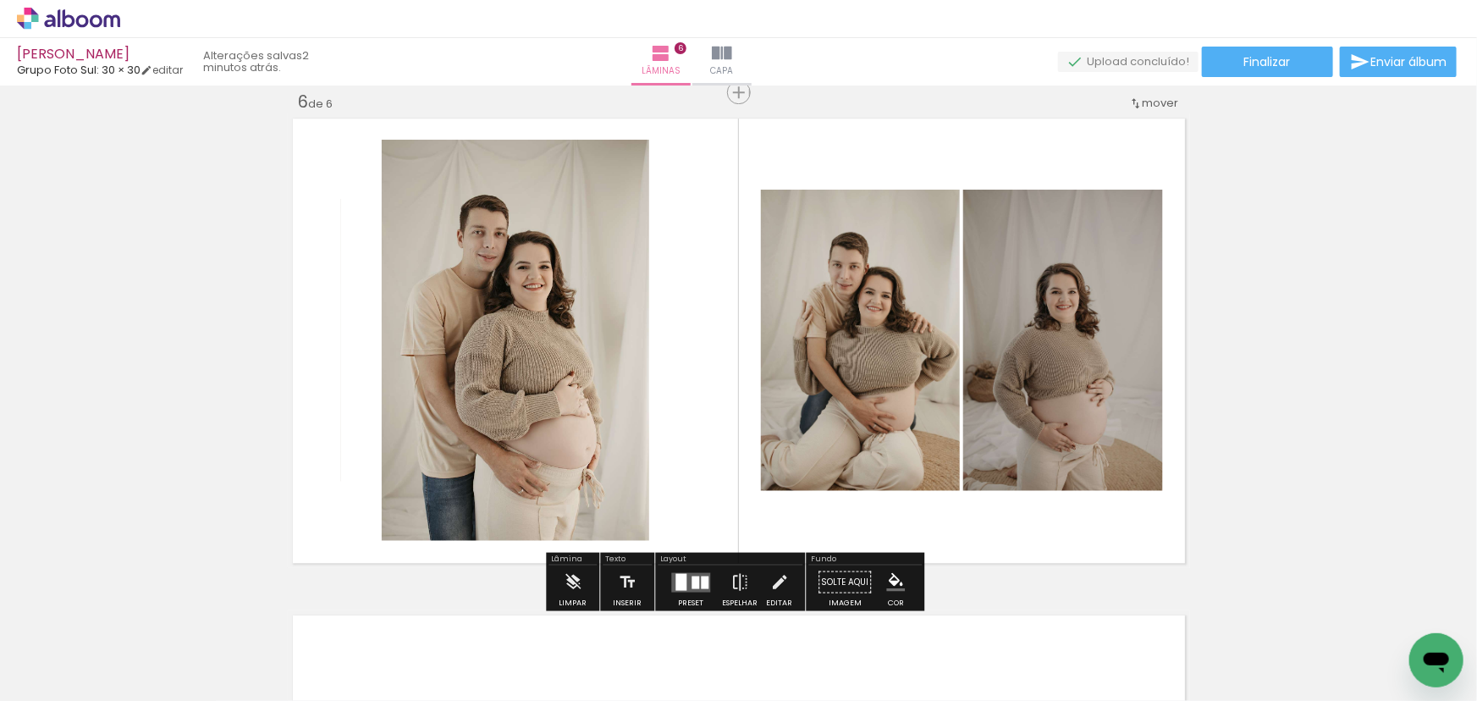
click at [703, 572] on quentale-layouter at bounding box center [690, 581] width 39 height 19
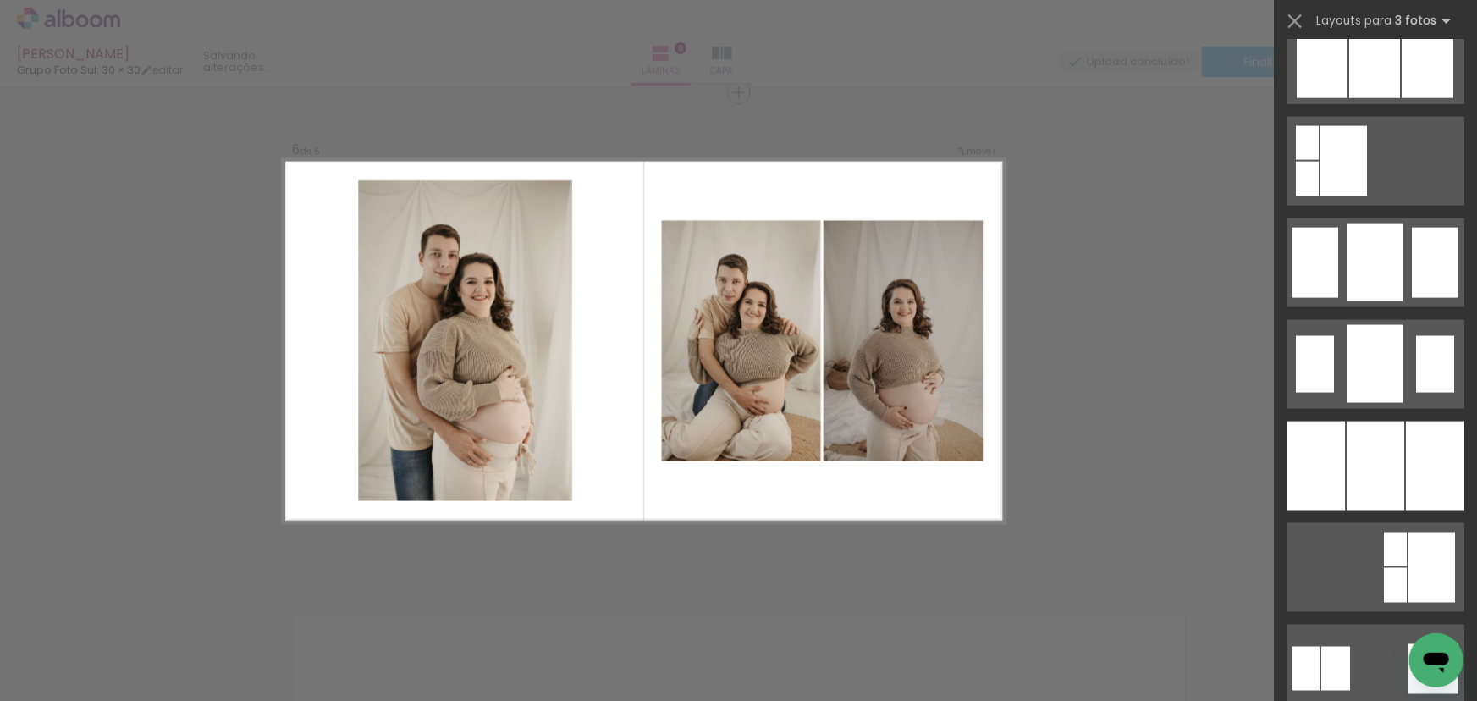
scroll to position [0, 0]
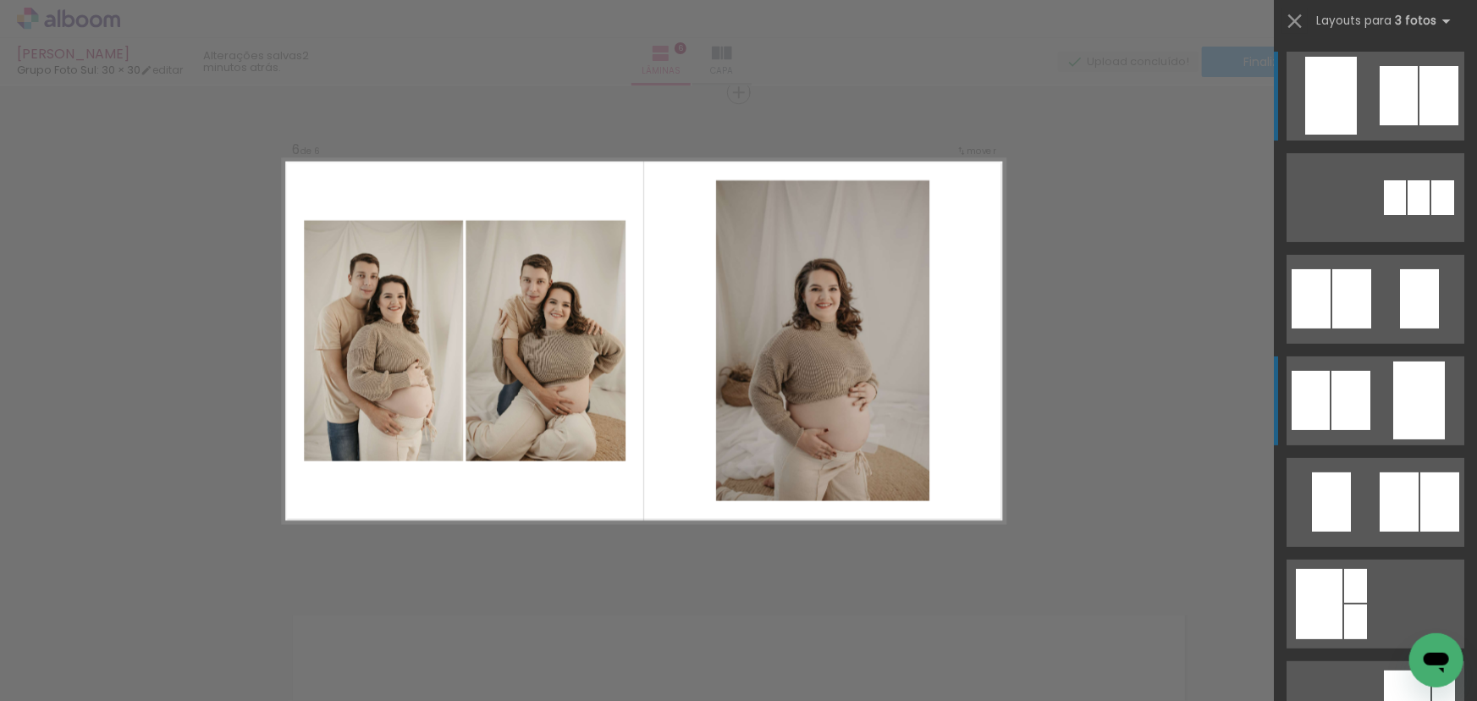
click at [1374, 377] on quentale-layouter at bounding box center [1375, 400] width 178 height 89
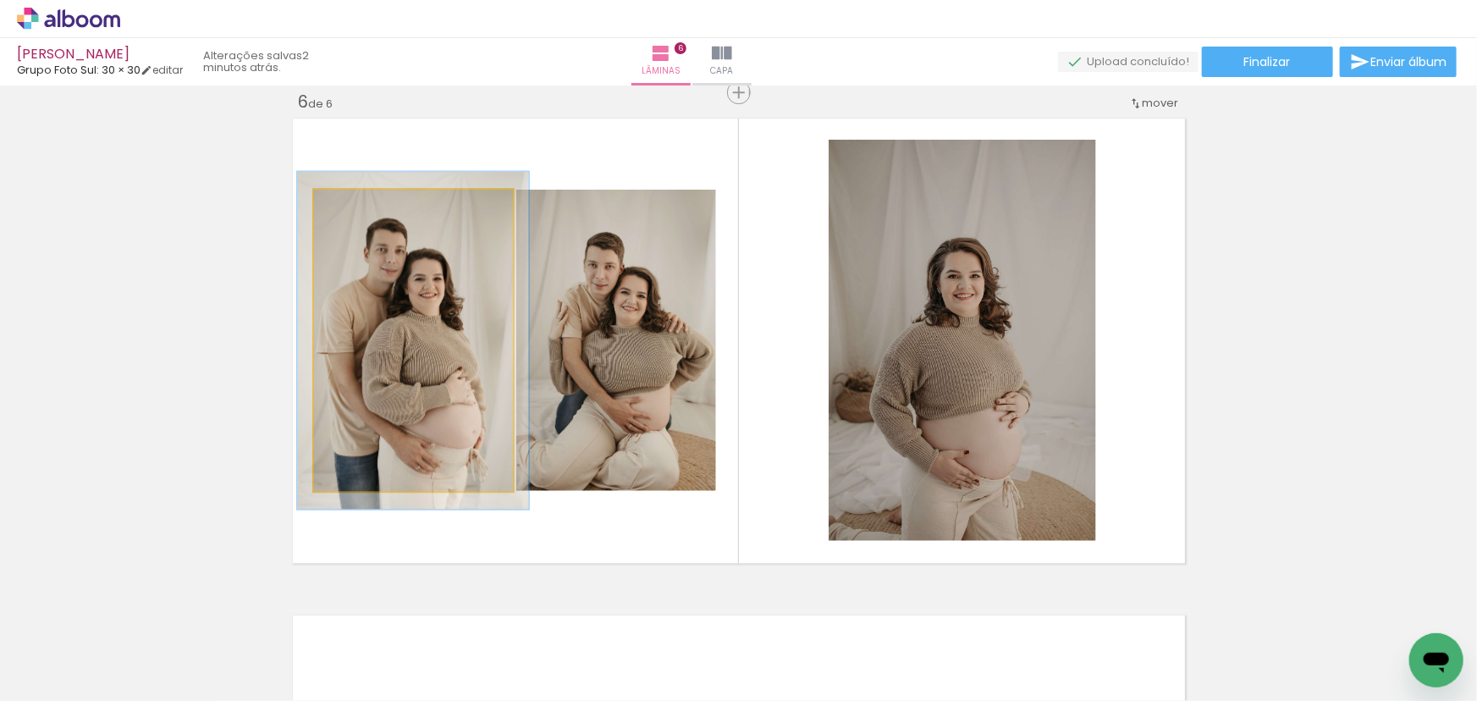
type paper-slider "112"
click at [360, 206] on div at bounding box center [360, 207] width 27 height 27
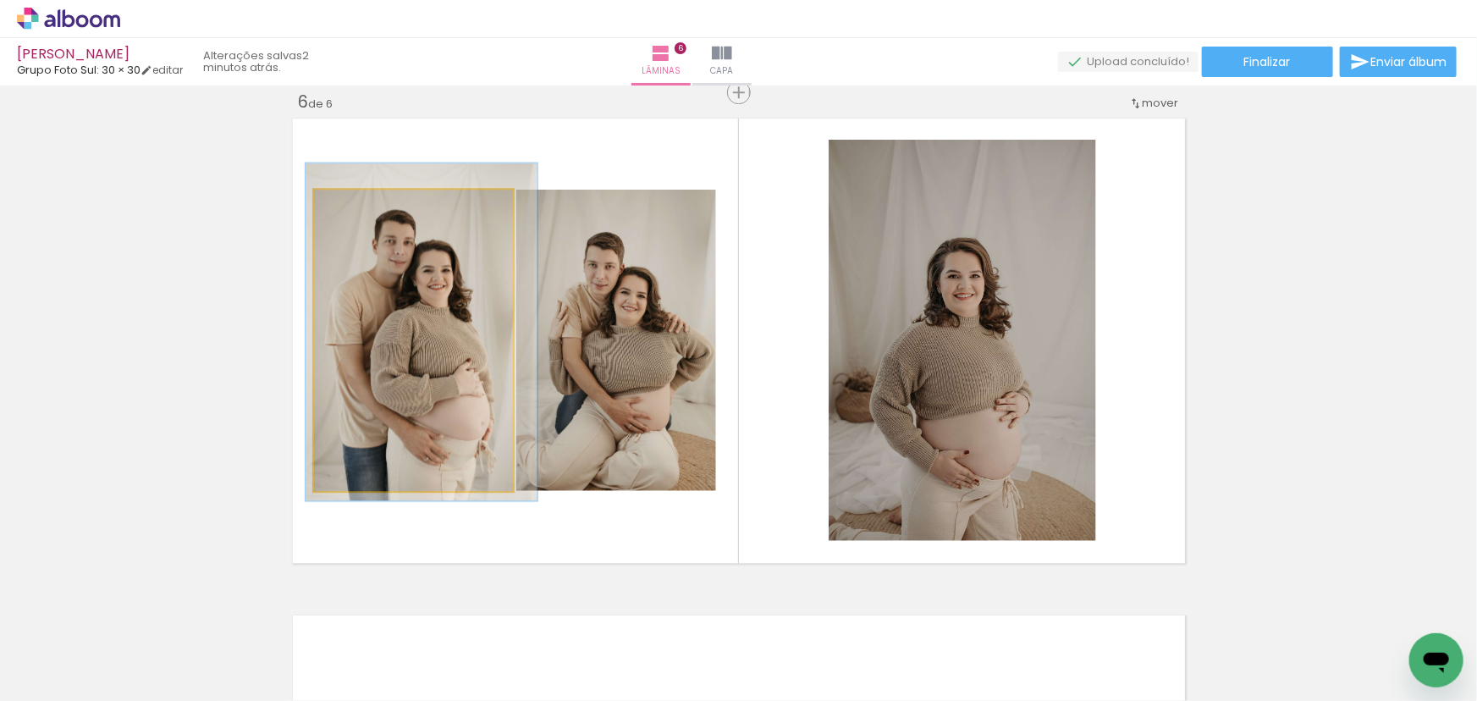
drag, startPoint x: 425, startPoint y: 287, endPoint x: 542, endPoint y: 296, distance: 117.1
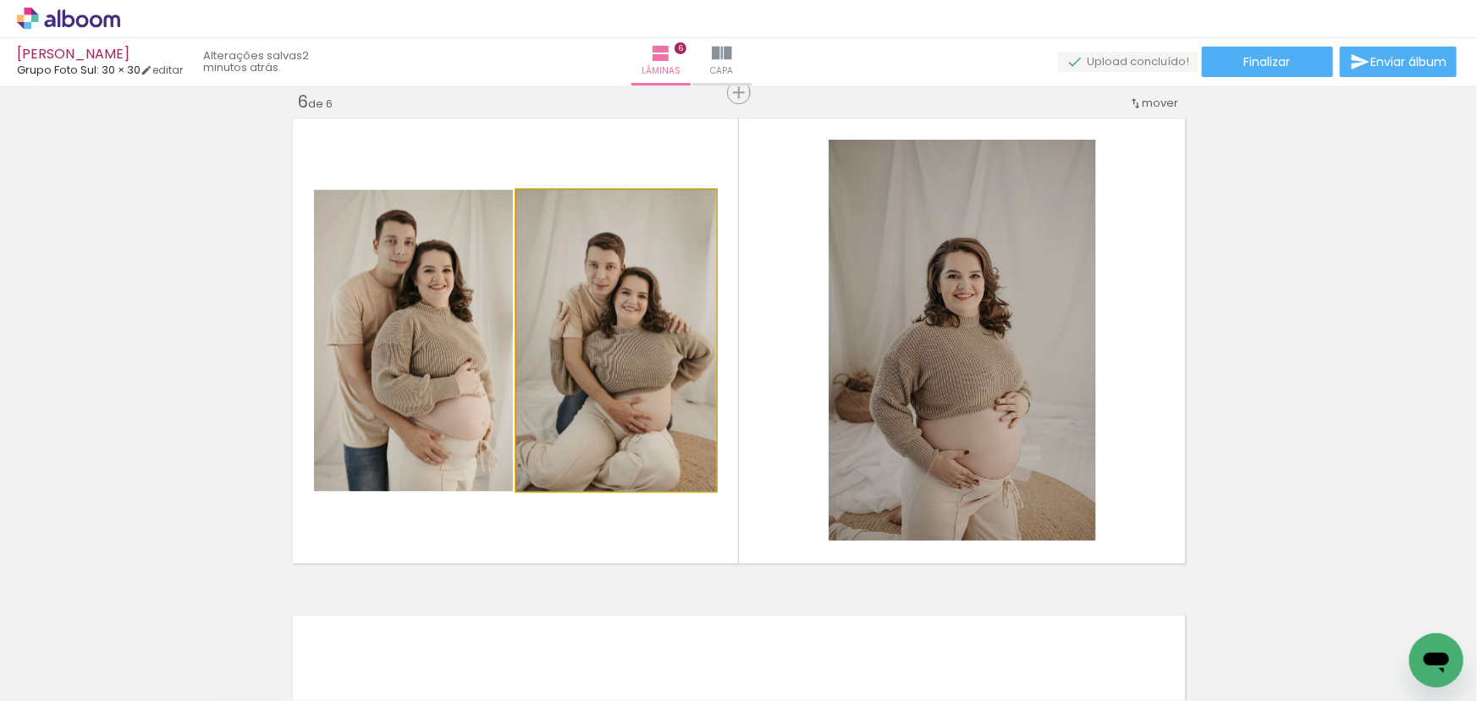
drag, startPoint x: 581, startPoint y: 304, endPoint x: 579, endPoint y: 247, distance: 56.8
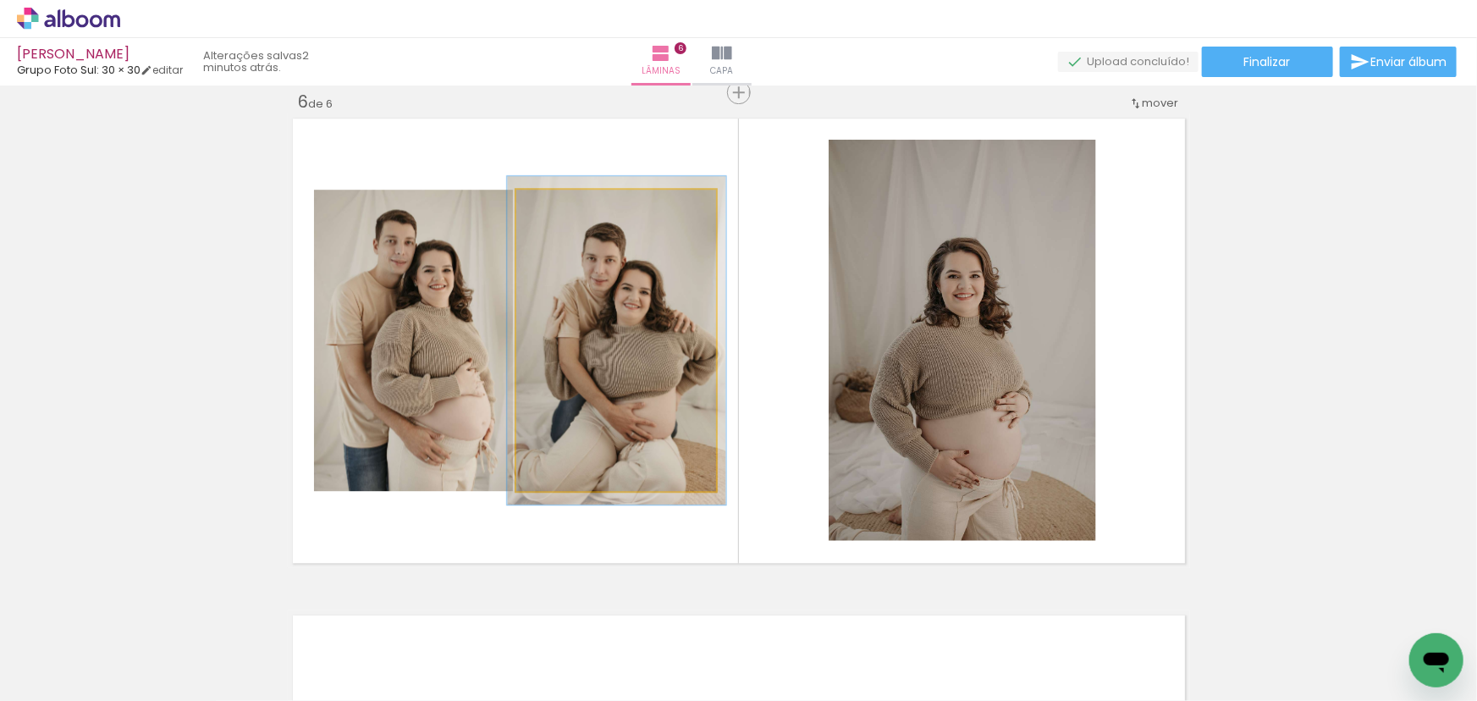
type paper-slider "109"
click at [560, 206] on div at bounding box center [561, 207] width 27 height 27
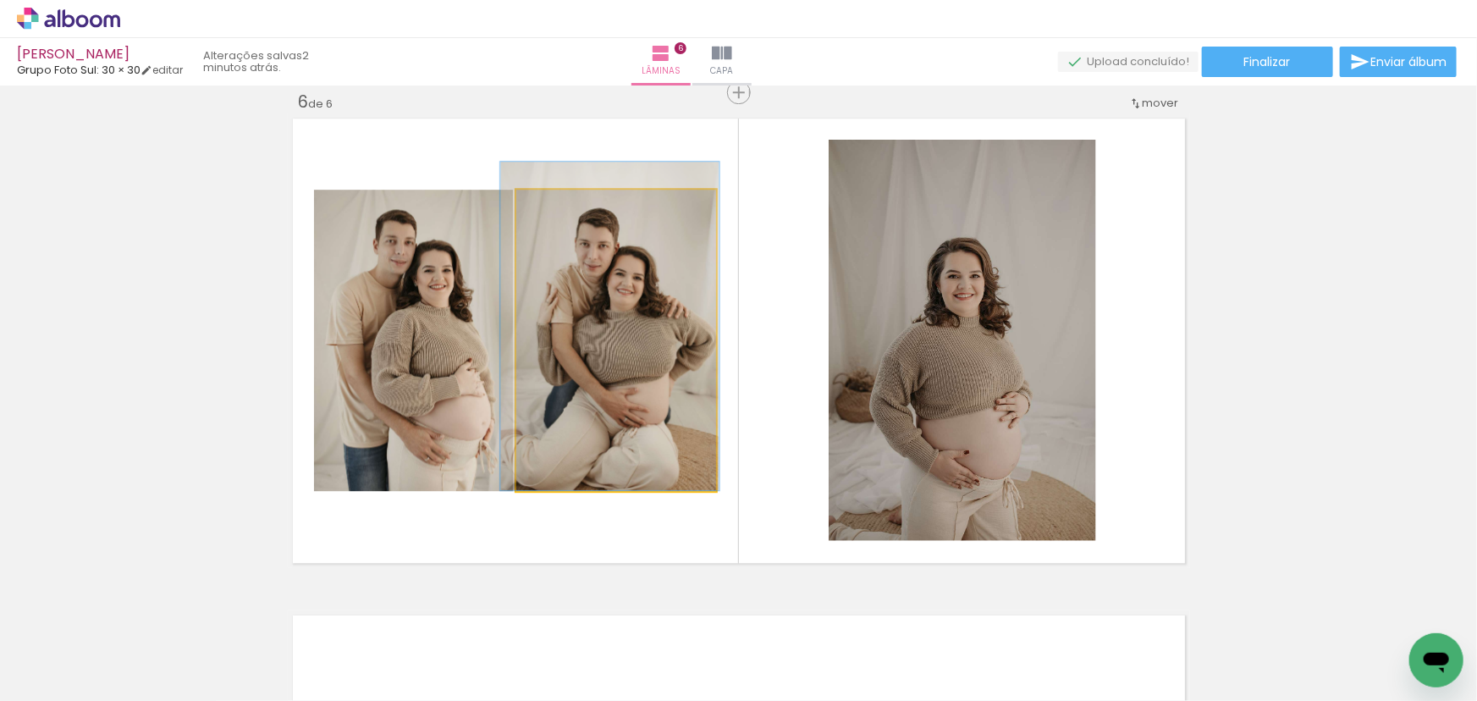
drag, startPoint x: 635, startPoint y: 308, endPoint x: 629, endPoint y: 291, distance: 17.9
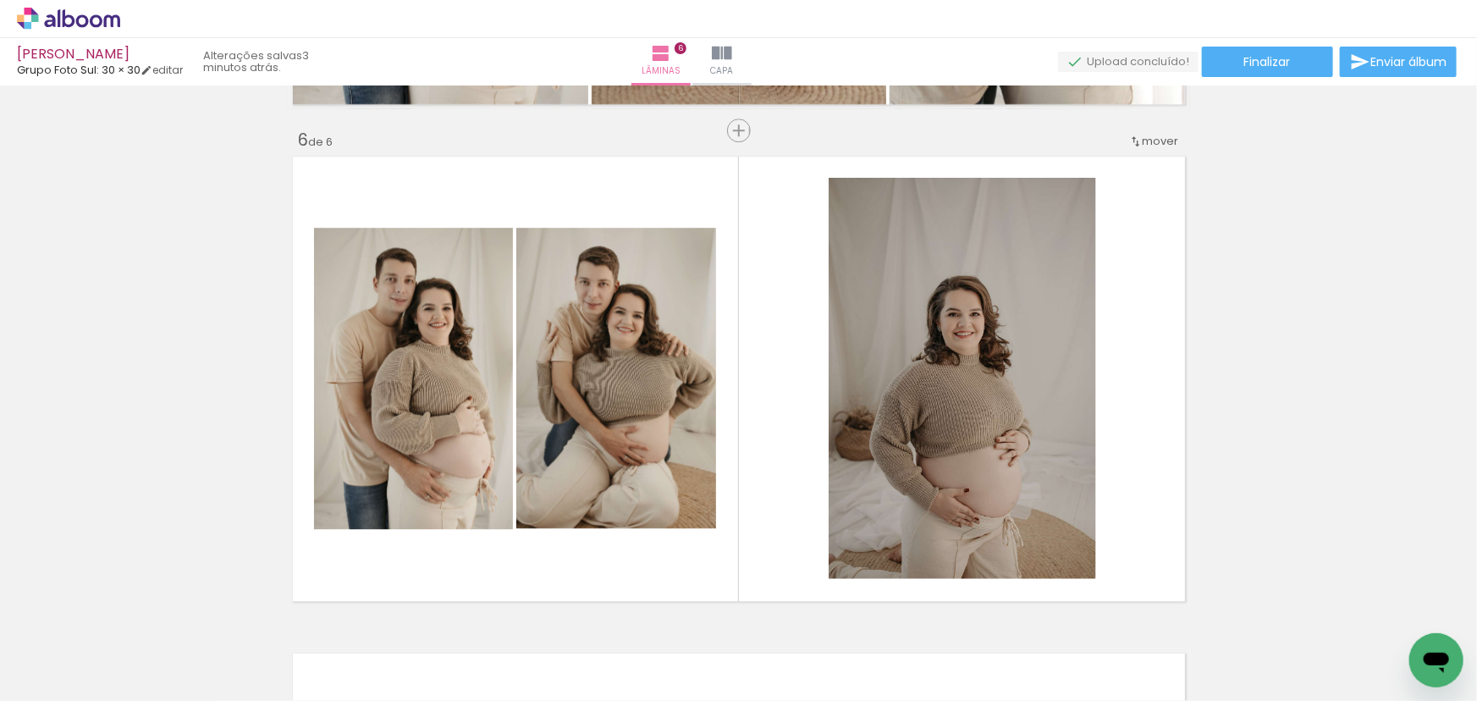
scroll to position [2658, 0]
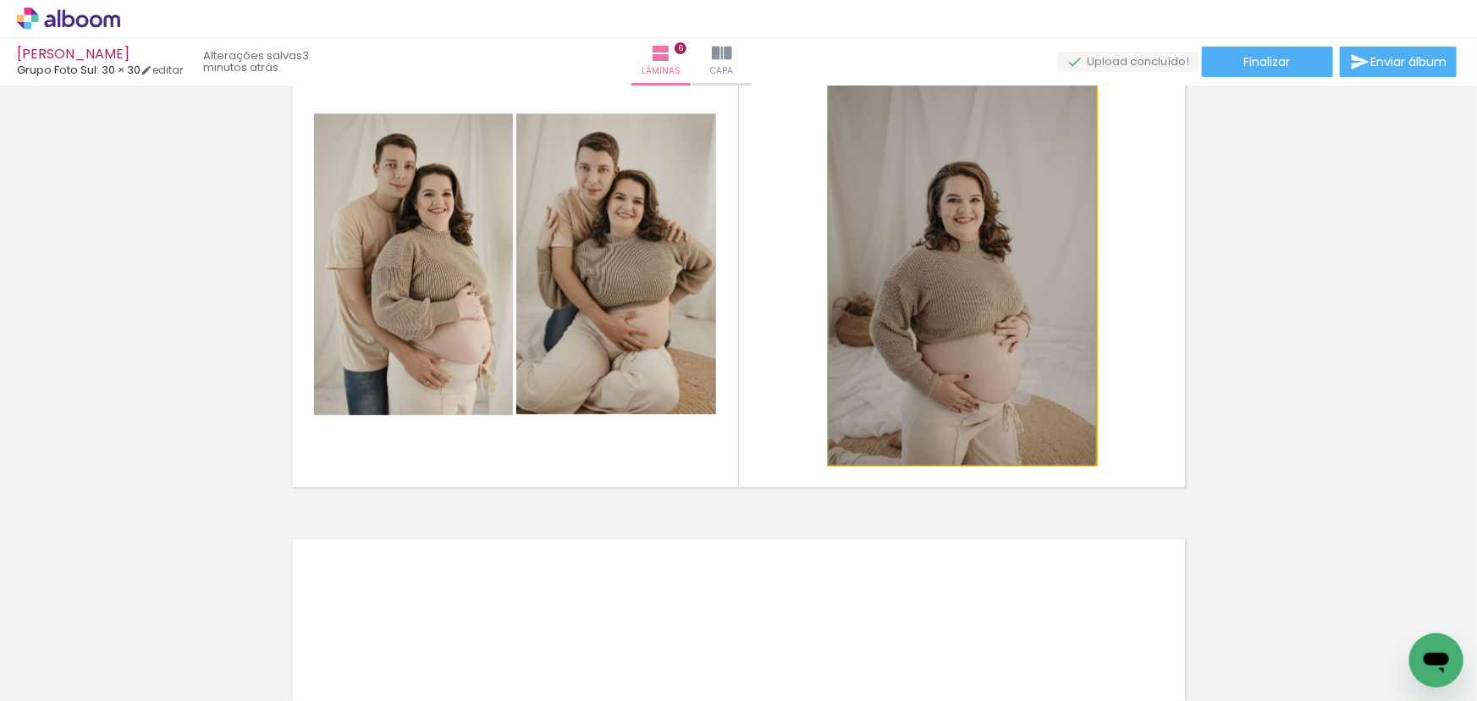
drag, startPoint x: 952, startPoint y: 288, endPoint x: 954, endPoint y: 267, distance: 20.4
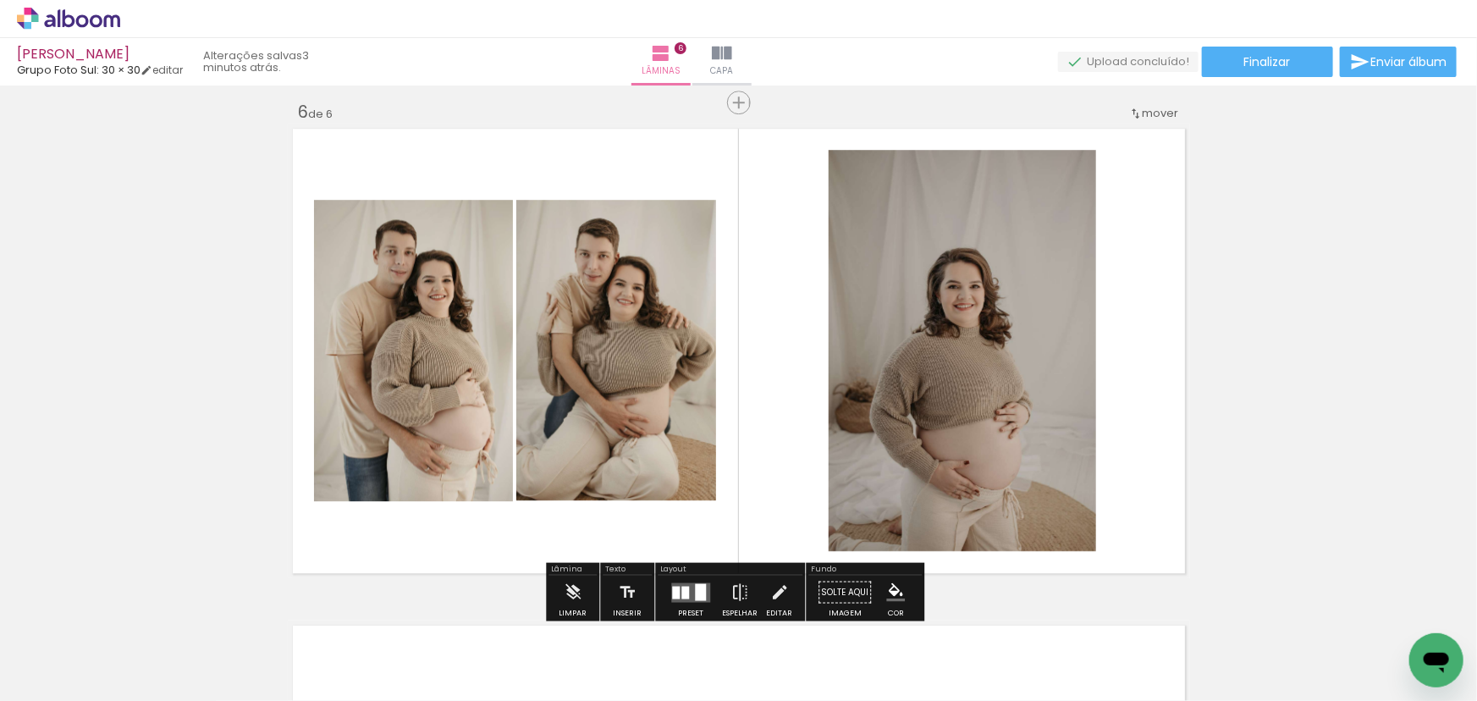
scroll to position [2428, 0]
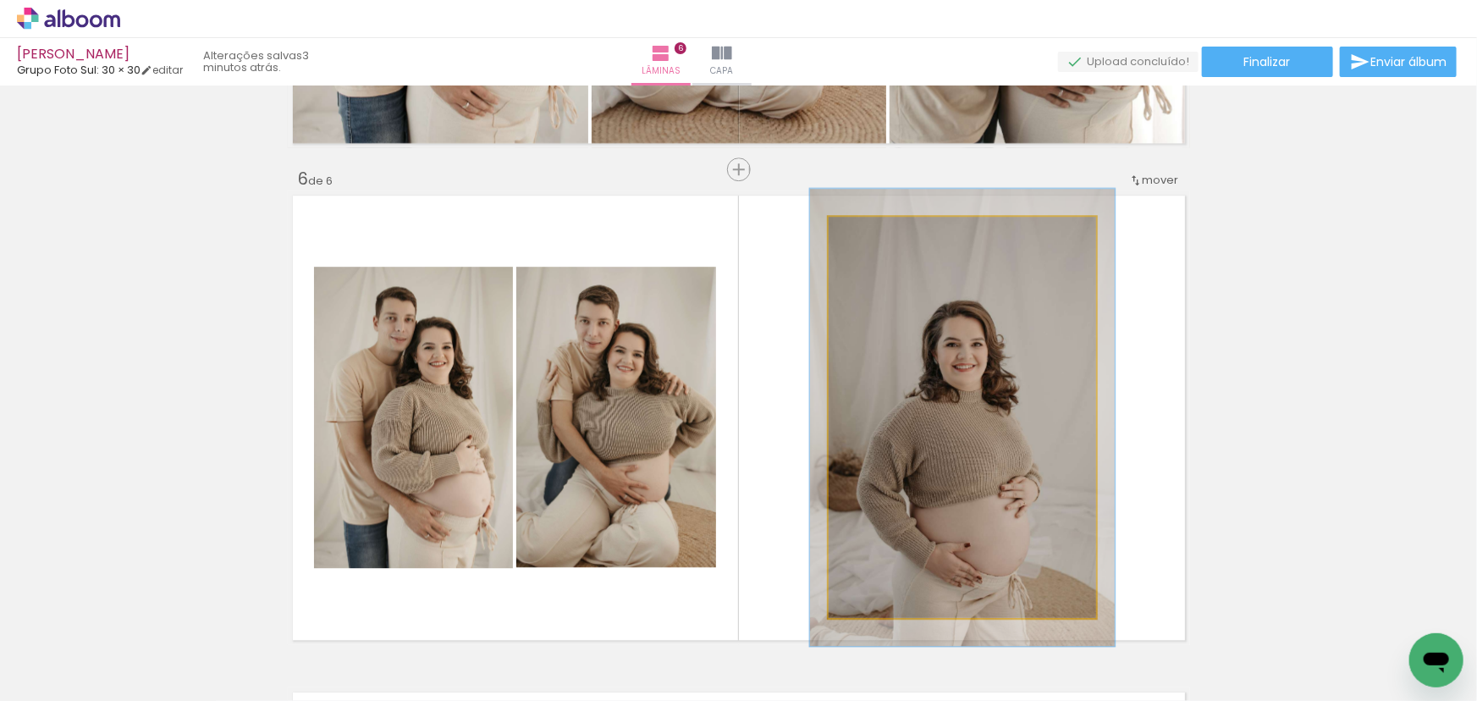
drag, startPoint x: 863, startPoint y: 229, endPoint x: 884, endPoint y: 242, distance: 24.7
type paper-slider "127"
click at [879, 233] on div at bounding box center [875, 234] width 15 height 15
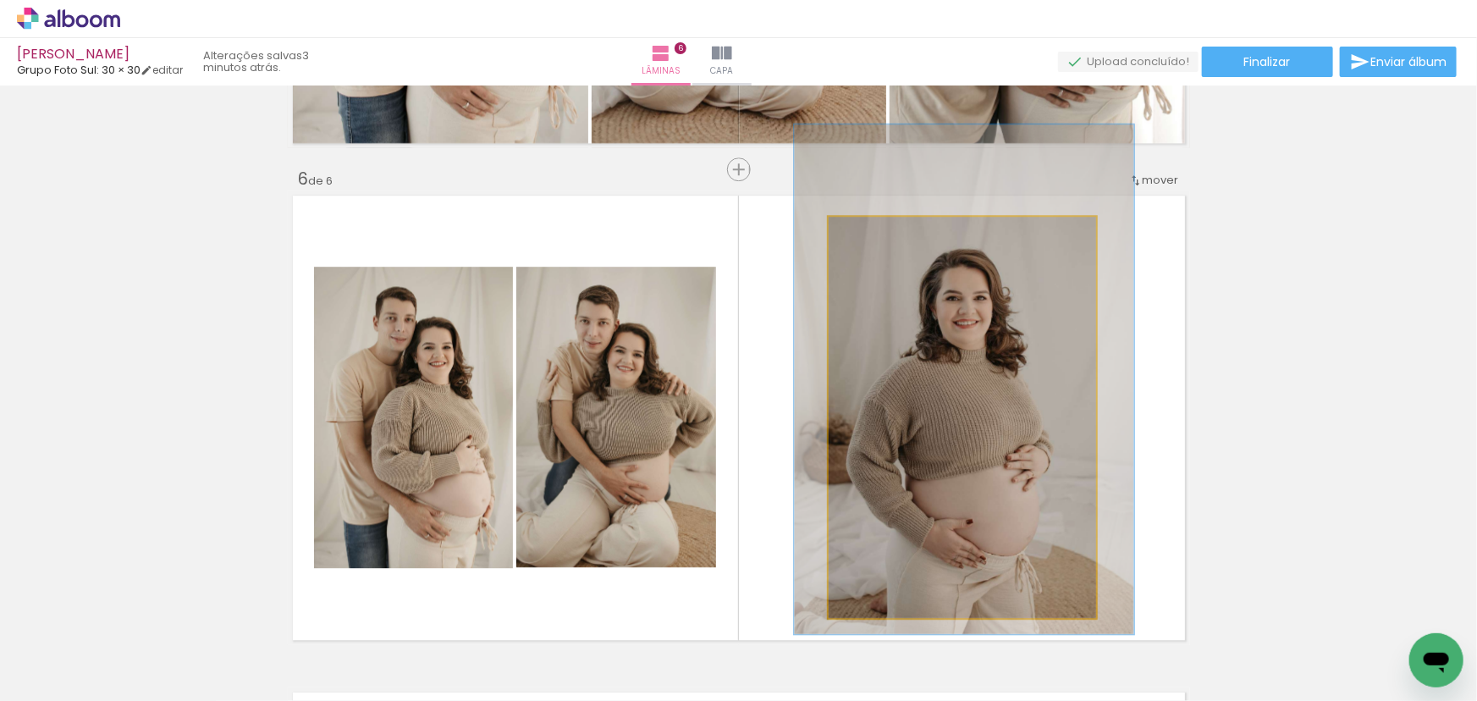
drag, startPoint x: 986, startPoint y: 363, endPoint x: 1008, endPoint y: 349, distance: 26.3
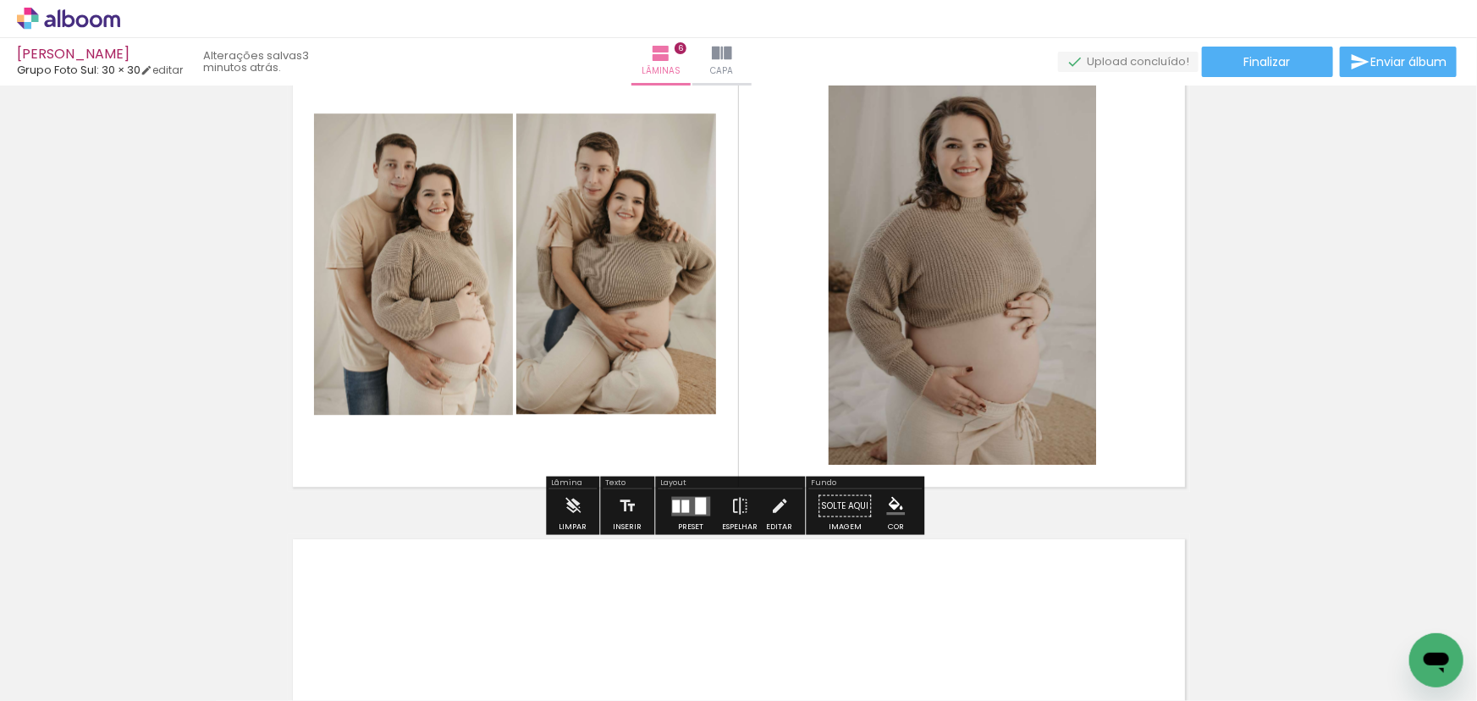
scroll to position [2505, 0]
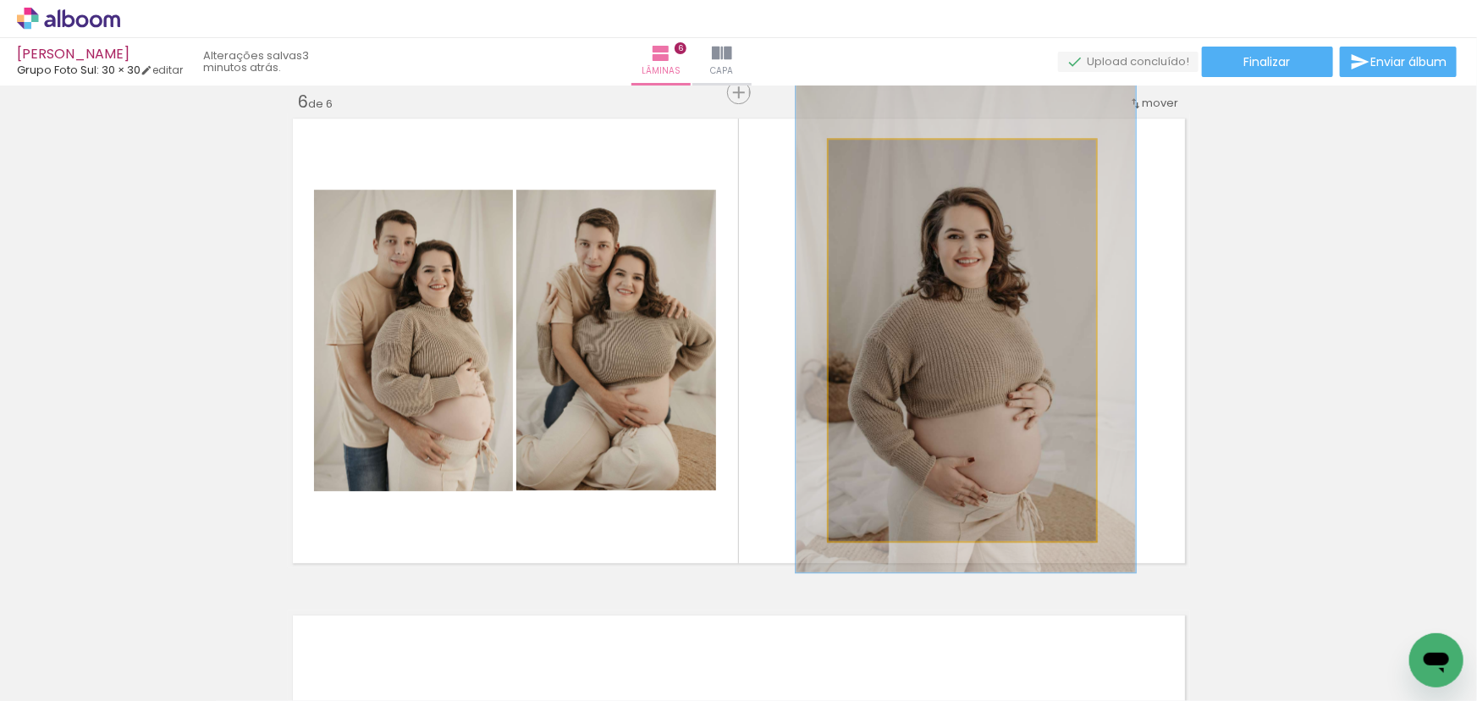
drag, startPoint x: 1032, startPoint y: 355, endPoint x: 1034, endPoint y: 366, distance: 11.3
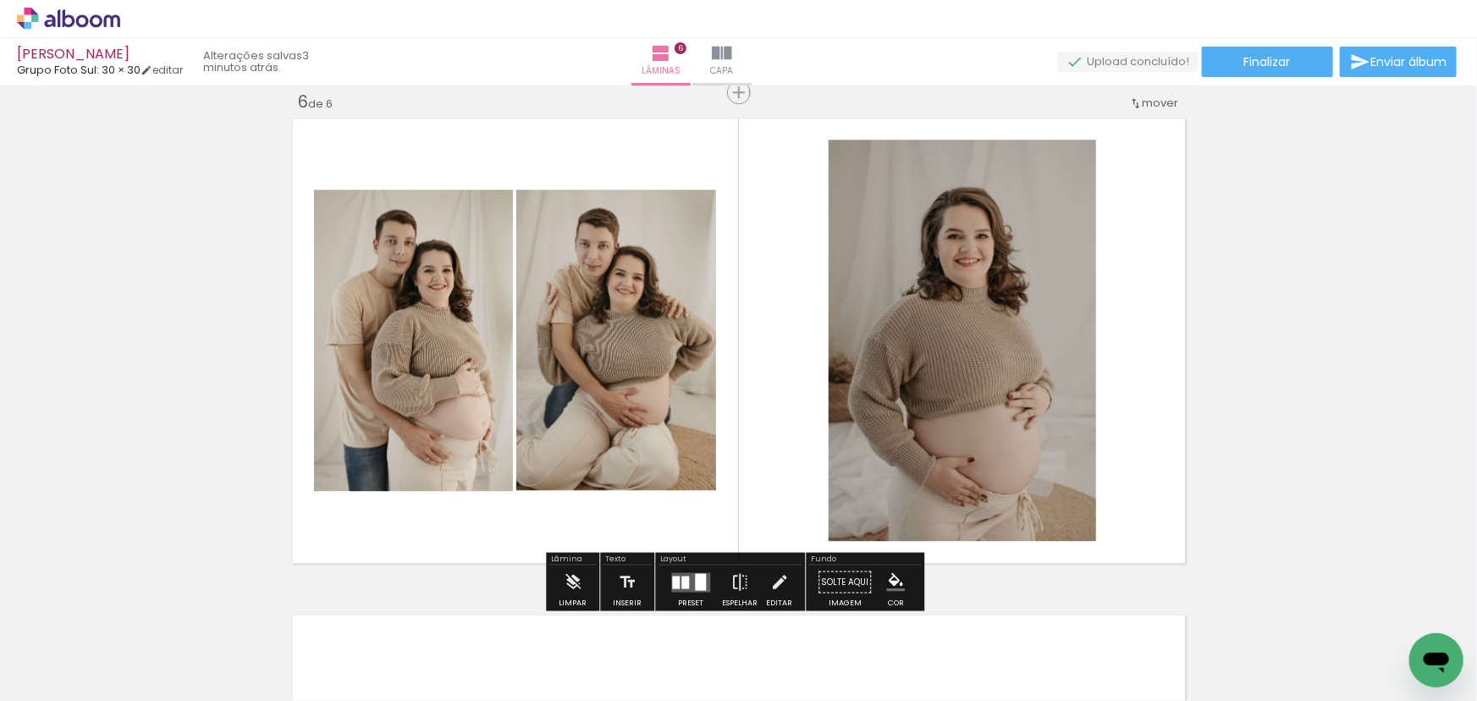
drag, startPoint x: 680, startPoint y: 582, endPoint x: 911, endPoint y: 567, distance: 231.5
click at [681, 582] on div at bounding box center [685, 581] width 8 height 13
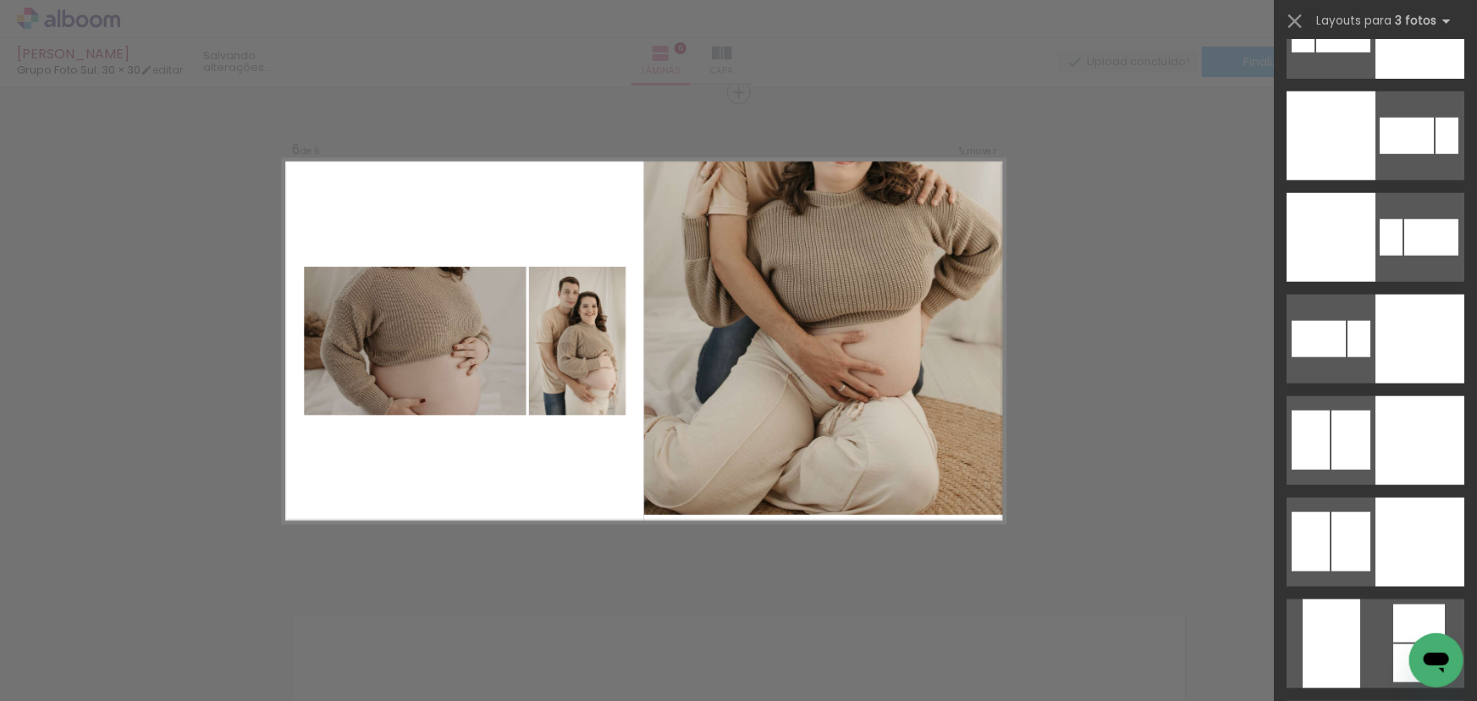
scroll to position [7305, 0]
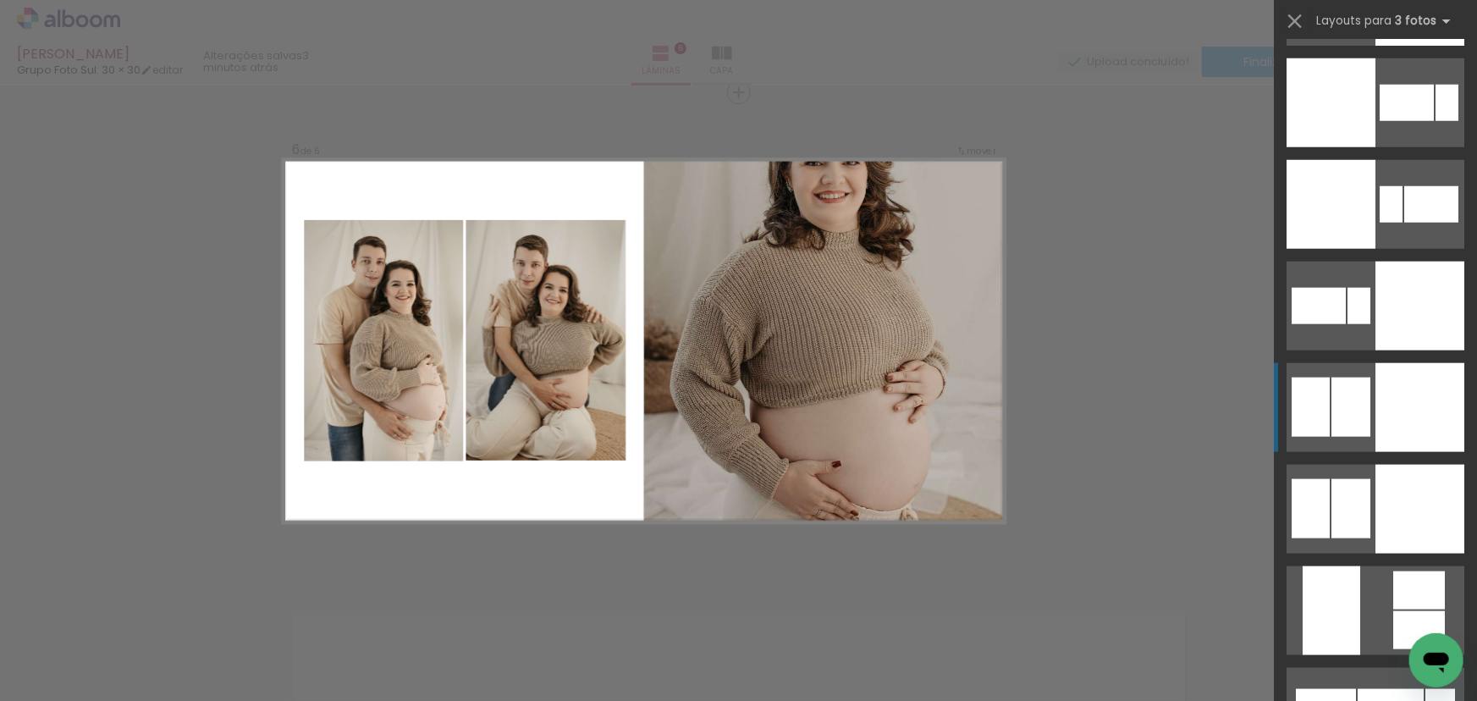
click at [1409, 394] on div at bounding box center [1419, 407] width 89 height 89
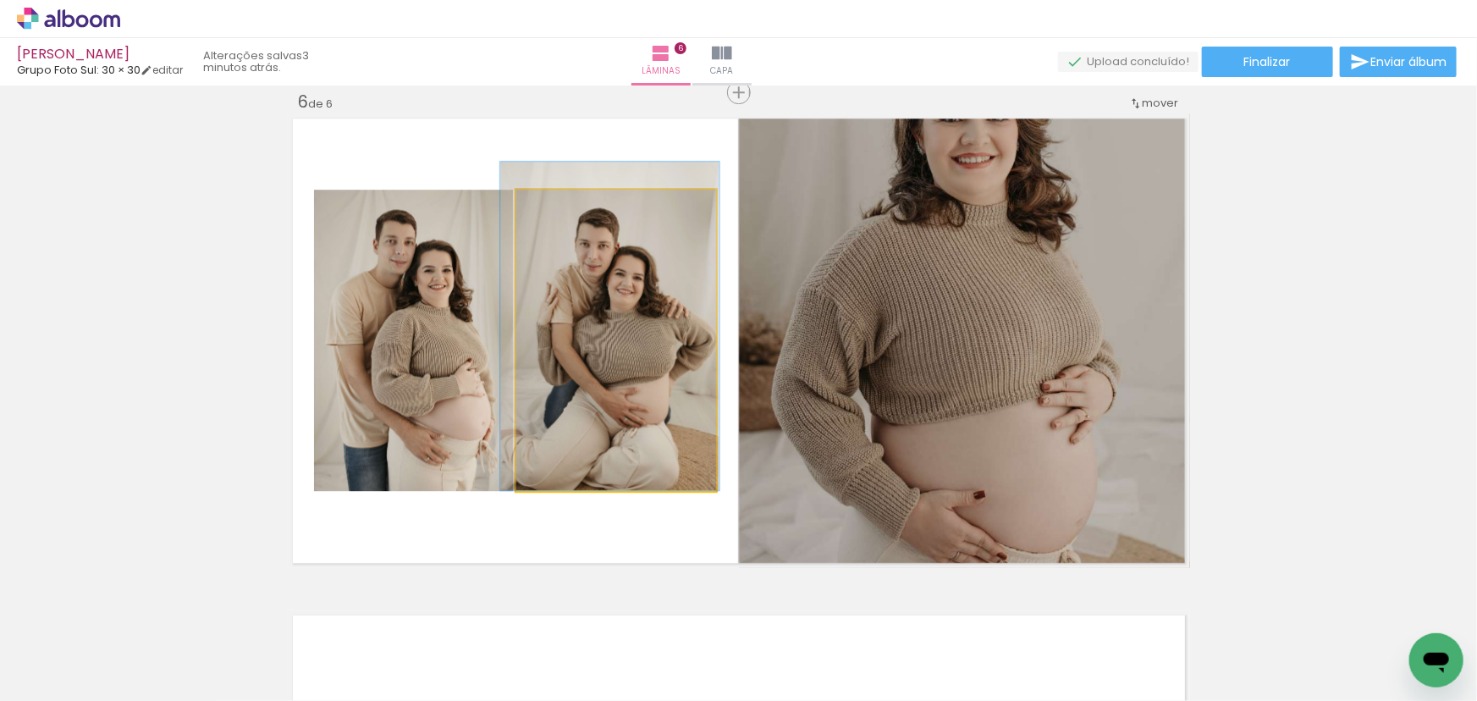
drag, startPoint x: 600, startPoint y: 353, endPoint x: 917, endPoint y: 339, distance: 317.6
click at [0, 0] on slot at bounding box center [0, 0] width 0 height 0
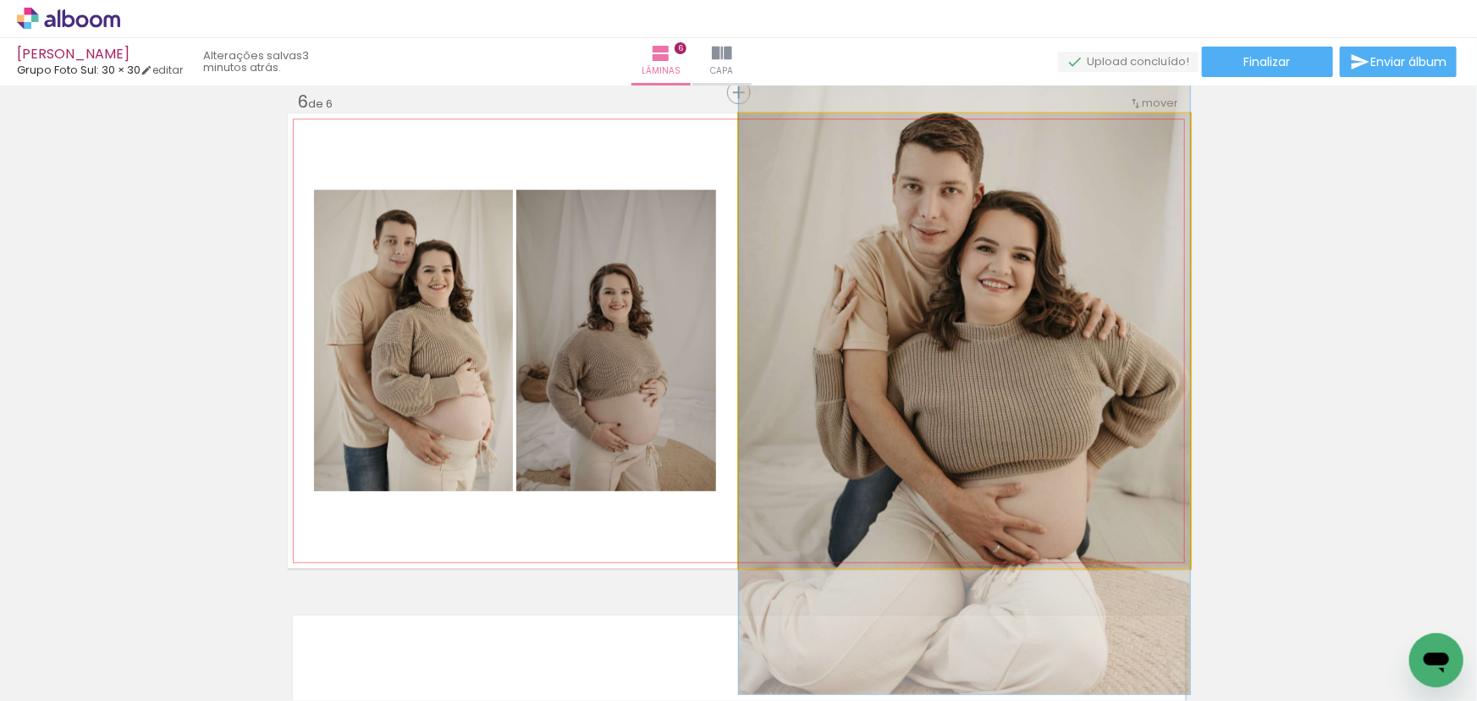
drag, startPoint x: 1038, startPoint y: 293, endPoint x: 1038, endPoint y: 304, distance: 11.0
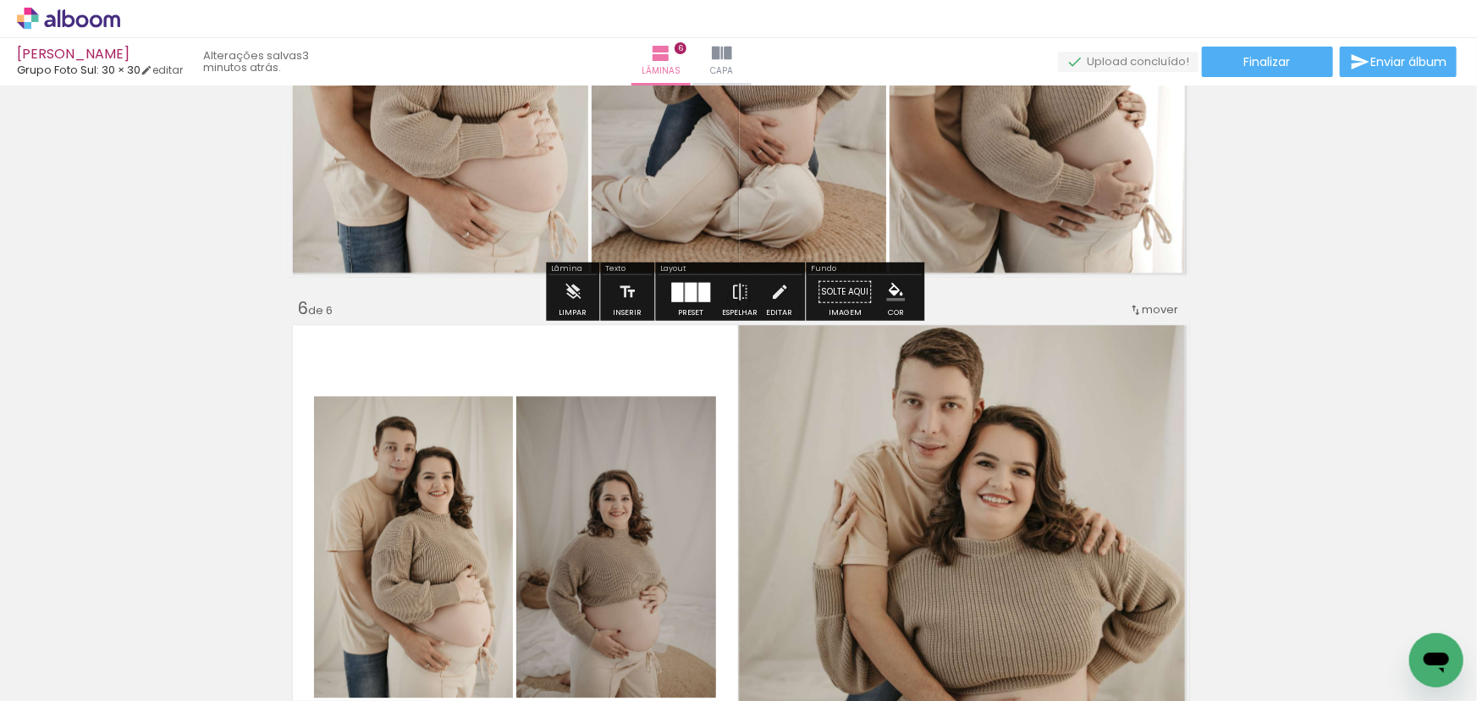
scroll to position [2505, 0]
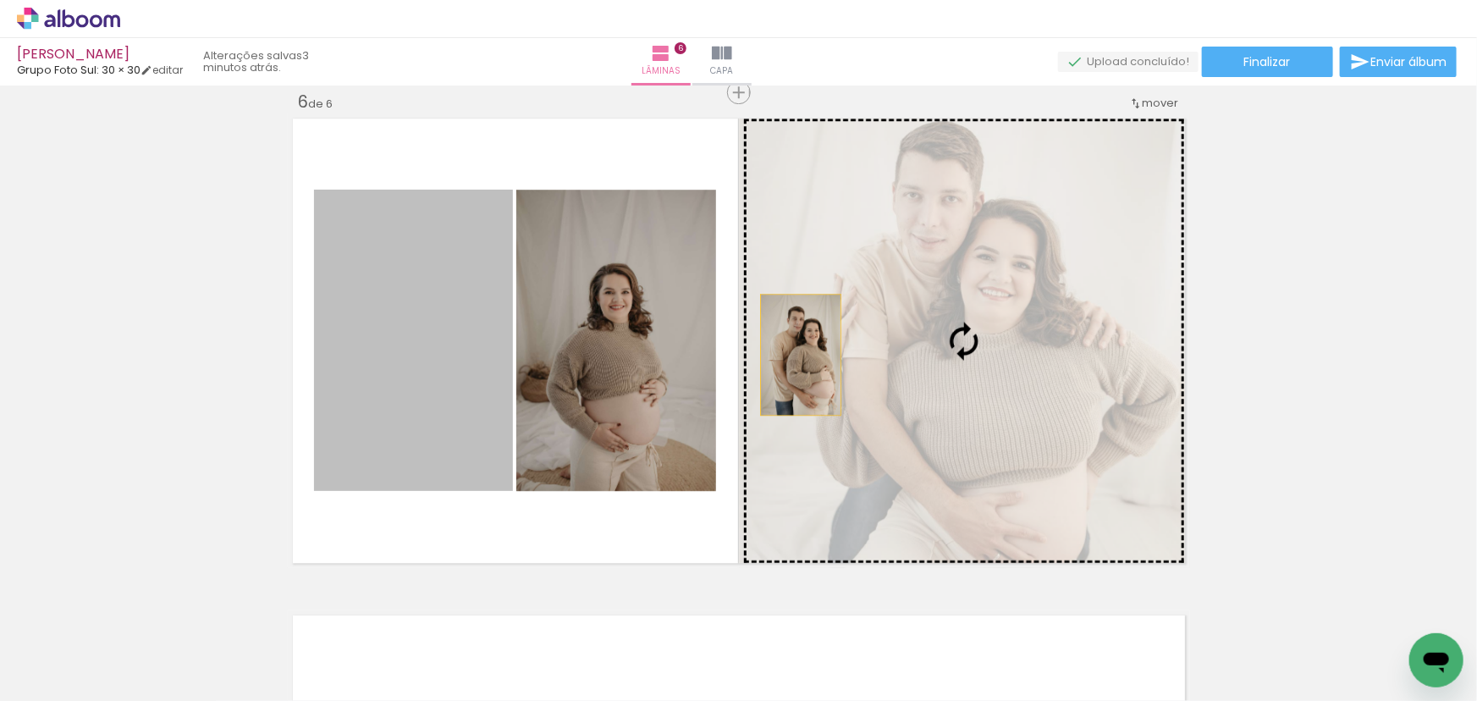
drag, startPoint x: 795, startPoint y: 355, endPoint x: 982, endPoint y: 342, distance: 187.4
click at [0, 0] on slot at bounding box center [0, 0] width 0 height 0
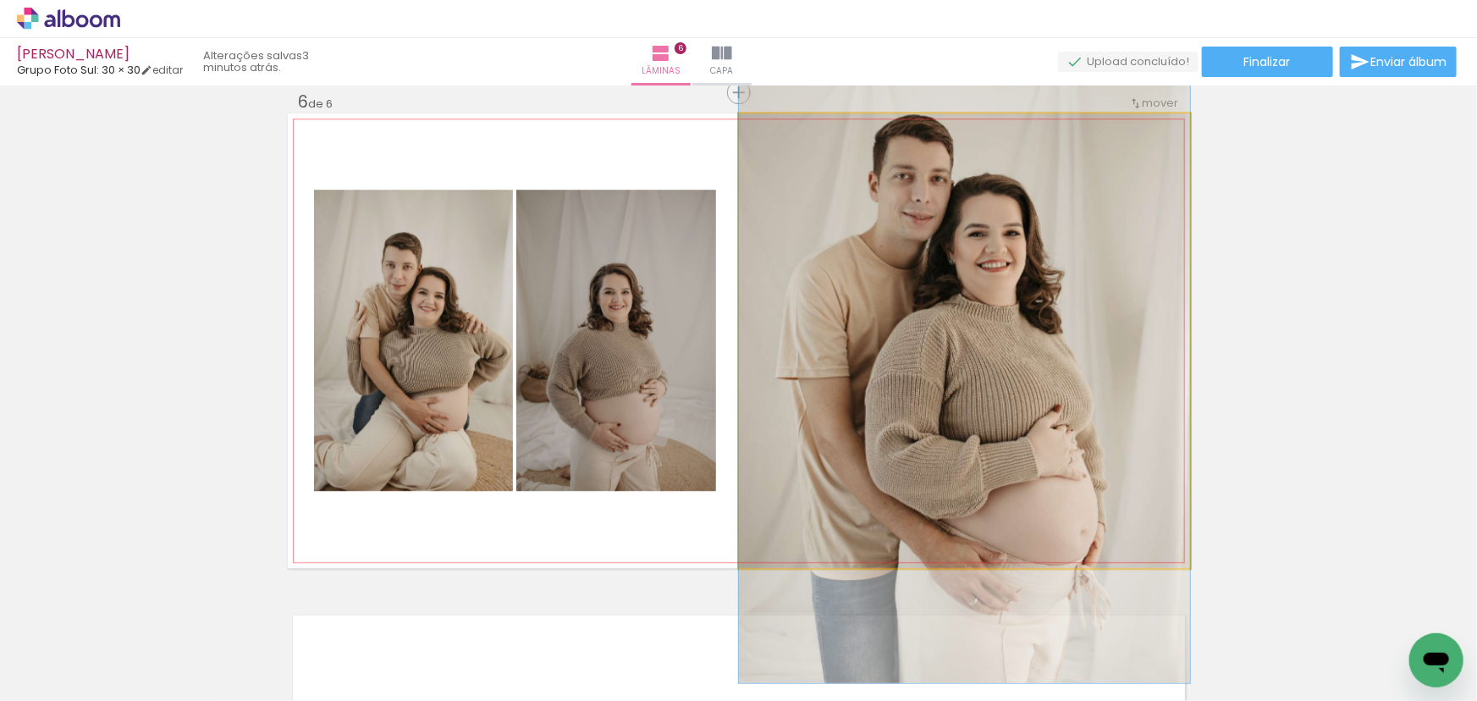
drag, startPoint x: 1063, startPoint y: 376, endPoint x: 1063, endPoint y: 385, distance: 9.3
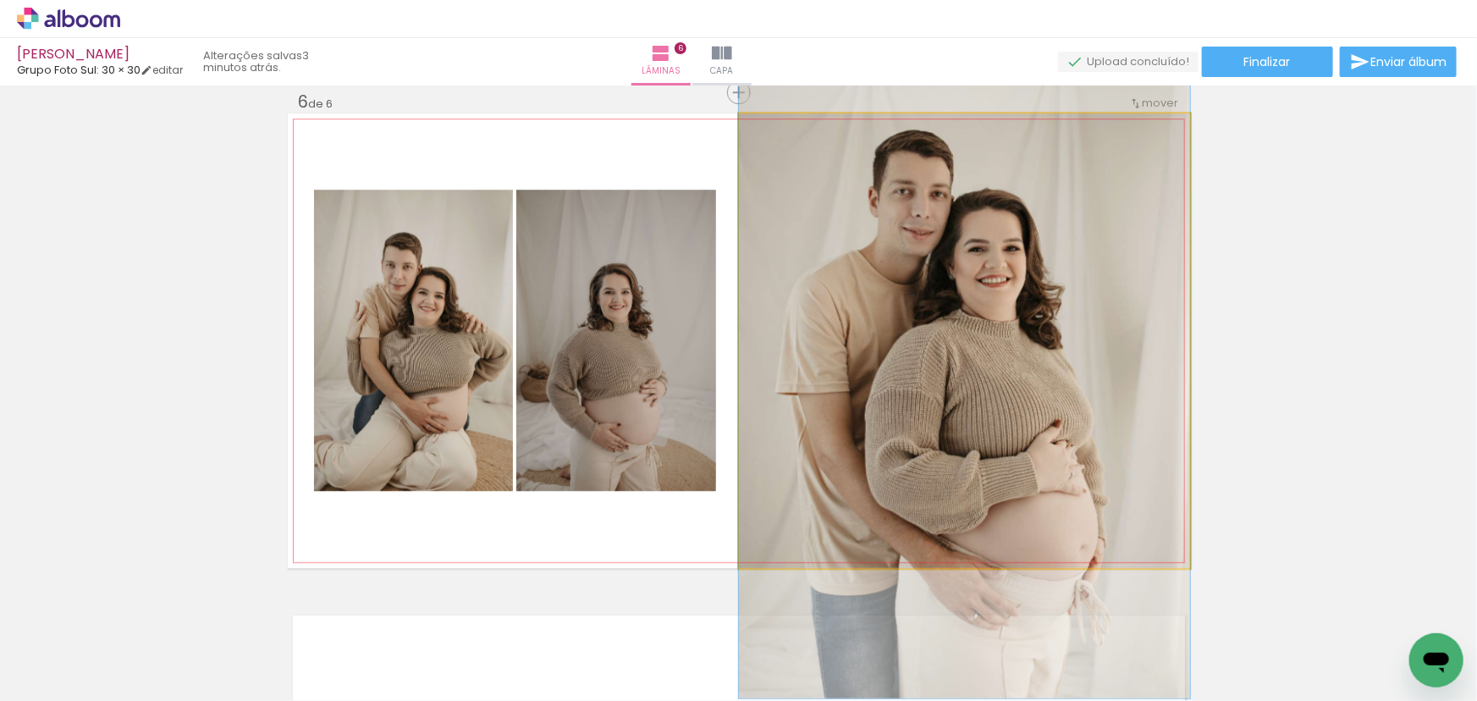
drag, startPoint x: 1038, startPoint y: 345, endPoint x: 1043, endPoint y: 355, distance: 11.0
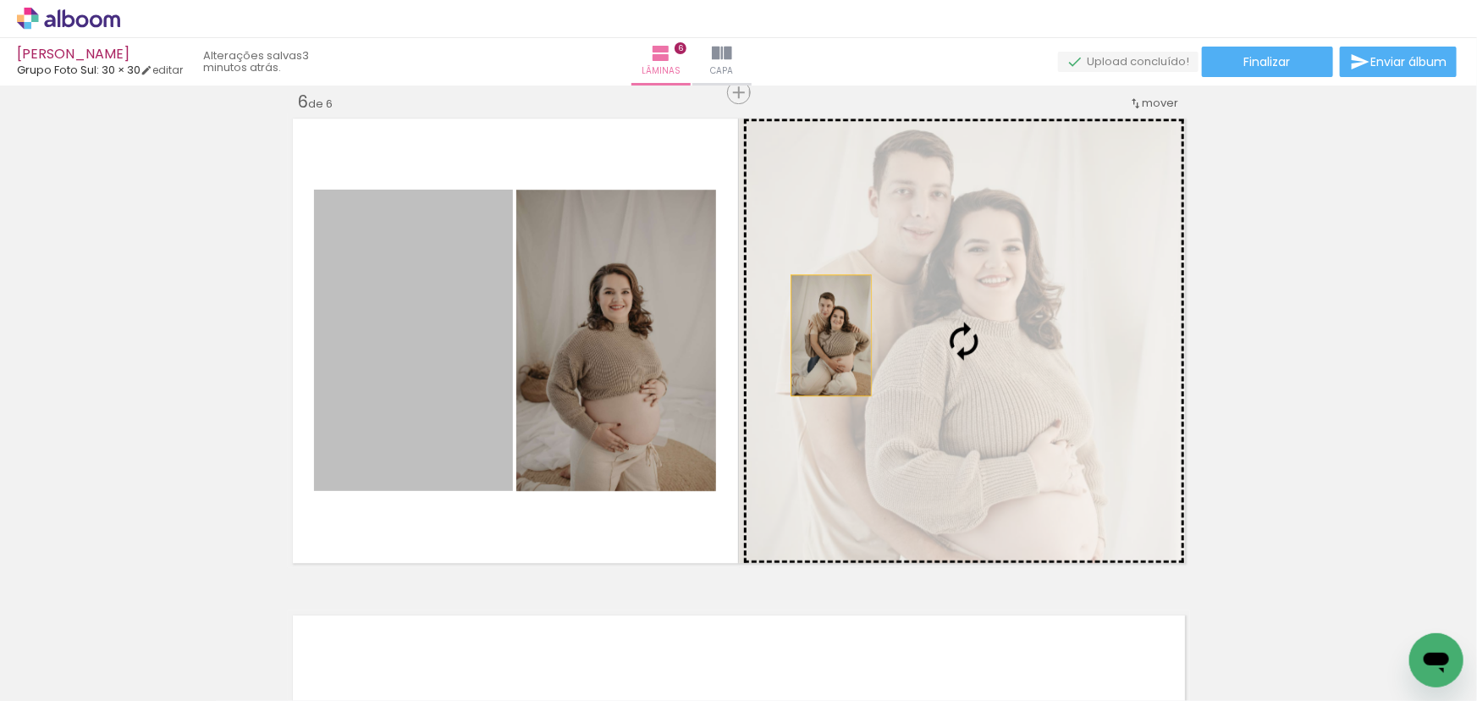
drag, startPoint x: 437, startPoint y: 333, endPoint x: 892, endPoint y: 322, distance: 454.6
click at [0, 0] on slot at bounding box center [0, 0] width 0 height 0
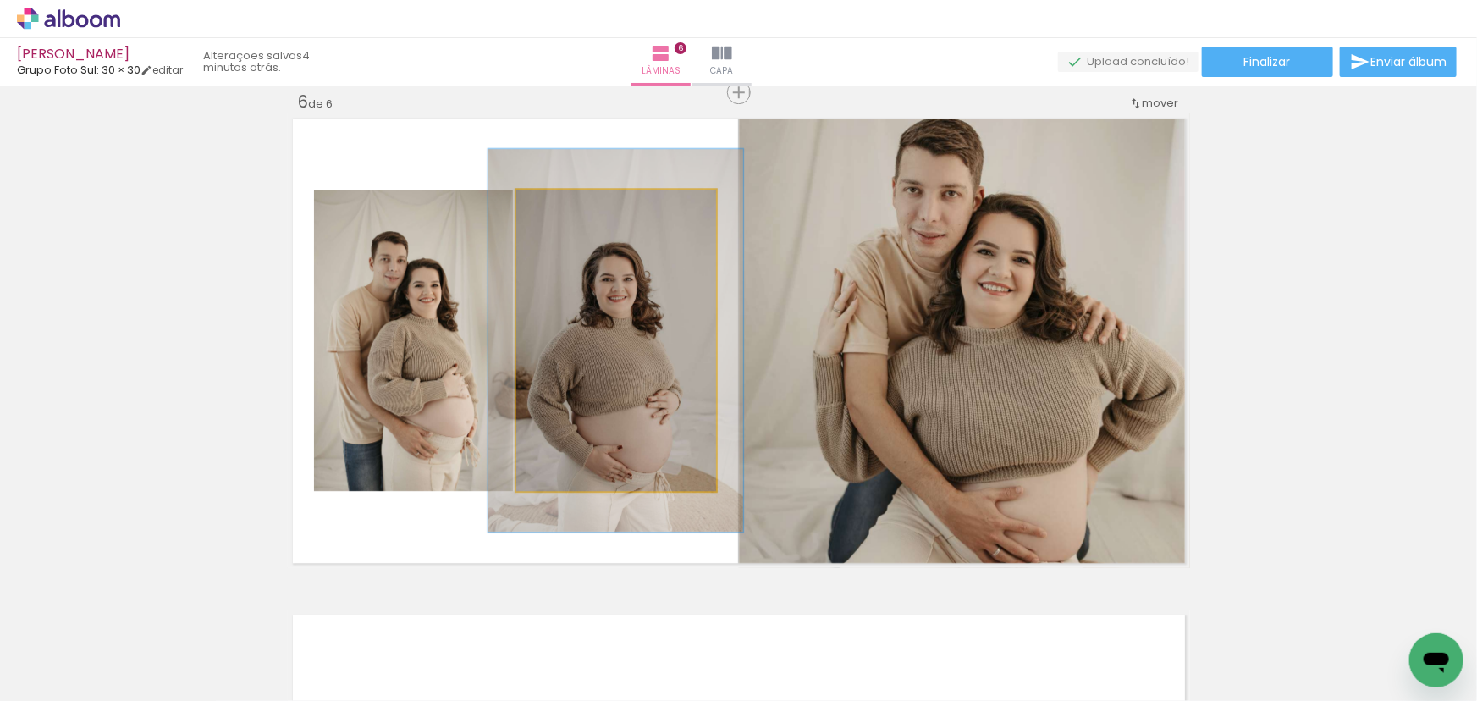
drag, startPoint x: 553, startPoint y: 209, endPoint x: 567, endPoint y: 209, distance: 13.5
click at [567, 209] on div at bounding box center [571, 207] width 15 height 15
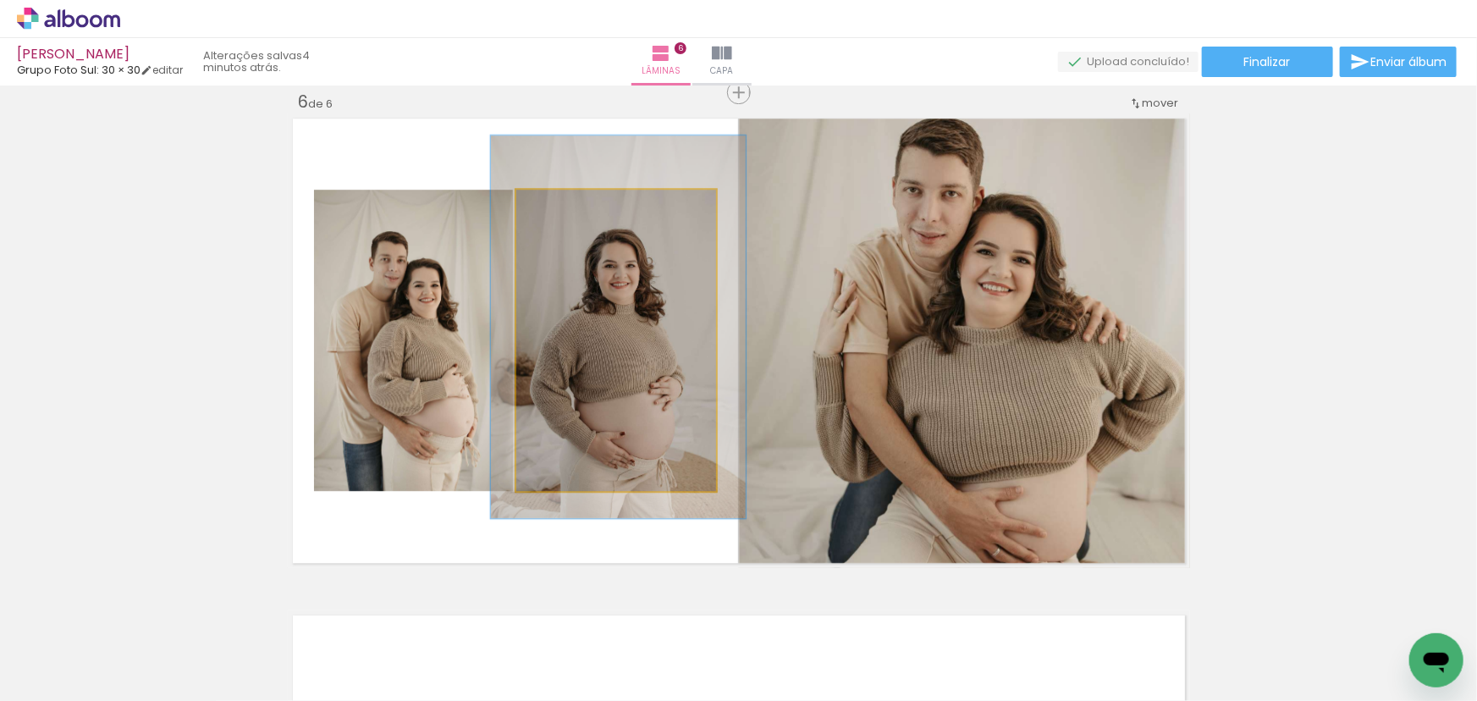
drag, startPoint x: 631, startPoint y: 294, endPoint x: 632, endPoint y: 285, distance: 9.3
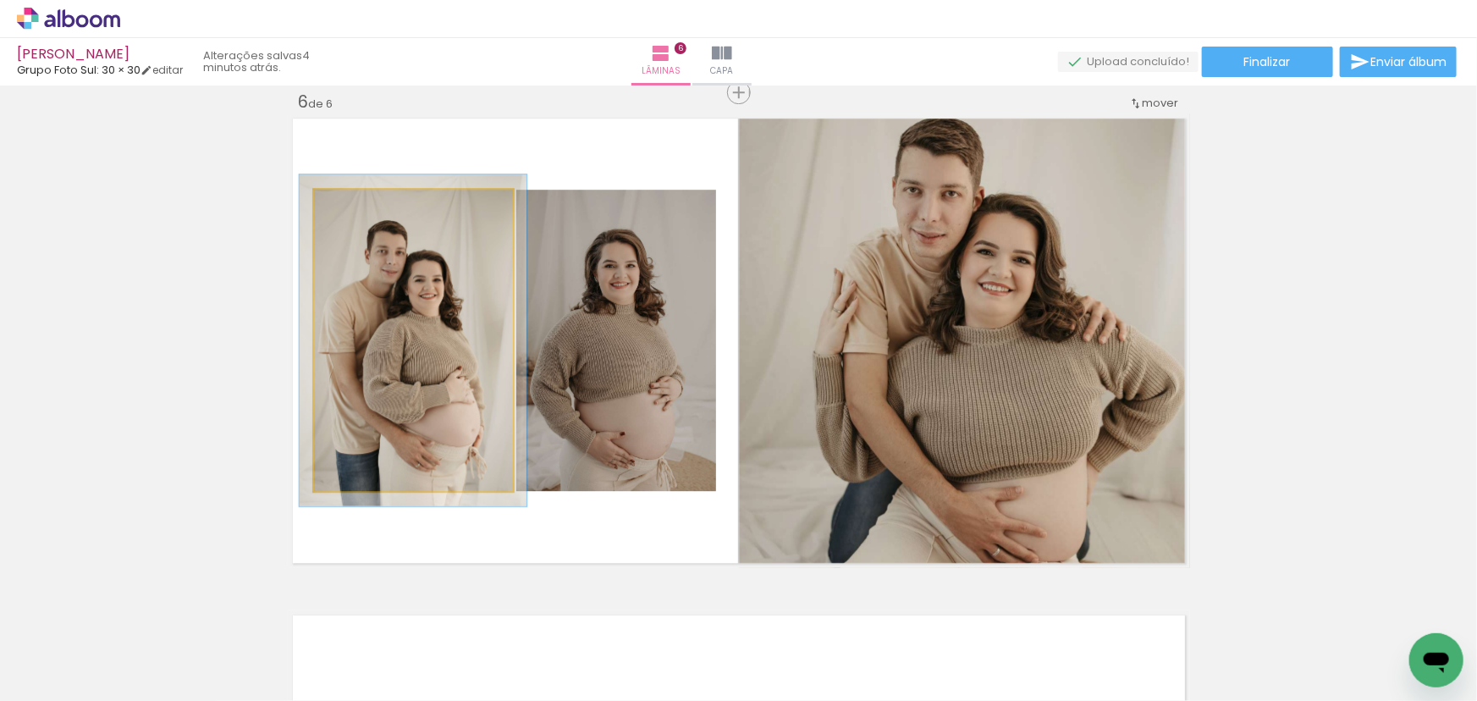
type paper-slider "110"
click at [358, 207] on div at bounding box center [358, 207] width 15 height 15
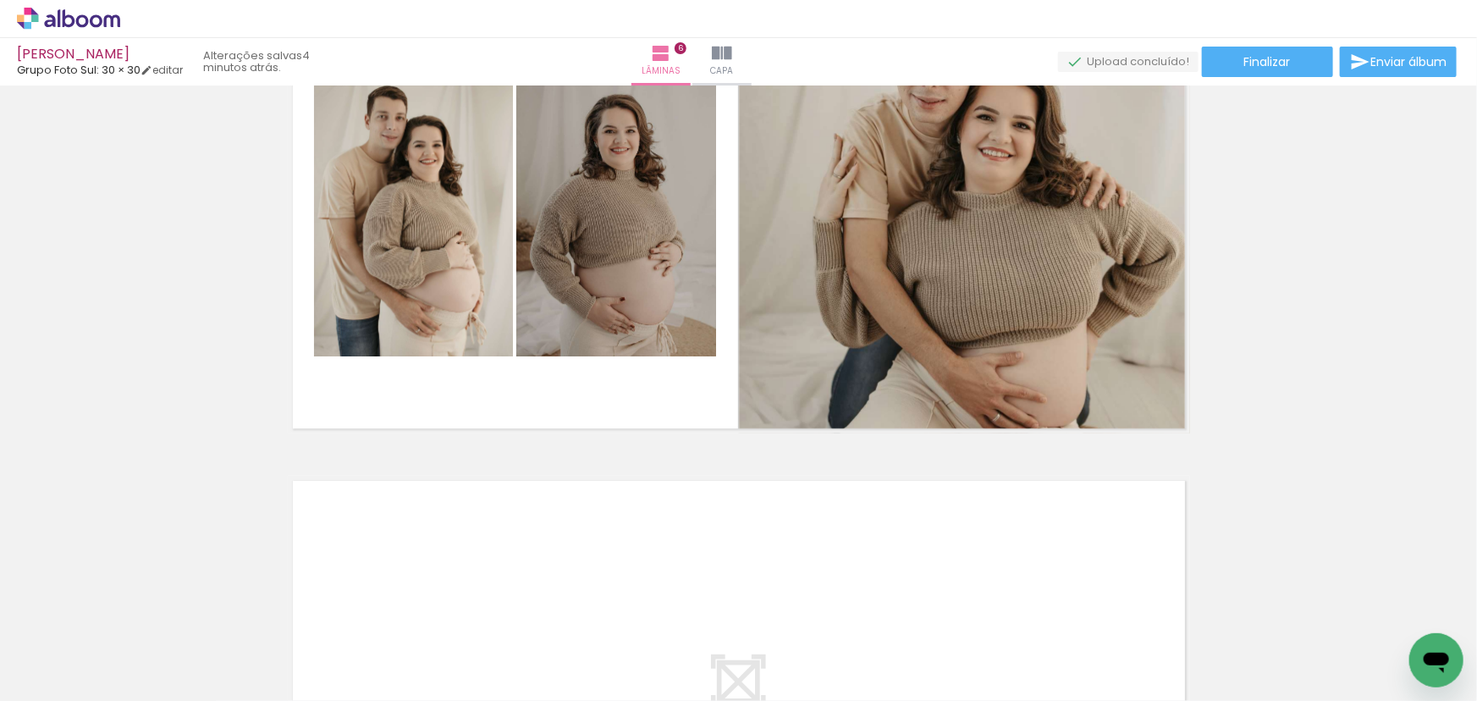
scroll to position [2889, 0]
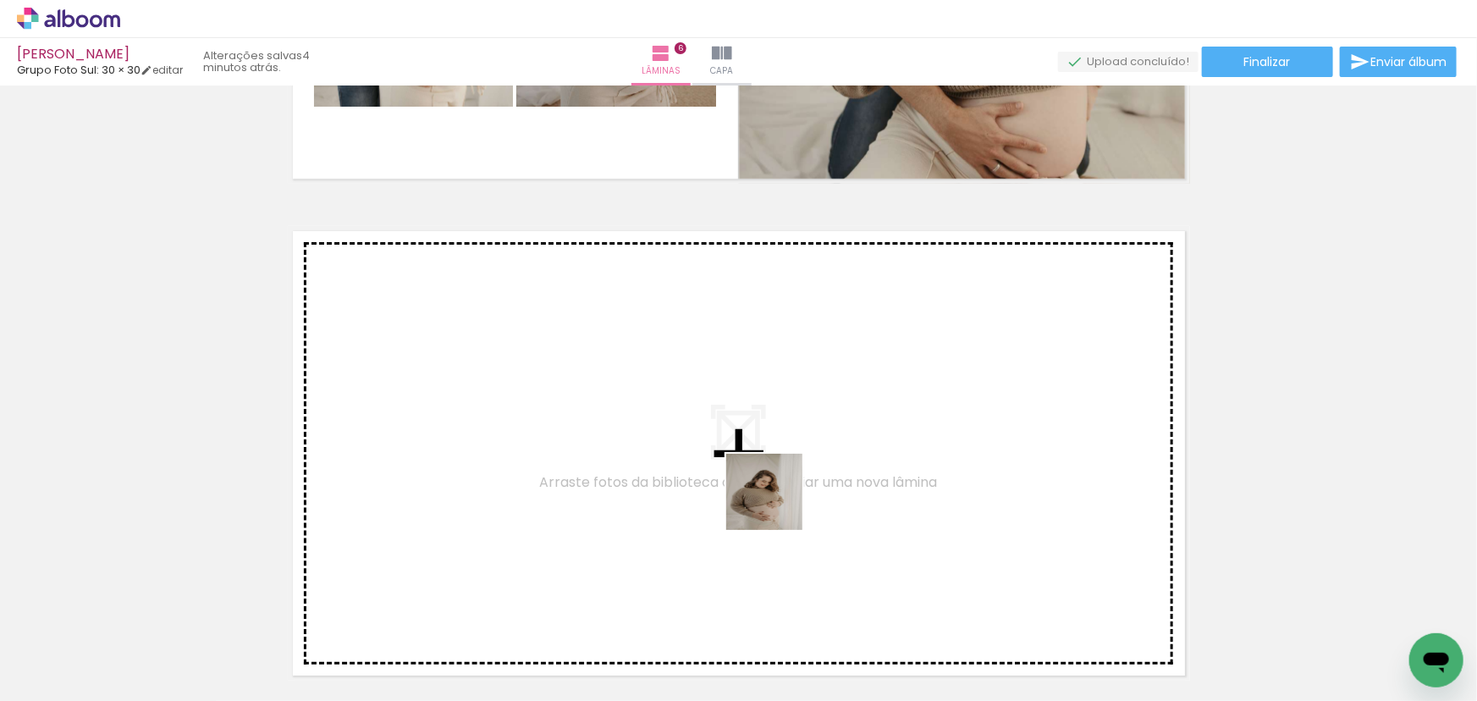
drag, startPoint x: 769, startPoint y: 585, endPoint x: 862, endPoint y: 606, distance: 95.5
click at [779, 473] on quentale-workspace at bounding box center [738, 350] width 1477 height 701
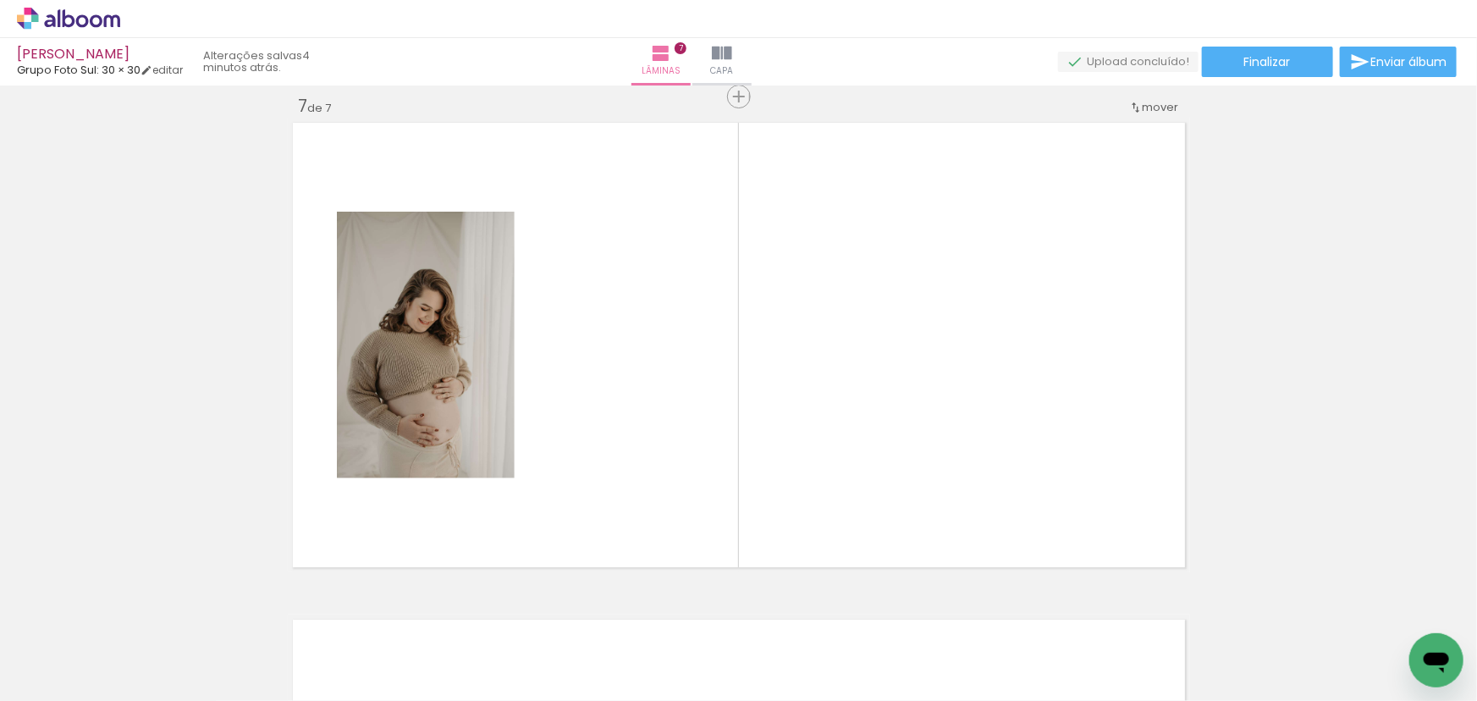
scroll to position [3002, 0]
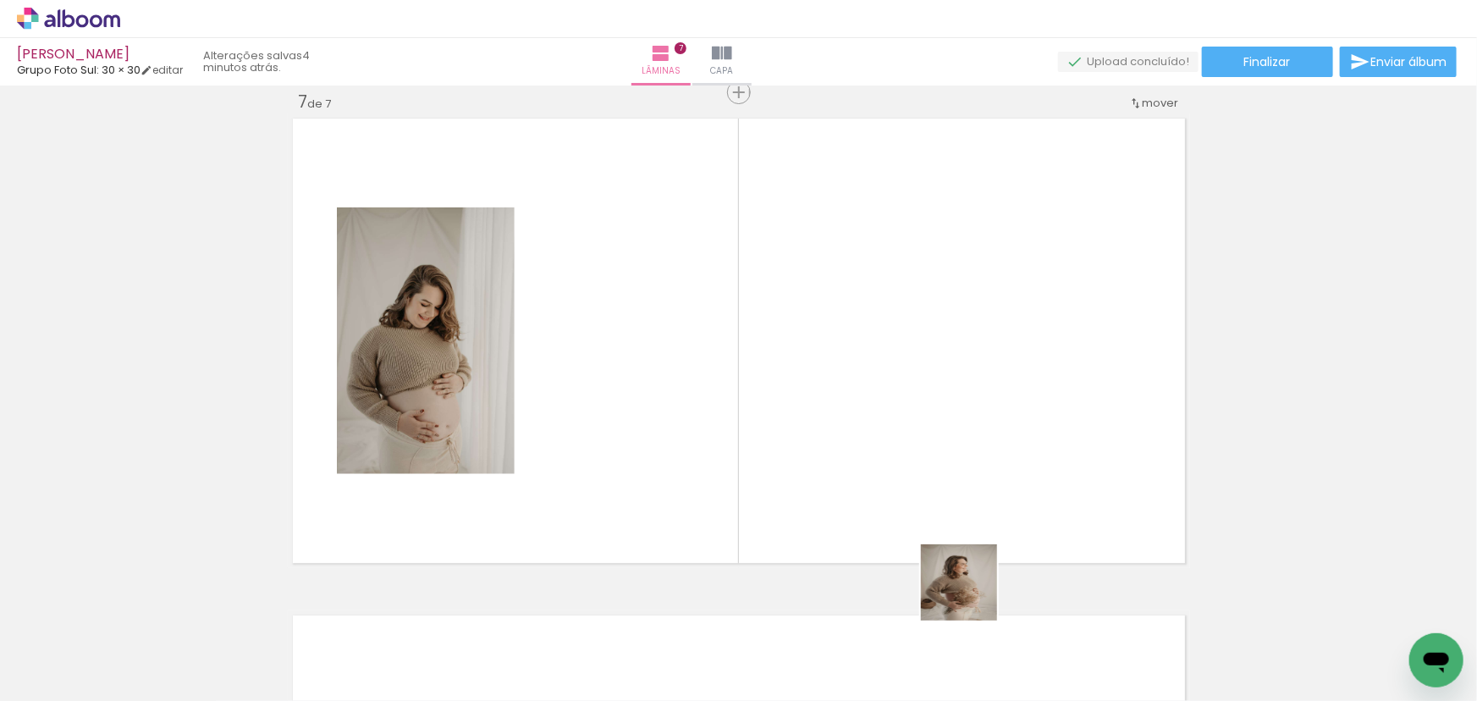
drag, startPoint x: 965, startPoint y: 620, endPoint x: 996, endPoint y: 516, distance: 108.7
click at [972, 488] on quentale-workspace at bounding box center [738, 350] width 1477 height 701
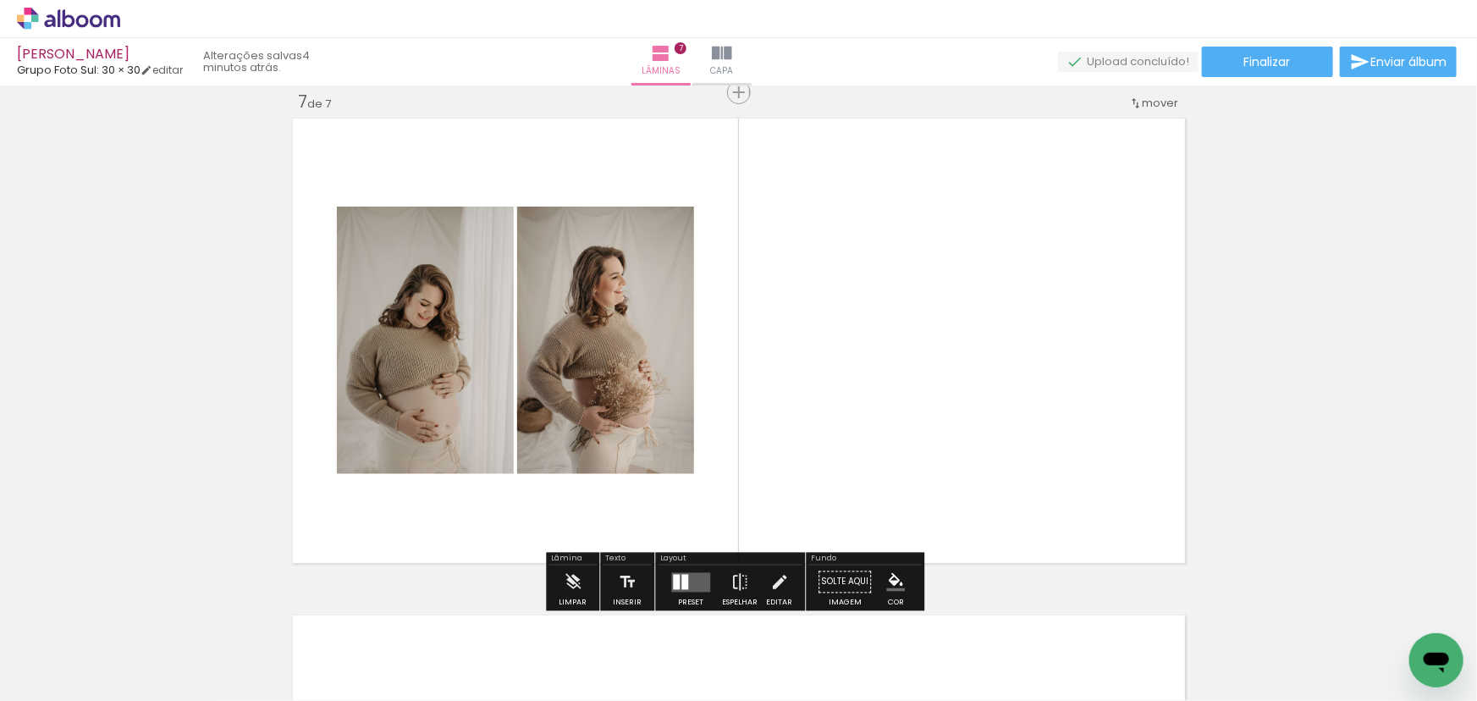
drag, startPoint x: 1046, startPoint y: 646, endPoint x: 1018, endPoint y: 398, distance: 249.5
click at [1018, 398] on quentale-workspace at bounding box center [738, 350] width 1477 height 701
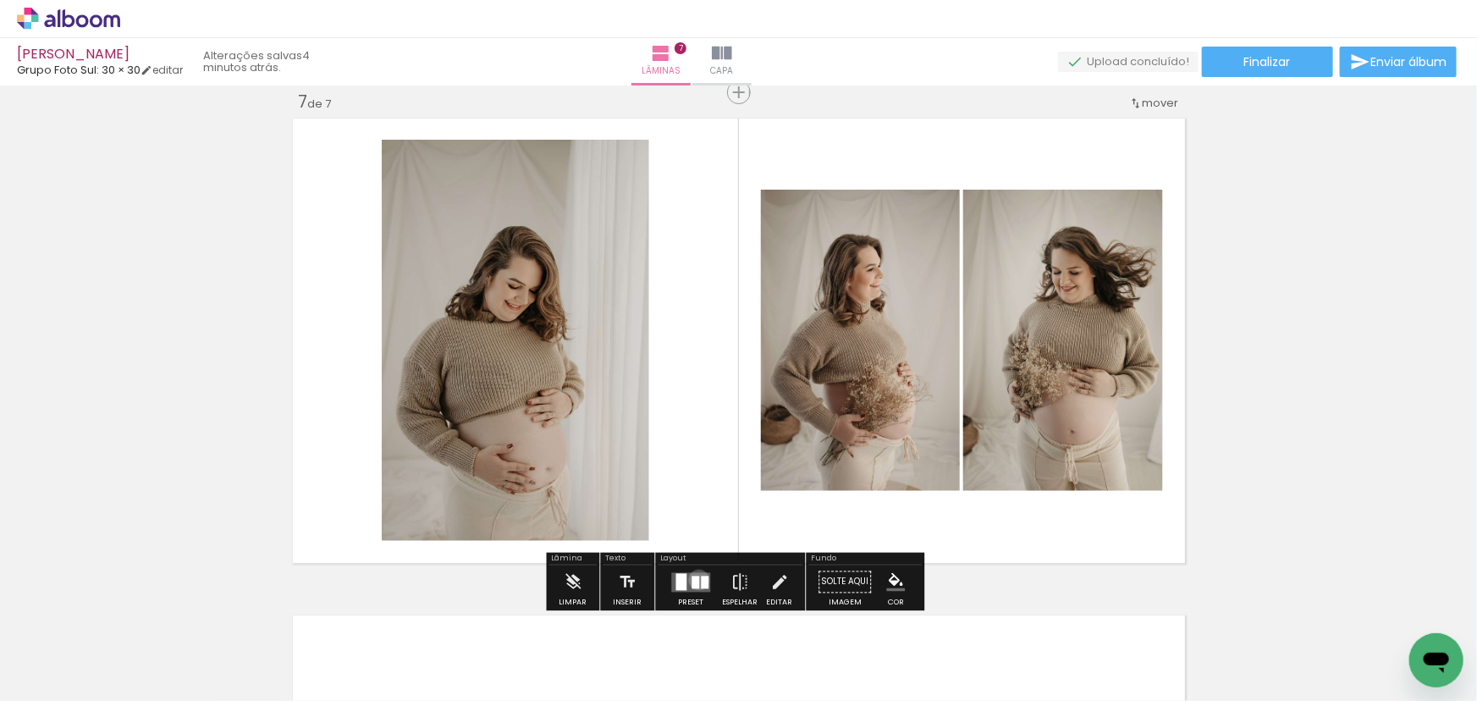
click at [695, 579] on quentale-layouter at bounding box center [690, 581] width 39 height 19
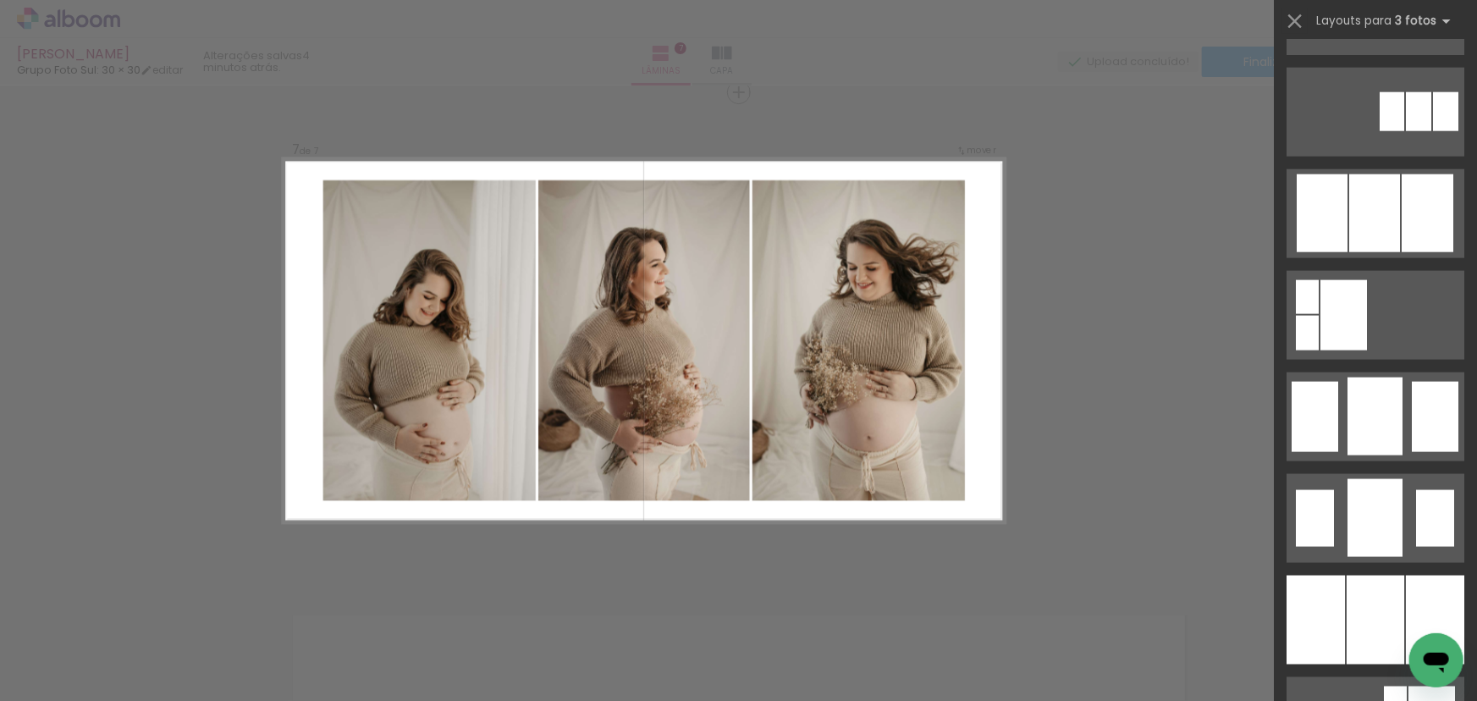
scroll to position [1153, 0]
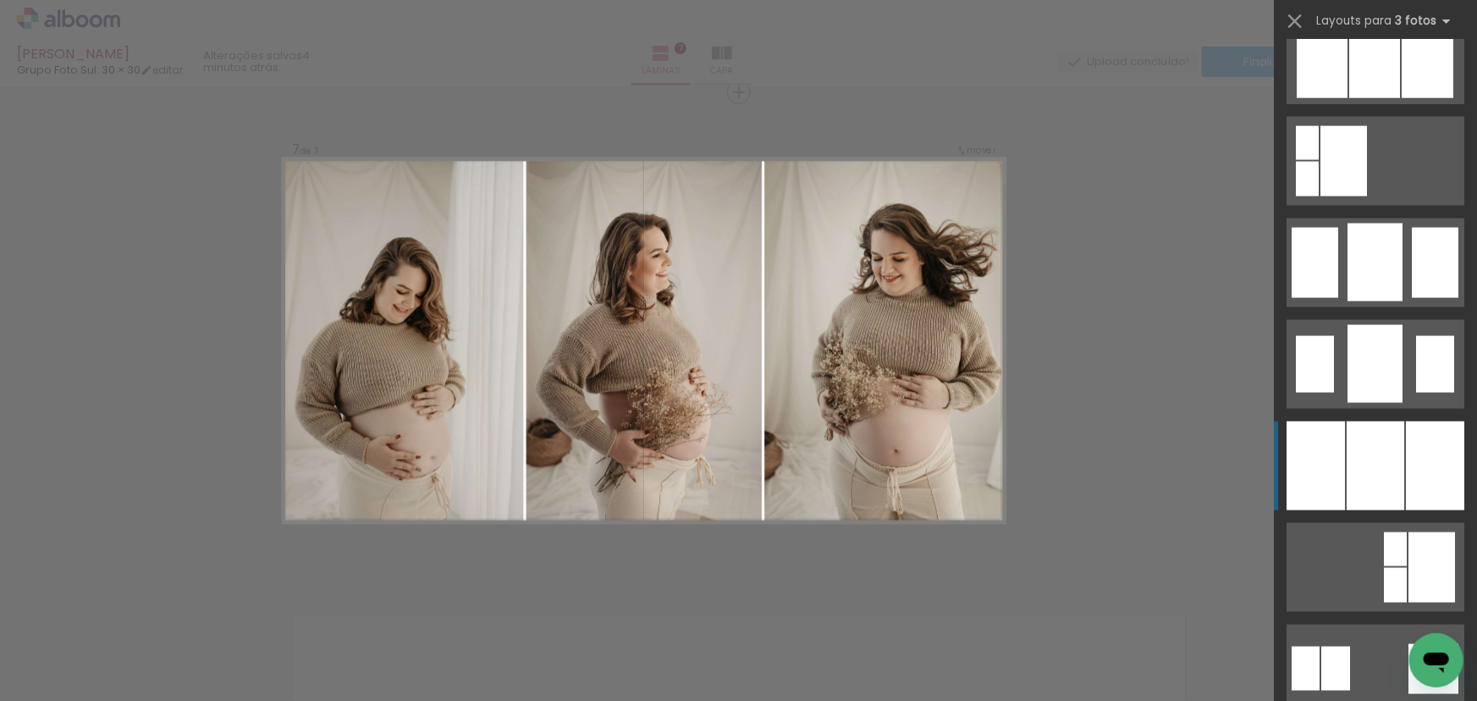
click at [1379, 431] on div at bounding box center [1375, 465] width 58 height 89
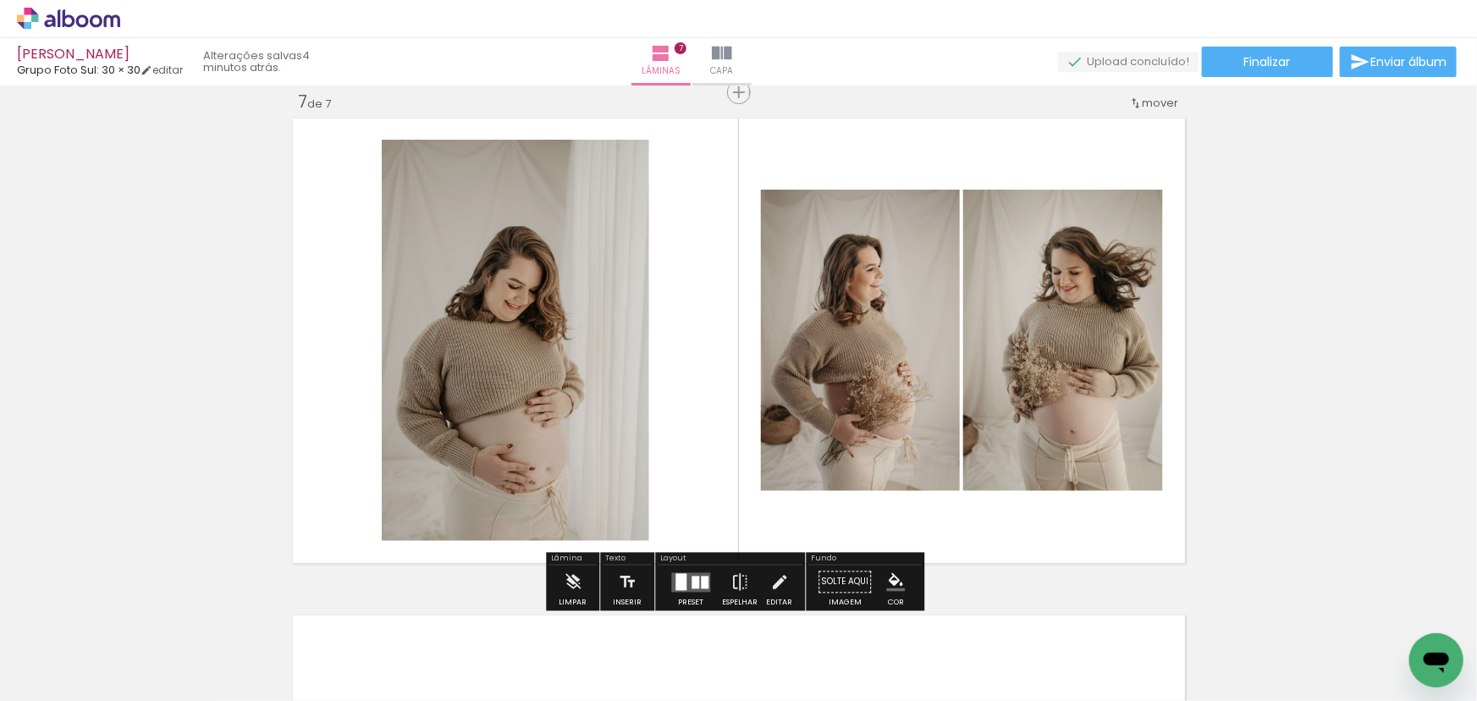
click at [685, 575] on quentale-layouter at bounding box center [690, 581] width 39 height 19
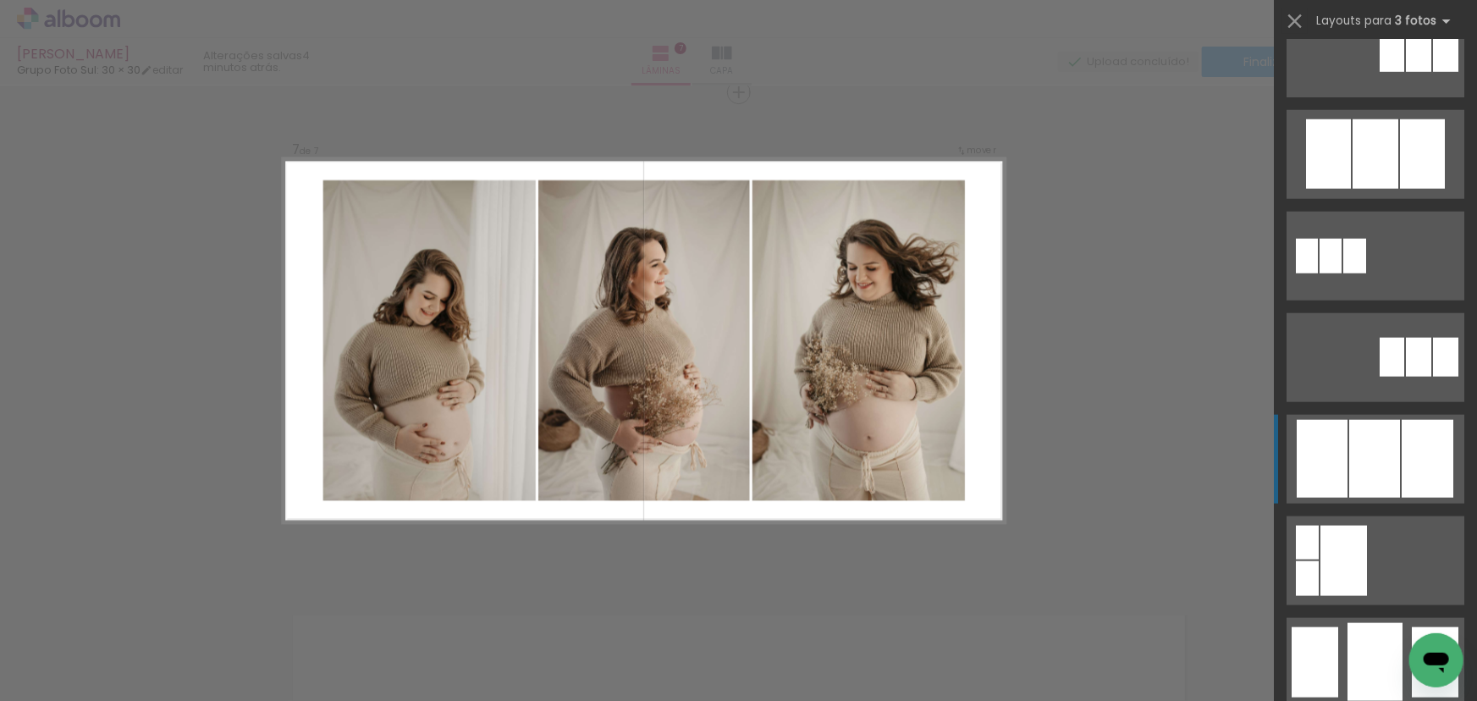
scroll to position [1076, 0]
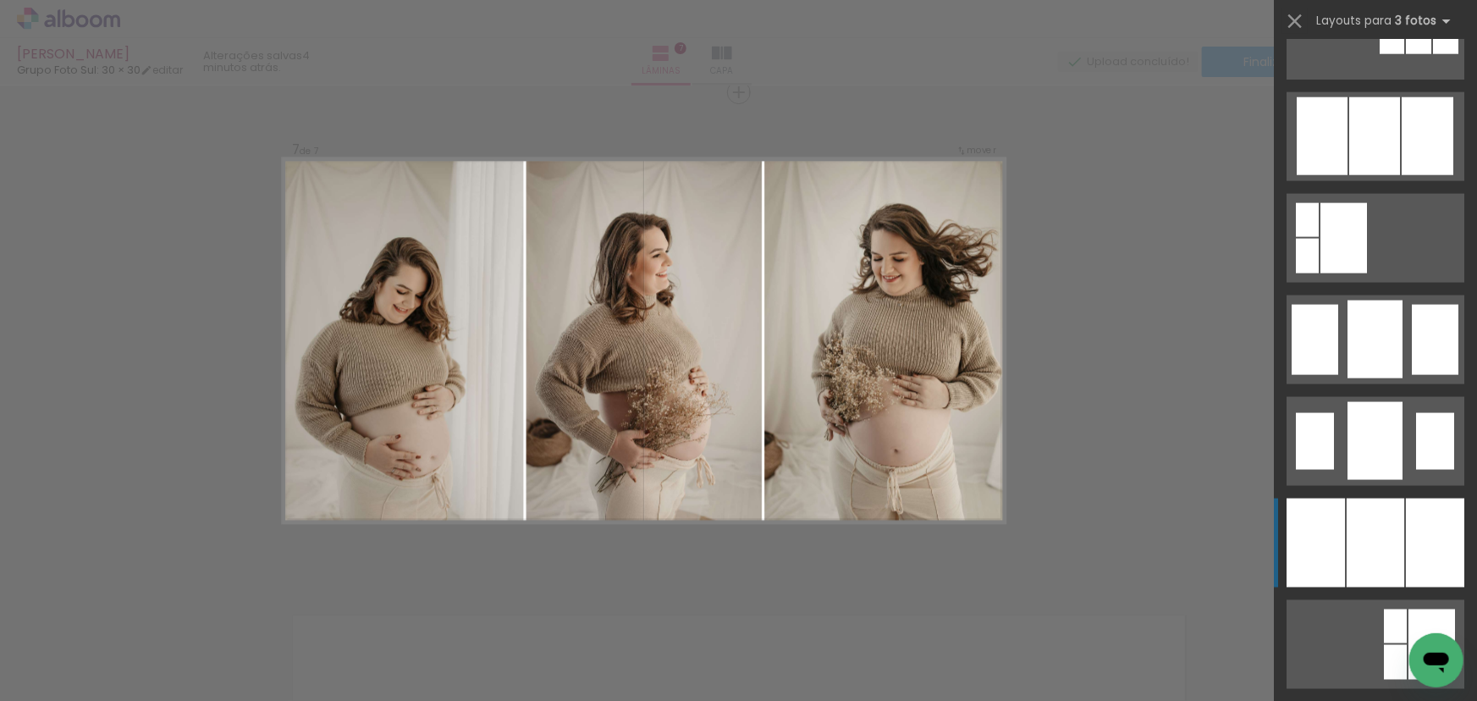
click at [1377, 511] on div at bounding box center [1375, 542] width 58 height 89
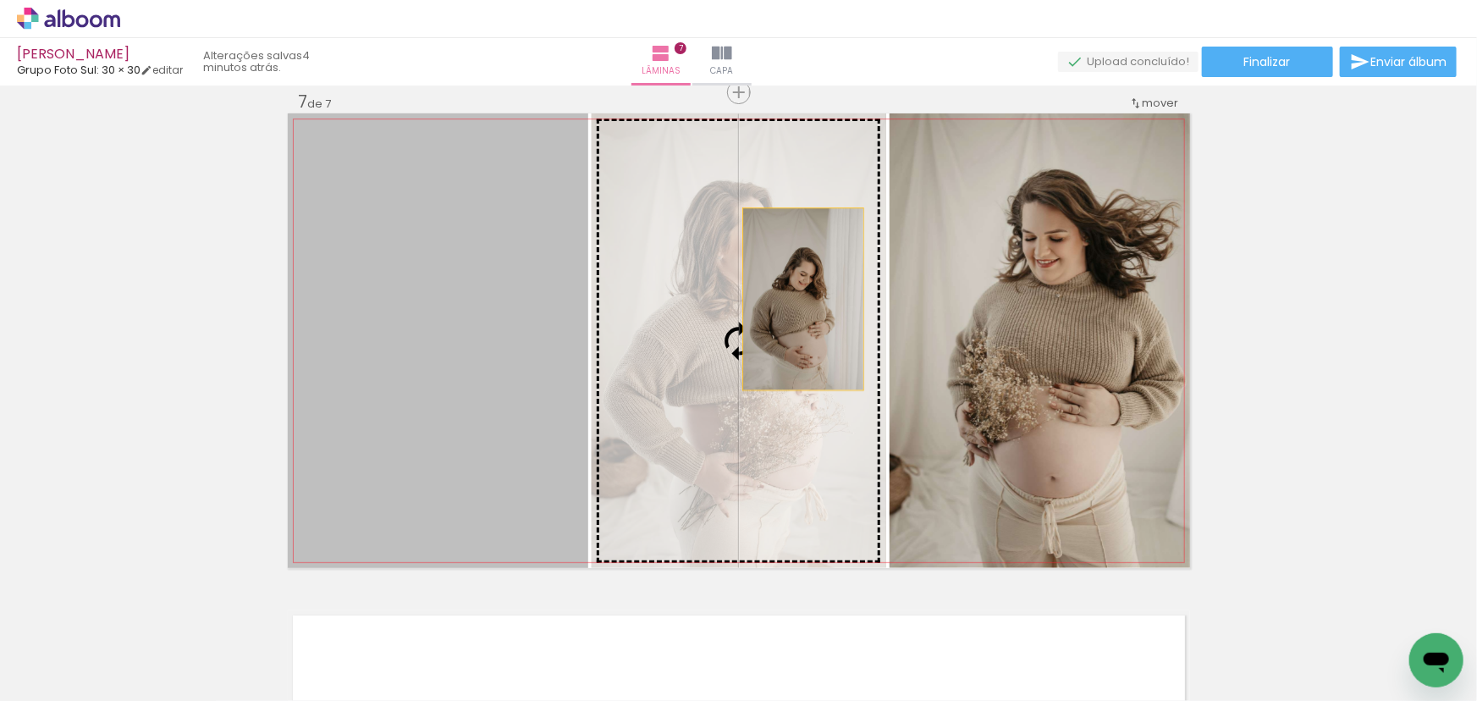
drag, startPoint x: 448, startPoint y: 349, endPoint x: 797, endPoint y: 299, distance: 353.2
click at [0, 0] on slot at bounding box center [0, 0] width 0 height 0
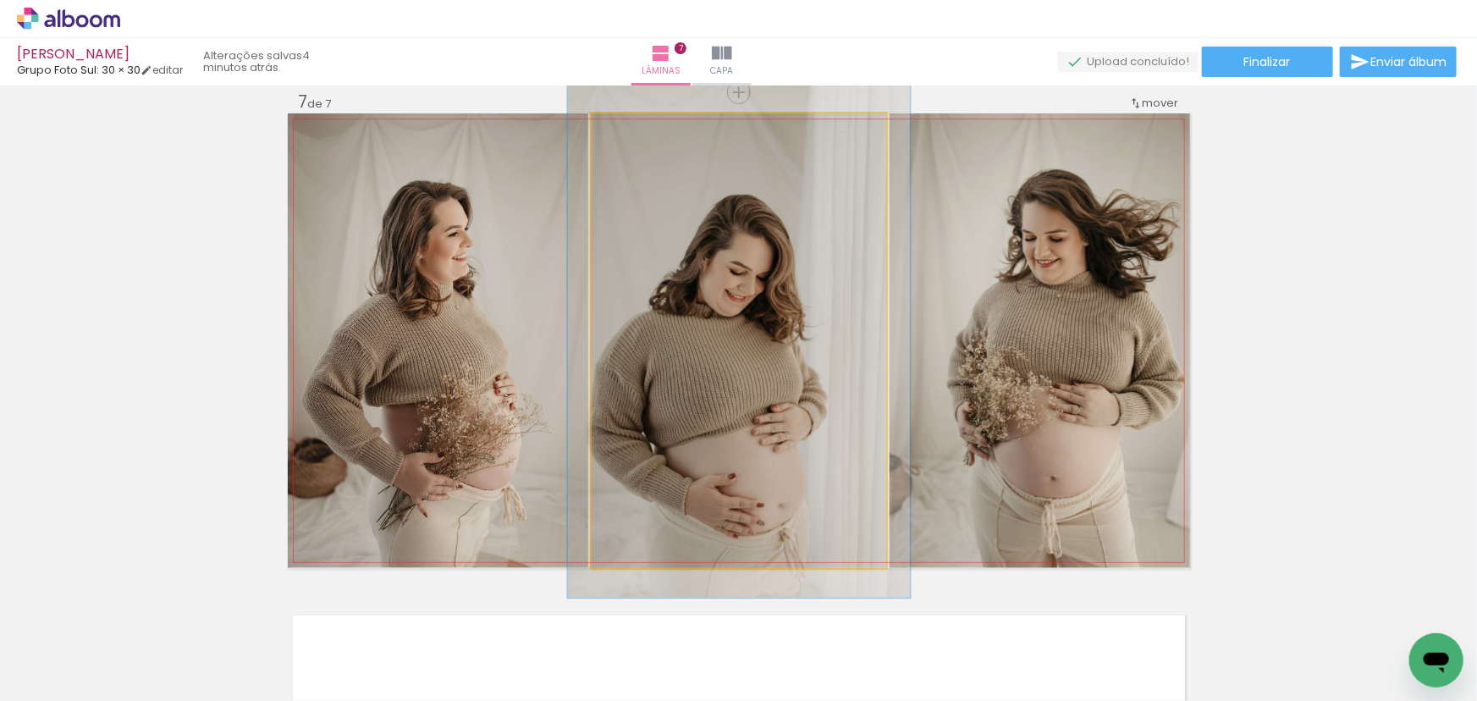
drag, startPoint x: 638, startPoint y: 137, endPoint x: 647, endPoint y: 138, distance: 8.5
type paper-slider "114"
click at [647, 138] on div at bounding box center [638, 131] width 27 height 27
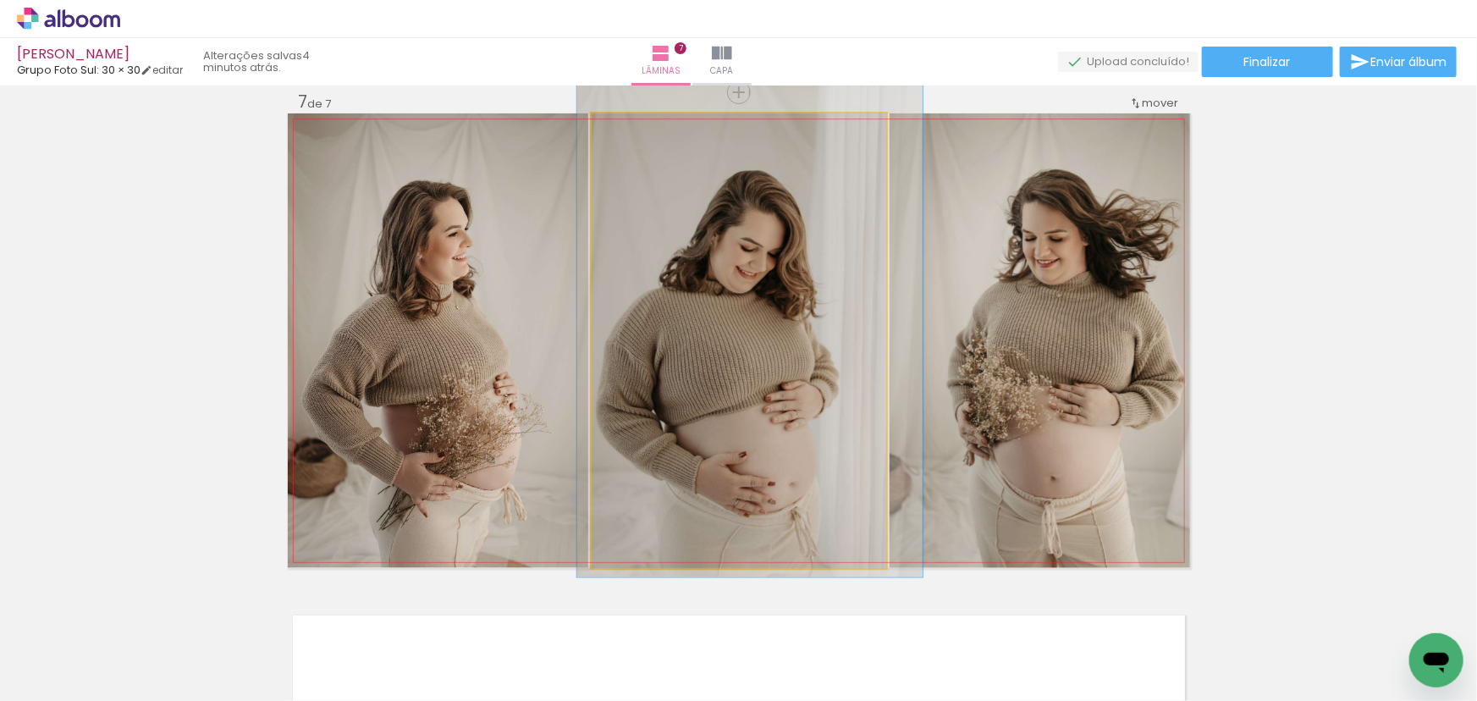
drag, startPoint x: 763, startPoint y: 267, endPoint x: 770, endPoint y: 245, distance: 23.0
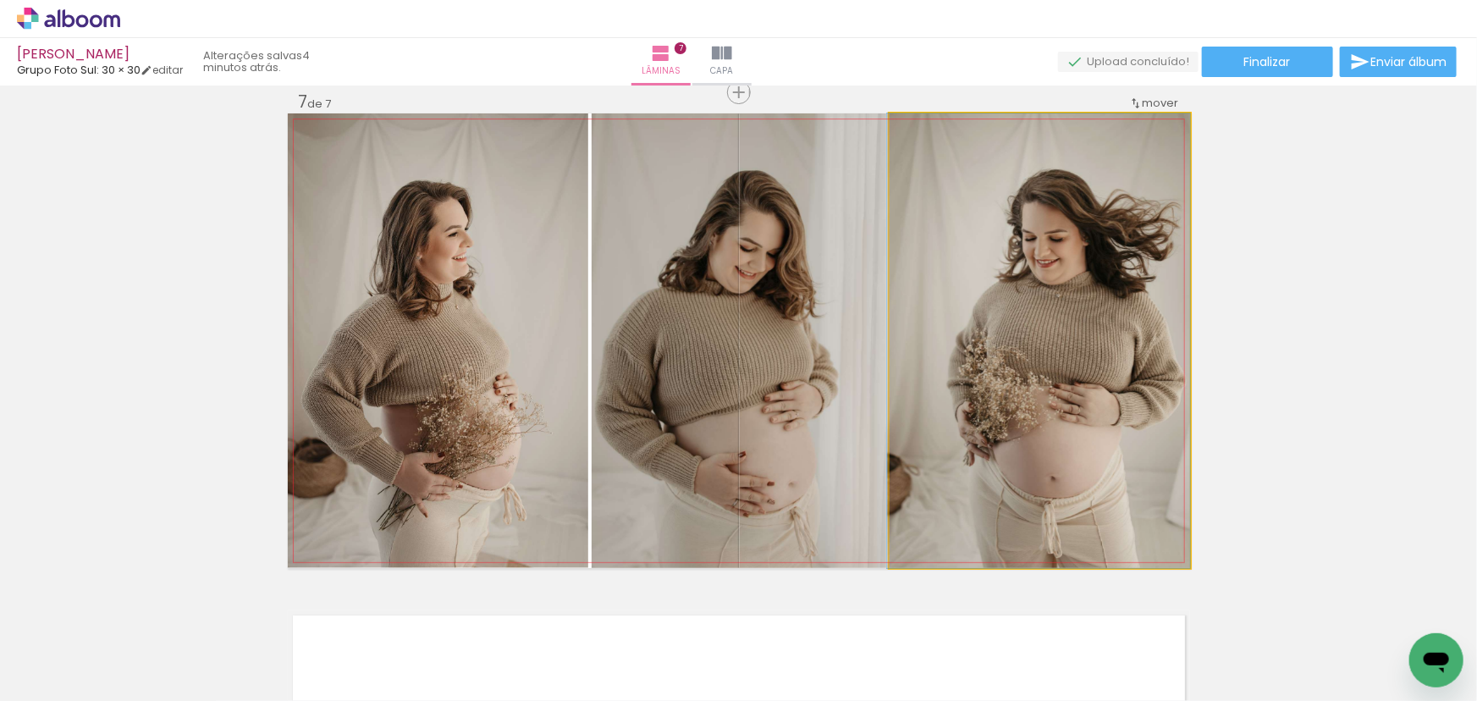
drag, startPoint x: 1074, startPoint y: 312, endPoint x: 1058, endPoint y: 309, distance: 16.4
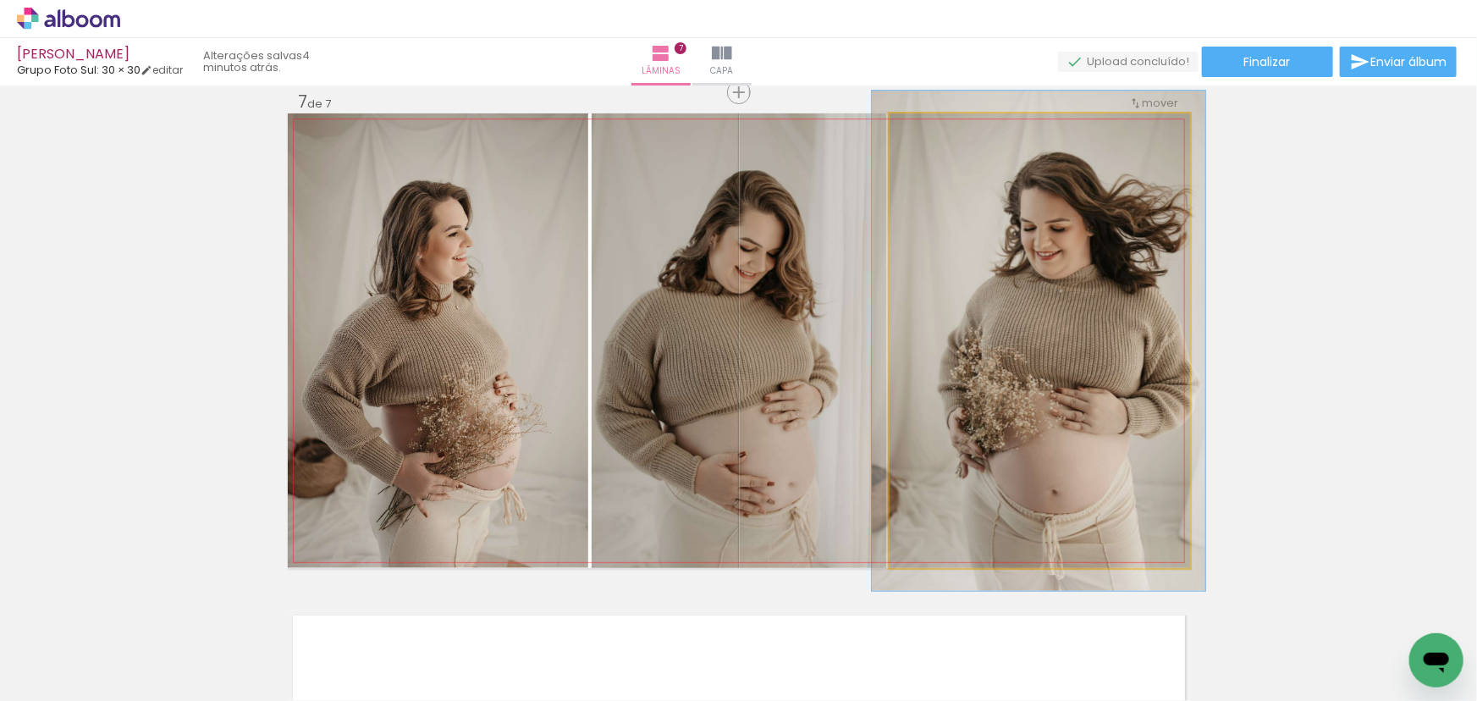
drag, startPoint x: 938, startPoint y: 130, endPoint x: 1066, endPoint y: 312, distance: 222.8
type paper-slider "110"
click at [940, 131] on div at bounding box center [934, 131] width 27 height 27
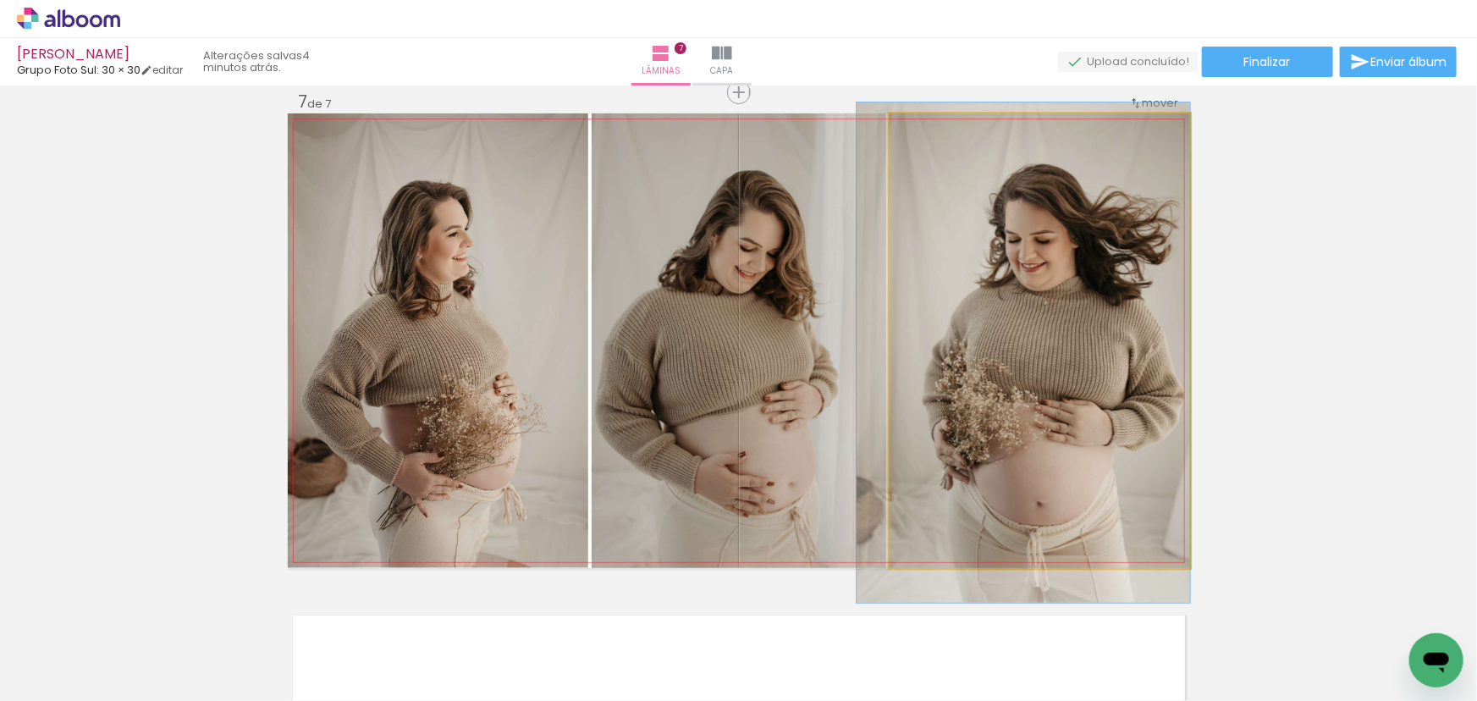
drag, startPoint x: 1076, startPoint y: 319, endPoint x: 1048, endPoint y: 330, distance: 29.2
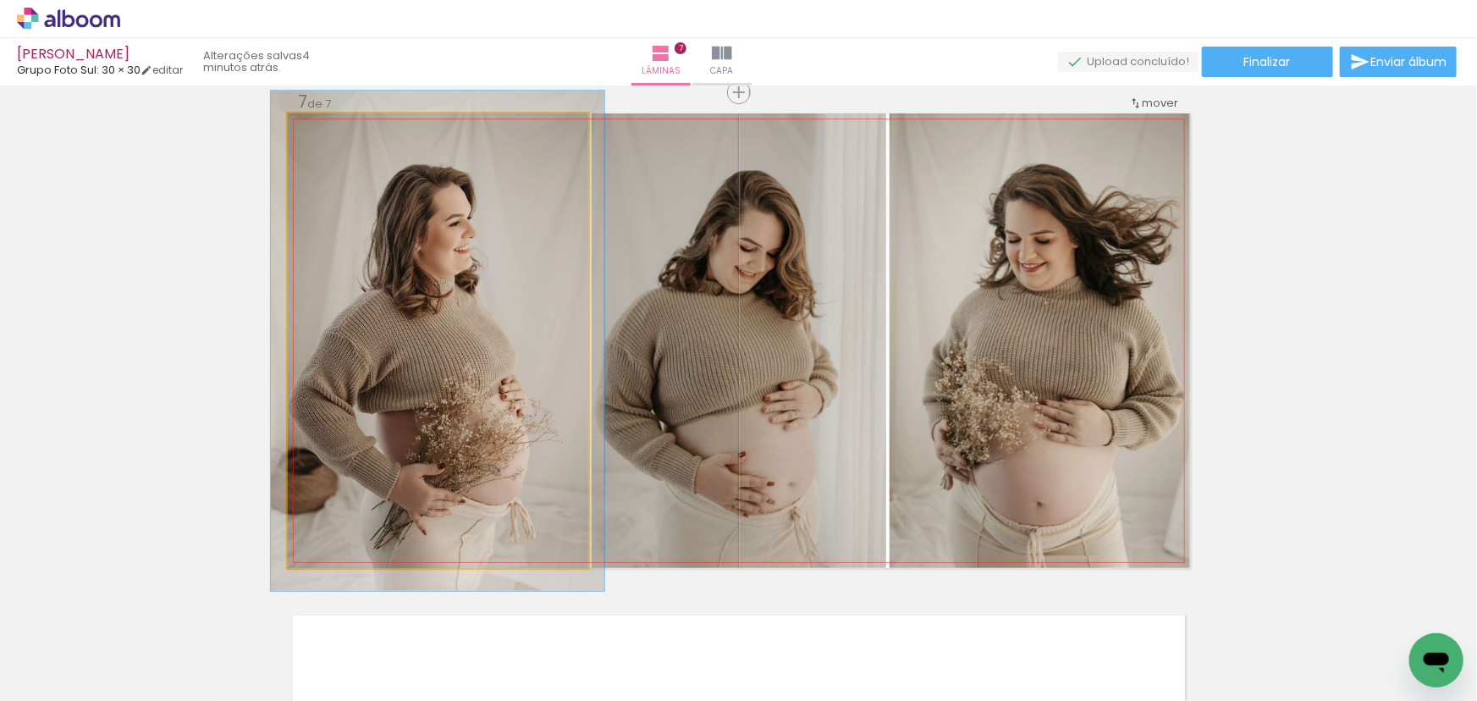
type paper-slider "110"
click at [334, 127] on div at bounding box center [332, 131] width 27 height 27
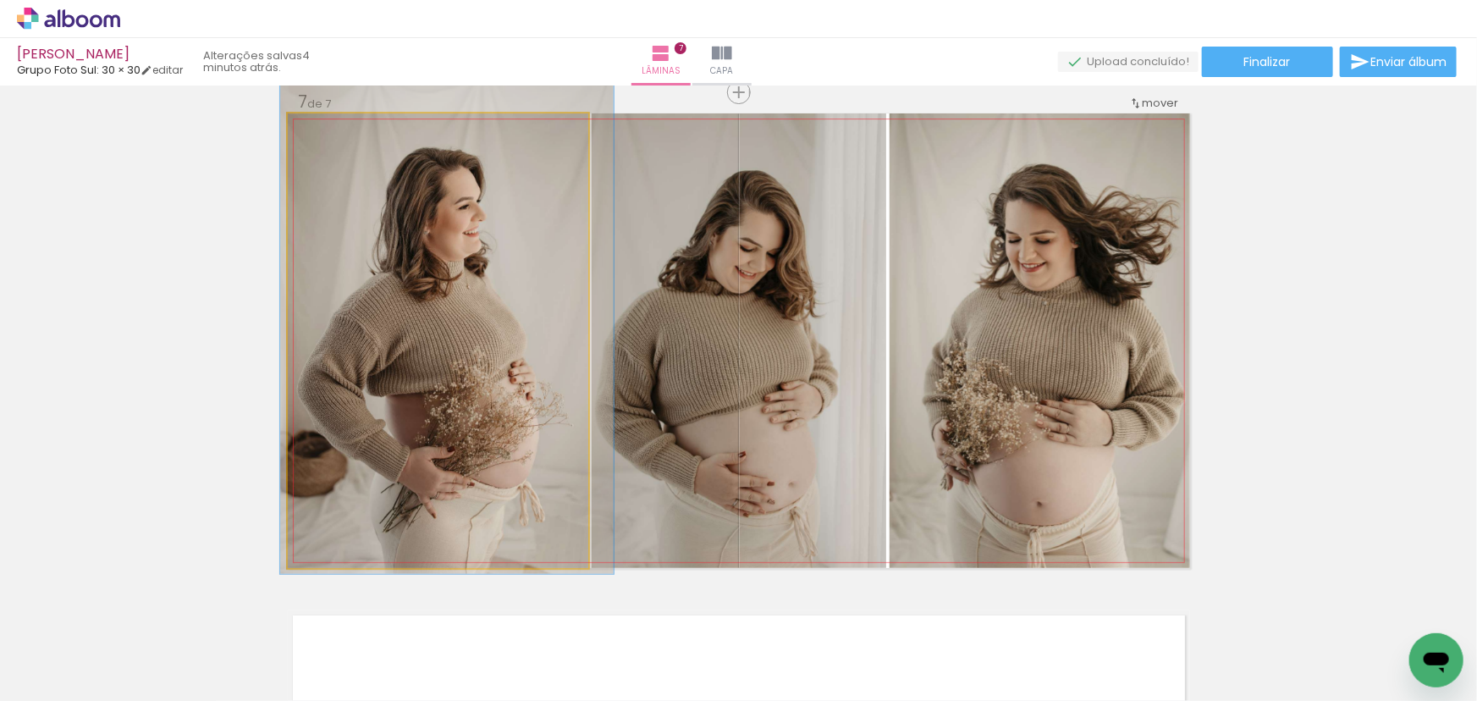
drag, startPoint x: 417, startPoint y: 242, endPoint x: 424, endPoint y: 228, distance: 15.1
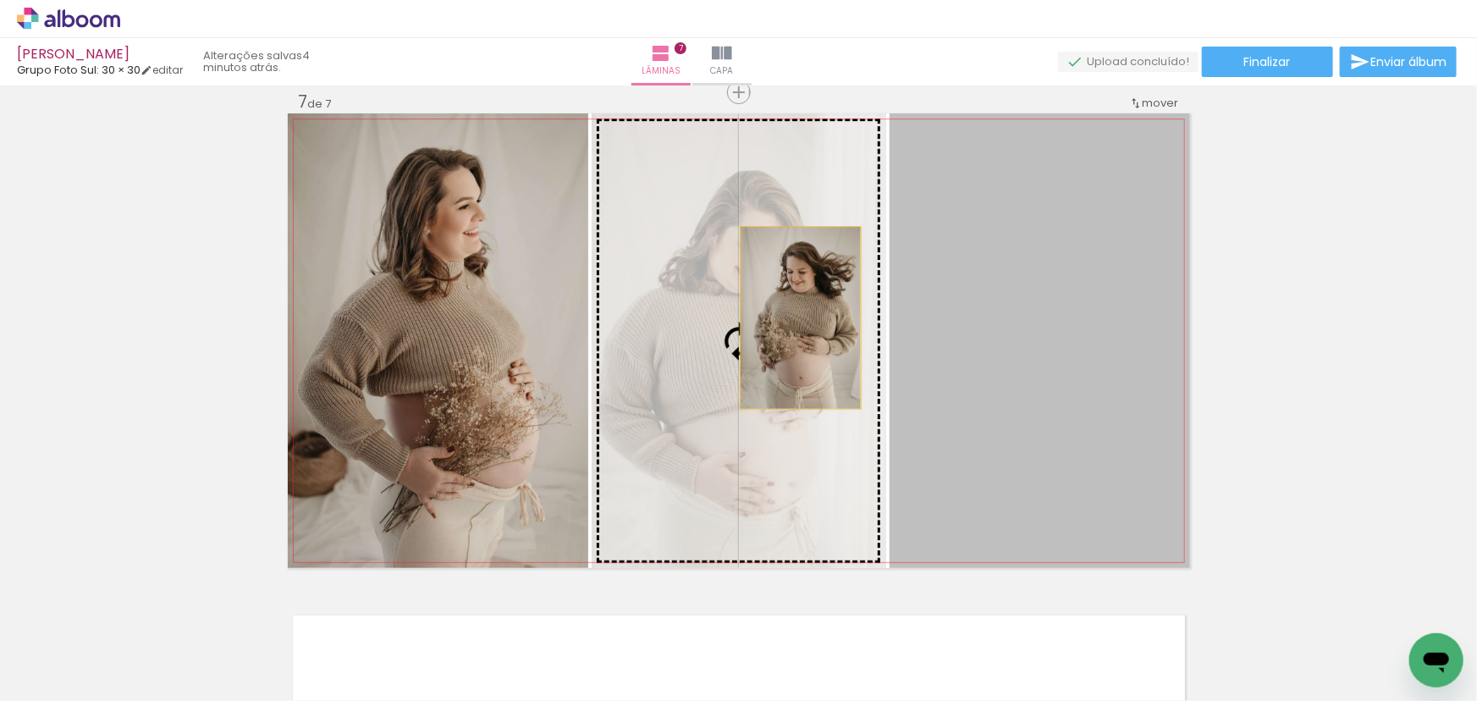
drag, startPoint x: 1030, startPoint y: 344, endPoint x: 782, endPoint y: 314, distance: 249.8
click at [0, 0] on slot at bounding box center [0, 0] width 0 height 0
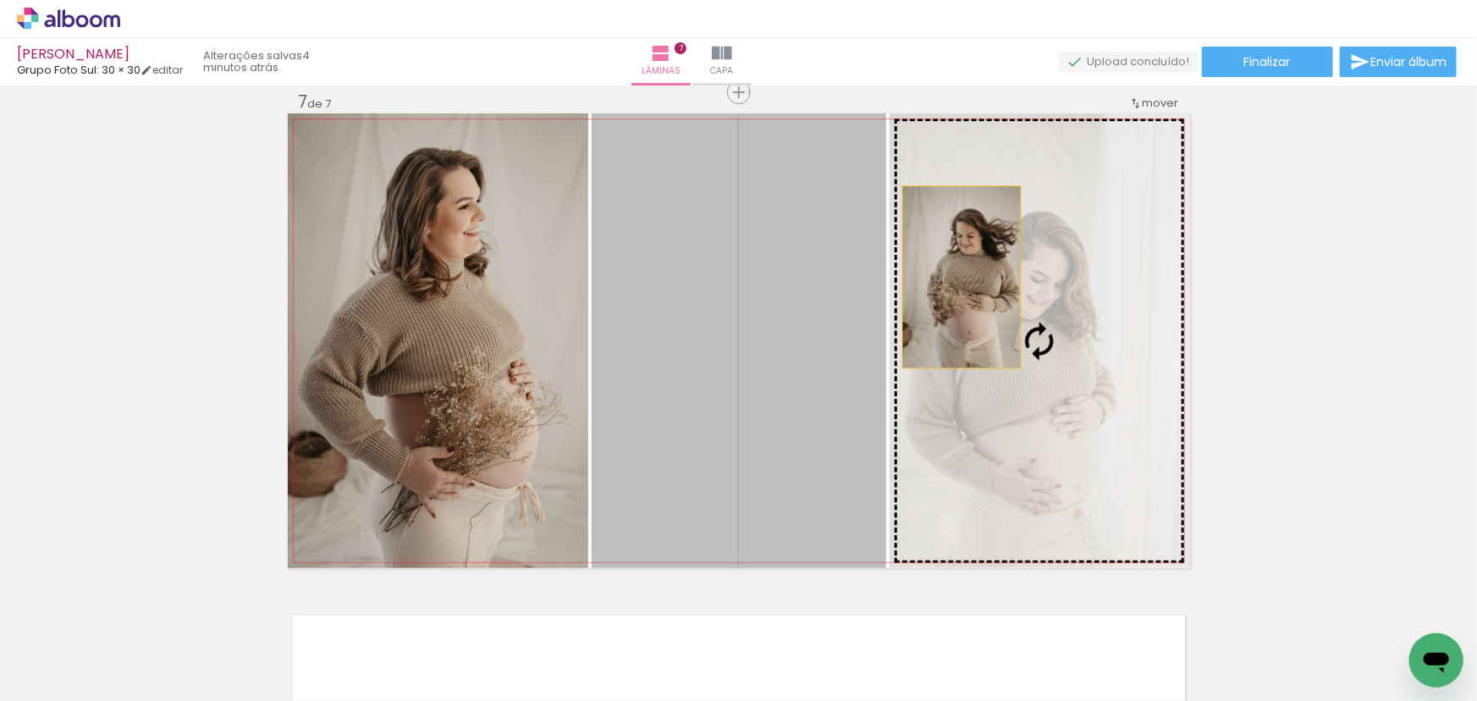
drag, startPoint x: 801, startPoint y: 277, endPoint x: 1023, endPoint y: 277, distance: 221.7
click at [0, 0] on slot at bounding box center [0, 0] width 0 height 0
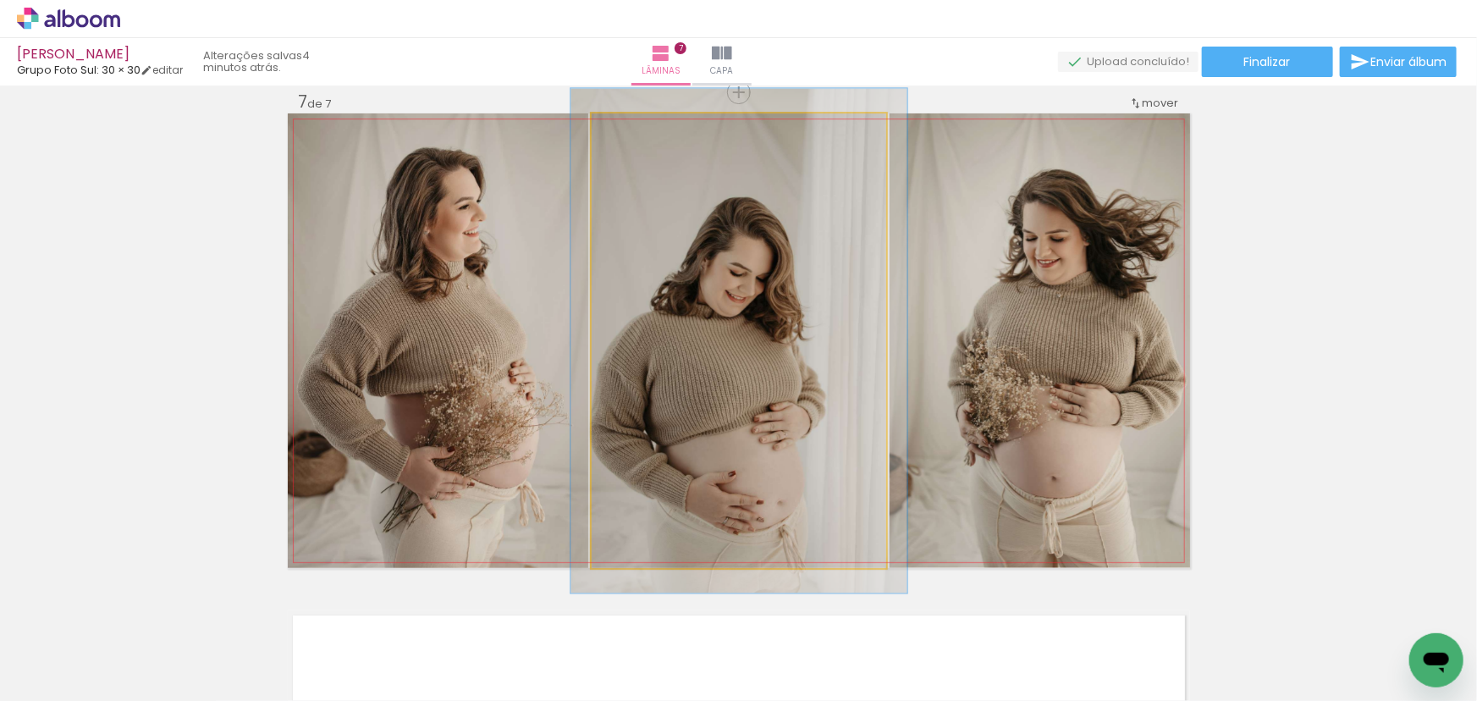
drag, startPoint x: 630, startPoint y: 135, endPoint x: 641, endPoint y: 135, distance: 11.0
type paper-slider "119"
click at [641, 135] on div at bounding box center [637, 131] width 27 height 27
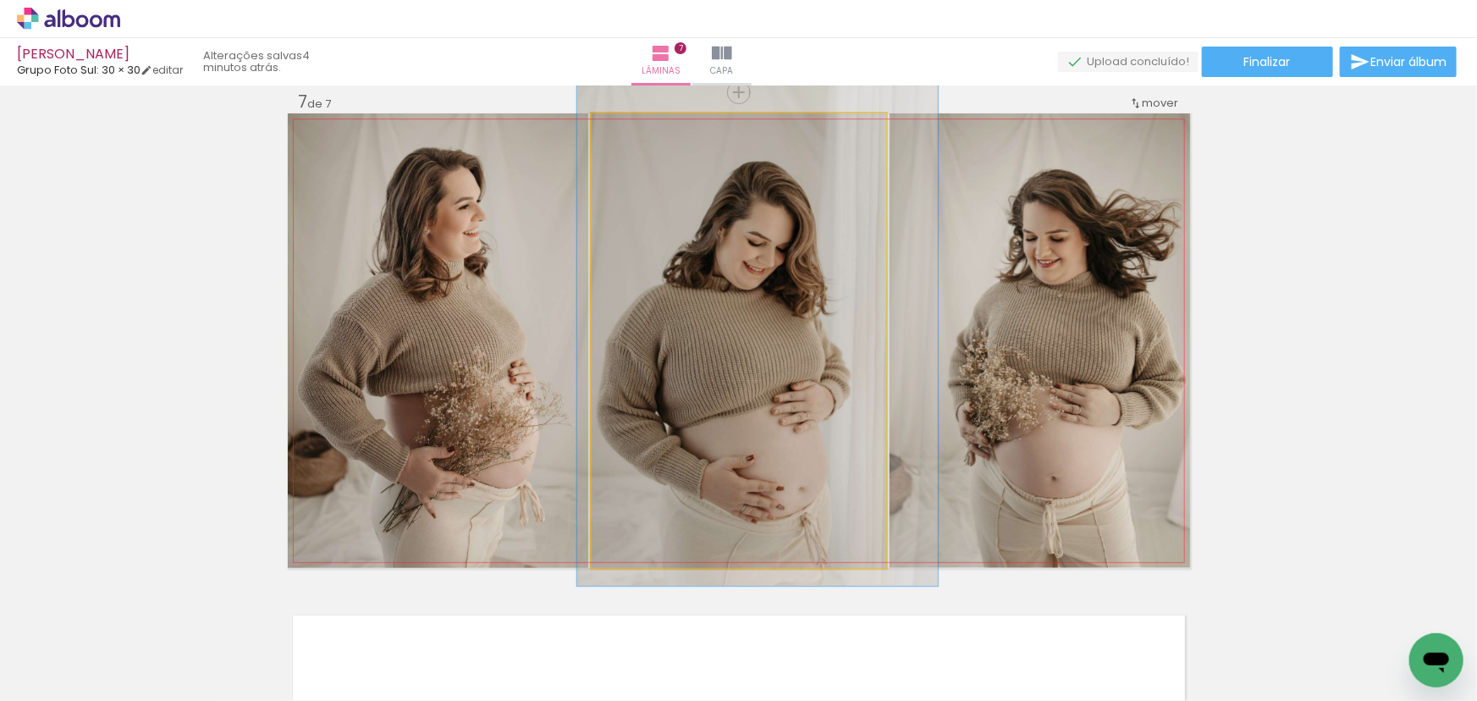
drag, startPoint x: 752, startPoint y: 272, endPoint x: 772, endPoint y: 244, distance: 34.7
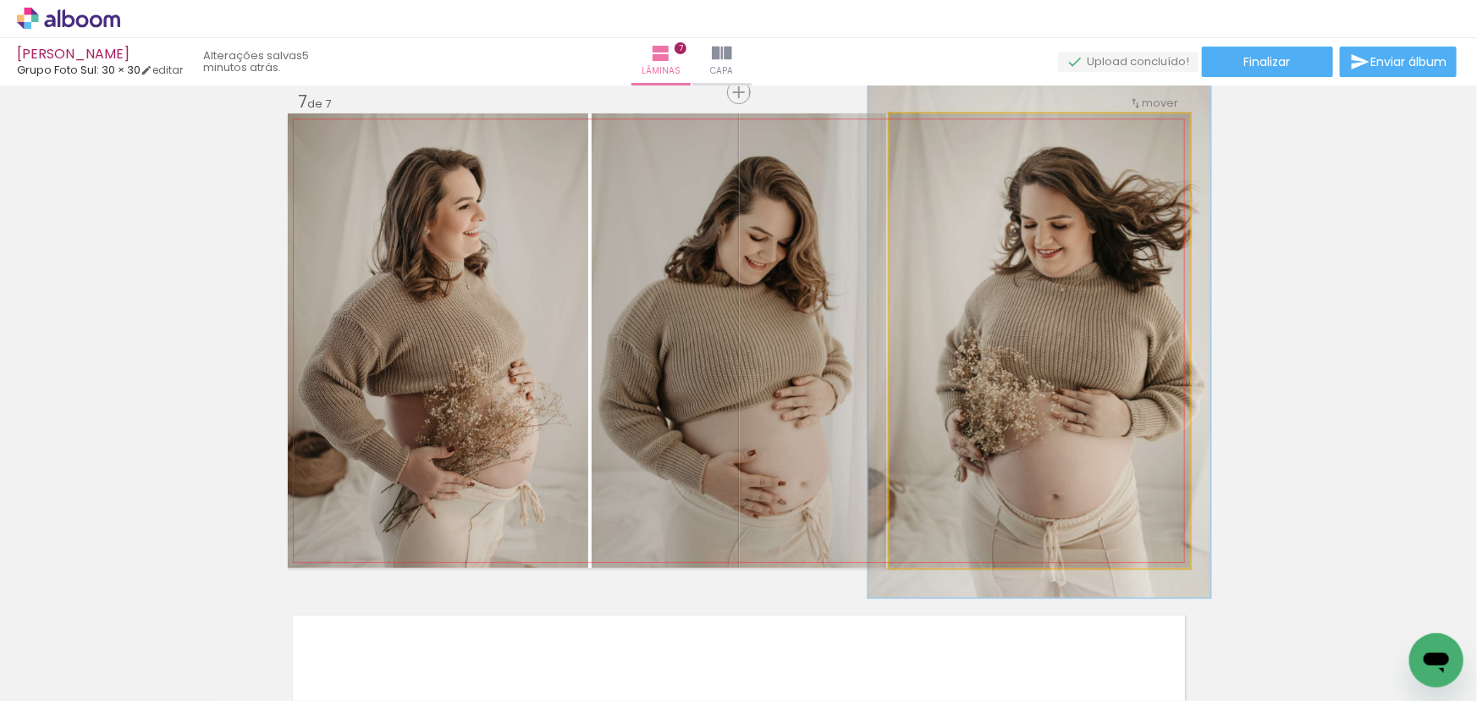
click at [937, 140] on div at bounding box center [935, 131] width 27 height 27
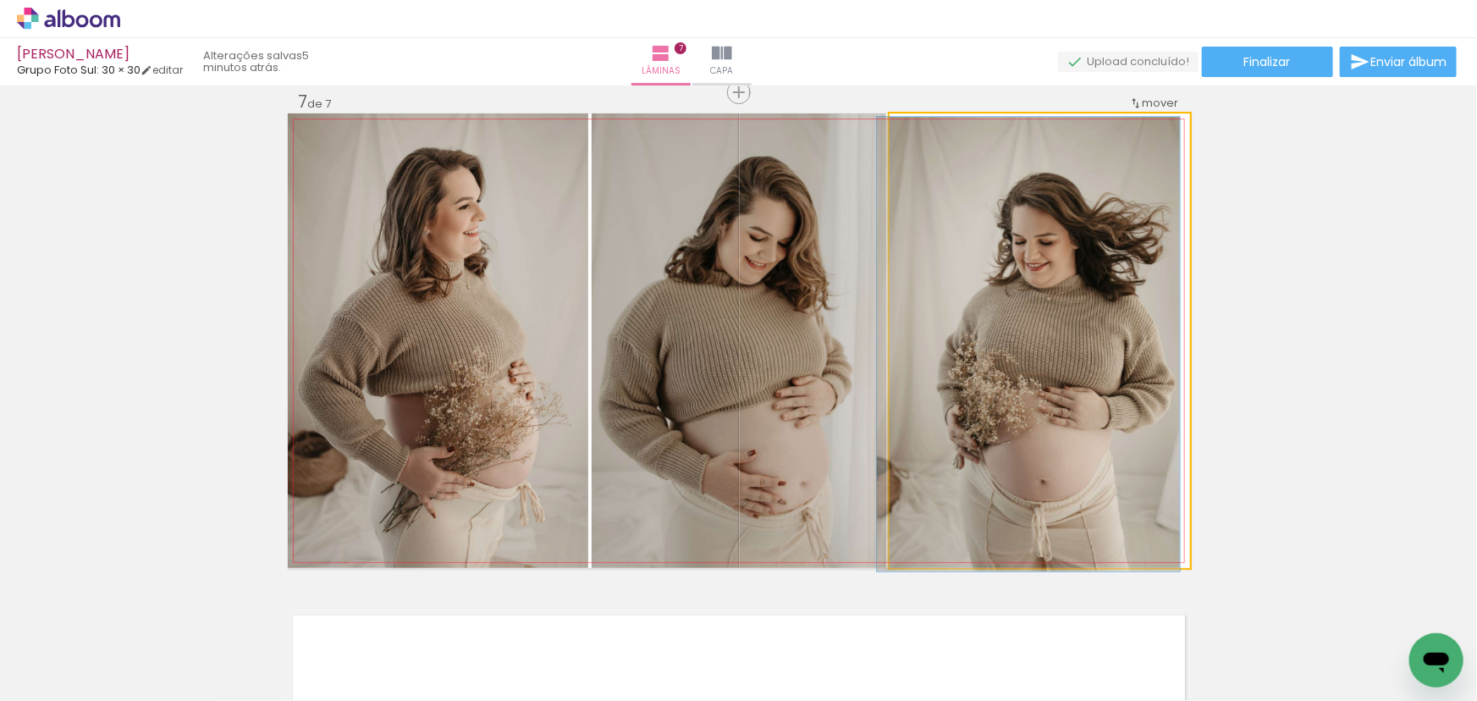
drag, startPoint x: 932, startPoint y: 137, endPoint x: 919, endPoint y: 137, distance: 12.7
click at [919, 137] on div at bounding box center [928, 131] width 27 height 27
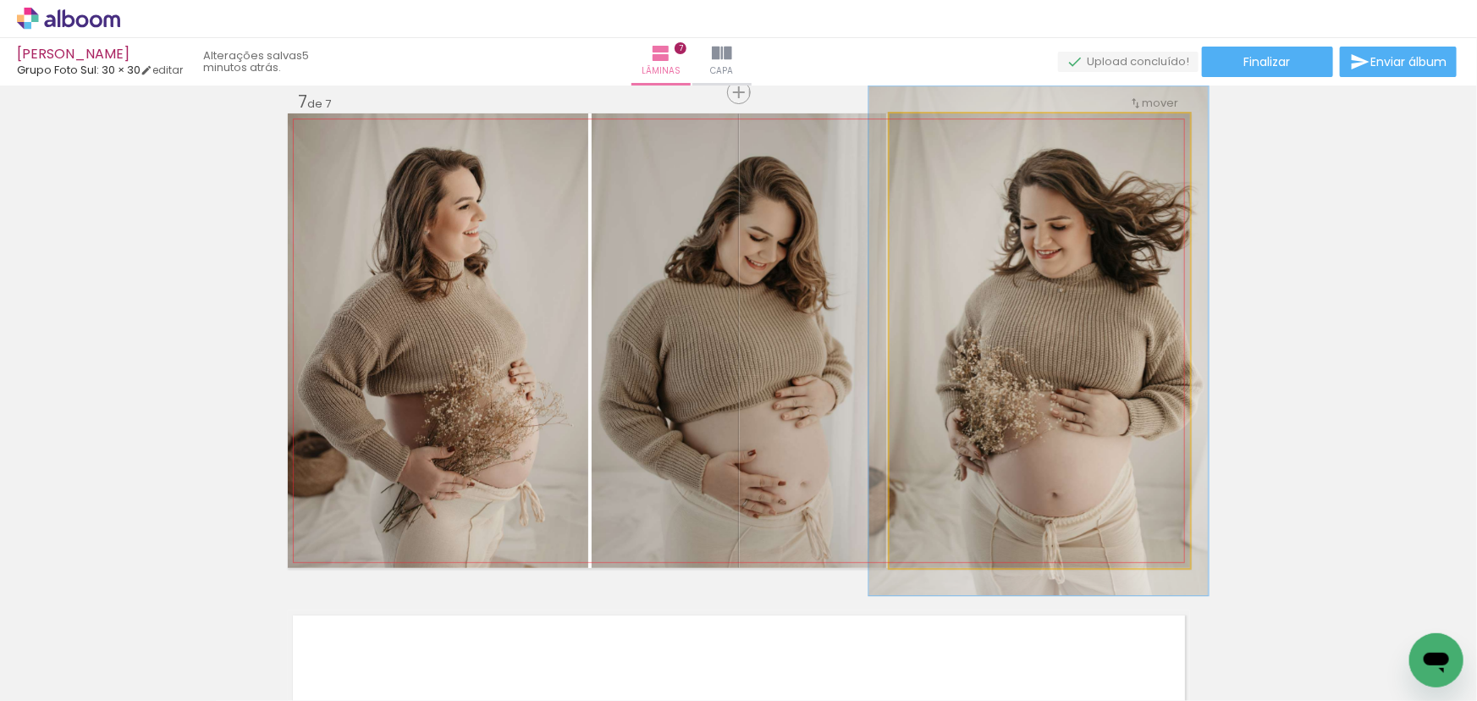
type paper-slider "112"
click at [930, 137] on div at bounding box center [935, 131] width 27 height 27
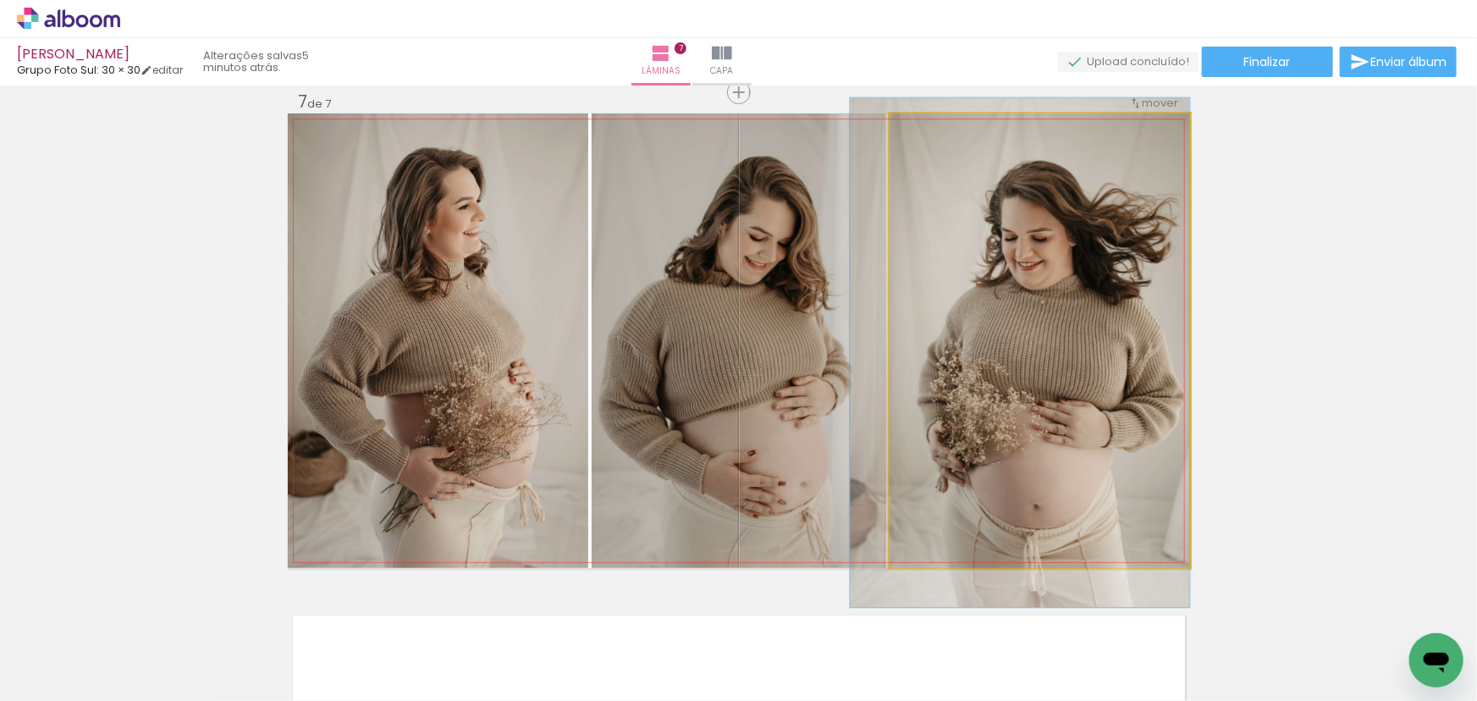
drag, startPoint x: 1057, startPoint y: 263, endPoint x: 1027, endPoint y: 277, distance: 32.6
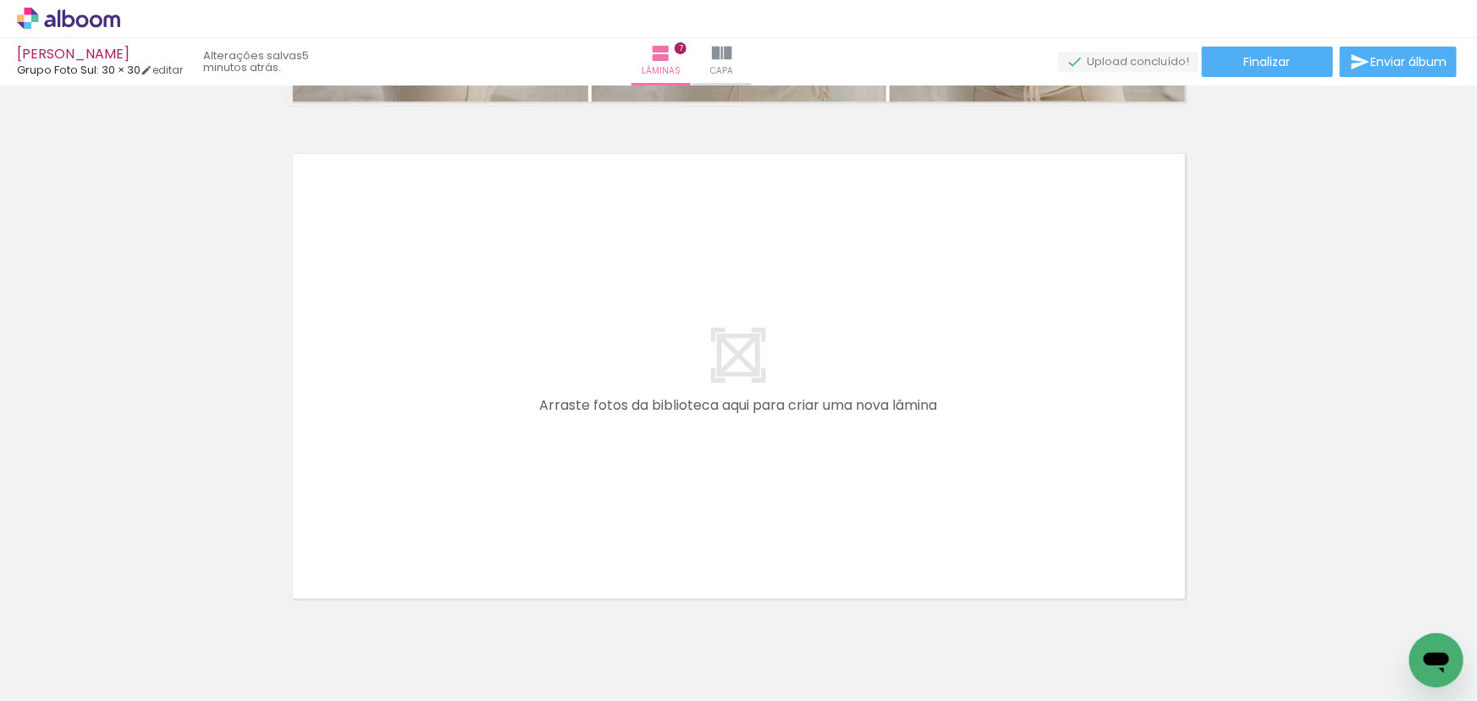
scroll to position [0, 1393]
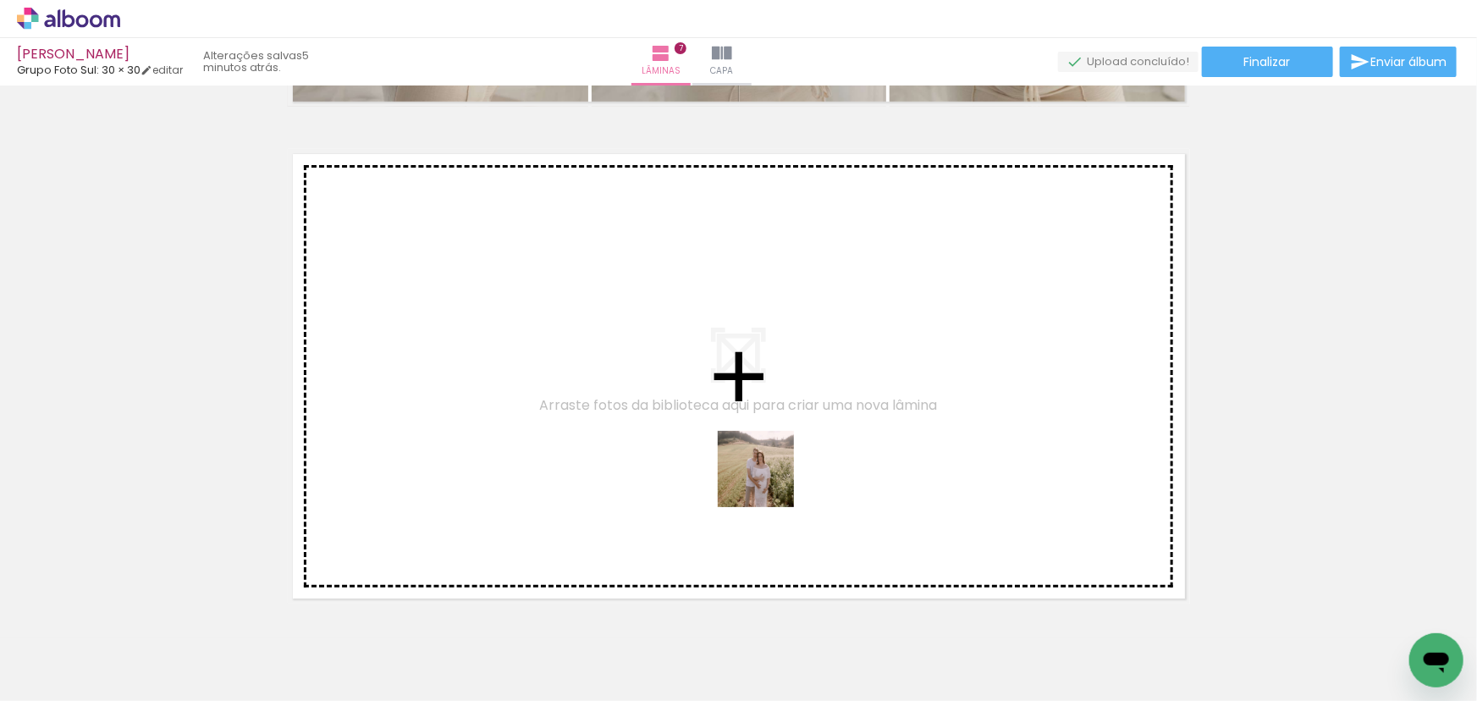
drag, startPoint x: 703, startPoint y: 608, endPoint x: 797, endPoint y: 388, distance: 239.2
click at [797, 388] on quentale-workspace at bounding box center [738, 350] width 1477 height 701
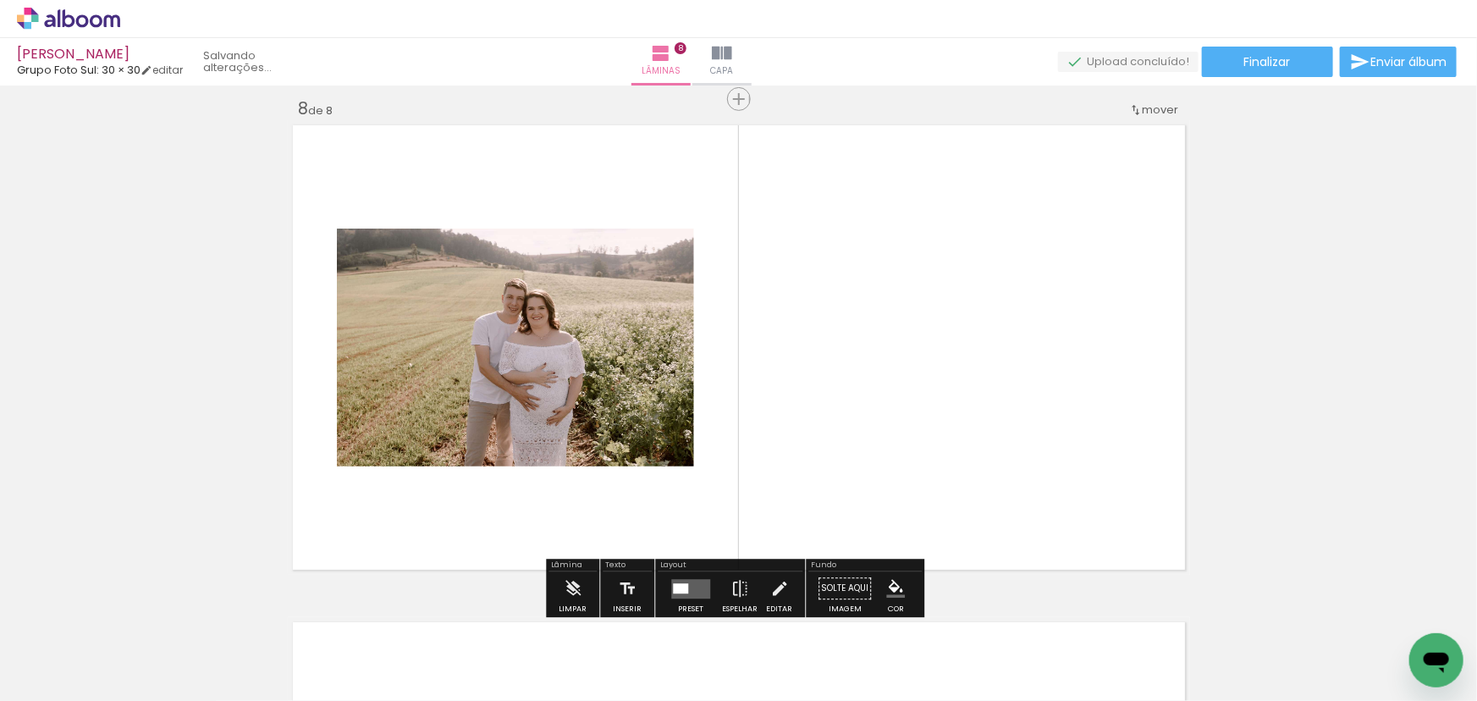
scroll to position [3498, 0]
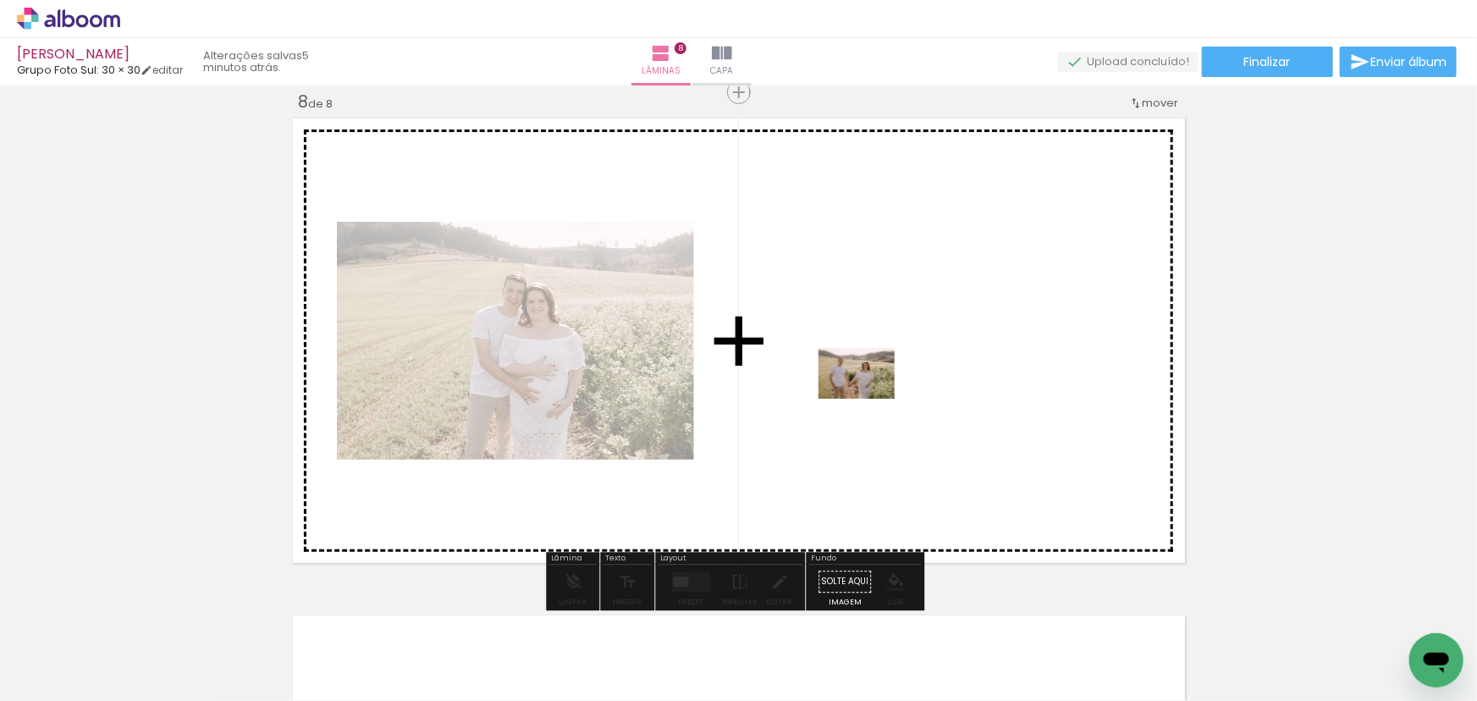
drag, startPoint x: 784, startPoint y: 651, endPoint x: 869, endPoint y: 399, distance: 266.3
click at [869, 399] on quentale-workspace at bounding box center [738, 350] width 1477 height 701
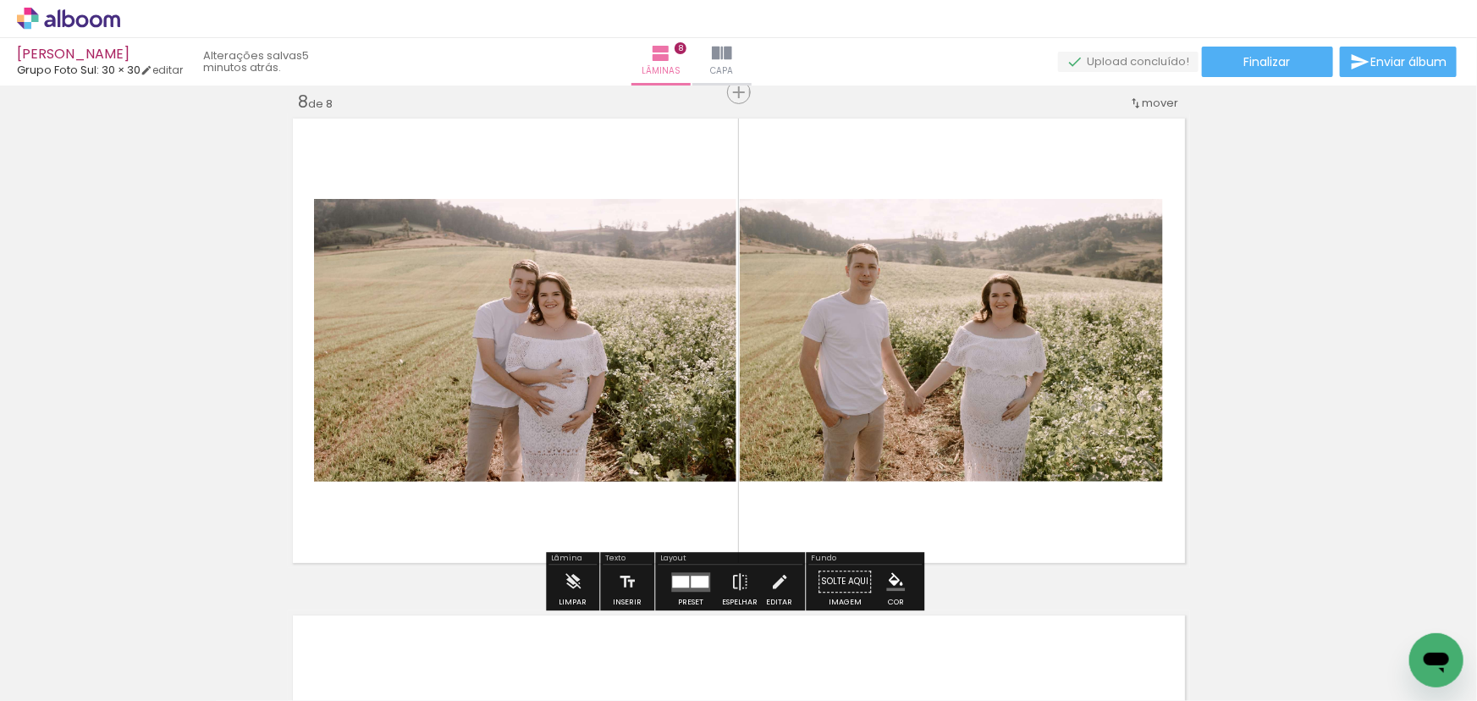
drag, startPoint x: 876, startPoint y: 652, endPoint x: 775, endPoint y: 317, distance: 349.1
click at [775, 317] on quentale-workspace at bounding box center [738, 350] width 1477 height 701
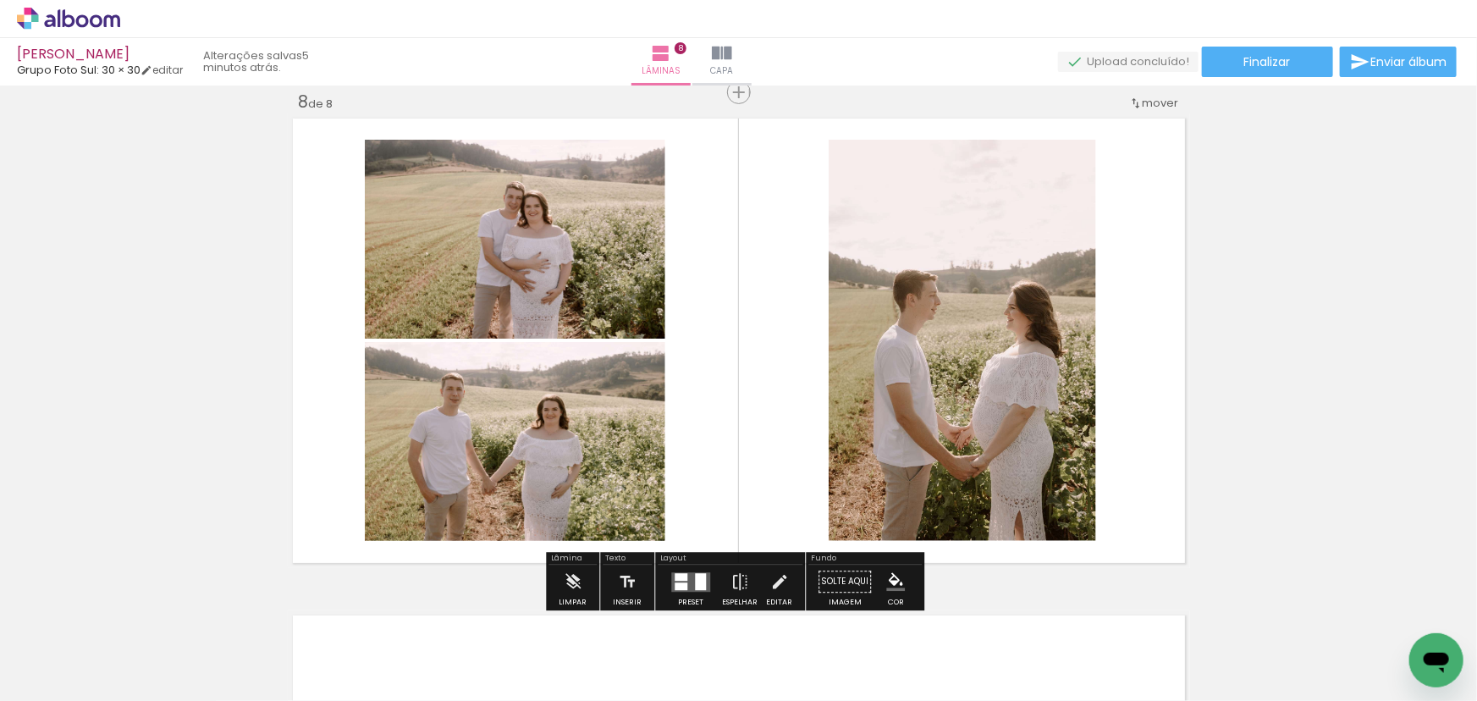
click at [696, 567] on div at bounding box center [691, 581] width 46 height 34
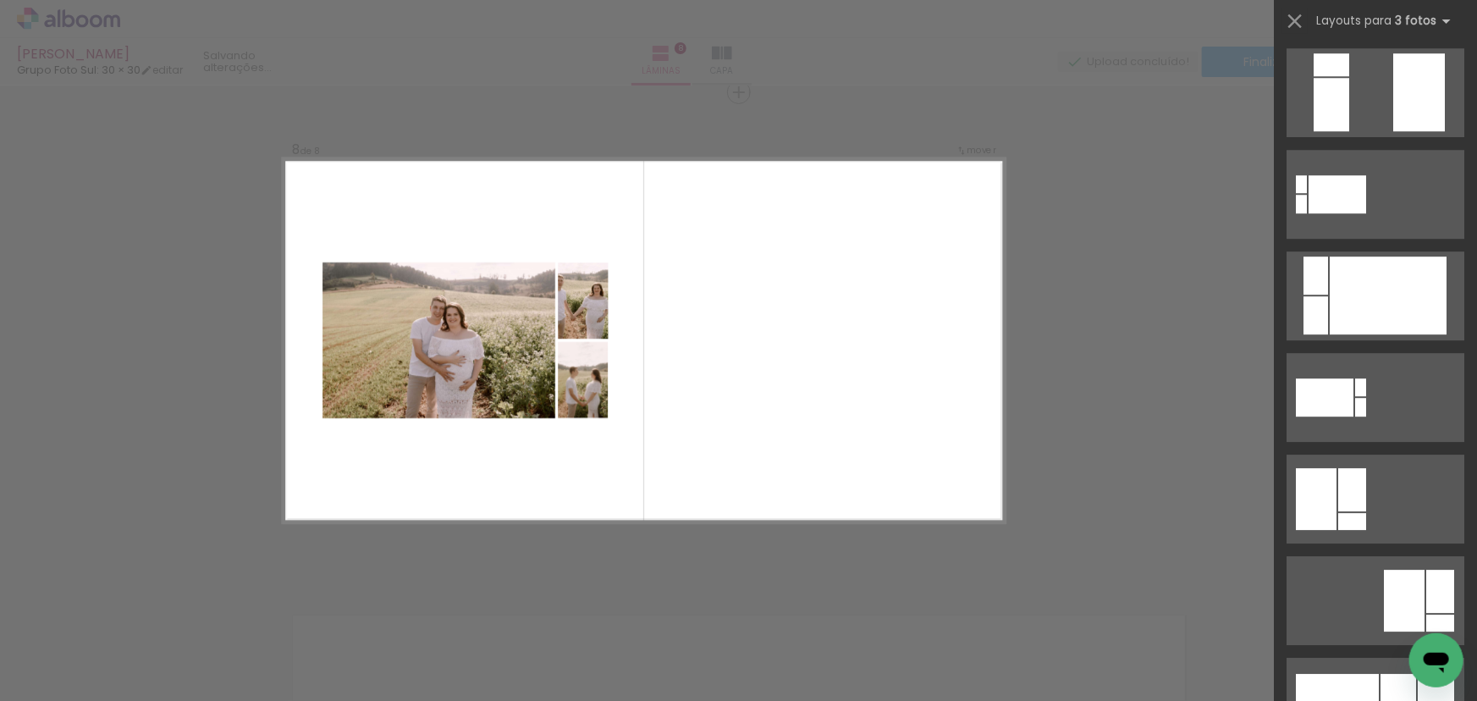
scroll to position [5770, 0]
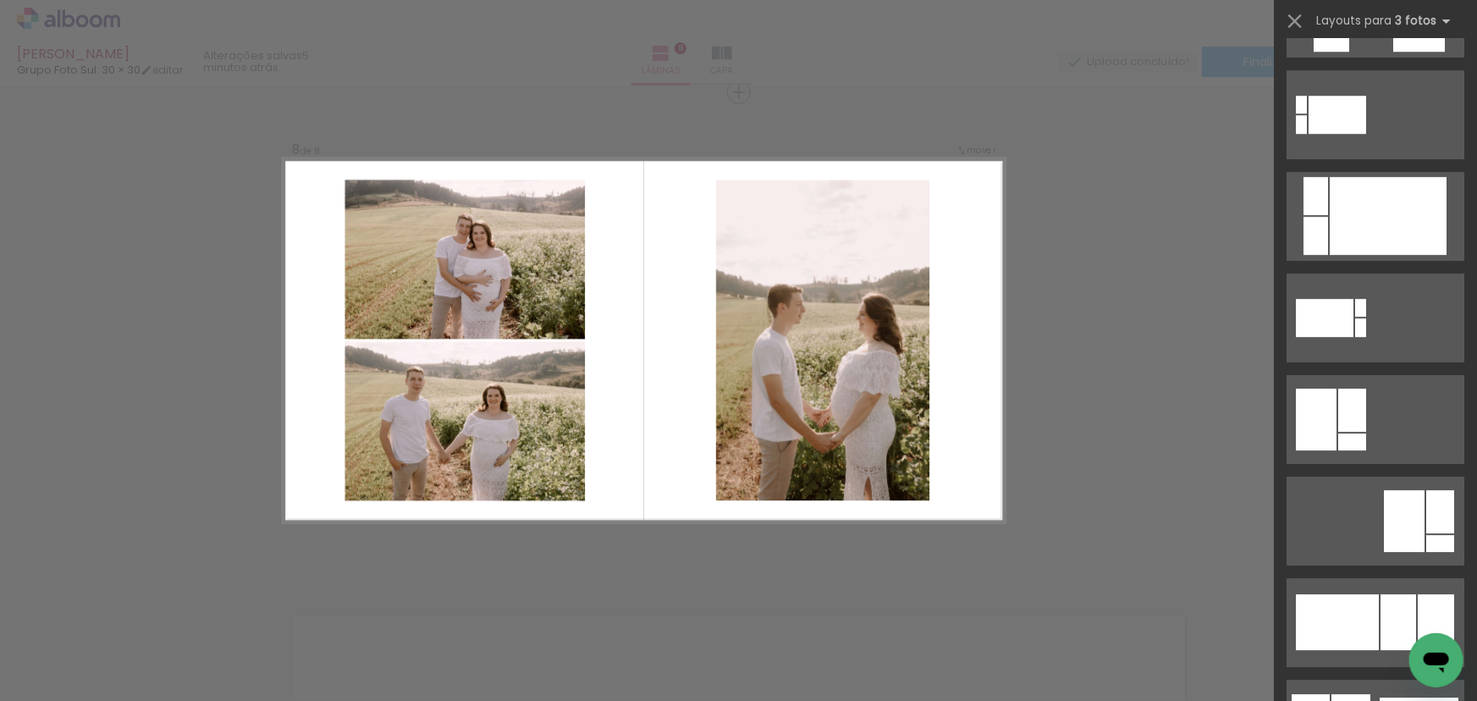
click at [897, 428] on quentale-photo at bounding box center [822, 340] width 214 height 321
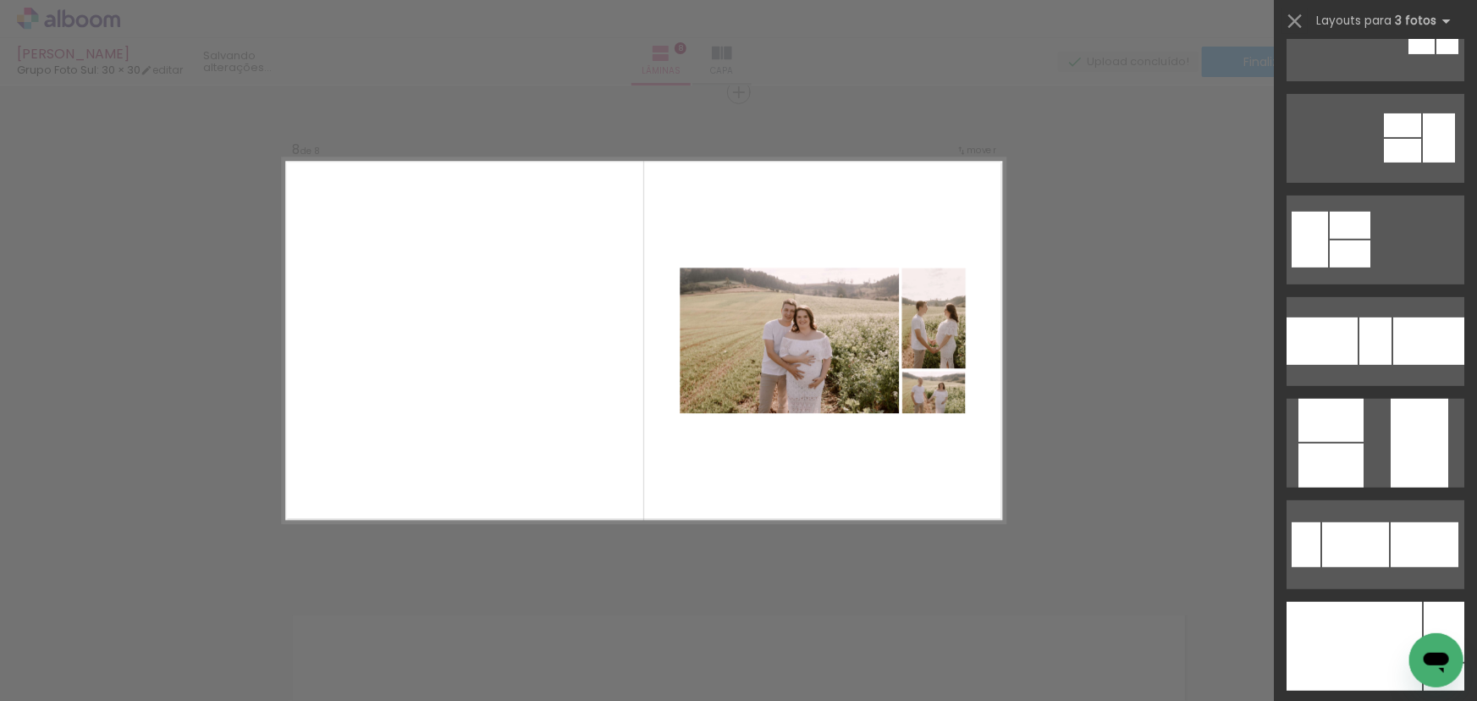
scroll to position [384, 0]
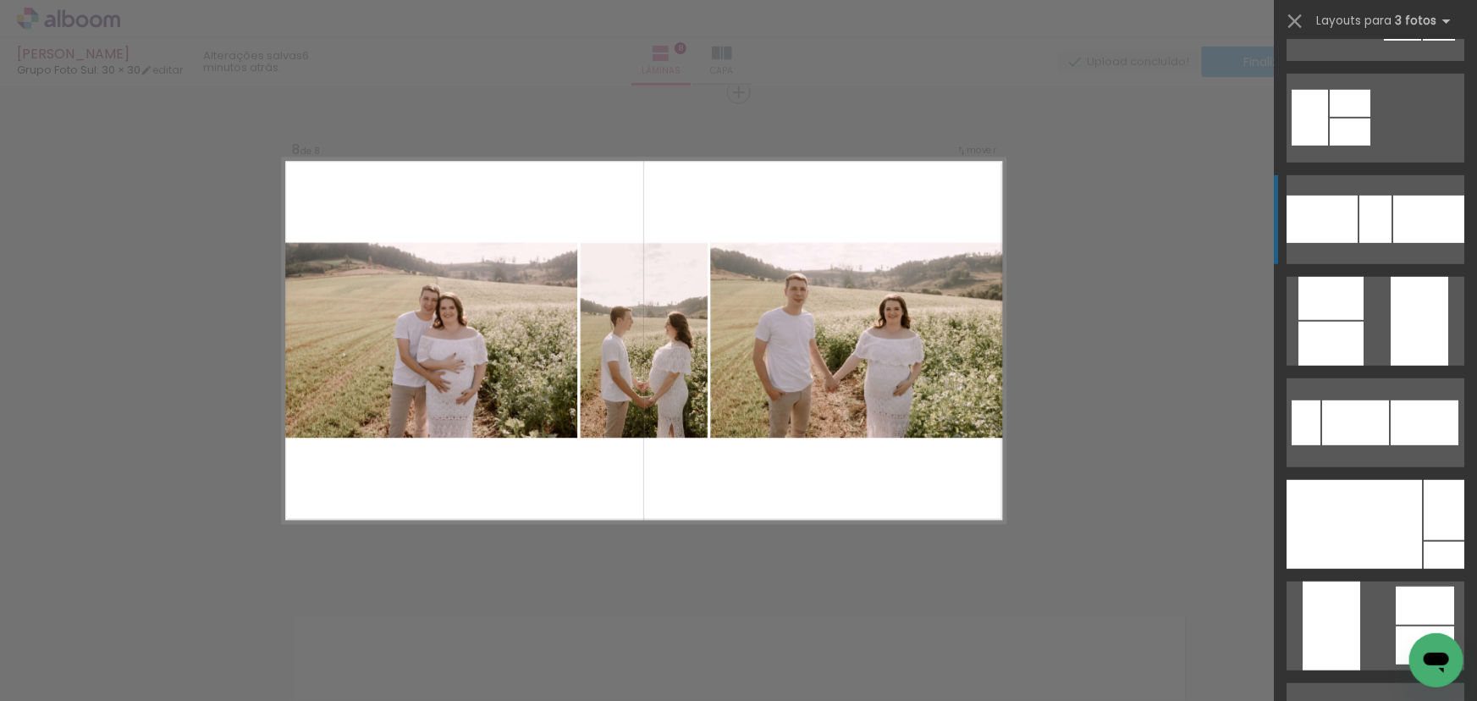
click at [1393, 199] on div at bounding box center [1428, 218] width 71 height 47
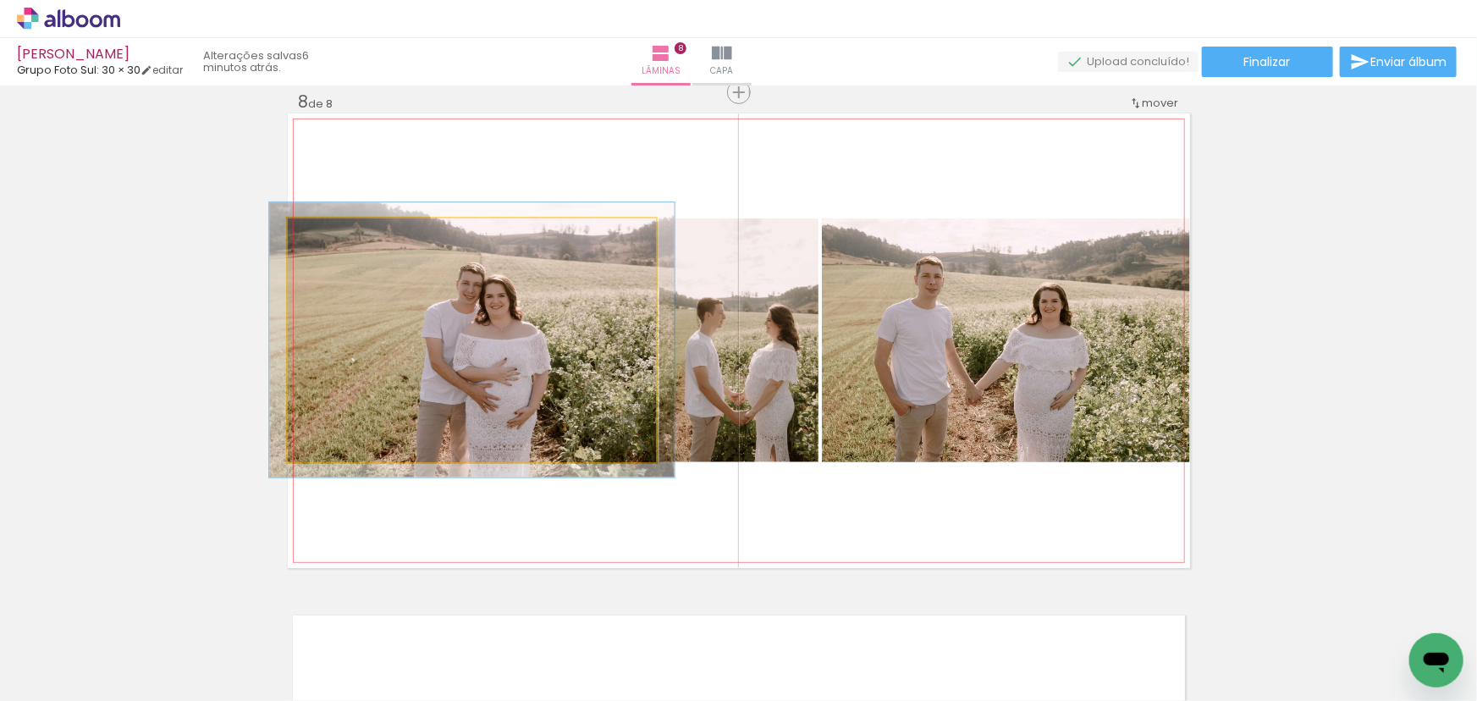
drag, startPoint x: 327, startPoint y: 234, endPoint x: 337, endPoint y: 234, distance: 9.3
type paper-slider "116"
click at [337, 234] on div at bounding box center [332, 236] width 27 height 27
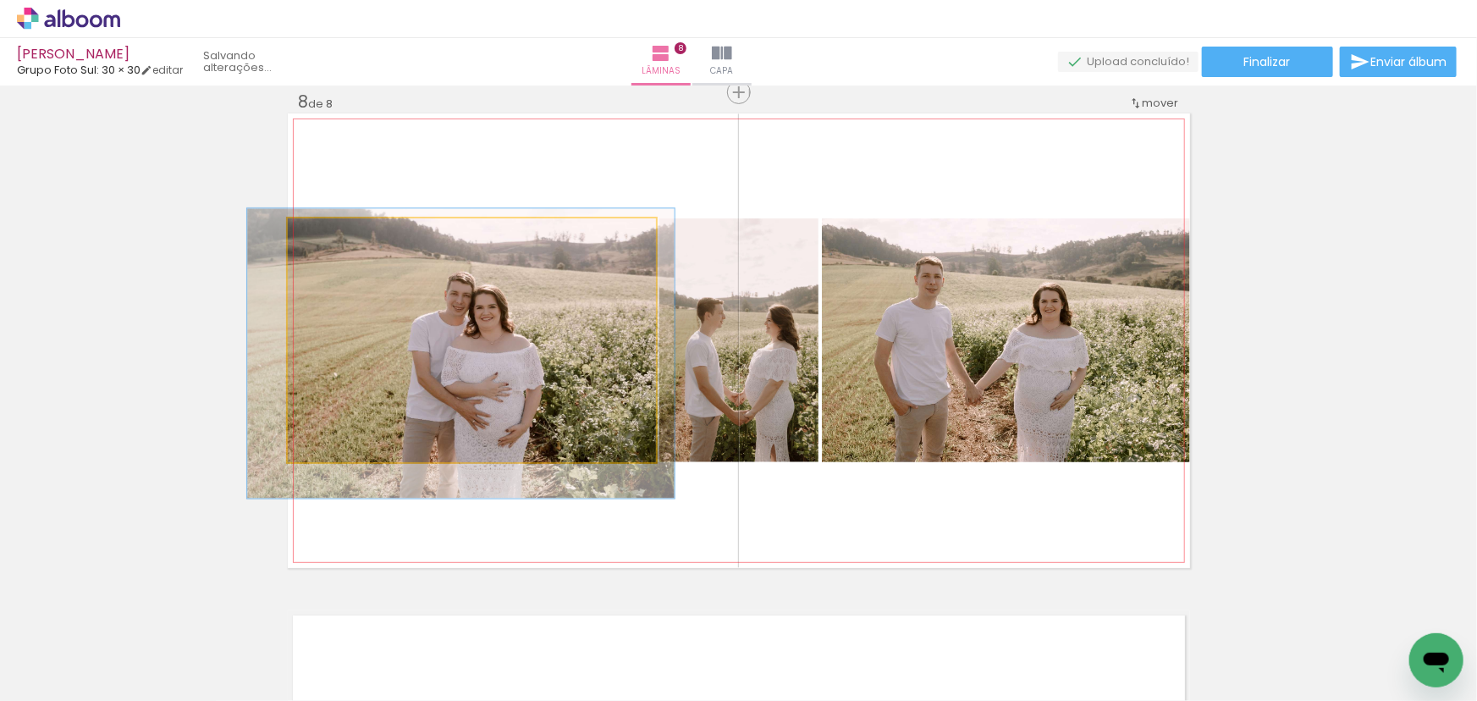
drag, startPoint x: 540, startPoint y: 330, endPoint x: 529, endPoint y: 344, distance: 17.4
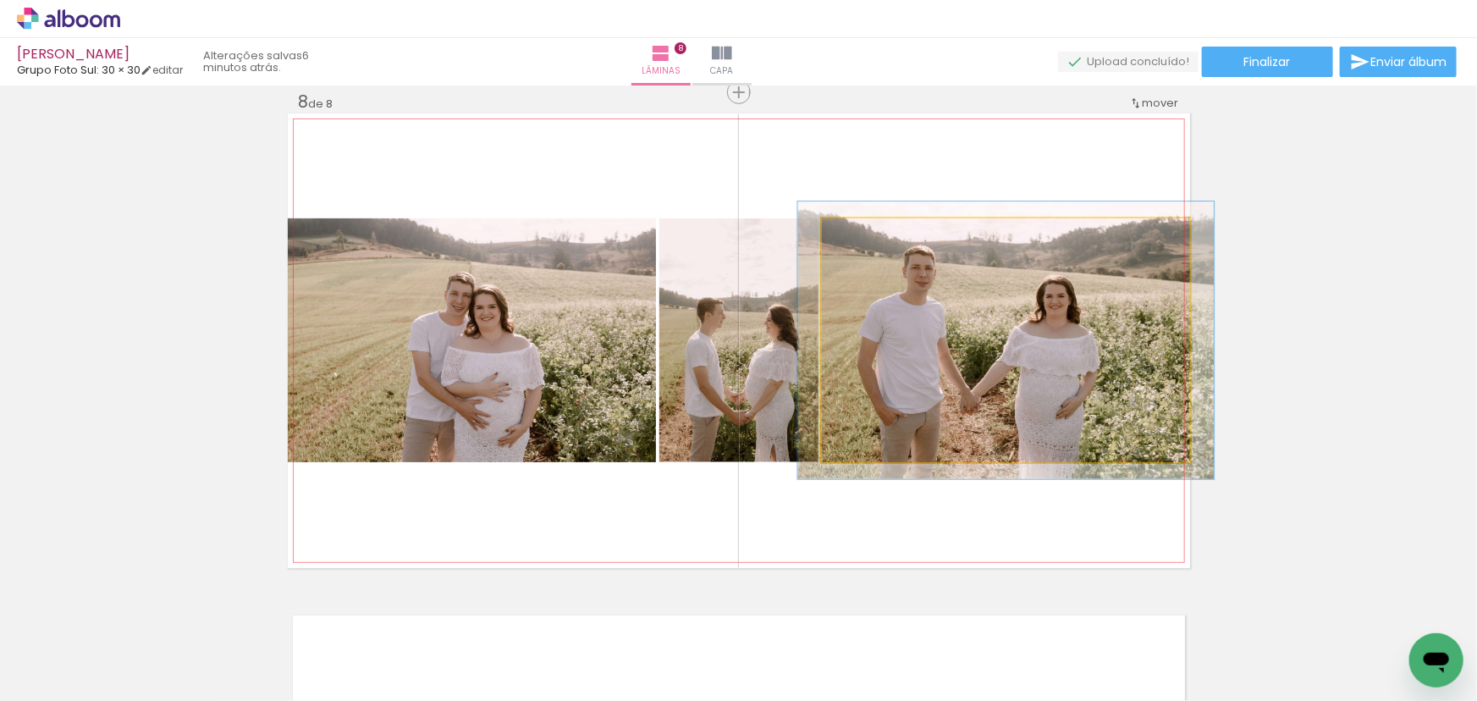
drag, startPoint x: 859, startPoint y: 237, endPoint x: 868, endPoint y: 248, distance: 14.4
type paper-slider "116"
click at [867, 238] on div at bounding box center [868, 235] width 15 height 15
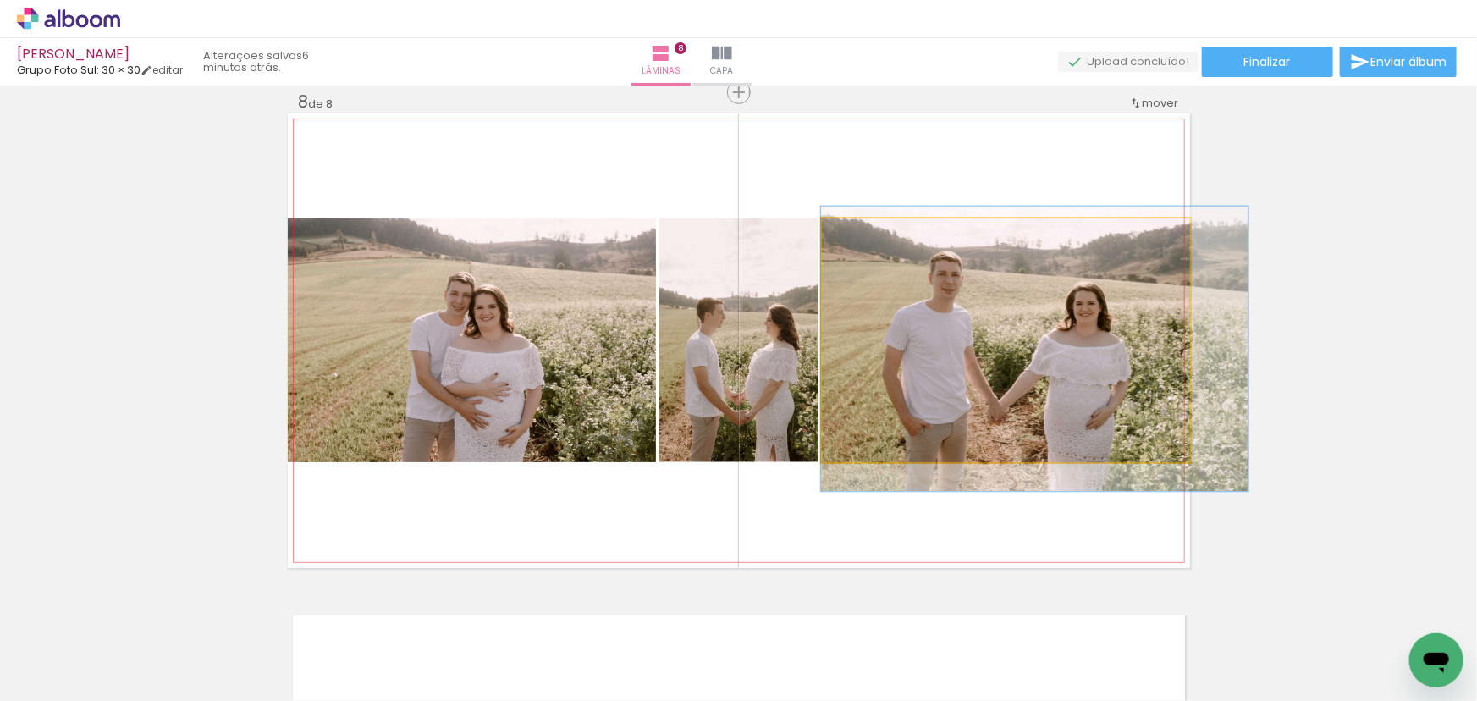
drag, startPoint x: 944, startPoint y: 316, endPoint x: 973, endPoint y: 322, distance: 30.2
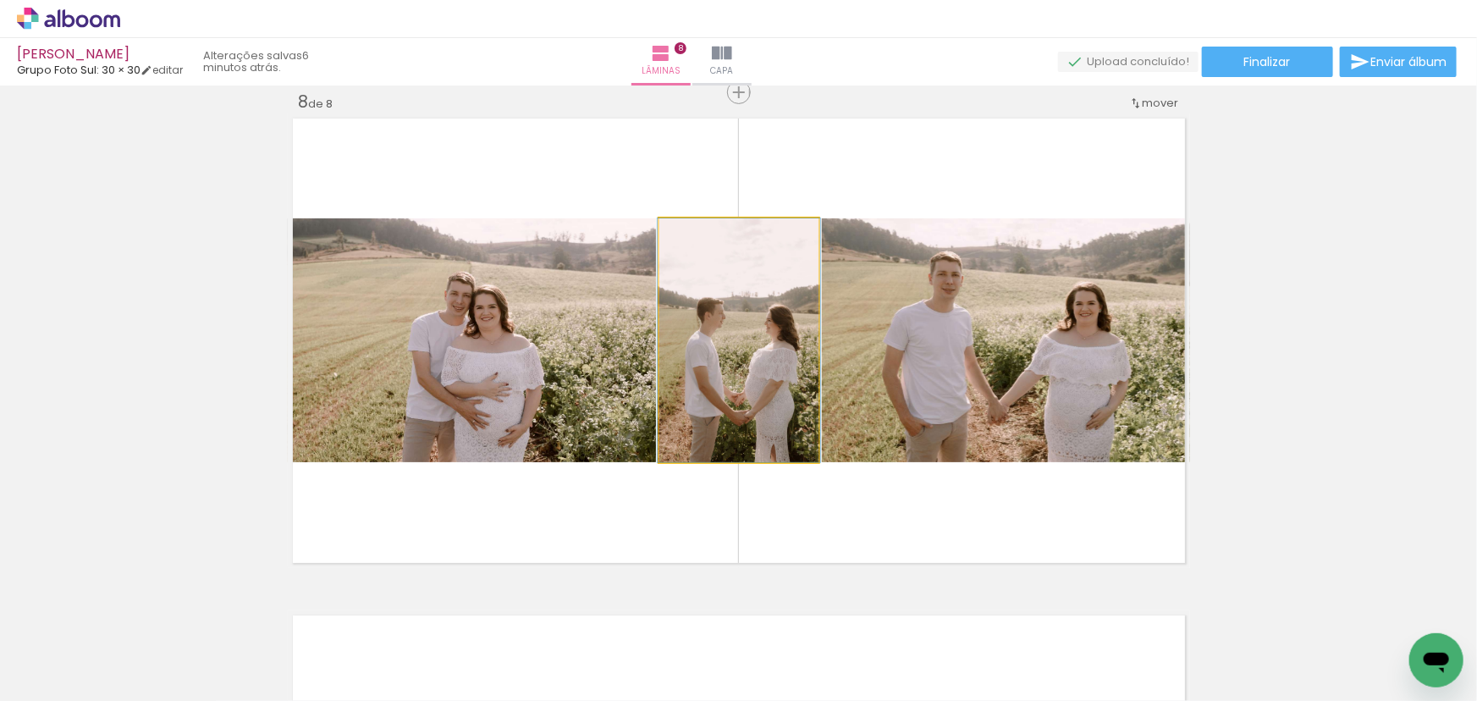
click at [705, 236] on div at bounding box center [698, 236] width 27 height 27
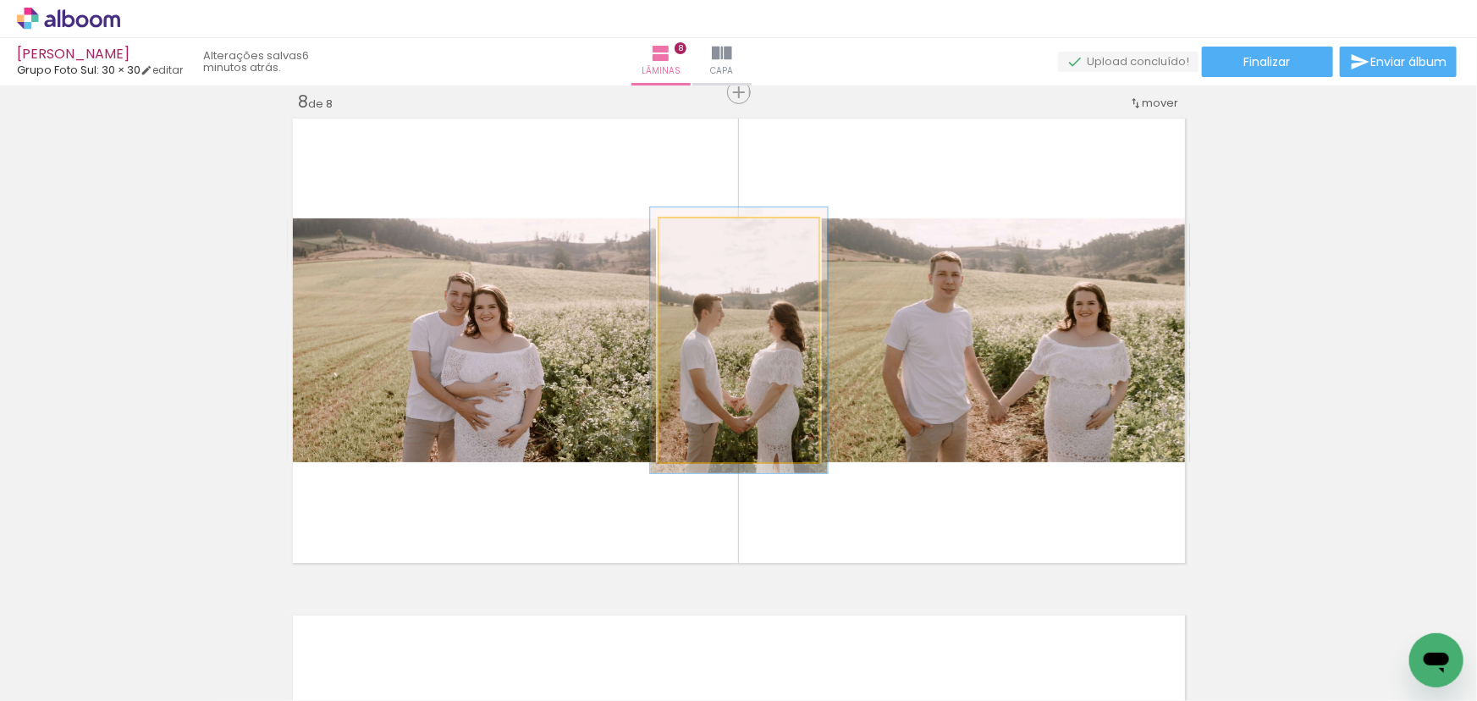
type paper-slider "109"
click at [710, 236] on div at bounding box center [704, 236] width 27 height 27
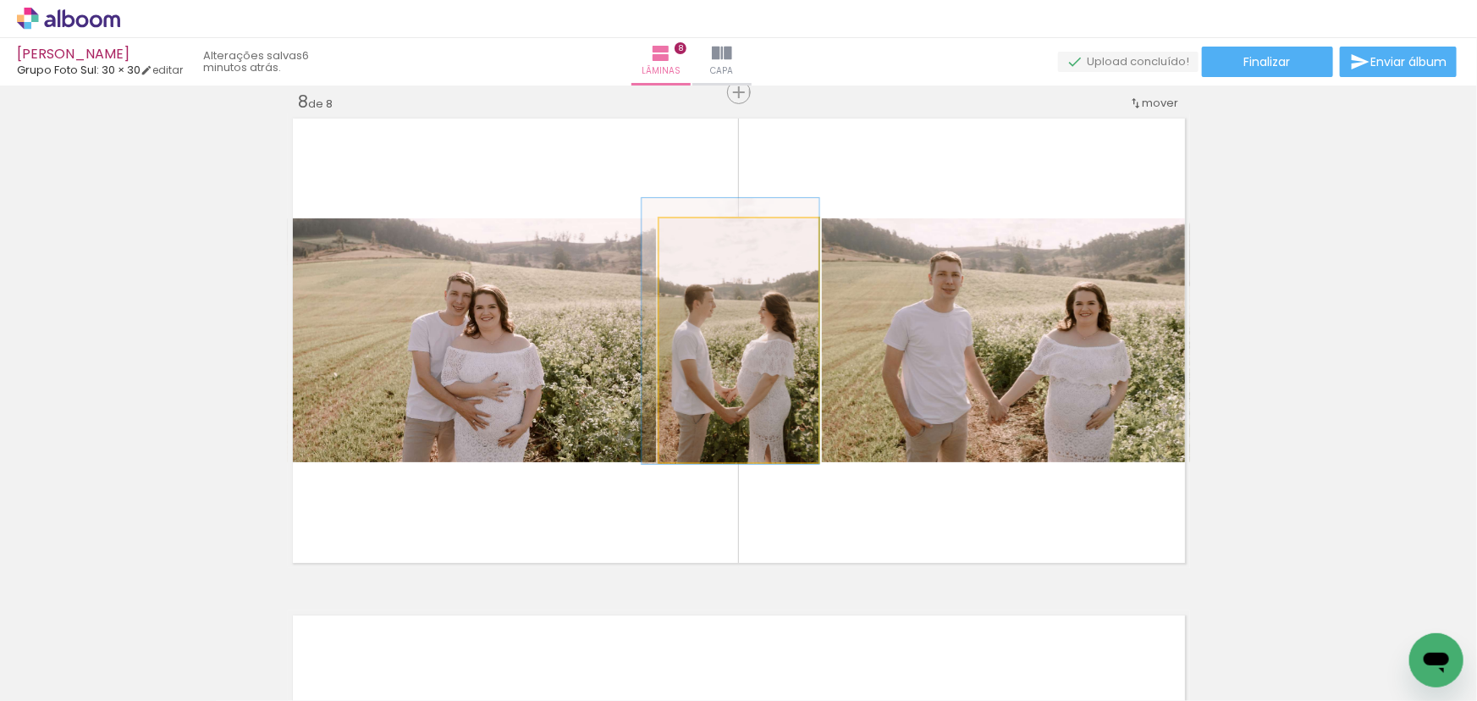
drag, startPoint x: 805, startPoint y: 317, endPoint x: 797, endPoint y: 308, distance: 12.0
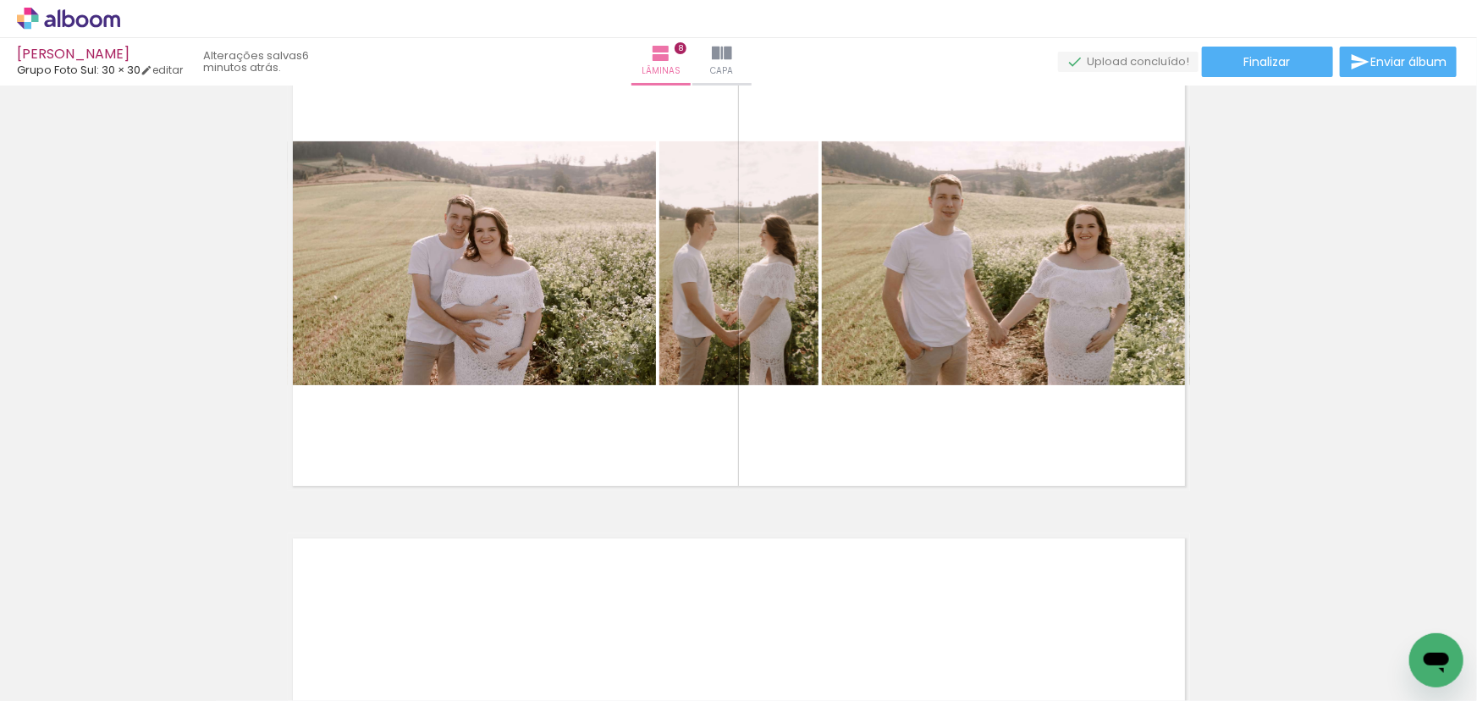
scroll to position [3960, 0]
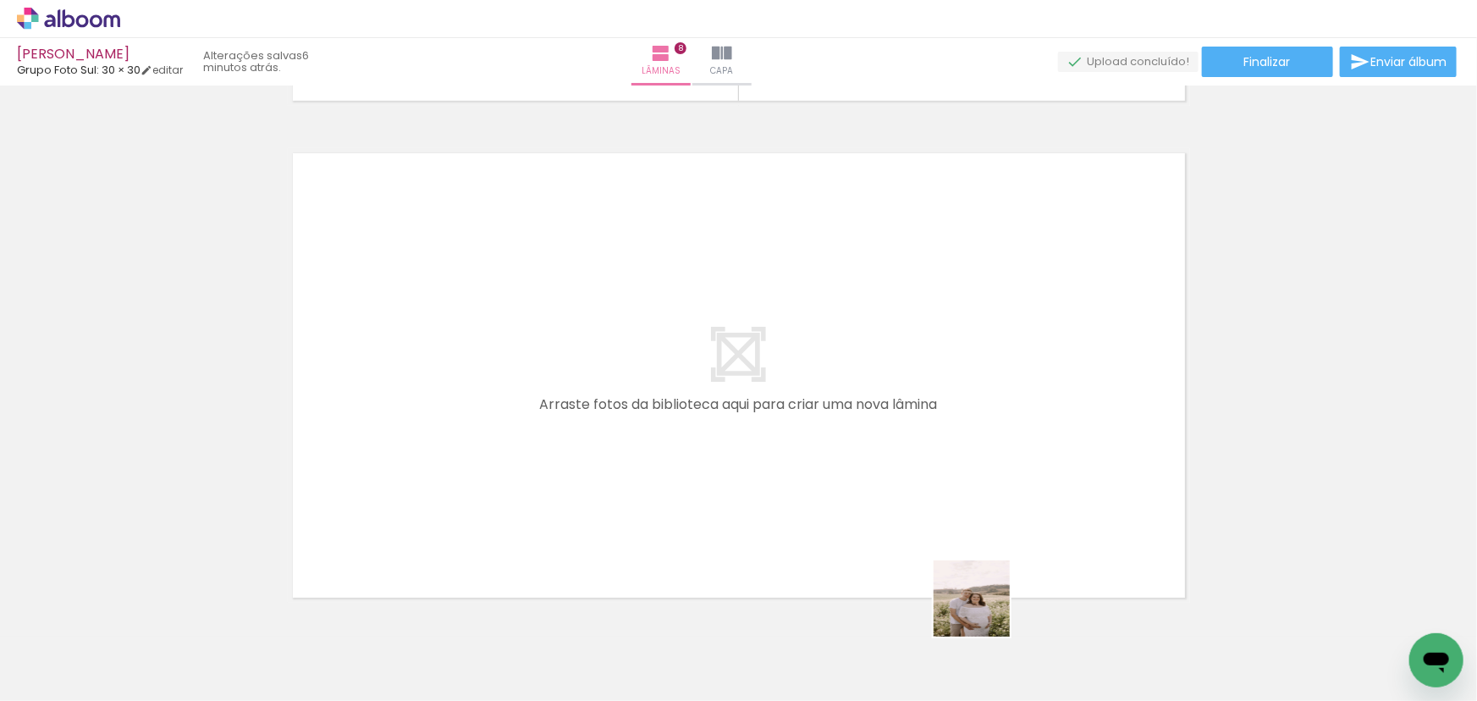
drag, startPoint x: 982, startPoint y: 646, endPoint x: 986, endPoint y: 432, distance: 213.3
click at [986, 432] on quentale-workspace at bounding box center [738, 350] width 1477 height 701
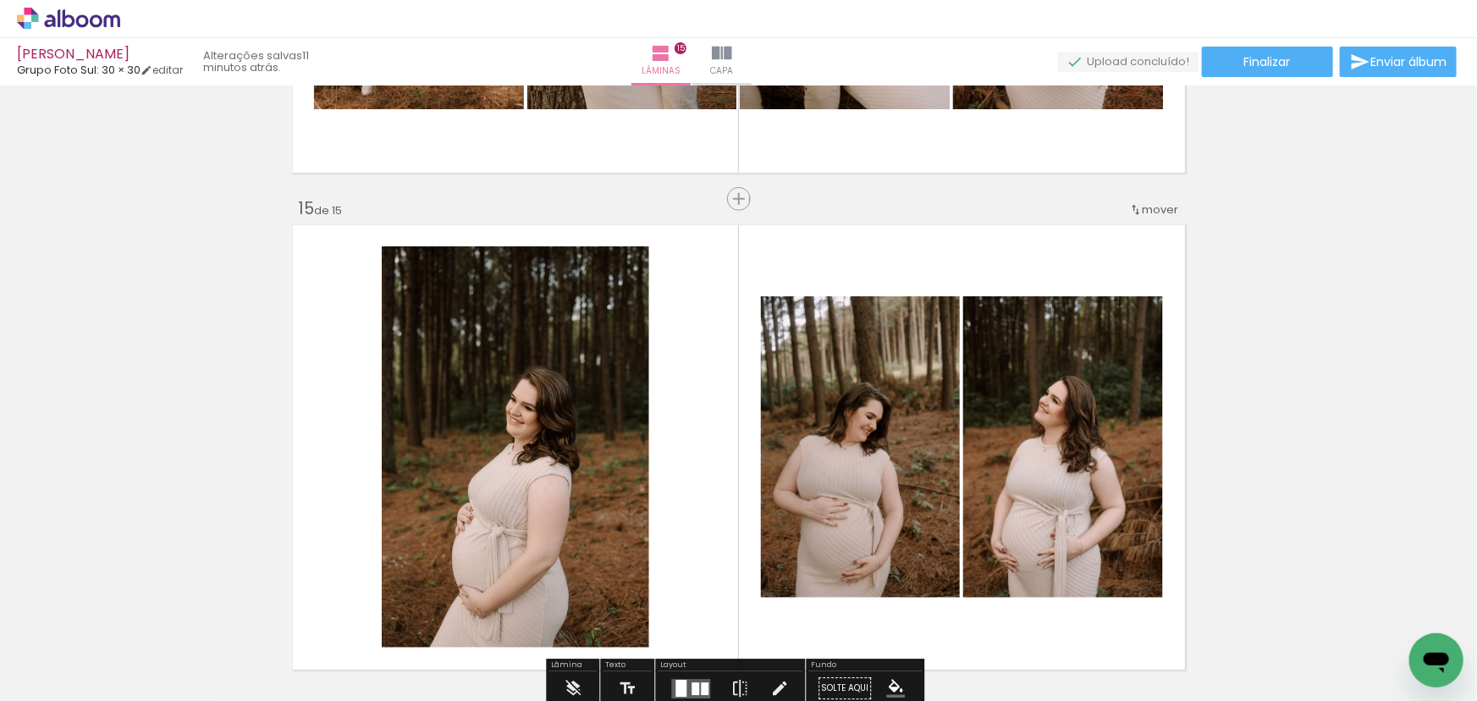
scroll to position [6975, 0]
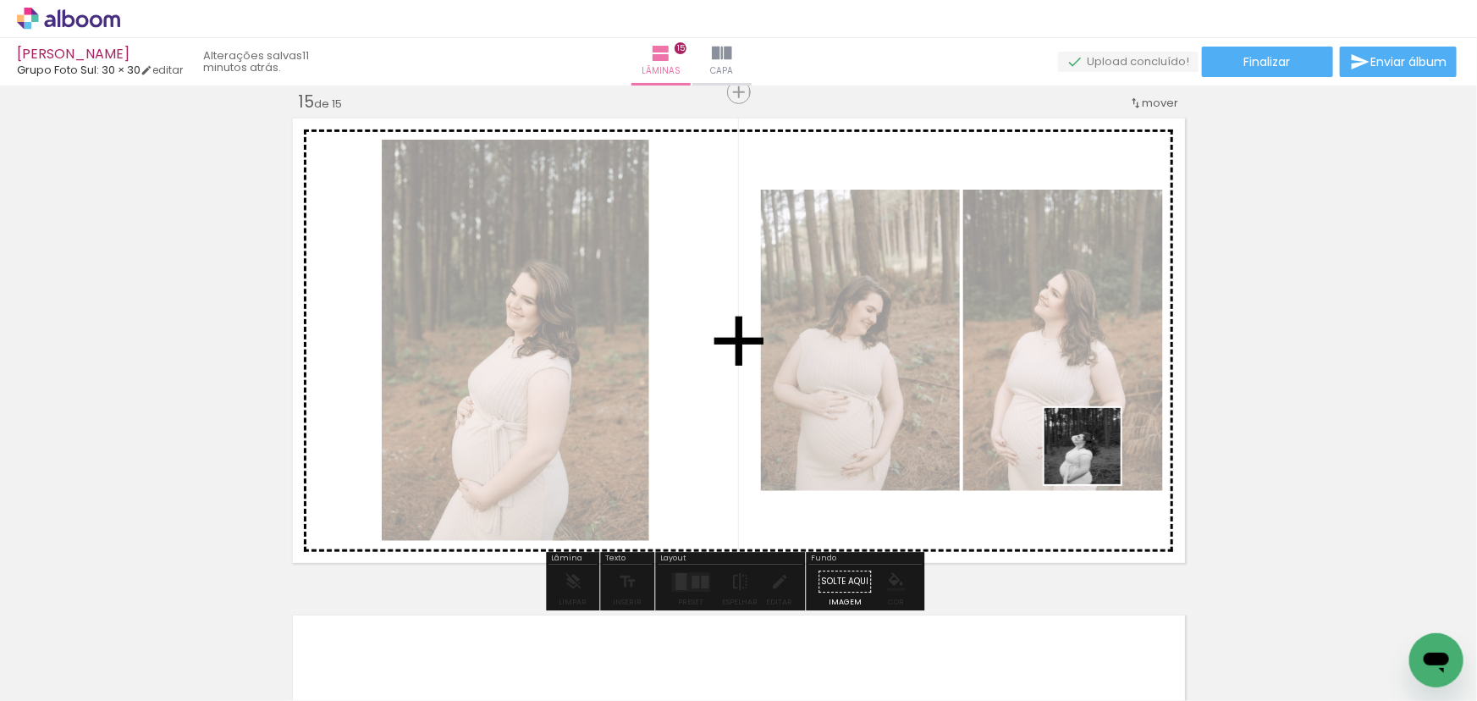
drag, startPoint x: 1401, startPoint y: 627, endPoint x: 905, endPoint y: 349, distance: 568.7
click at [905, 350] on quentale-workspace at bounding box center [738, 350] width 1477 height 701
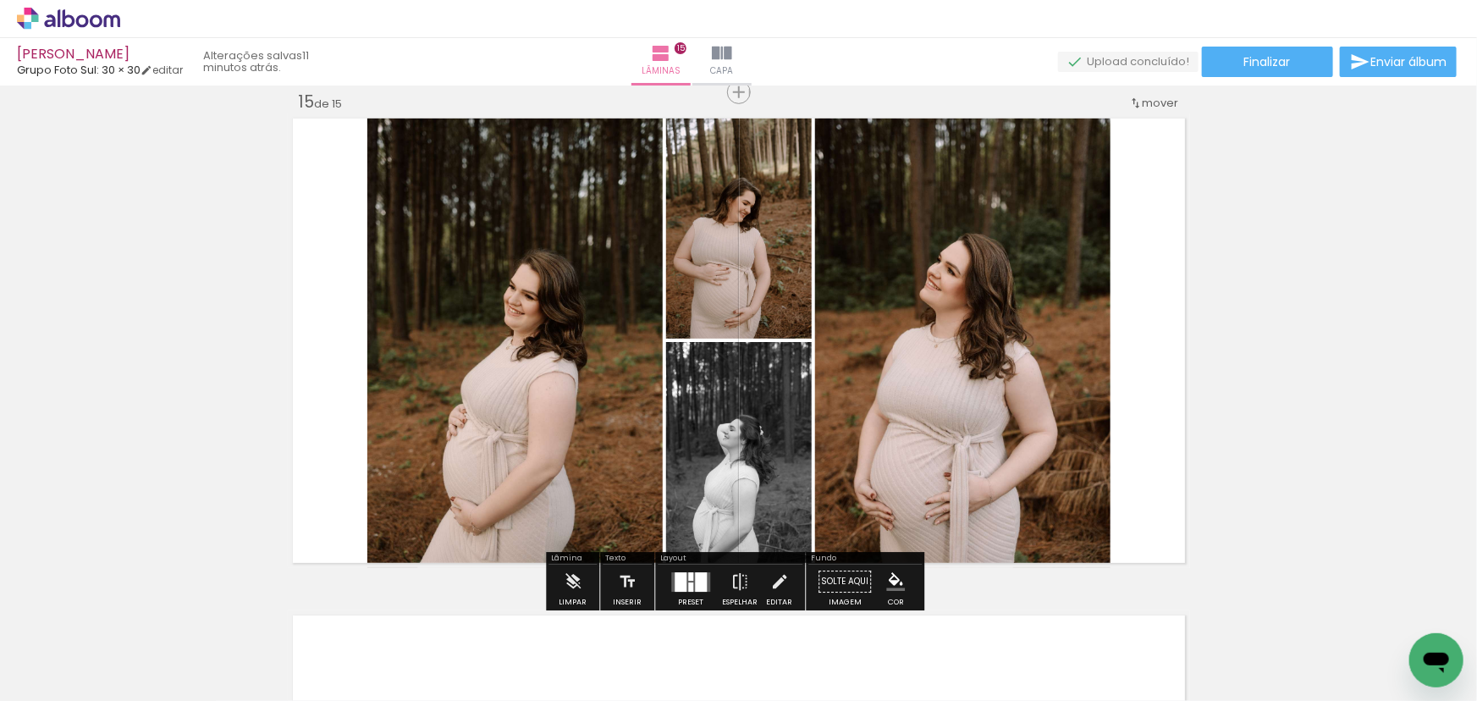
click at [702, 569] on div at bounding box center [691, 581] width 46 height 34
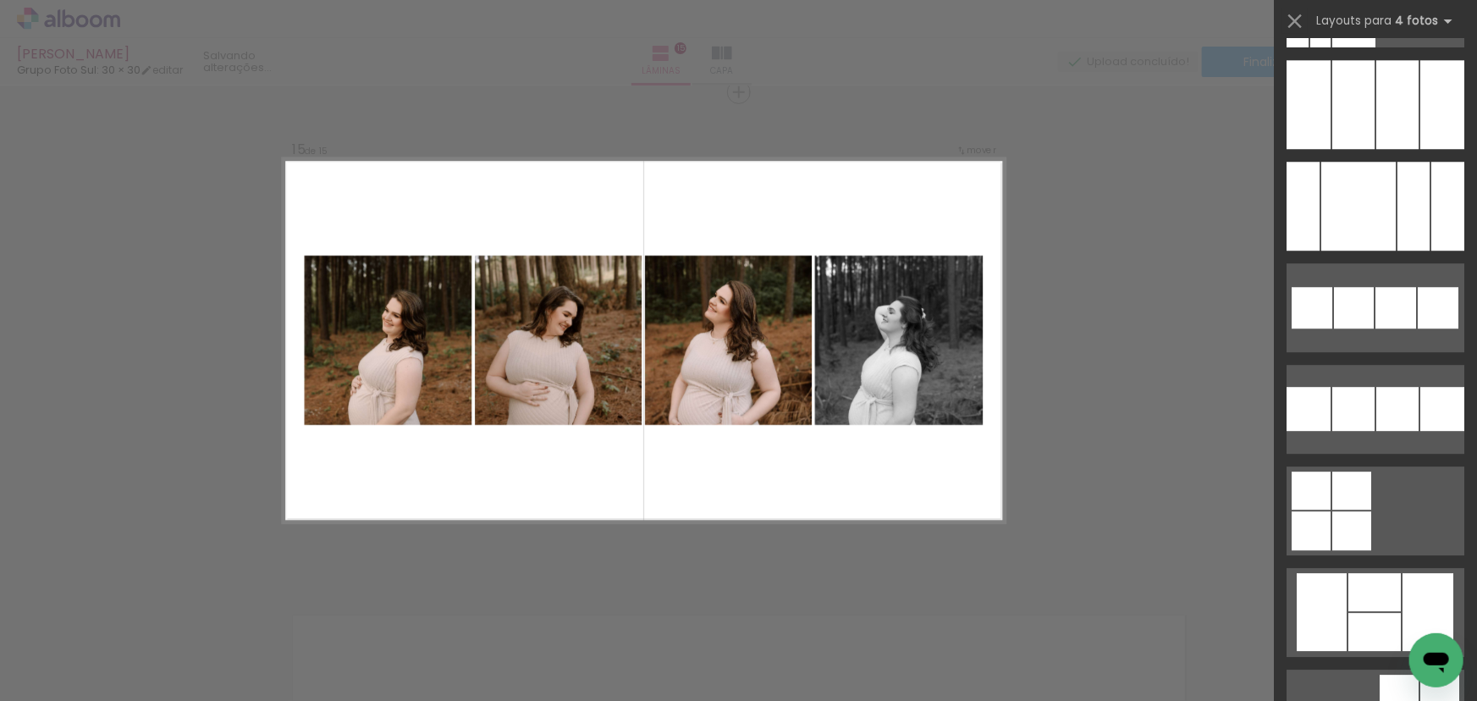
scroll to position [12077, 0]
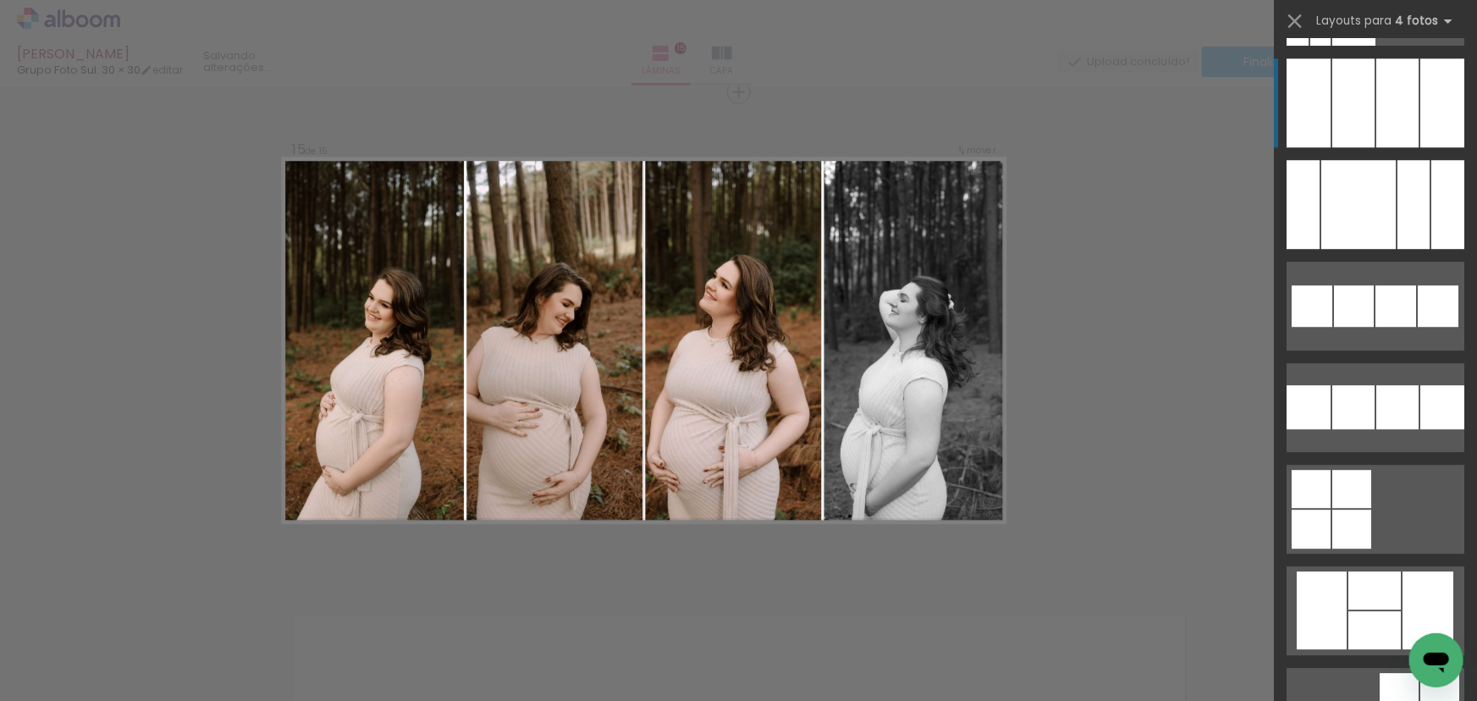
click at [1388, 116] on div at bounding box center [1397, 102] width 42 height 89
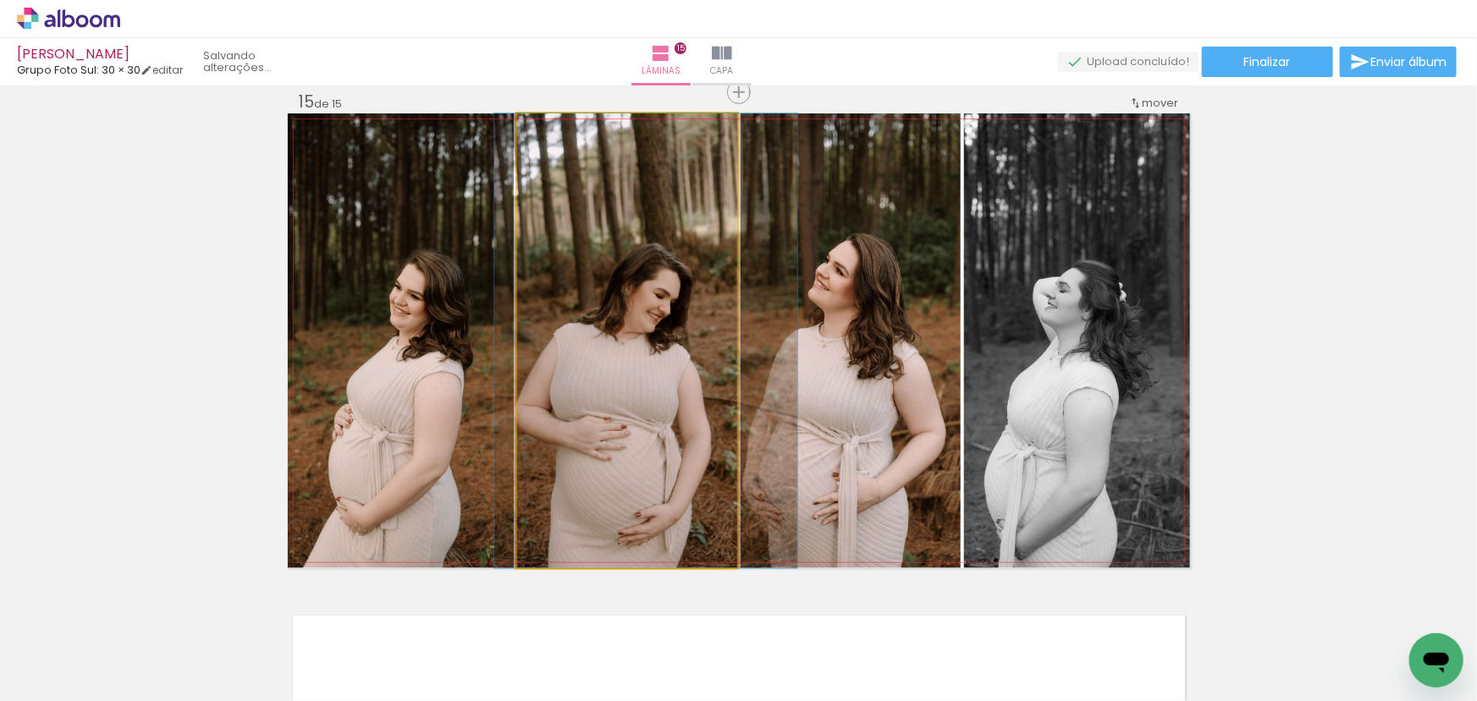
drag, startPoint x: 609, startPoint y: 292, endPoint x: 628, endPoint y: 289, distance: 18.9
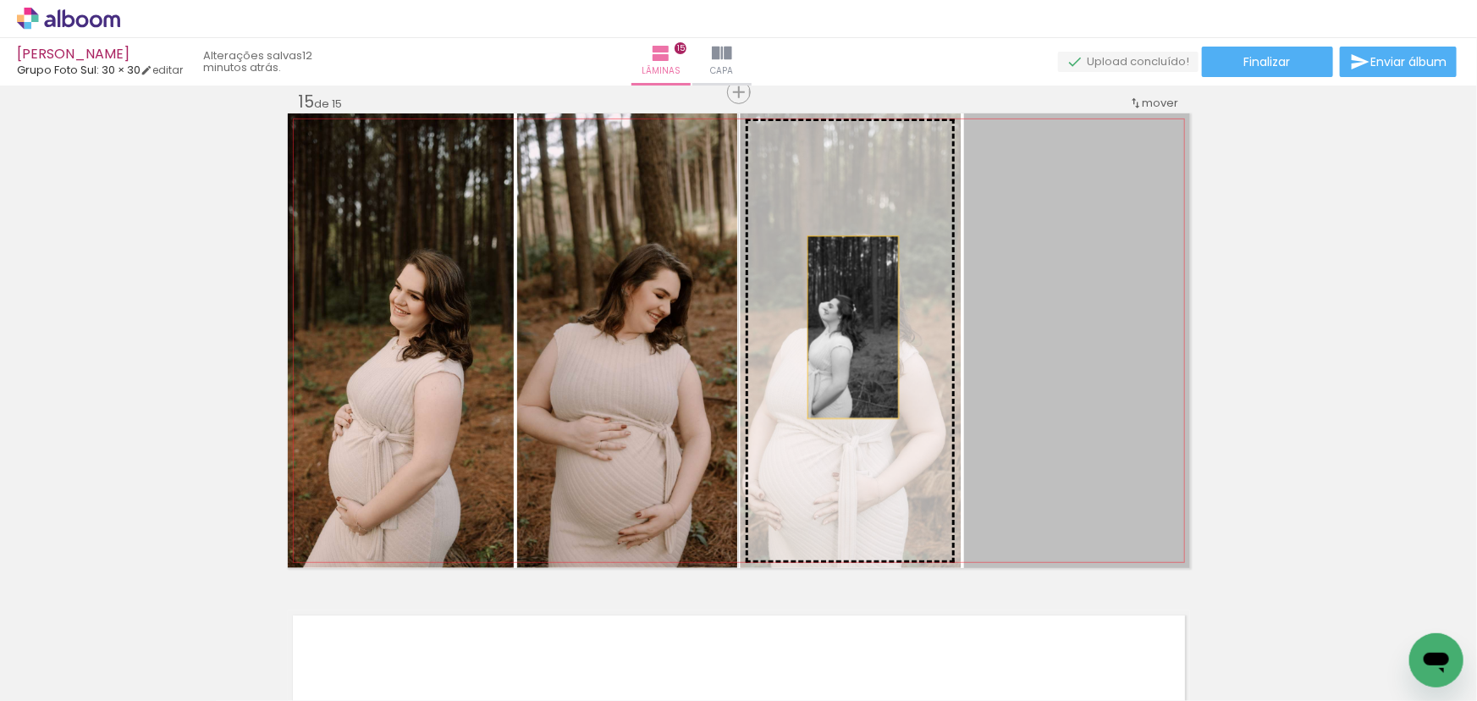
drag, startPoint x: 1066, startPoint y: 344, endPoint x: 819, endPoint y: 313, distance: 249.1
click at [0, 0] on slot at bounding box center [0, 0] width 0 height 0
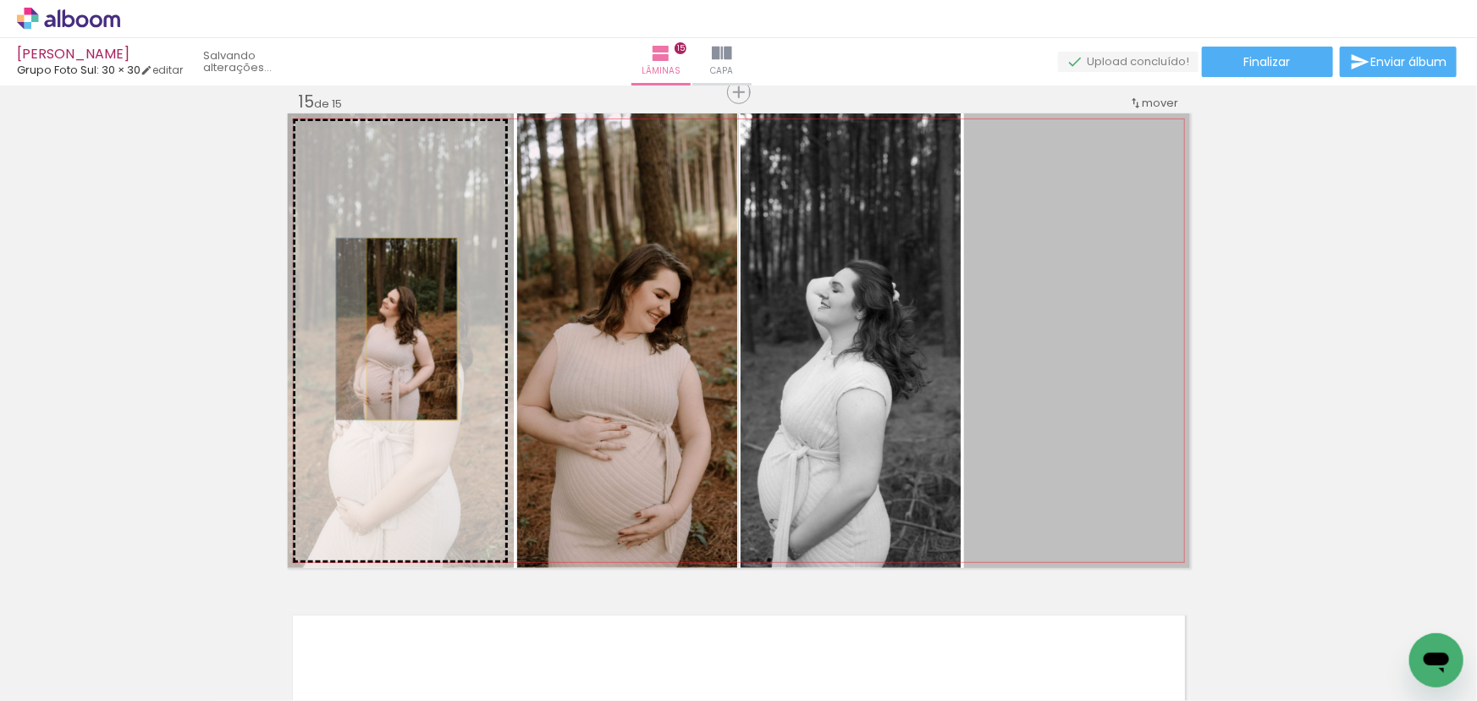
drag, startPoint x: 1063, startPoint y: 326, endPoint x: 389, endPoint y: 319, distance: 673.6
click at [0, 0] on slot at bounding box center [0, 0] width 0 height 0
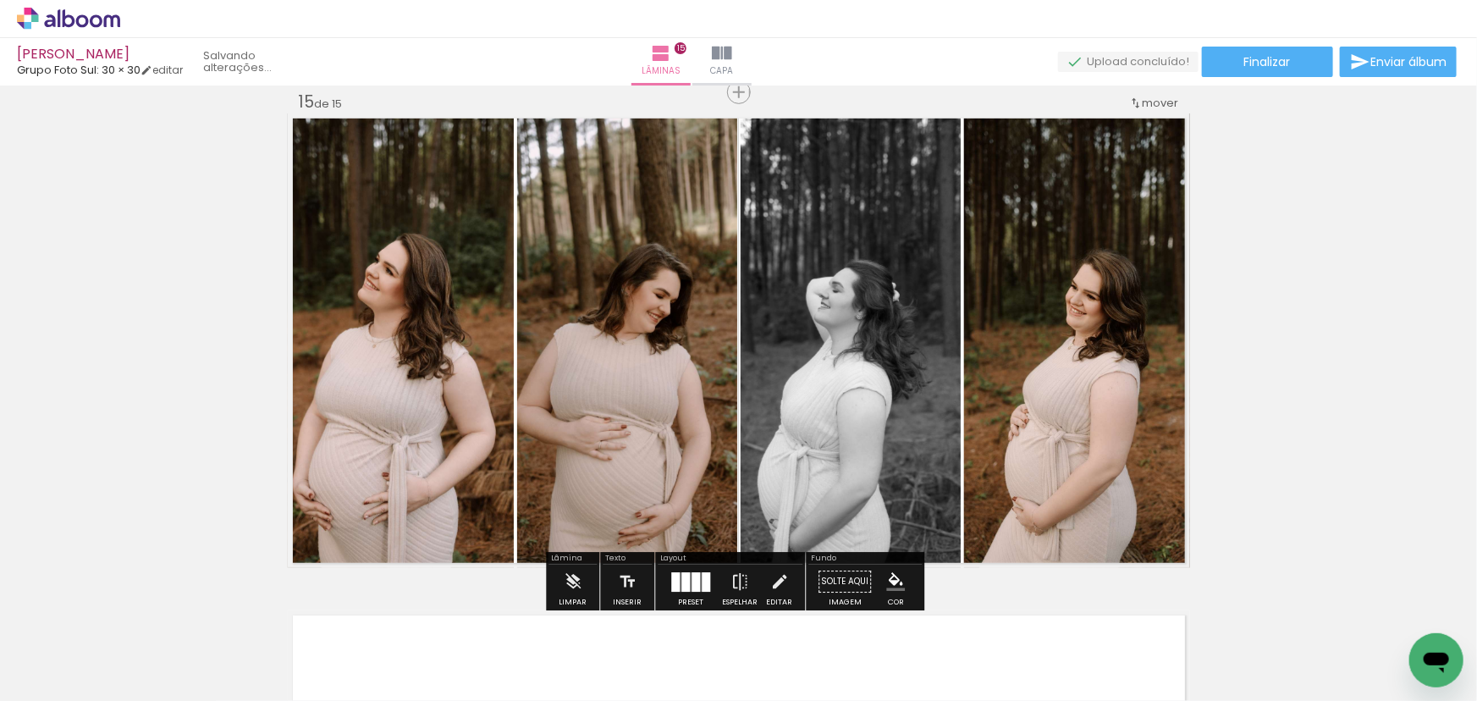
click at [430, 331] on quentale-photo at bounding box center [401, 340] width 226 height 454
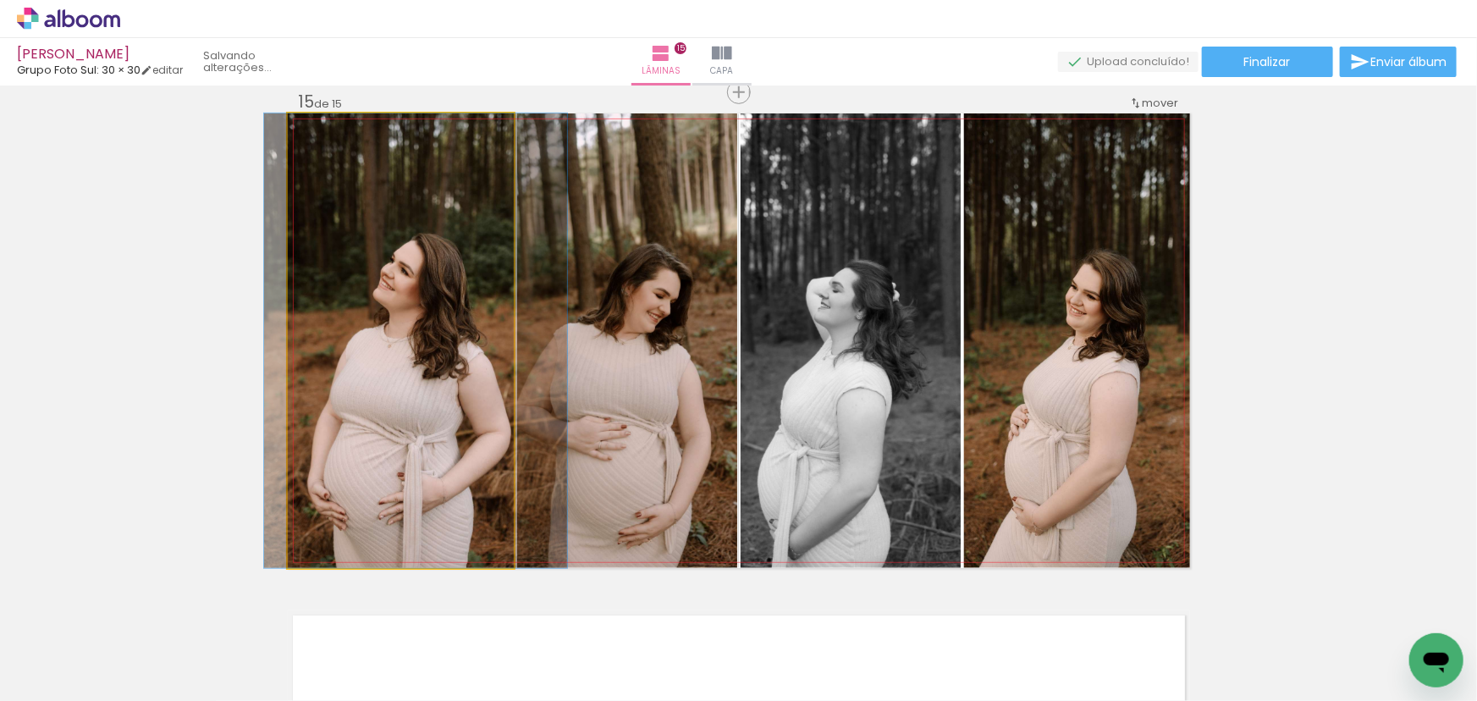
drag, startPoint x: 377, startPoint y: 318, endPoint x: 393, endPoint y: 323, distance: 17.7
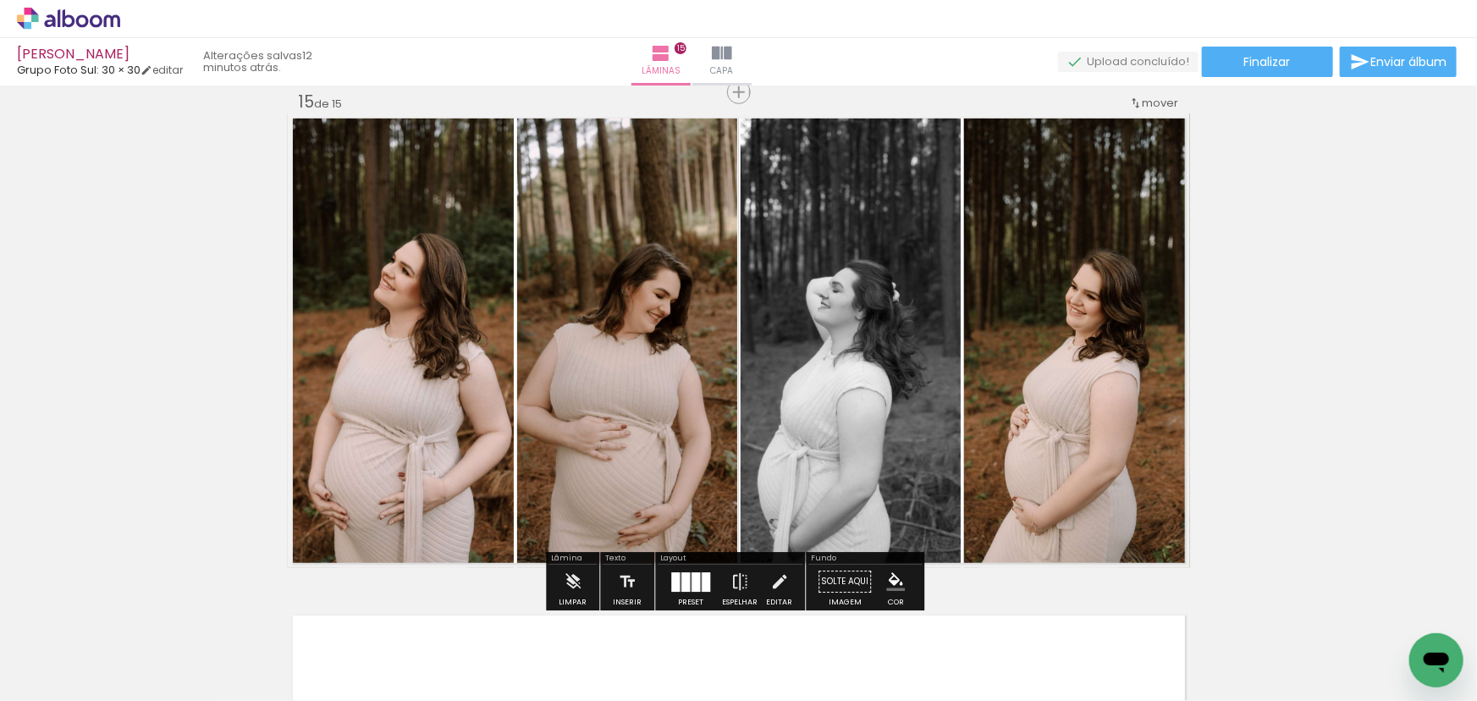
click at [0, 0] on slot "P&B" at bounding box center [0, 0] width 0 height 0
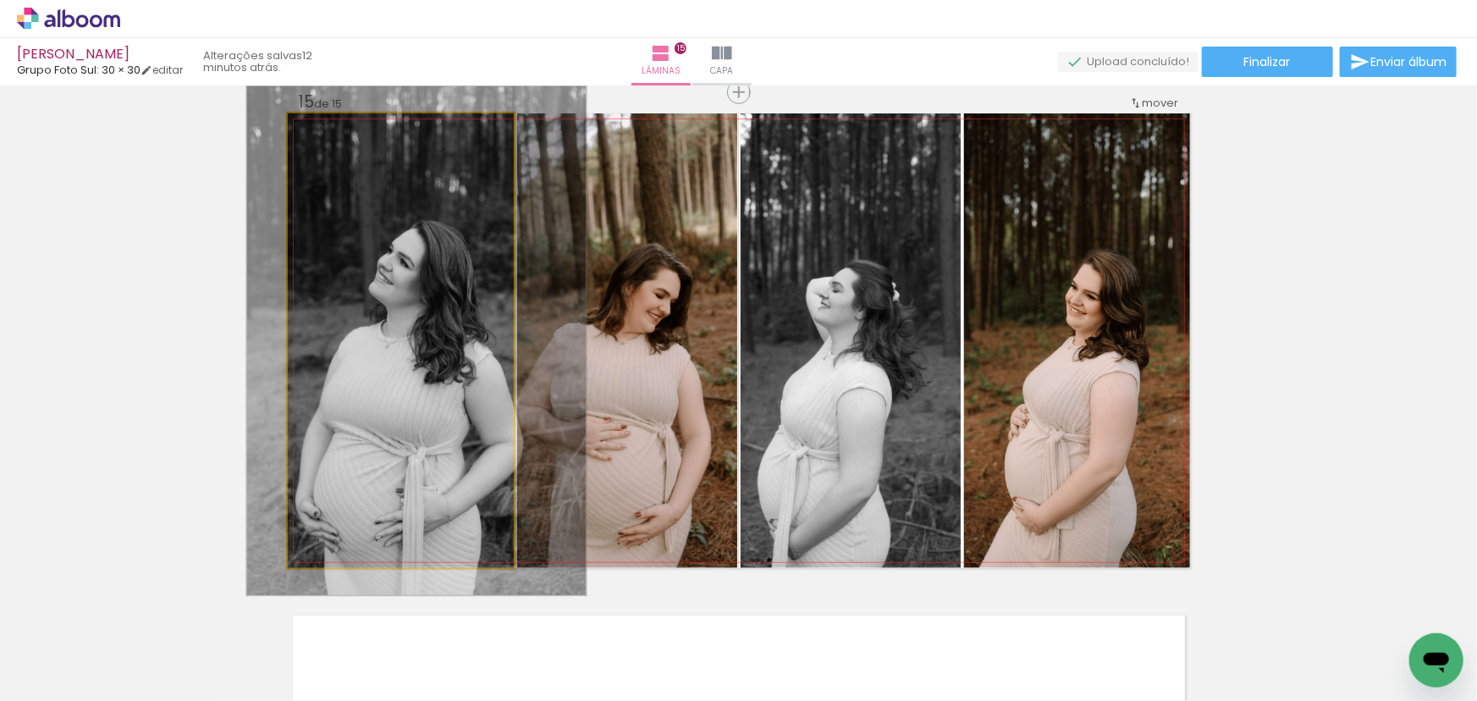
type paper-slider "112"
click at [328, 129] on div at bounding box center [334, 131] width 15 height 15
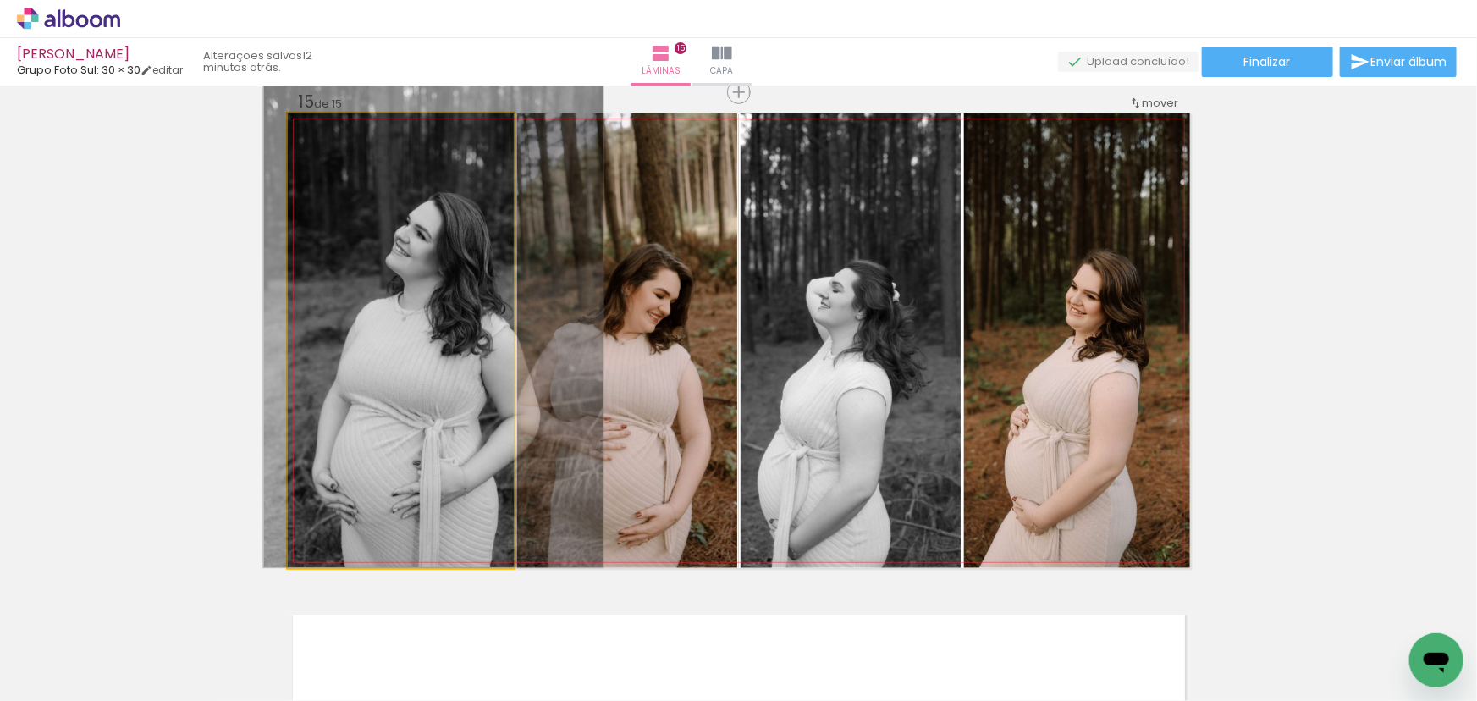
drag, startPoint x: 396, startPoint y: 245, endPoint x: 410, endPoint y: 214, distance: 33.7
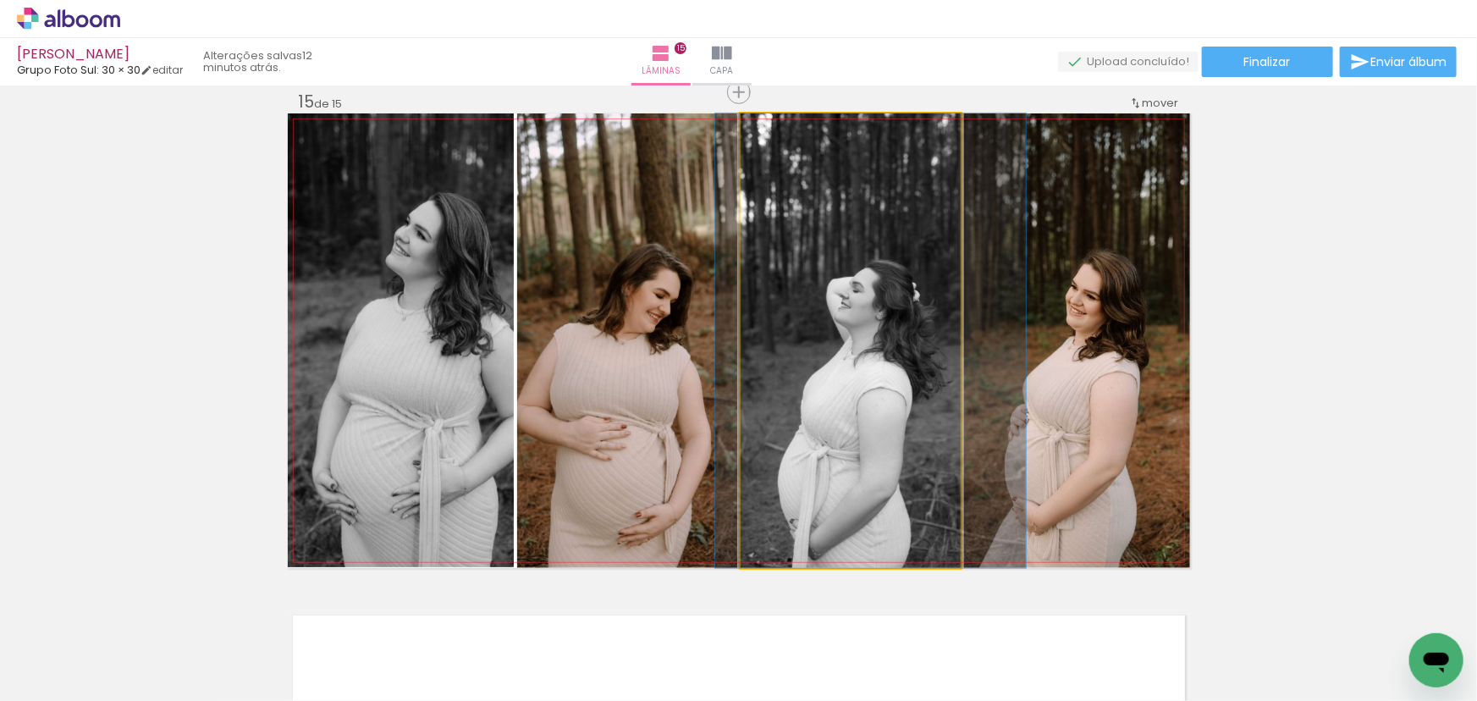
drag, startPoint x: 855, startPoint y: 358, endPoint x: 875, endPoint y: 357, distance: 20.3
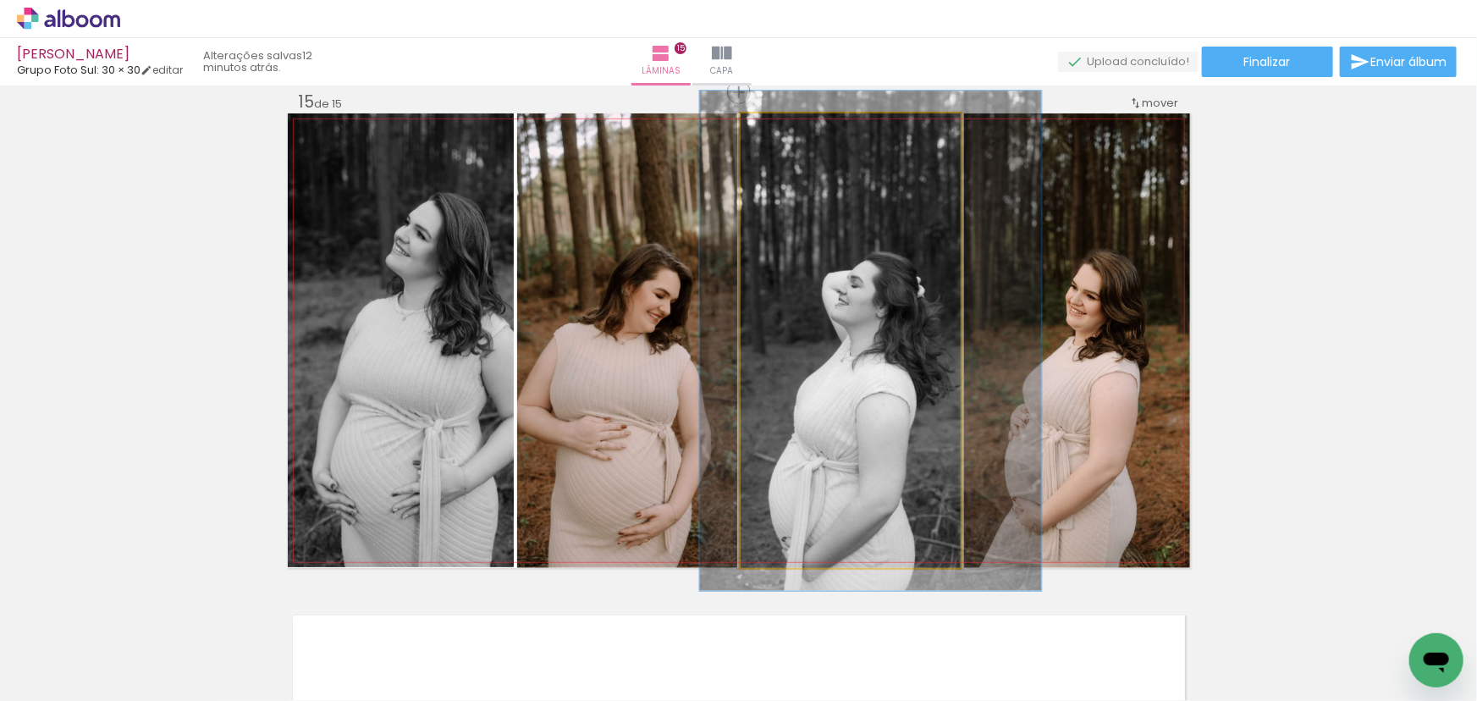
type paper-slider "112"
click at [784, 135] on div at bounding box center [785, 131] width 27 height 27
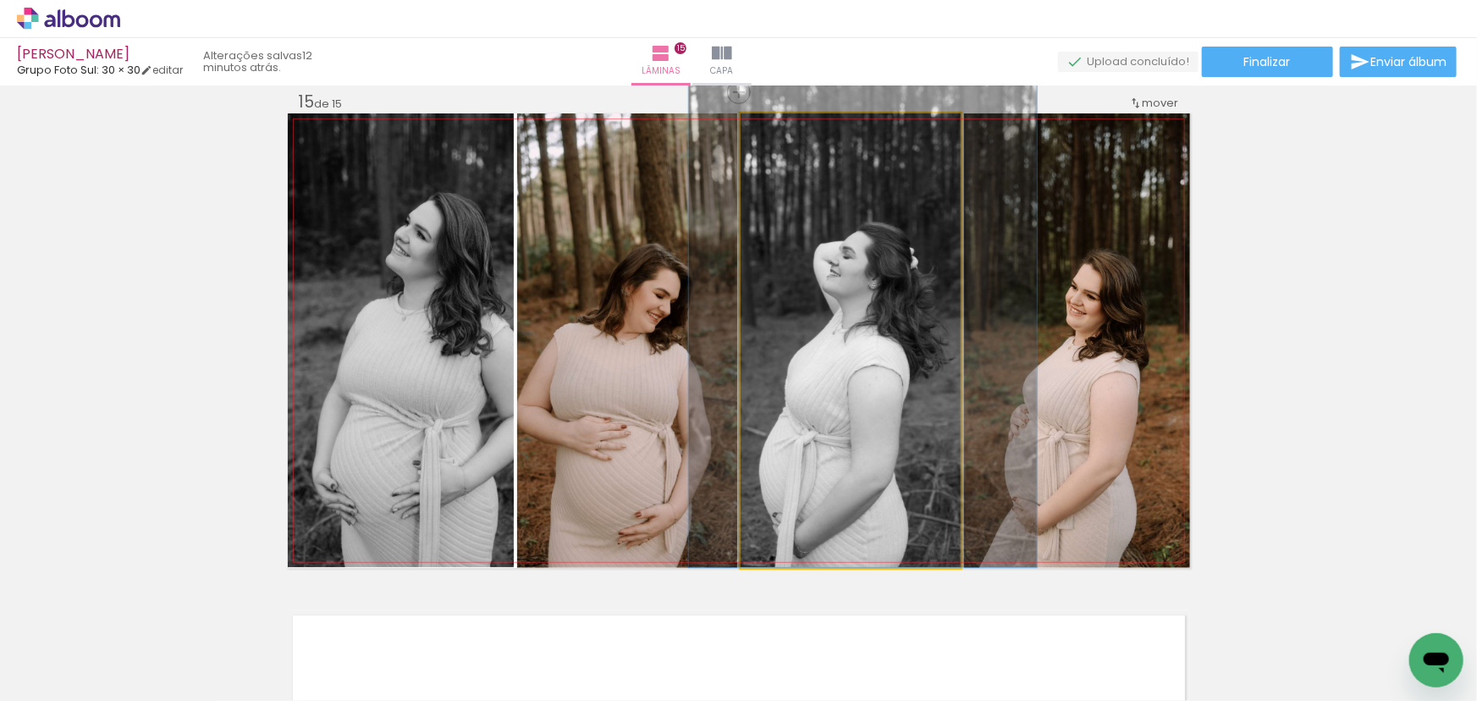
drag, startPoint x: 878, startPoint y: 271, endPoint x: 872, endPoint y: 232, distance: 39.5
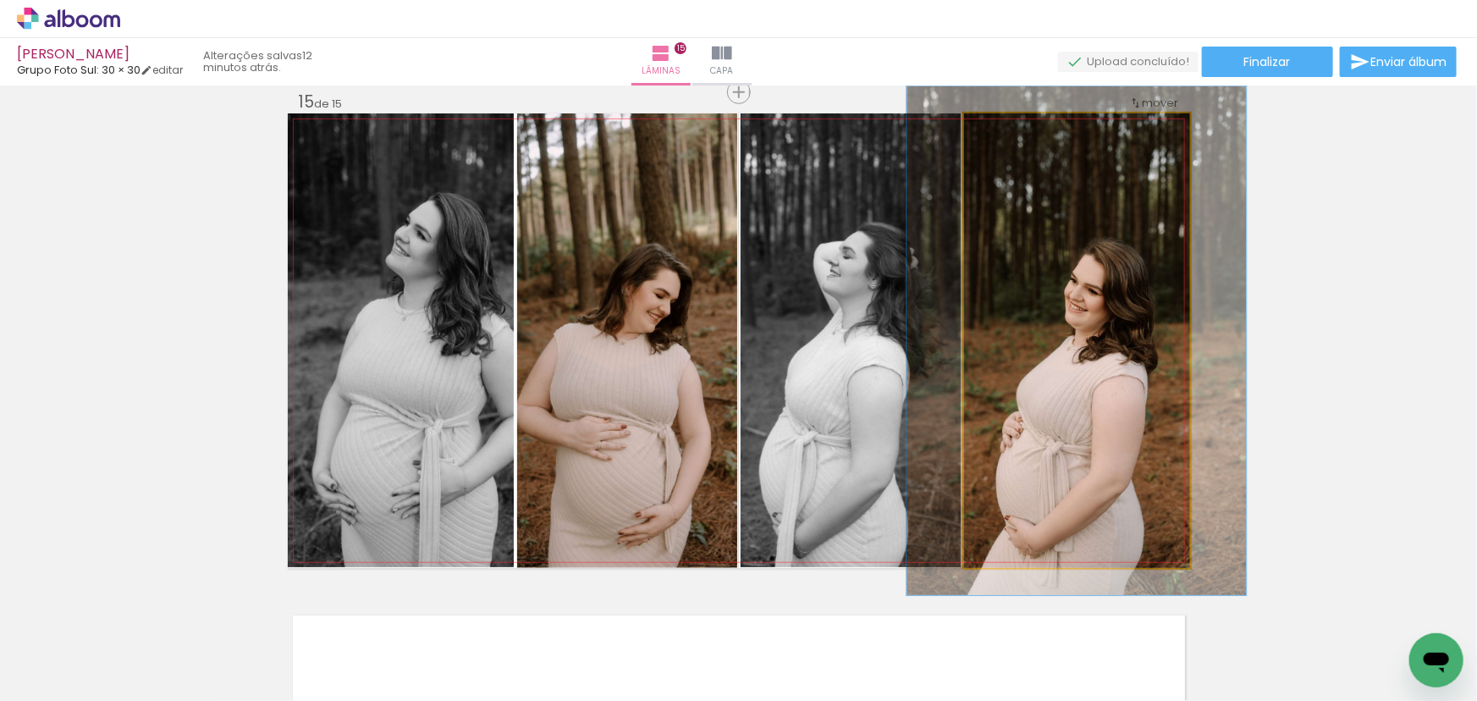
drag, startPoint x: 1006, startPoint y: 130, endPoint x: 1045, endPoint y: 212, distance: 90.8
type paper-slider "114"
click at [1015, 131] on div at bounding box center [1010, 131] width 27 height 27
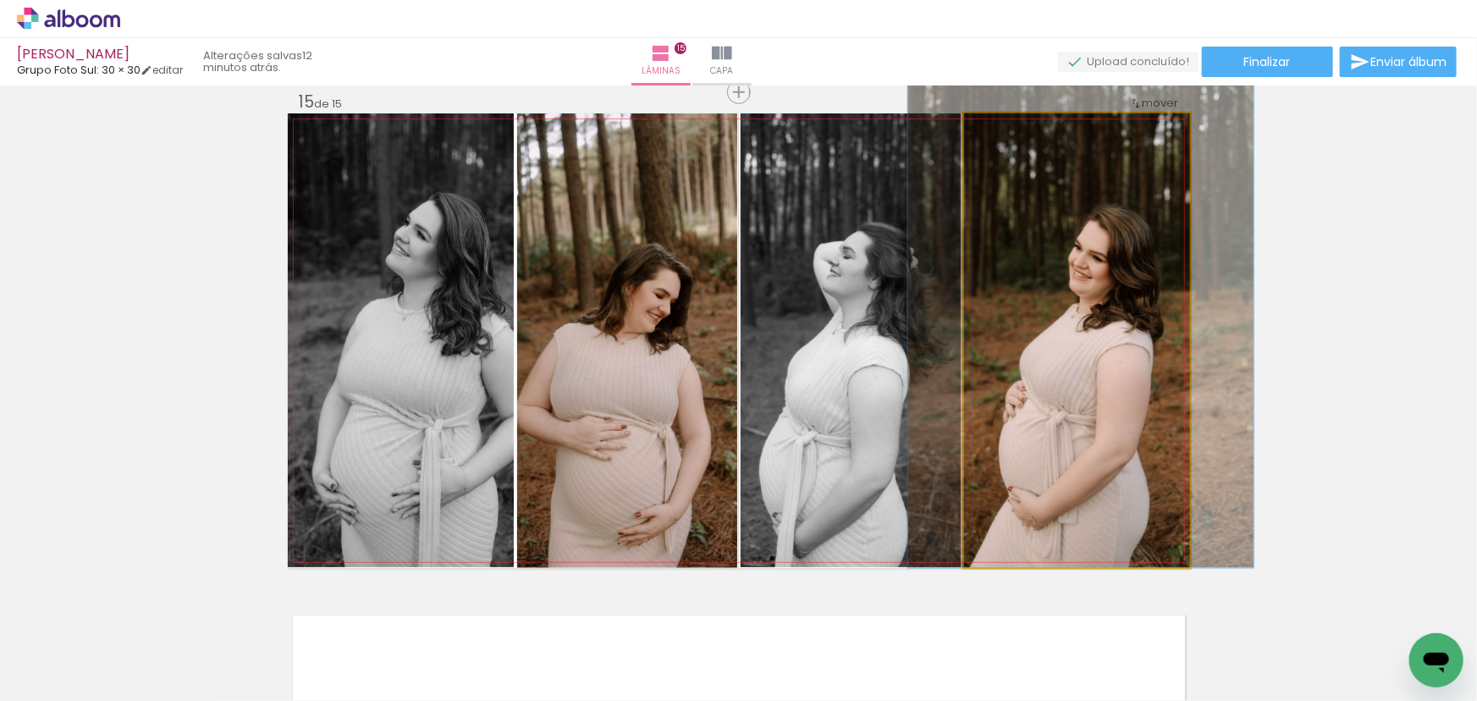
drag, startPoint x: 1147, startPoint y: 306, endPoint x: 1151, endPoint y: 252, distance: 54.3
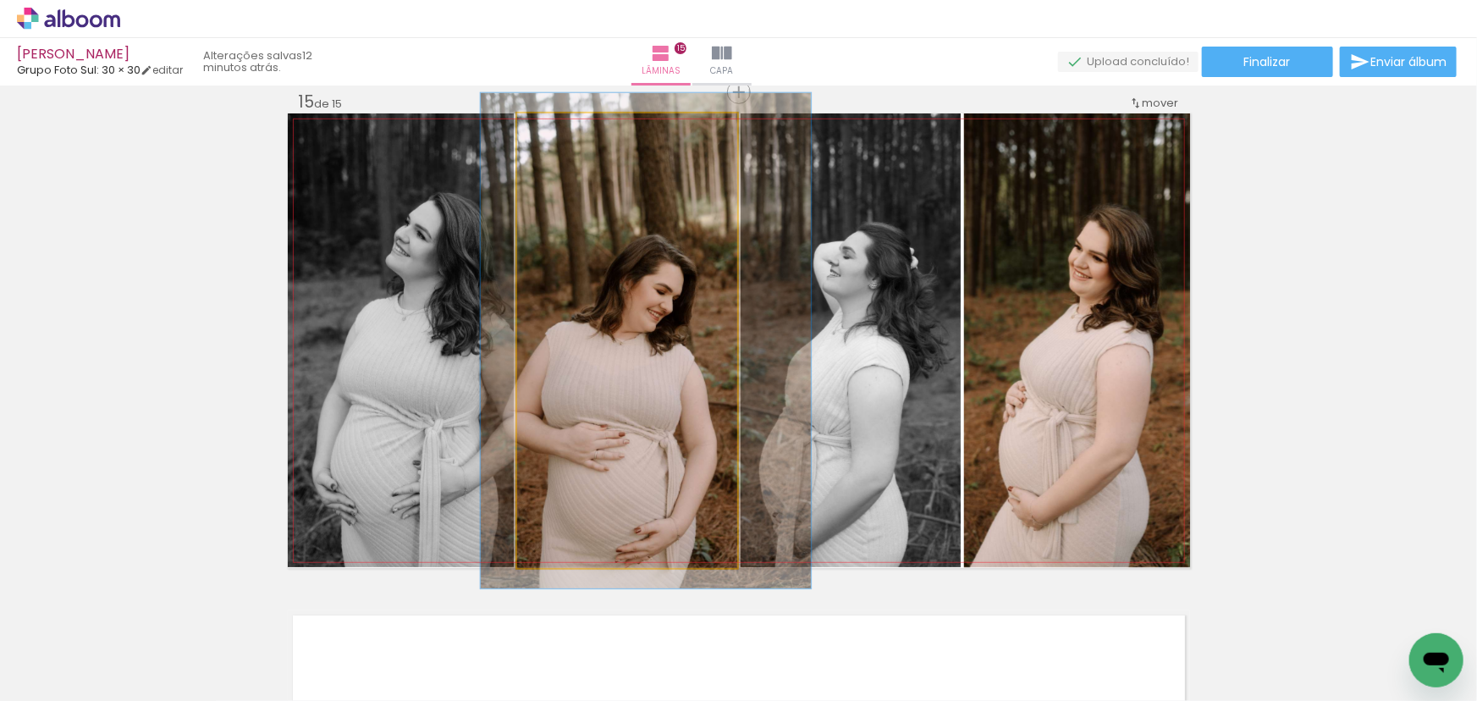
drag, startPoint x: 559, startPoint y: 138, endPoint x: 568, endPoint y: 146, distance: 12.6
type paper-slider "110"
click at [563, 136] on div at bounding box center [561, 131] width 27 height 27
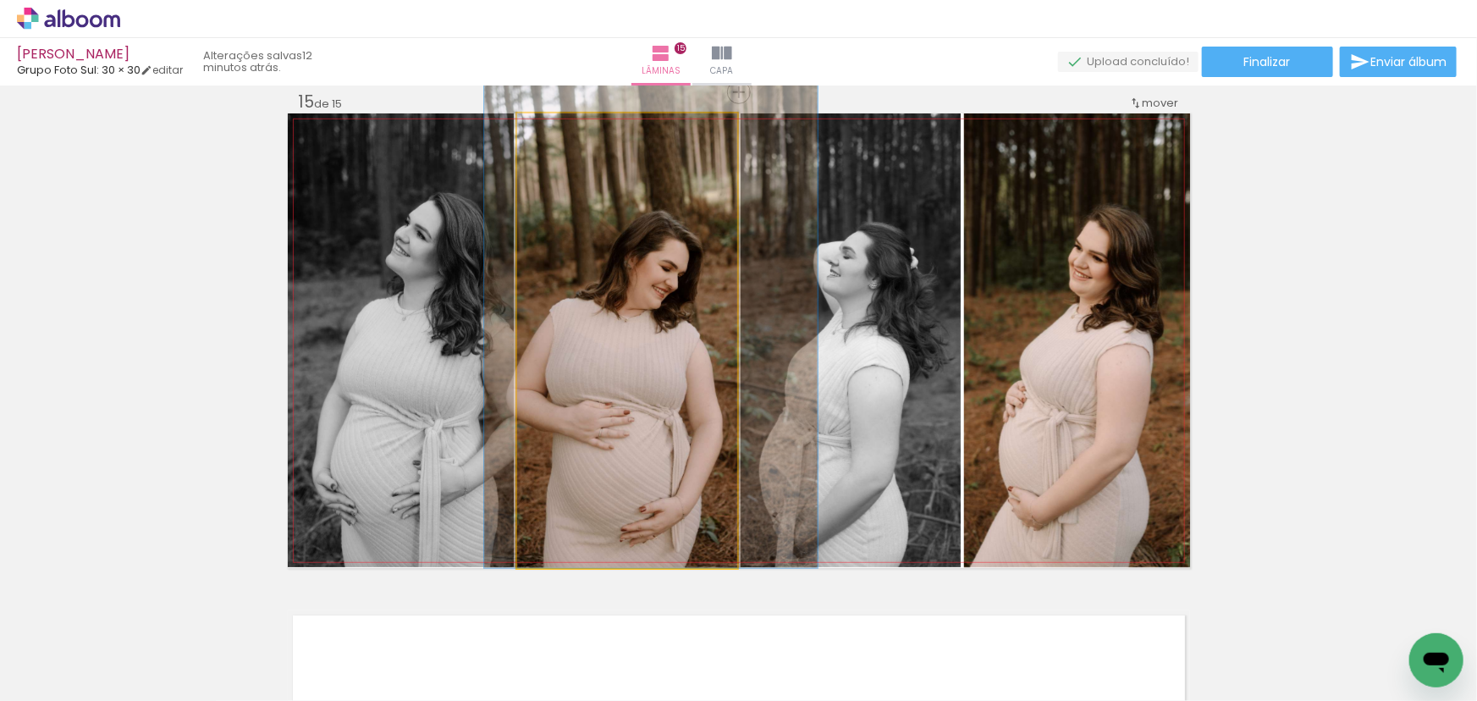
drag, startPoint x: 644, startPoint y: 238, endPoint x: 648, endPoint y: 185, distance: 52.6
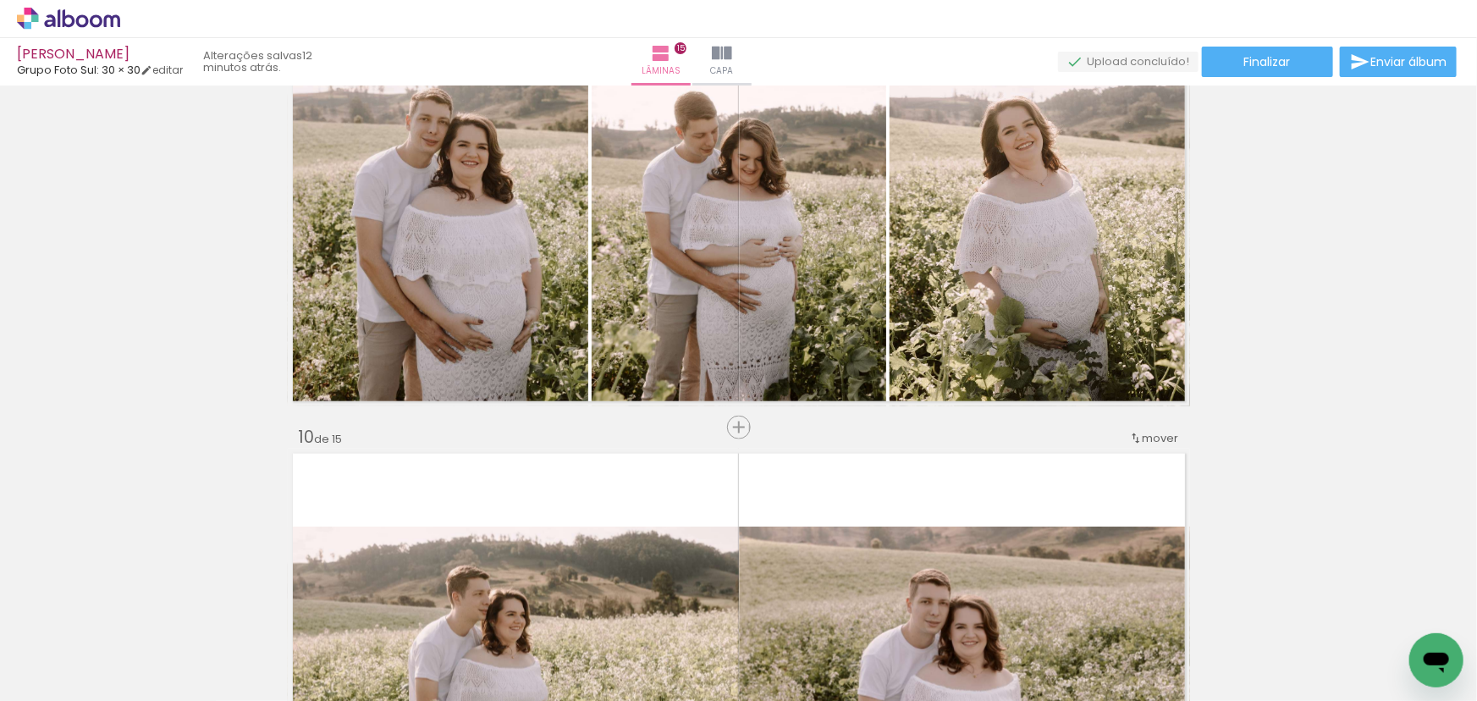
scroll to position [4514, 0]
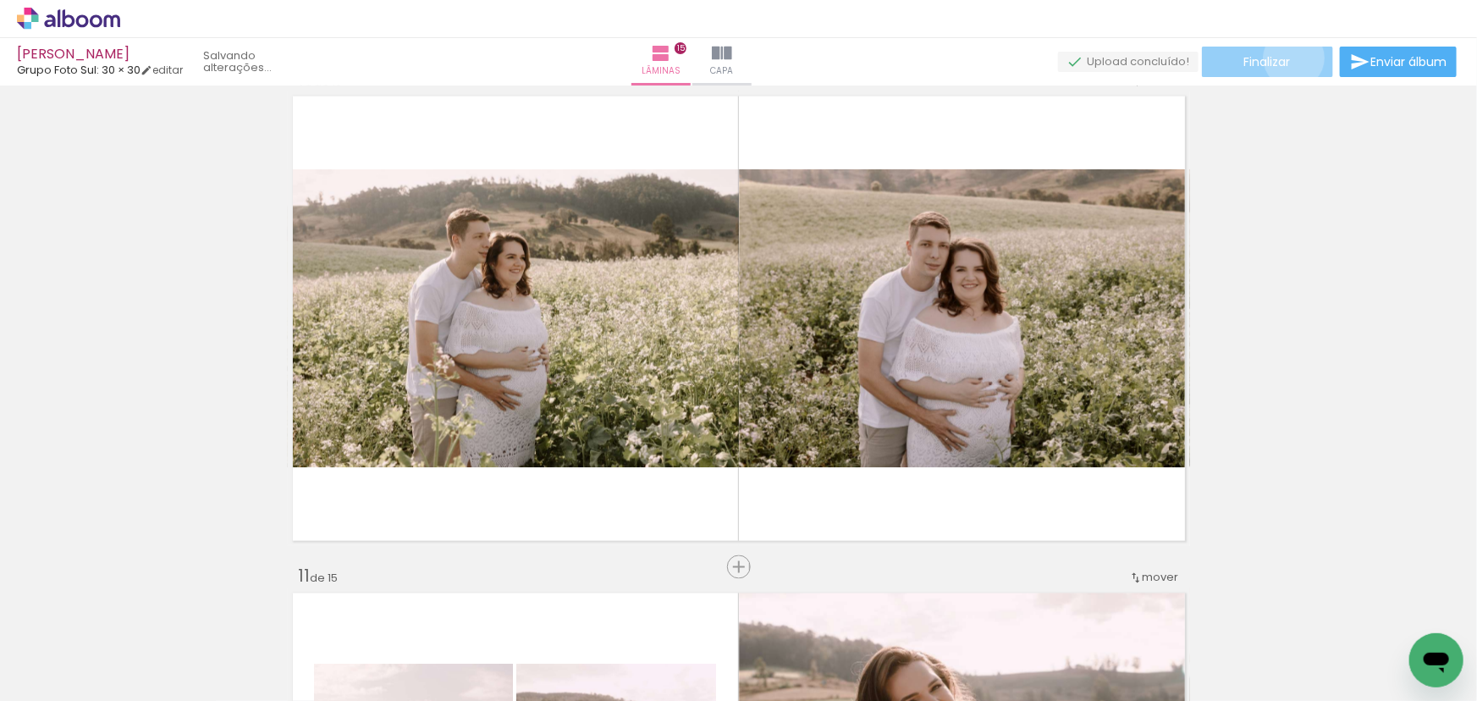
click at [1288, 57] on paper-button "Finalizar" at bounding box center [1267, 62] width 131 height 30
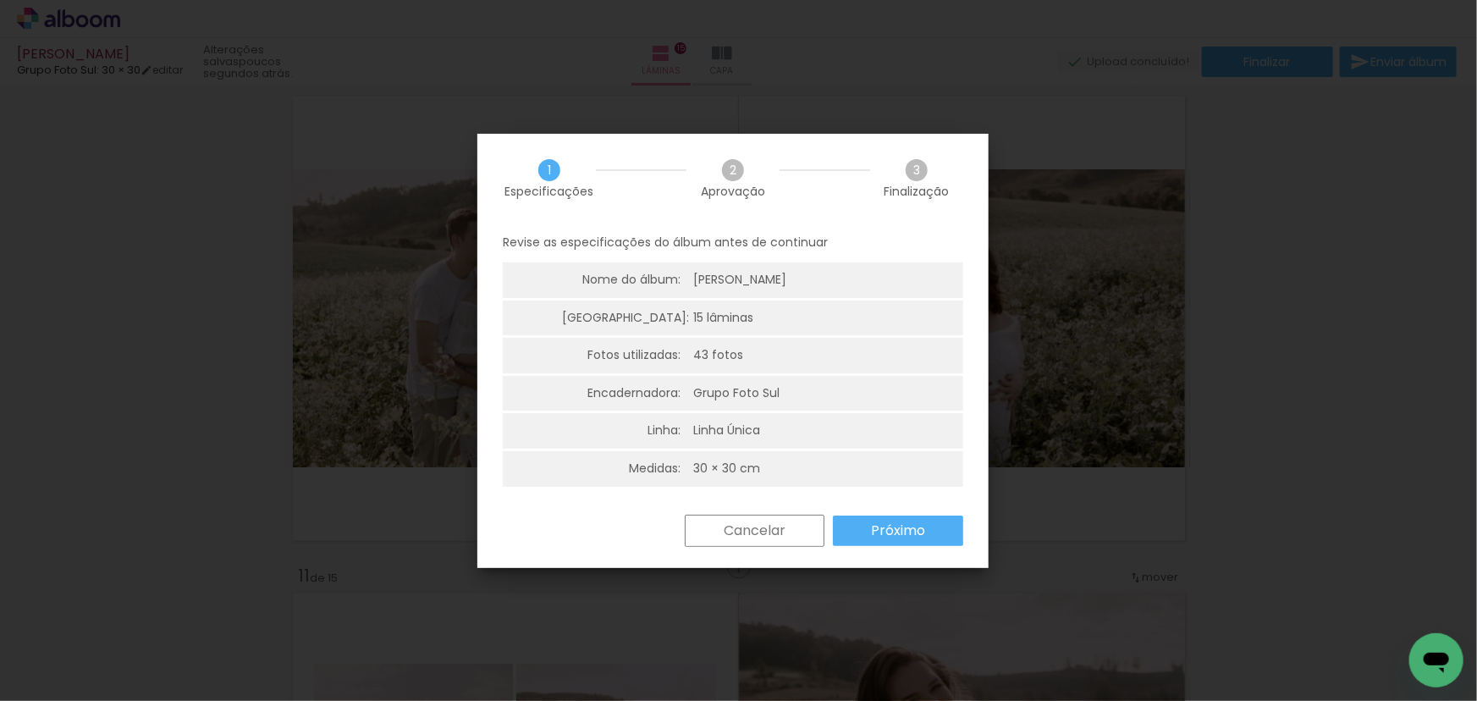
click at [0, 0] on slot "Próximo" at bounding box center [0, 0] width 0 height 0
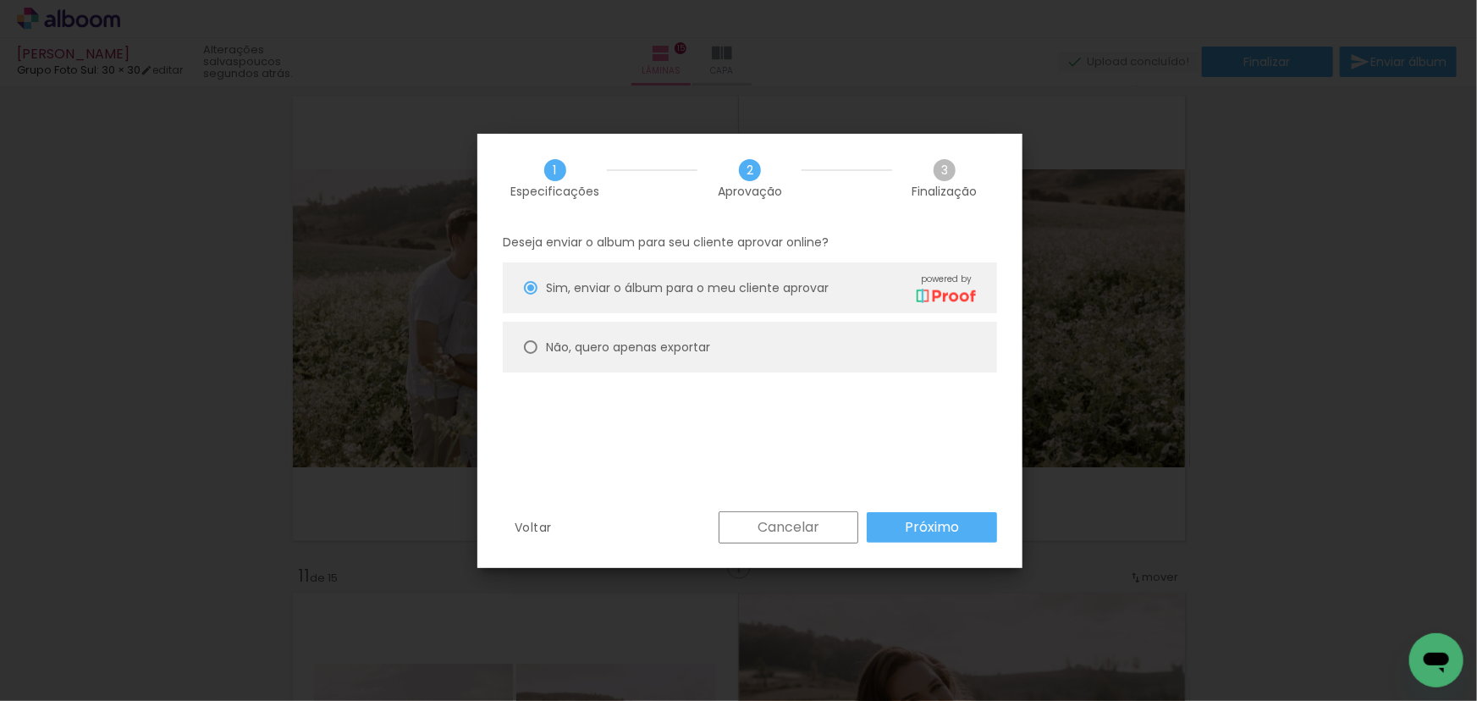
click at [538, 346] on paper-radio-button "Não, quero apenas exportar" at bounding box center [750, 347] width 494 height 51
type paper-radio-button "on"
click at [0, 0] on slot "Próximo" at bounding box center [0, 0] width 0 height 0
type input "Alta, 300 DPI"
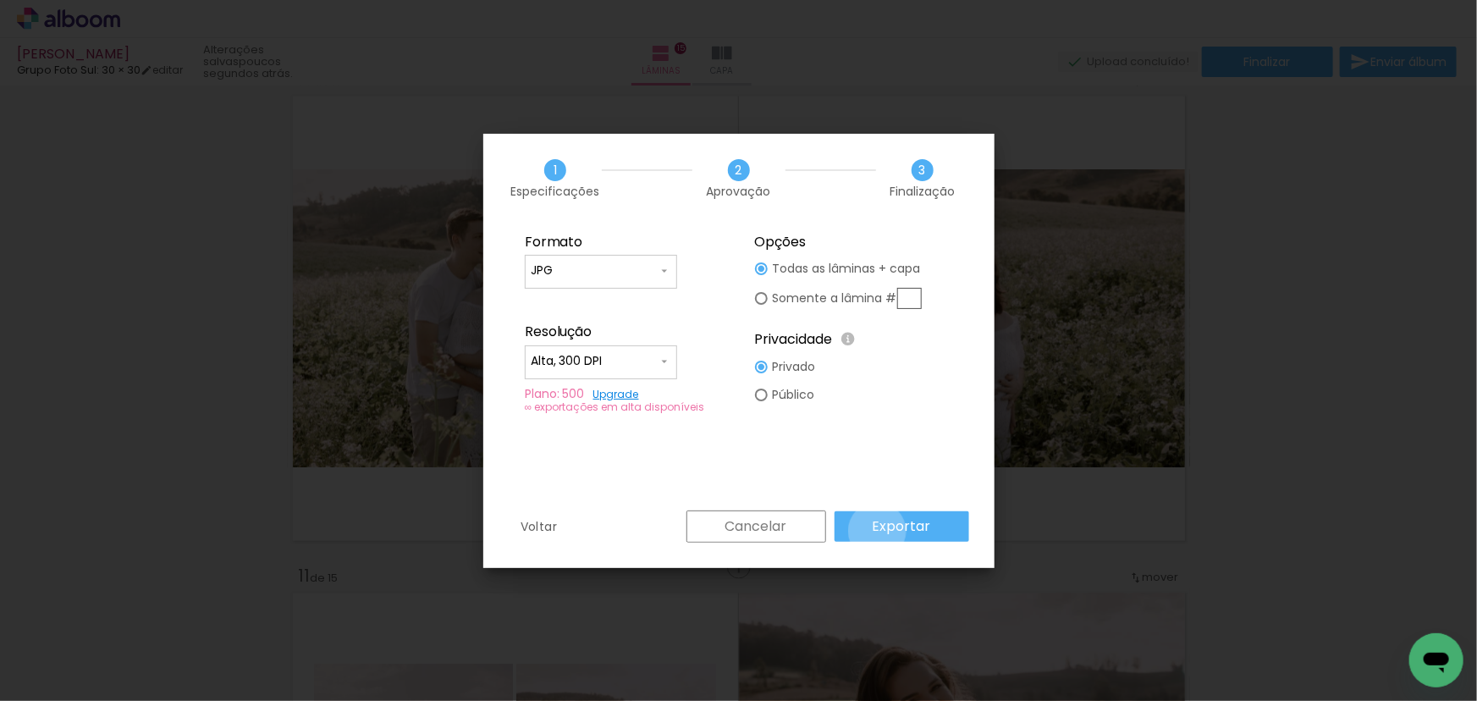
click at [0, 0] on slot "Exportar" at bounding box center [0, 0] width 0 height 0
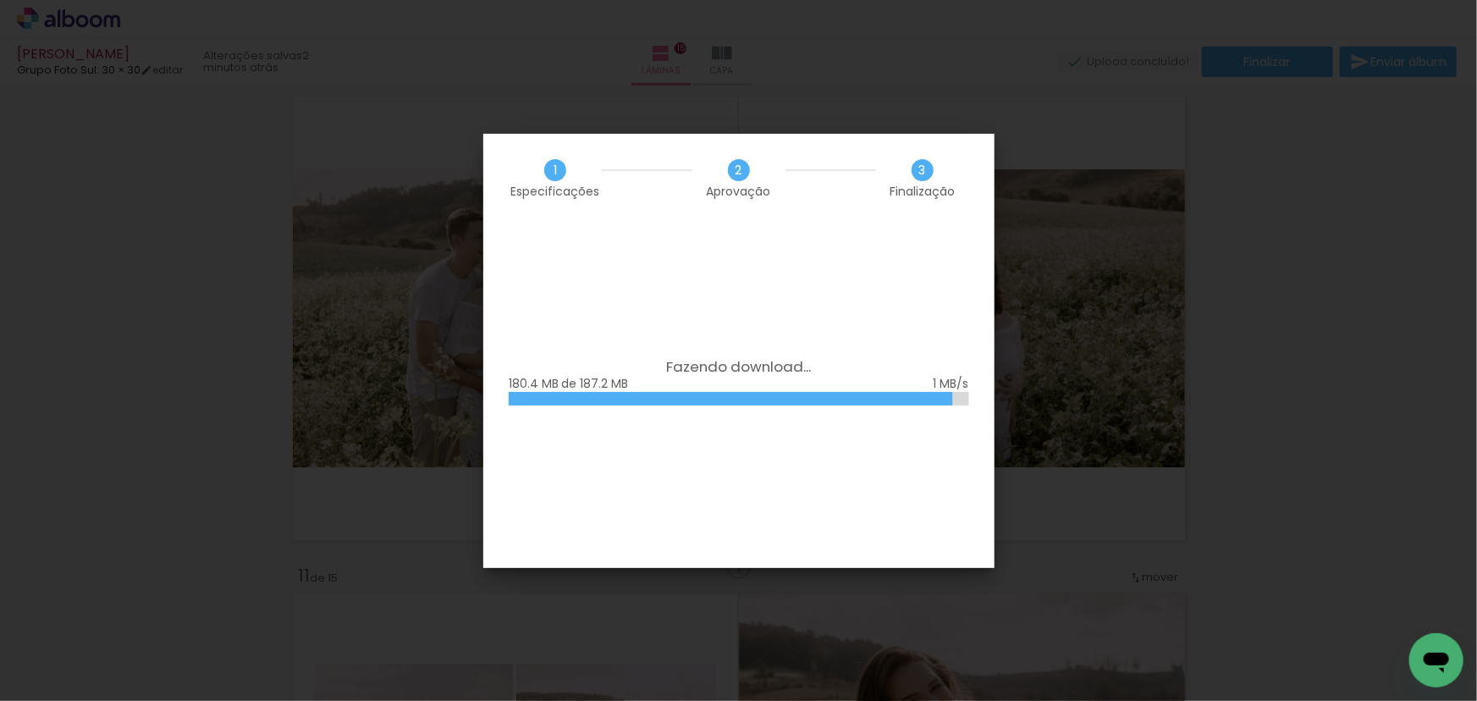
scroll to position [0, 2931]
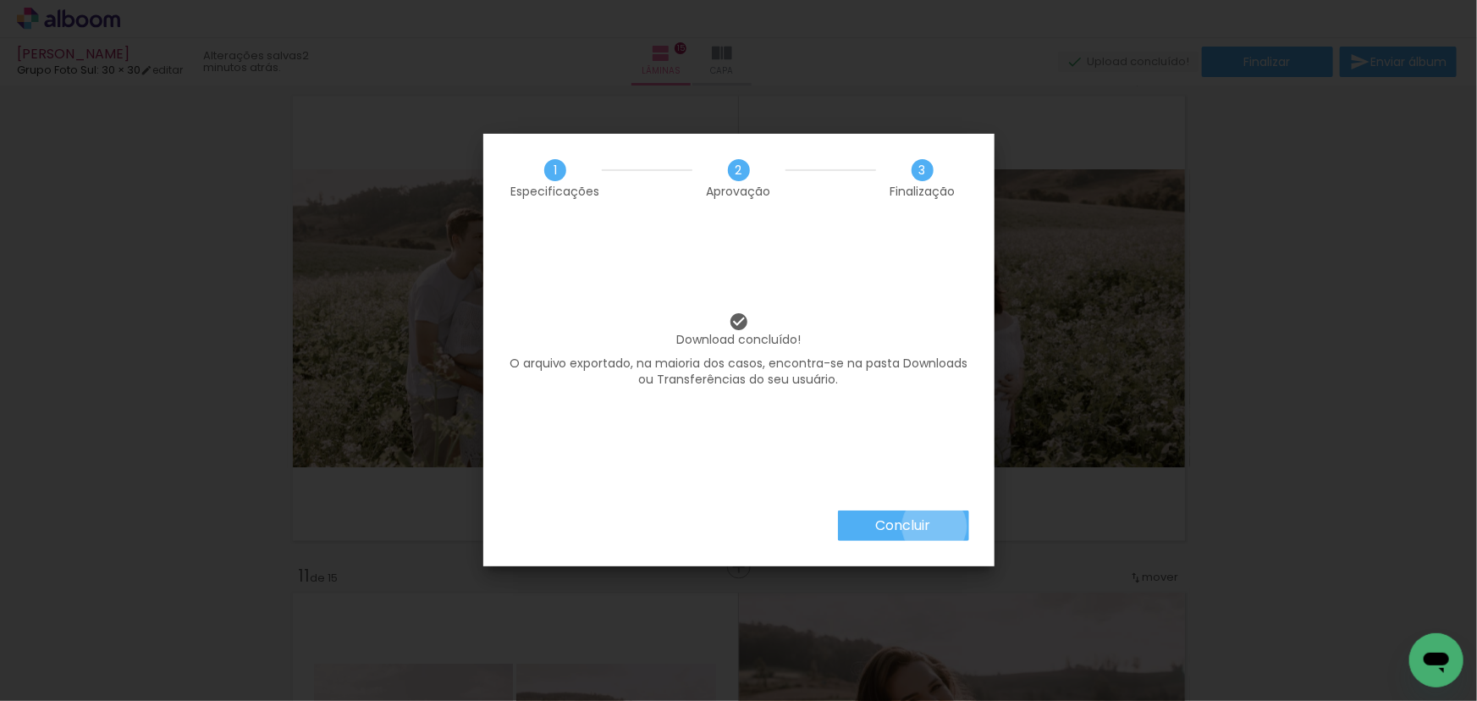
click at [933, 526] on paper-button "Concluir" at bounding box center [903, 525] width 131 height 30
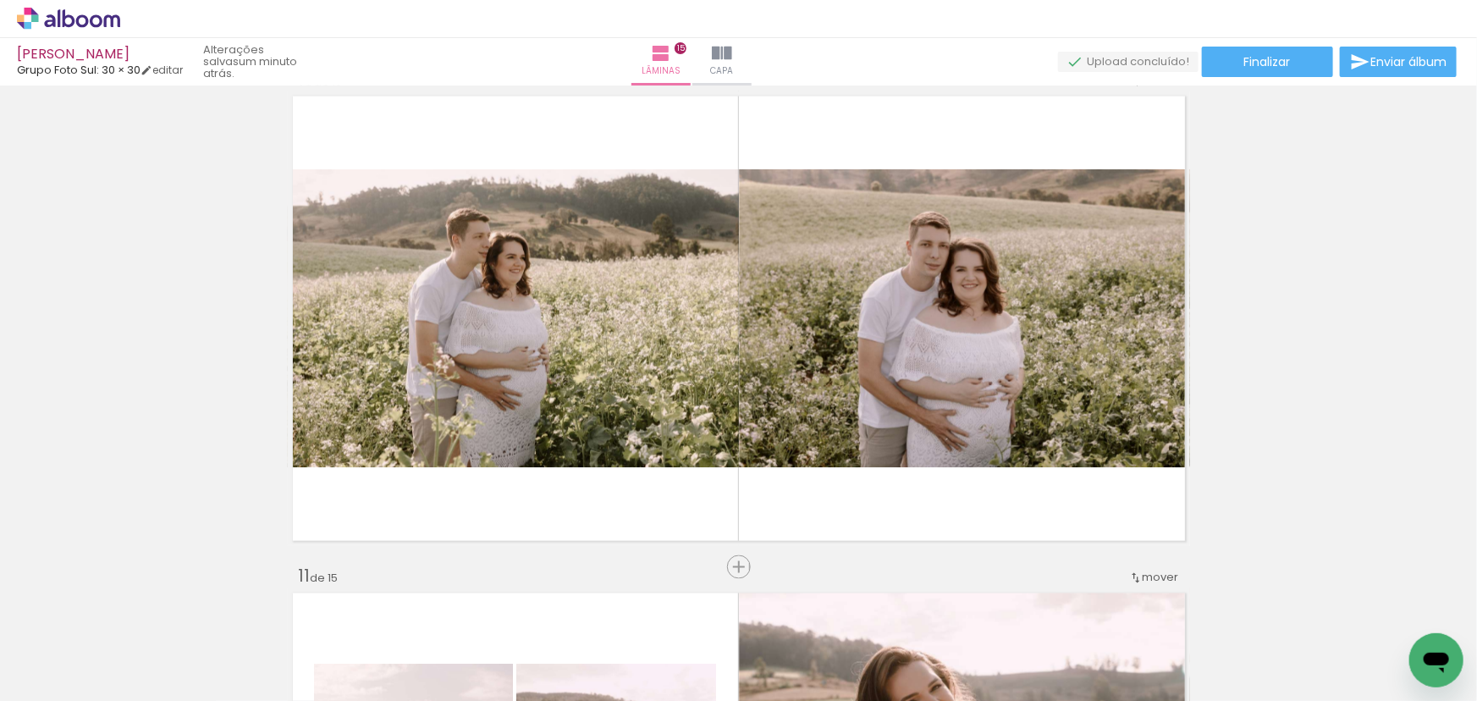
scroll to position [0, 2931]
